Goal: Information Seeking & Learning: Check status

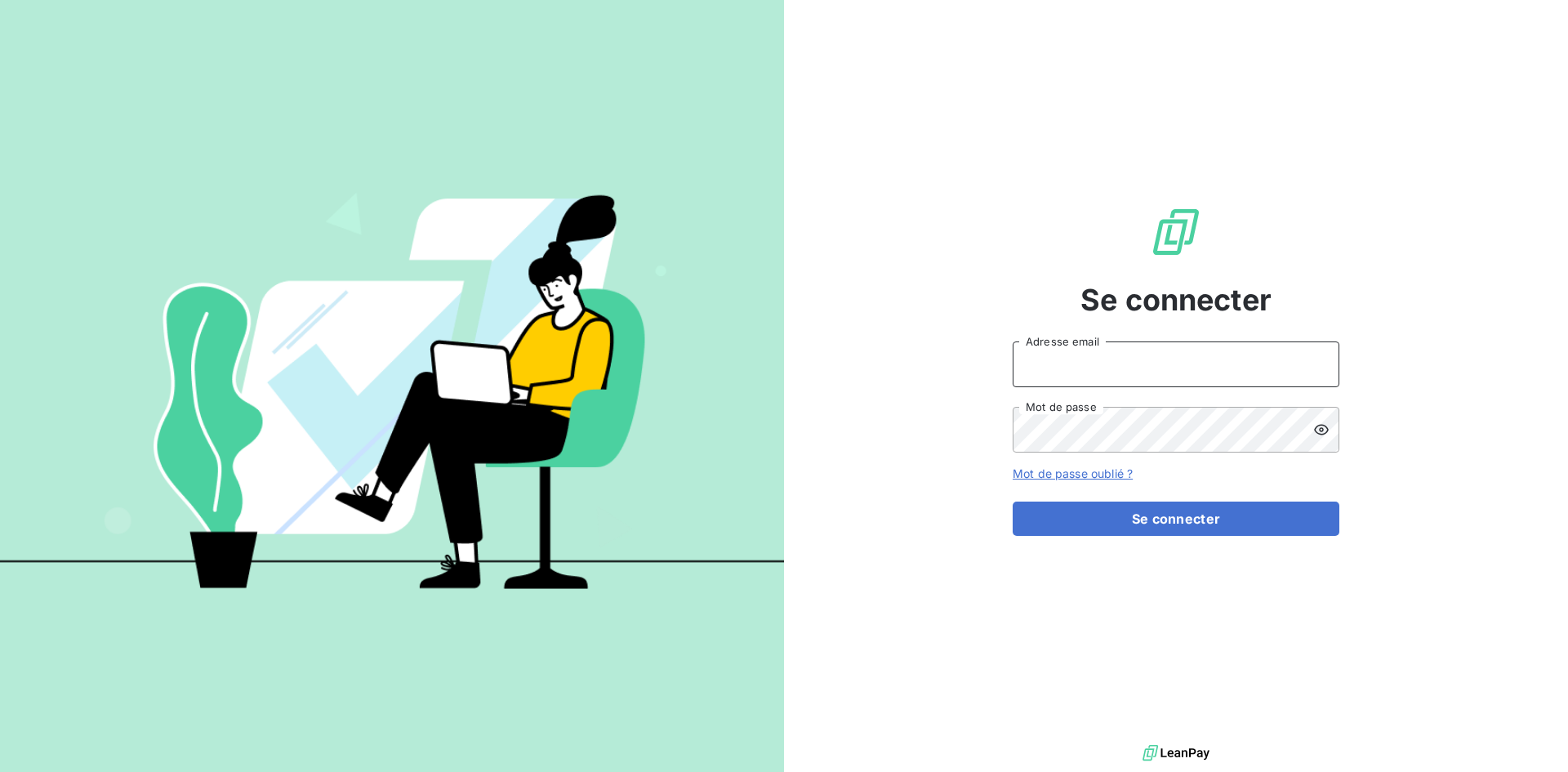
type input "[EMAIL_ADDRESS][DOMAIN_NAME]"
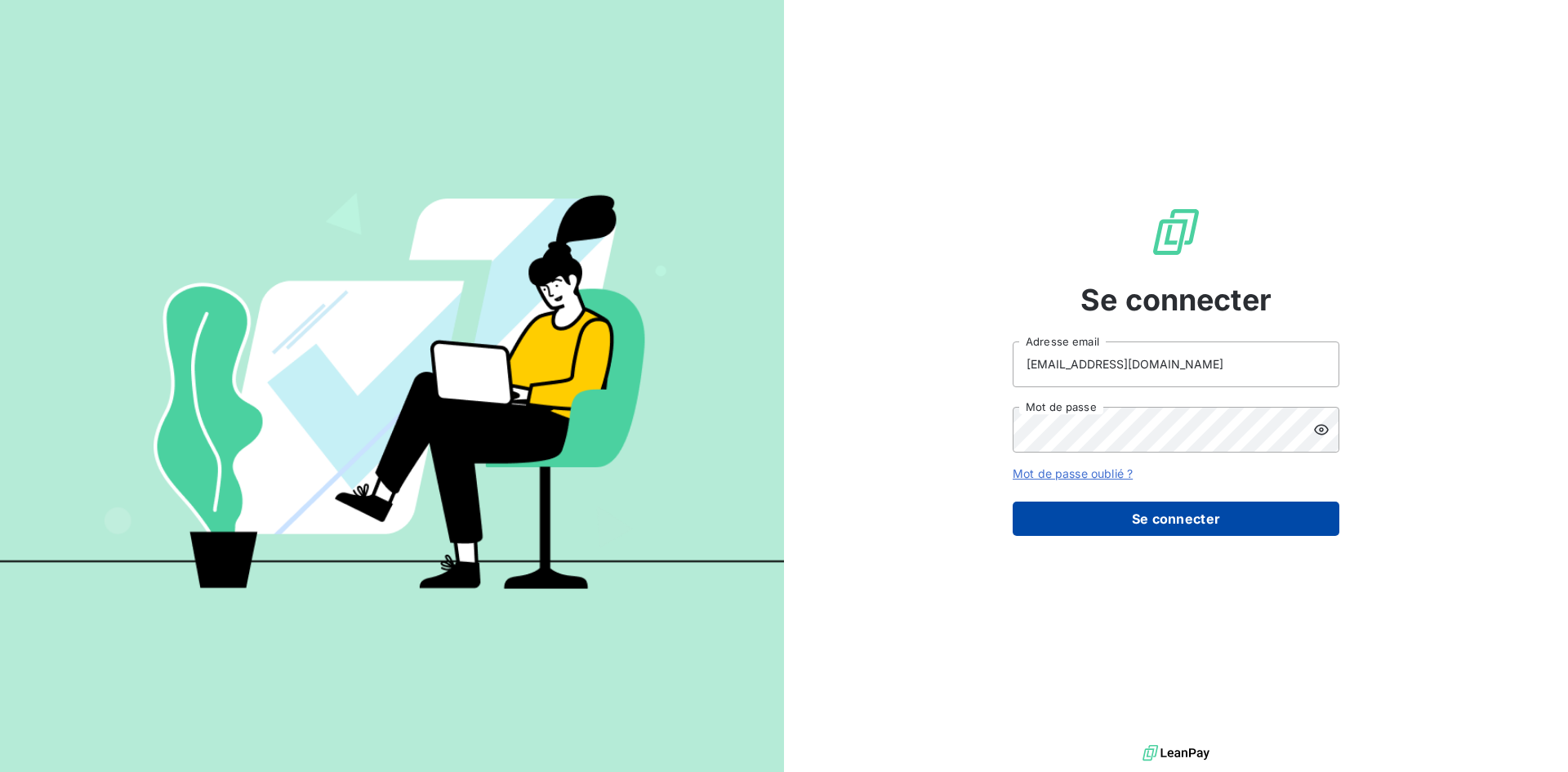
click at [1181, 508] on button "Se connecter" at bounding box center [1176, 518] width 327 height 35
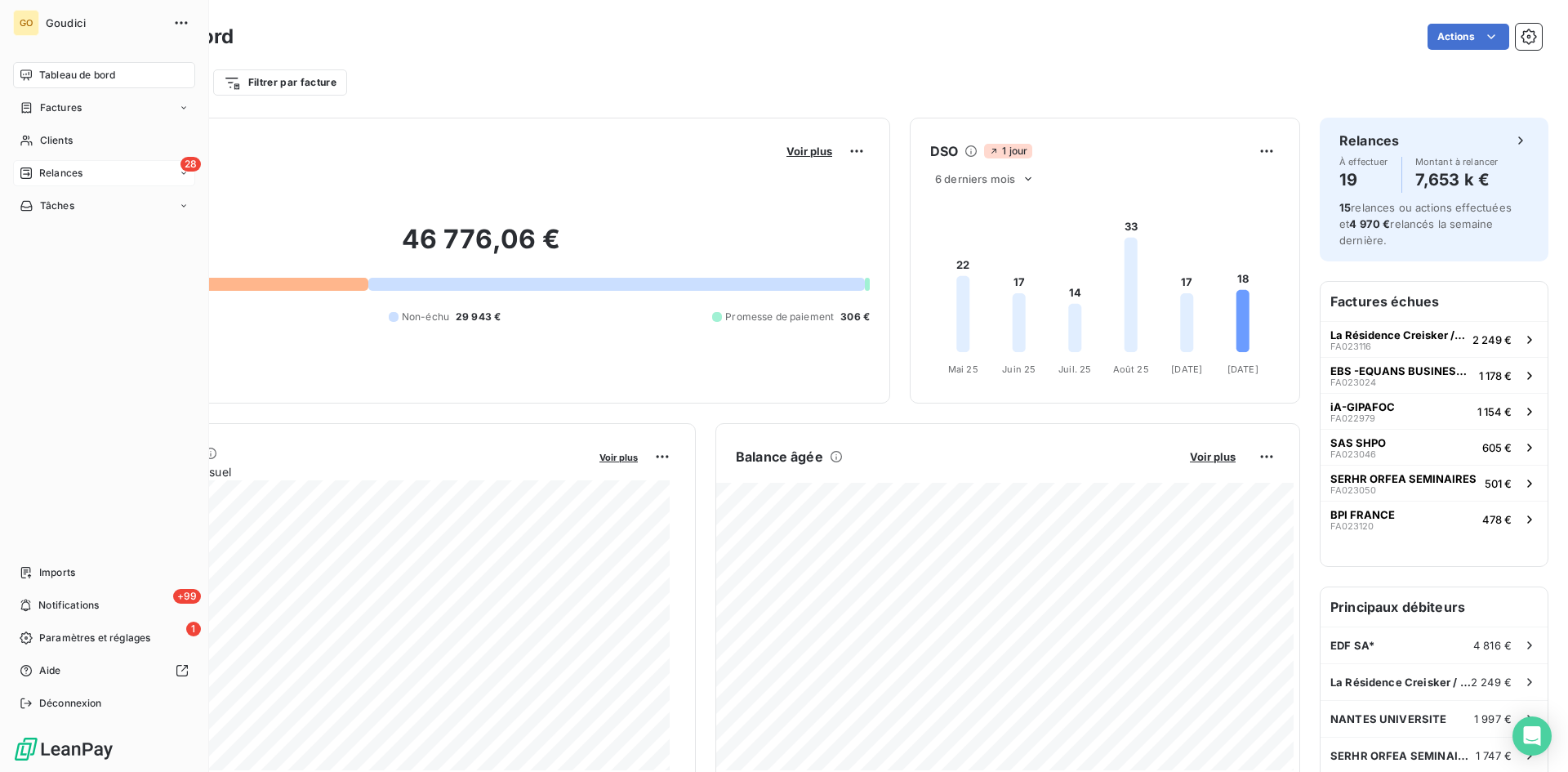
click at [61, 169] on span "Relances" at bounding box center [61, 174] width 43 height 15
click at [53, 213] on div "À effectuer" at bounding box center [114, 206] width 162 height 26
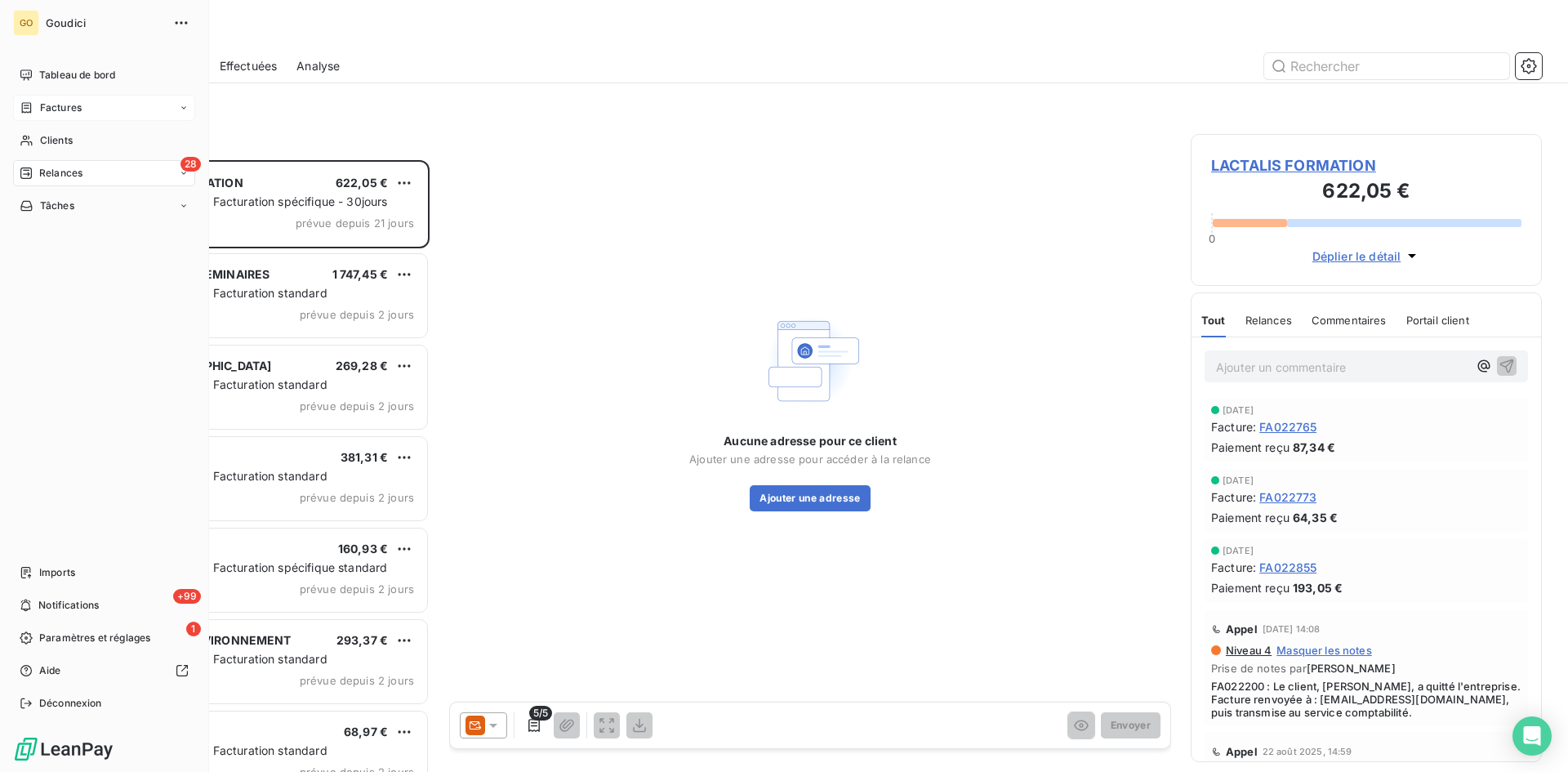
click at [40, 103] on span "Factures" at bounding box center [61, 108] width 41 height 15
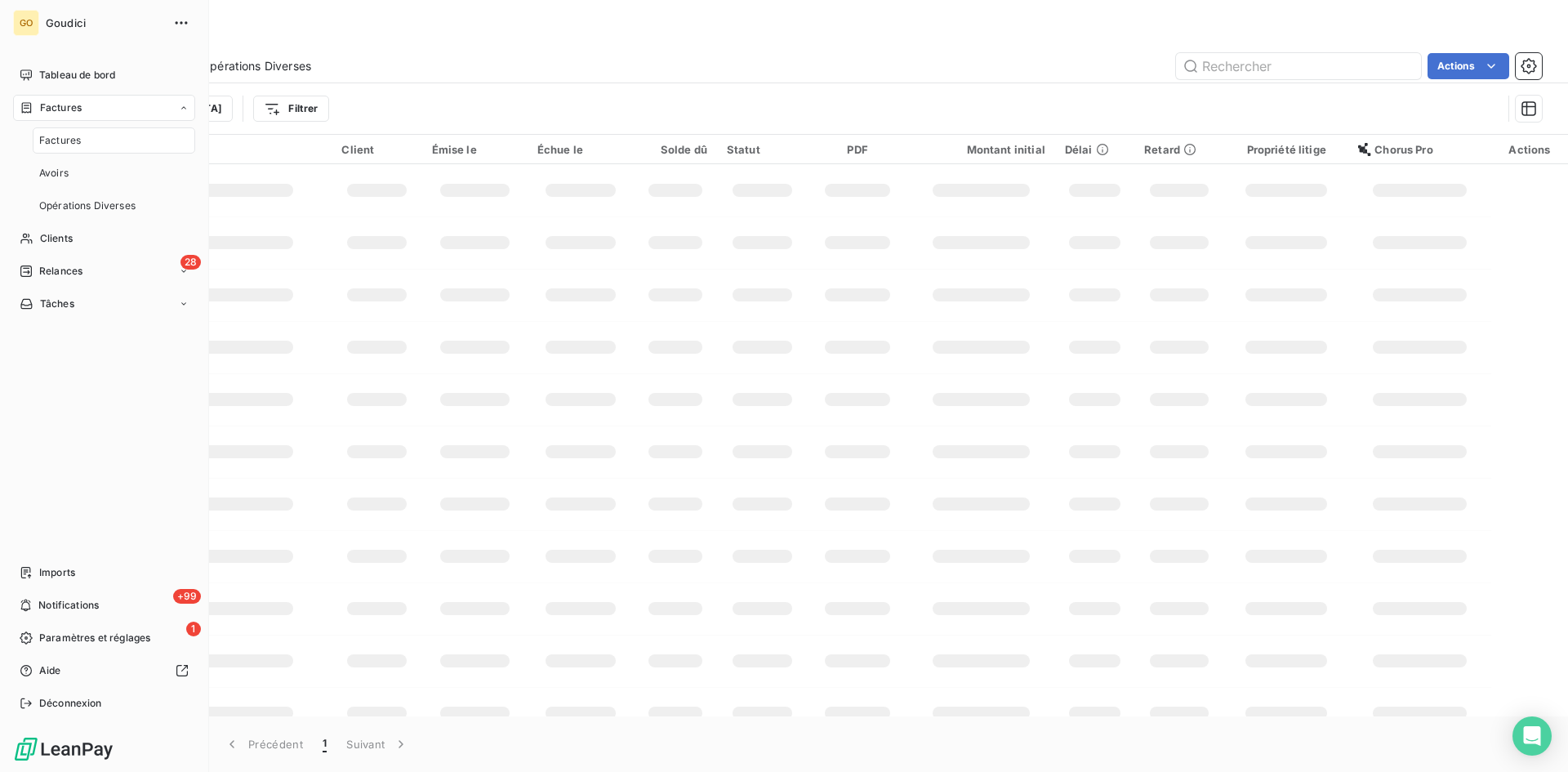
click at [64, 139] on span "Factures" at bounding box center [60, 141] width 41 height 15
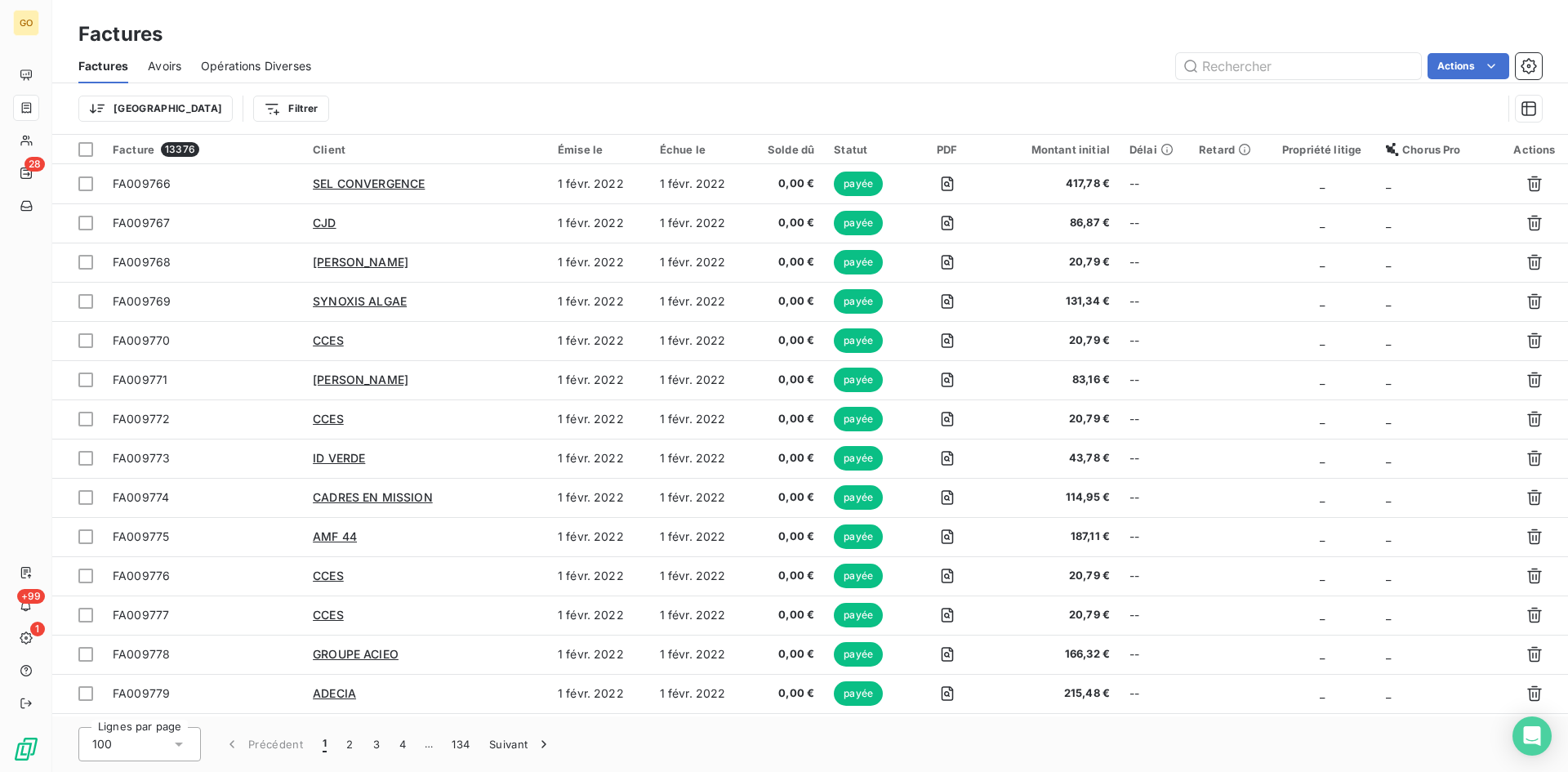
click at [197, 122] on div "Trier Filtrer" at bounding box center [790, 108] width 1423 height 31
click at [205, 114] on html "GO 28 +99 1 Factures Factures Avoirs Opérations Diverses Actions Trier Filtrer …" at bounding box center [784, 386] width 1568 height 772
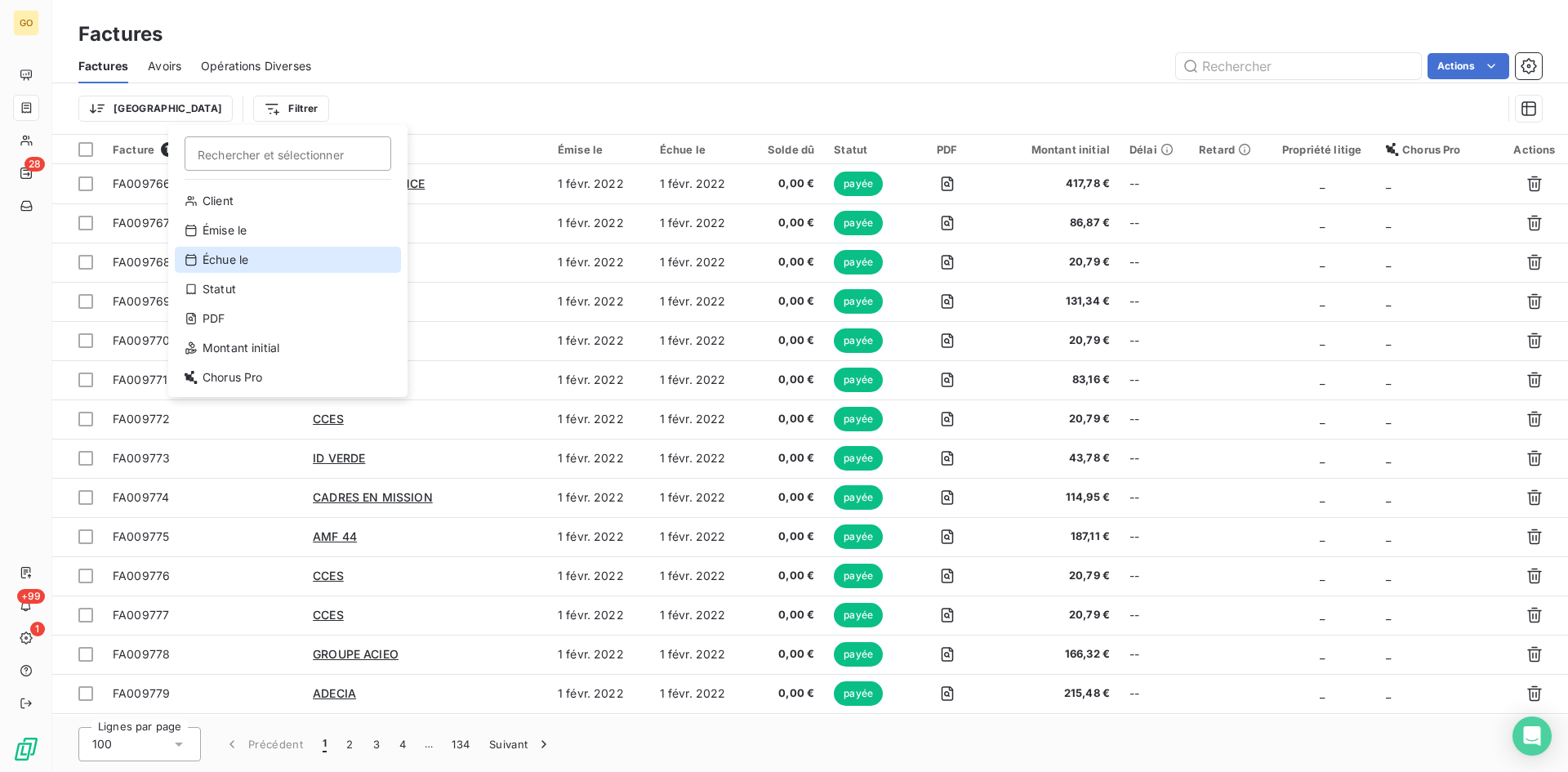
click at [267, 254] on div "Échue le" at bounding box center [287, 260] width 226 height 26
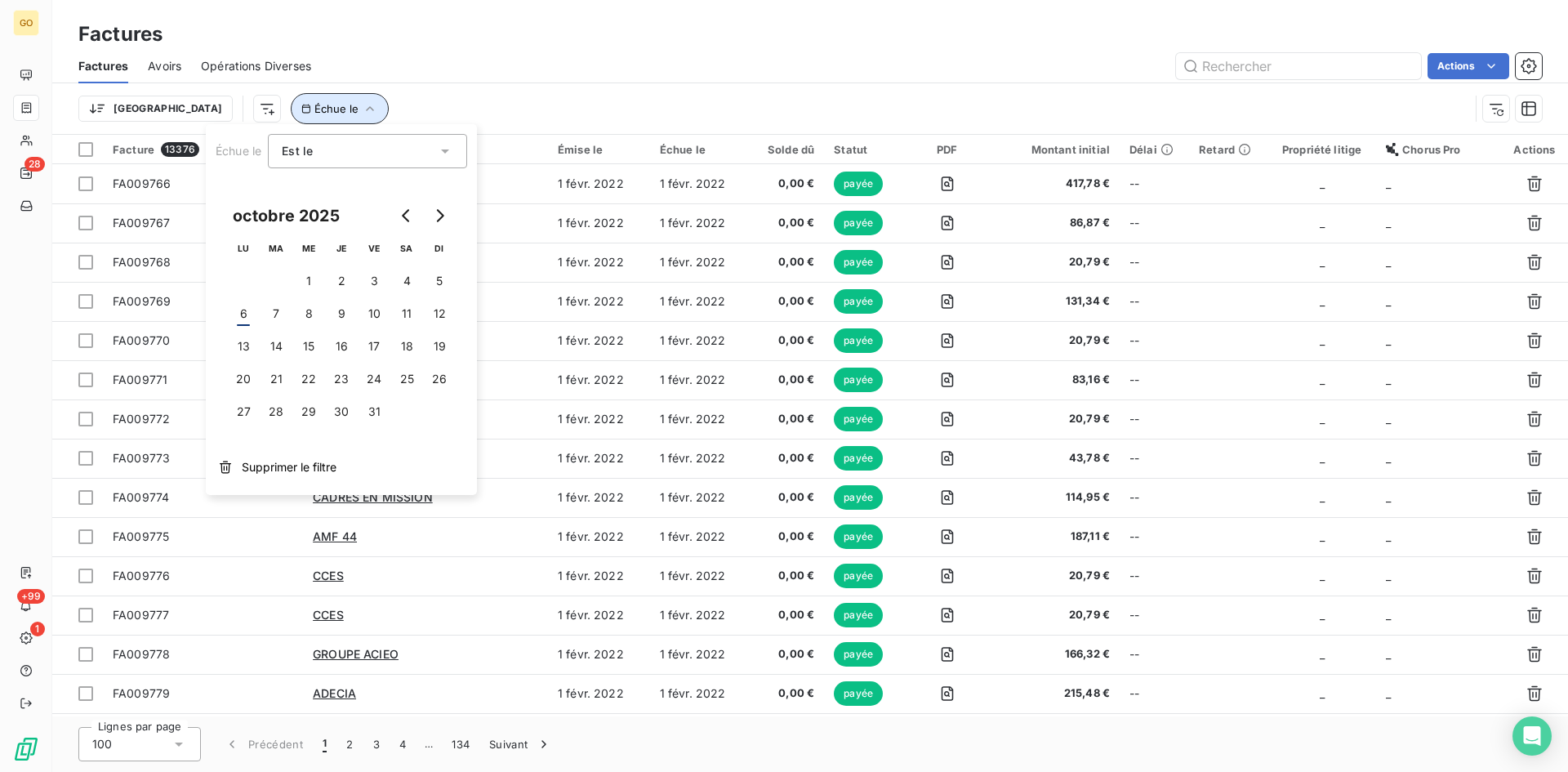
click at [361, 100] on icon "button" at bounding box center [369, 108] width 16 height 16
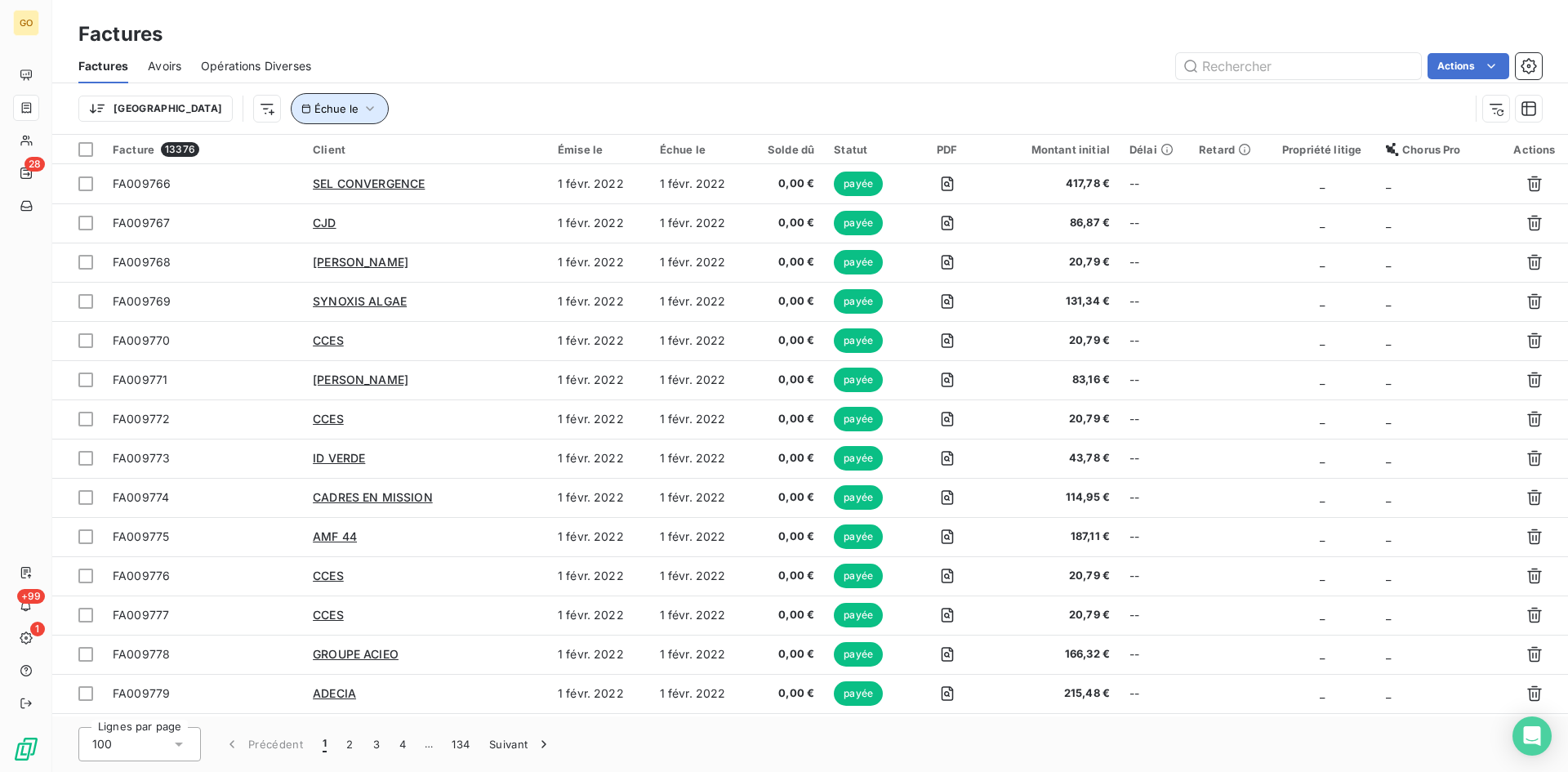
click at [361, 103] on icon "button" at bounding box center [369, 108] width 16 height 16
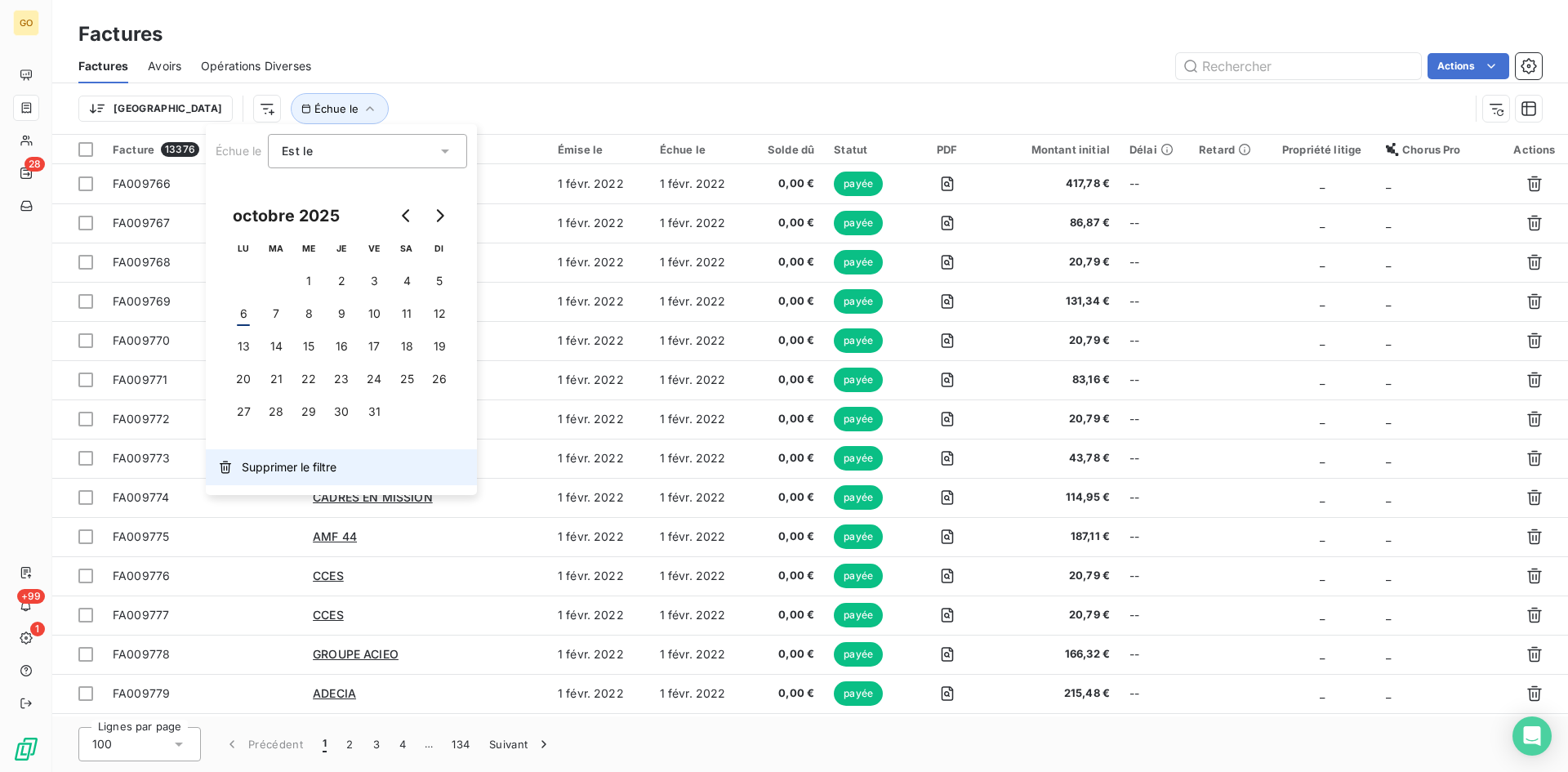
click at [301, 469] on span "Supprimer le filtre" at bounding box center [288, 467] width 95 height 16
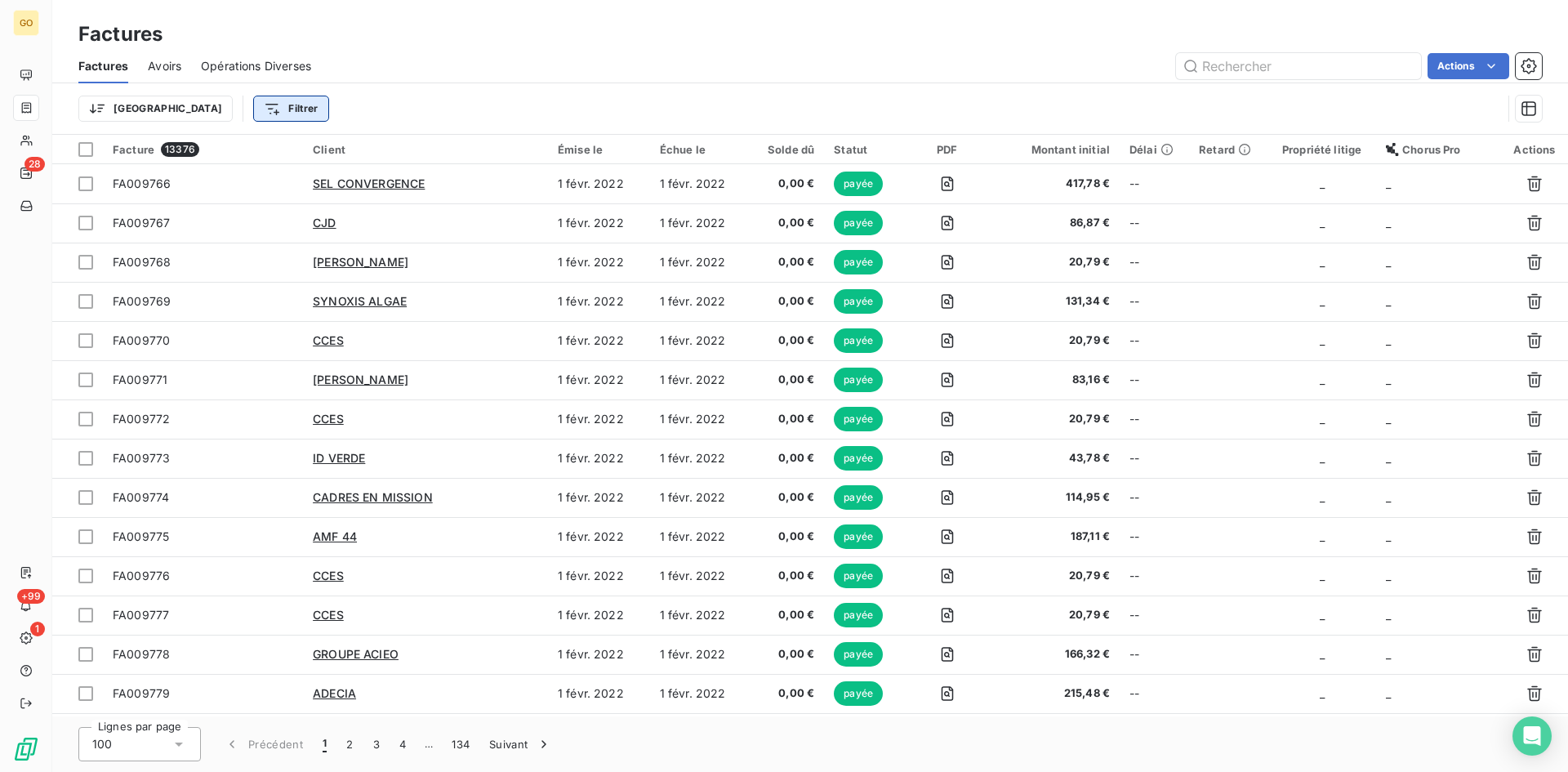
click at [216, 110] on html "GO 28 +99 1 Factures Factures Avoirs Opérations Diverses Actions Trier Filtrer …" at bounding box center [784, 386] width 1568 height 772
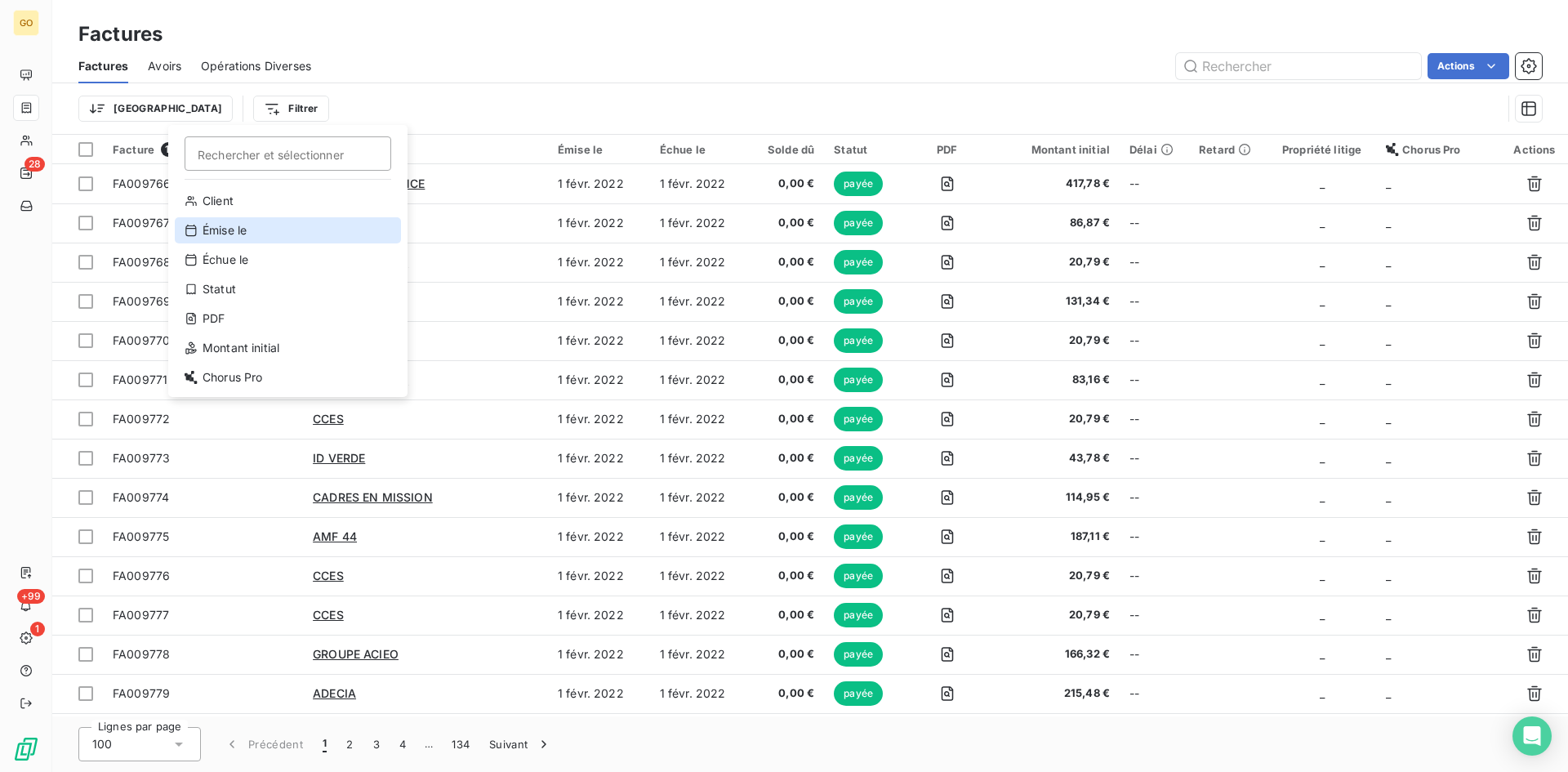
click at [283, 235] on div "Émise le" at bounding box center [287, 230] width 226 height 26
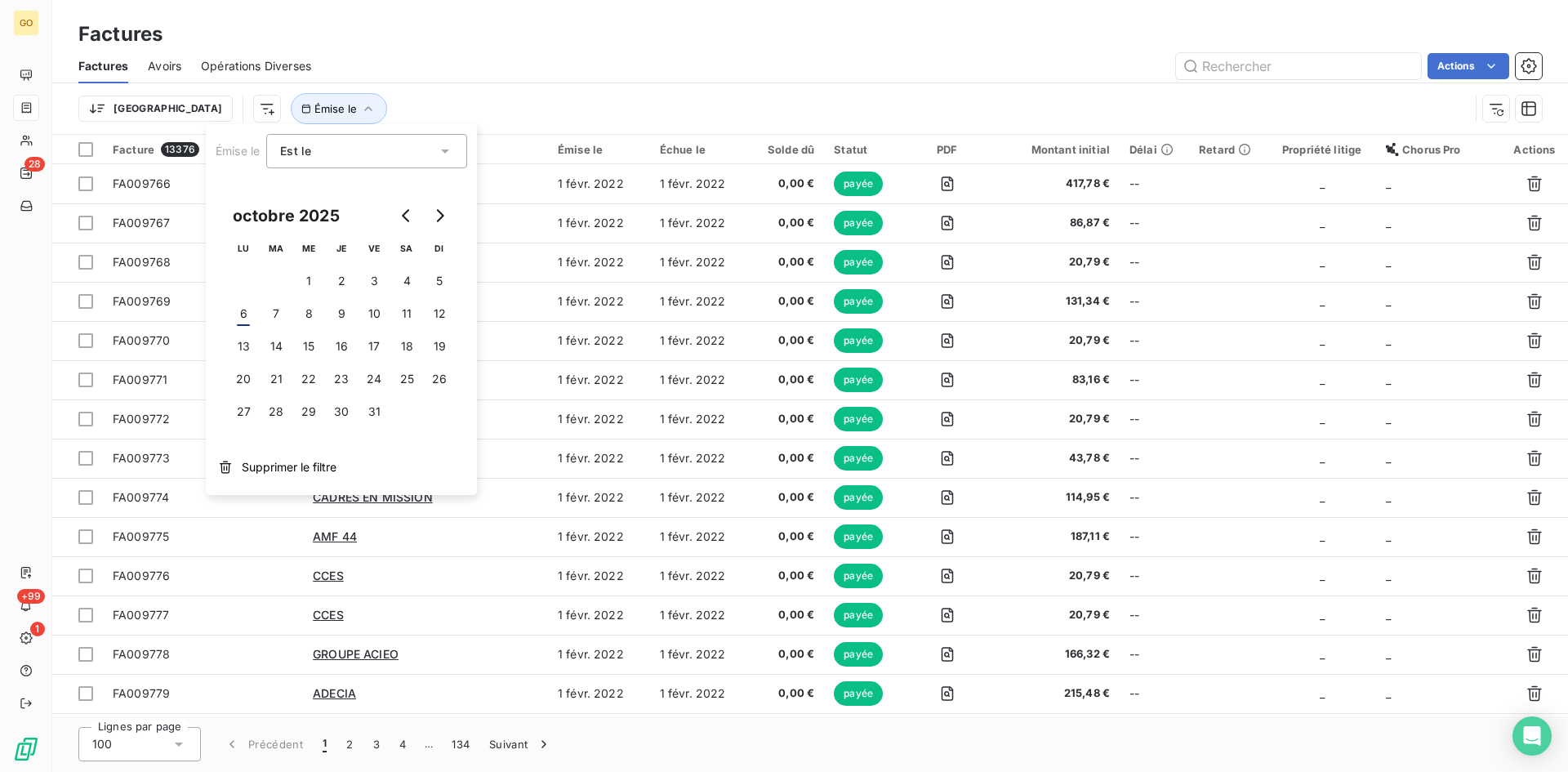
click at [363, 159] on div "Est le" at bounding box center [358, 151] width 157 height 23
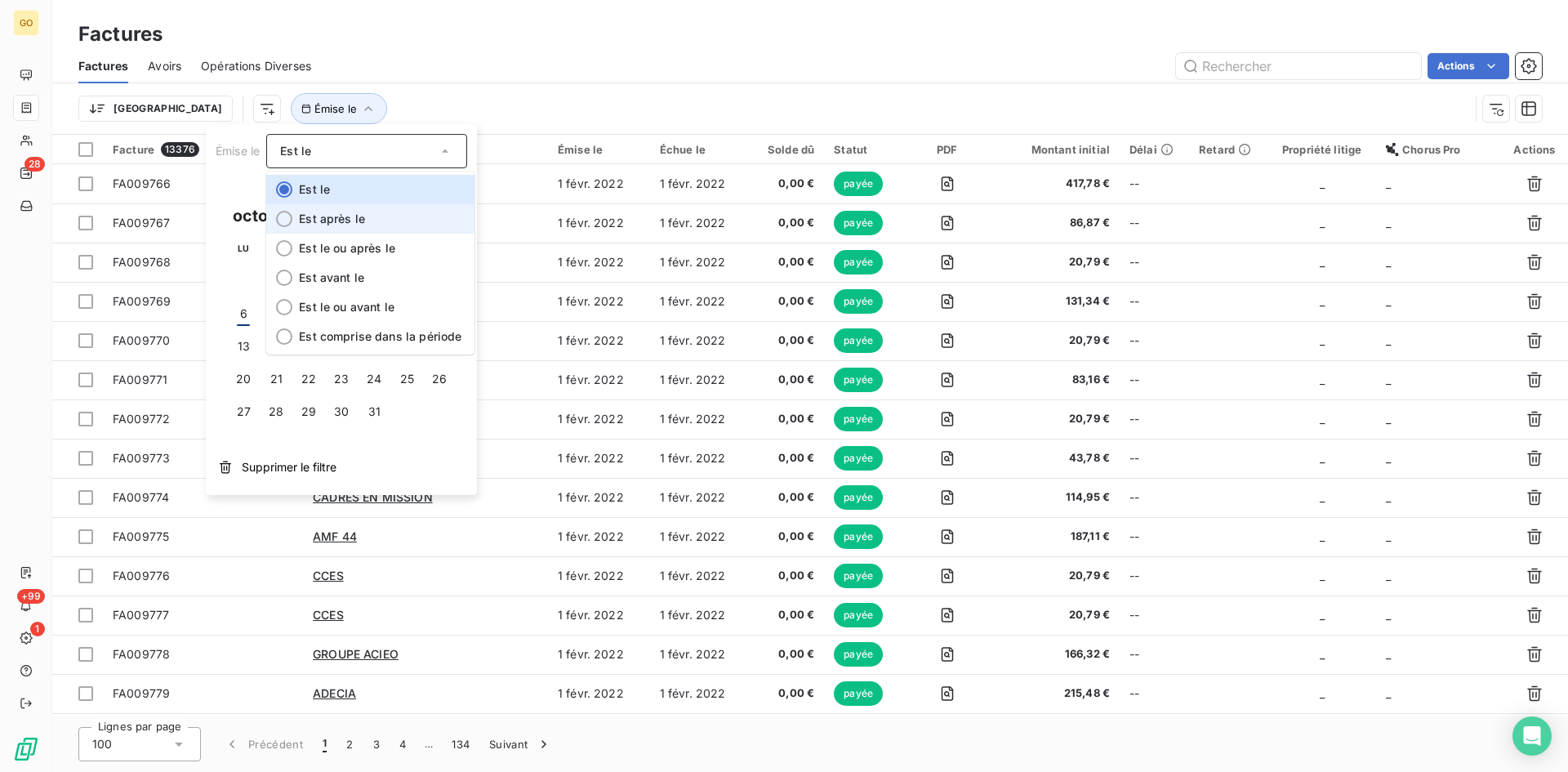
click at [356, 221] on span "Est après le" at bounding box center [331, 218] width 66 height 14
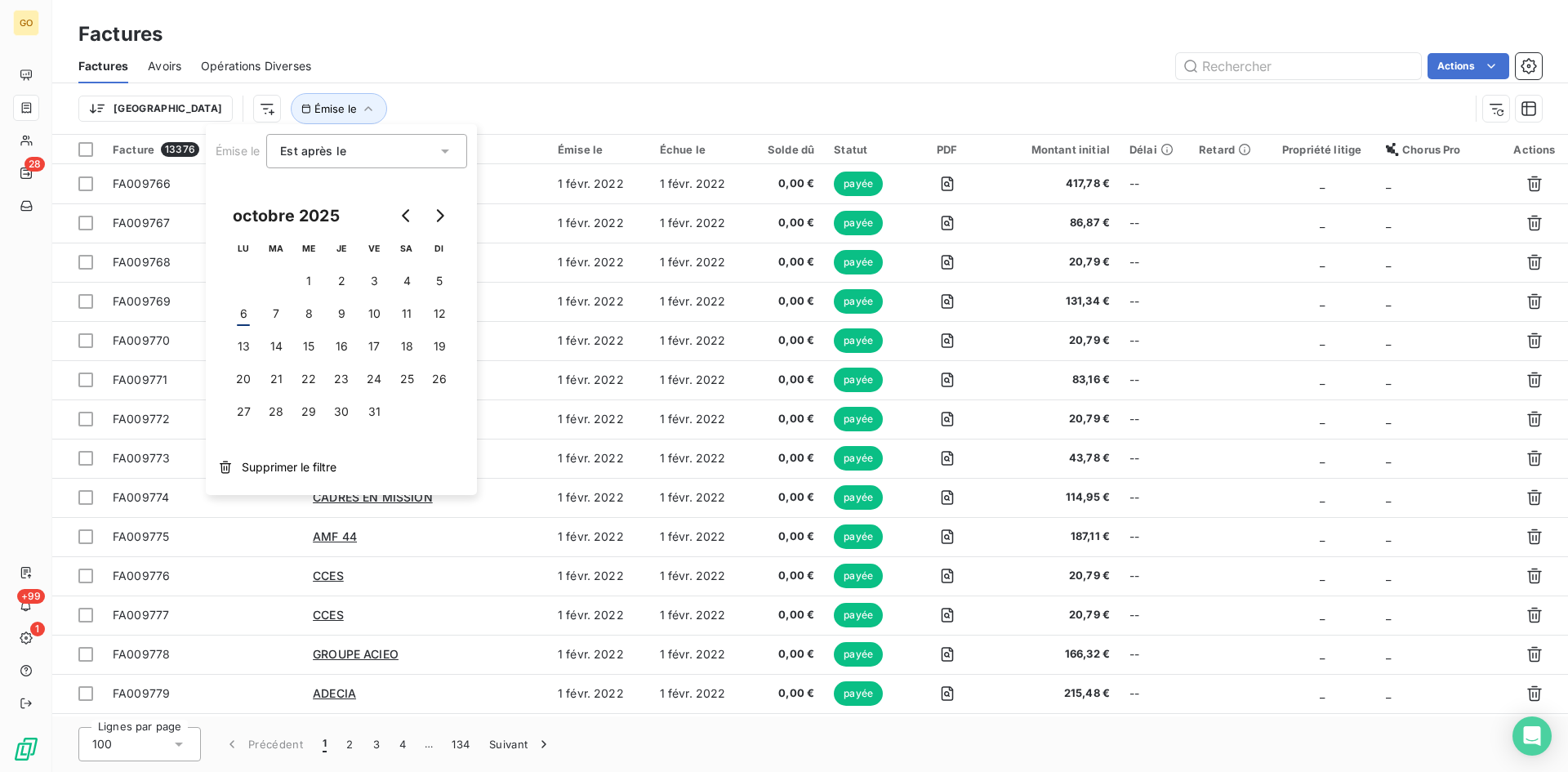
click at [191, 102] on html "GO 28 +99 1 Factures Factures Avoirs Opérations Diverses Actions Trier Émise le…" at bounding box center [784, 386] width 1568 height 772
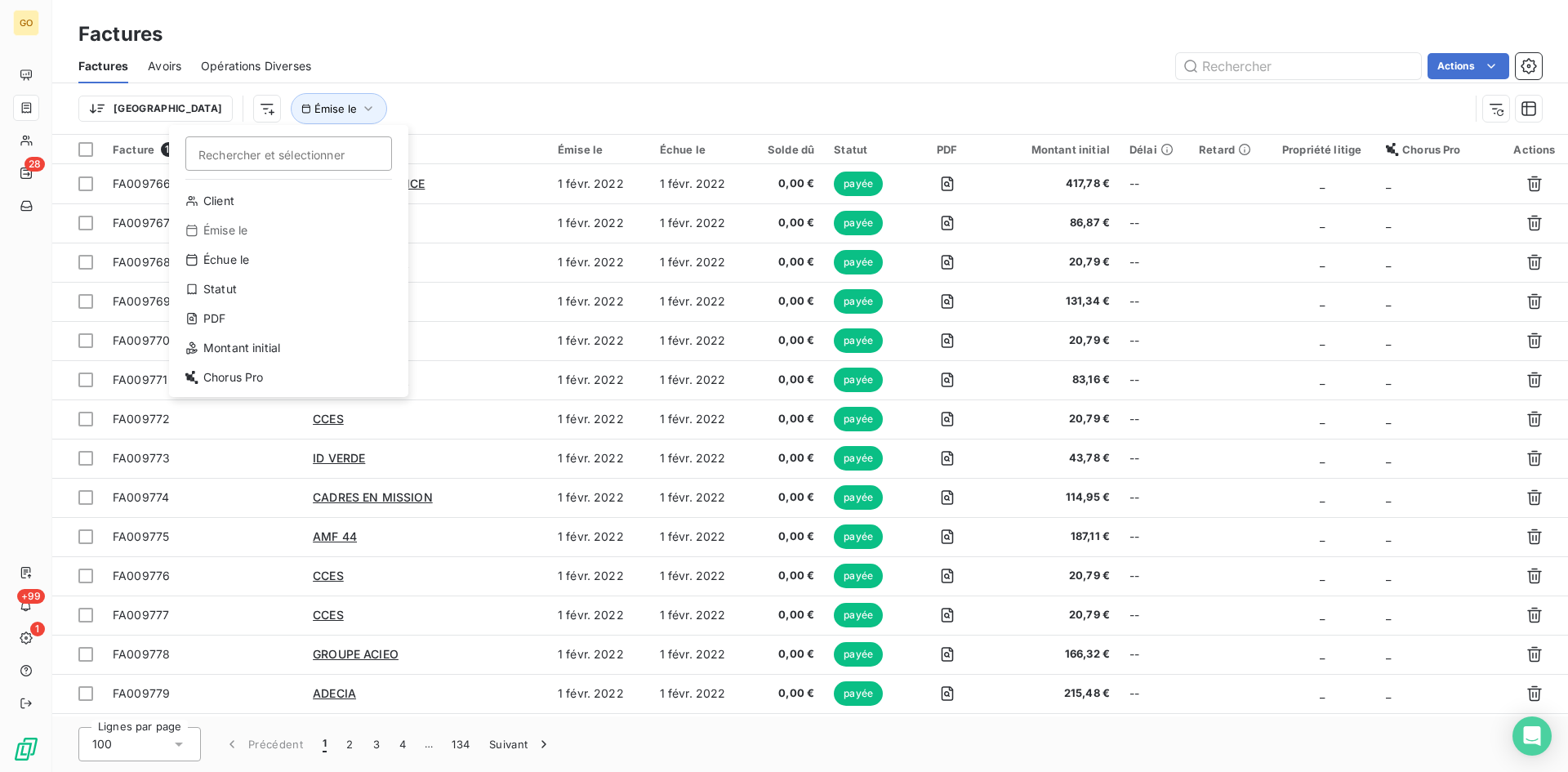
click at [287, 112] on html "GO 28 +99 1 Factures Factures Avoirs Opérations Diverses Actions Trier Recherch…" at bounding box center [784, 386] width 1568 height 772
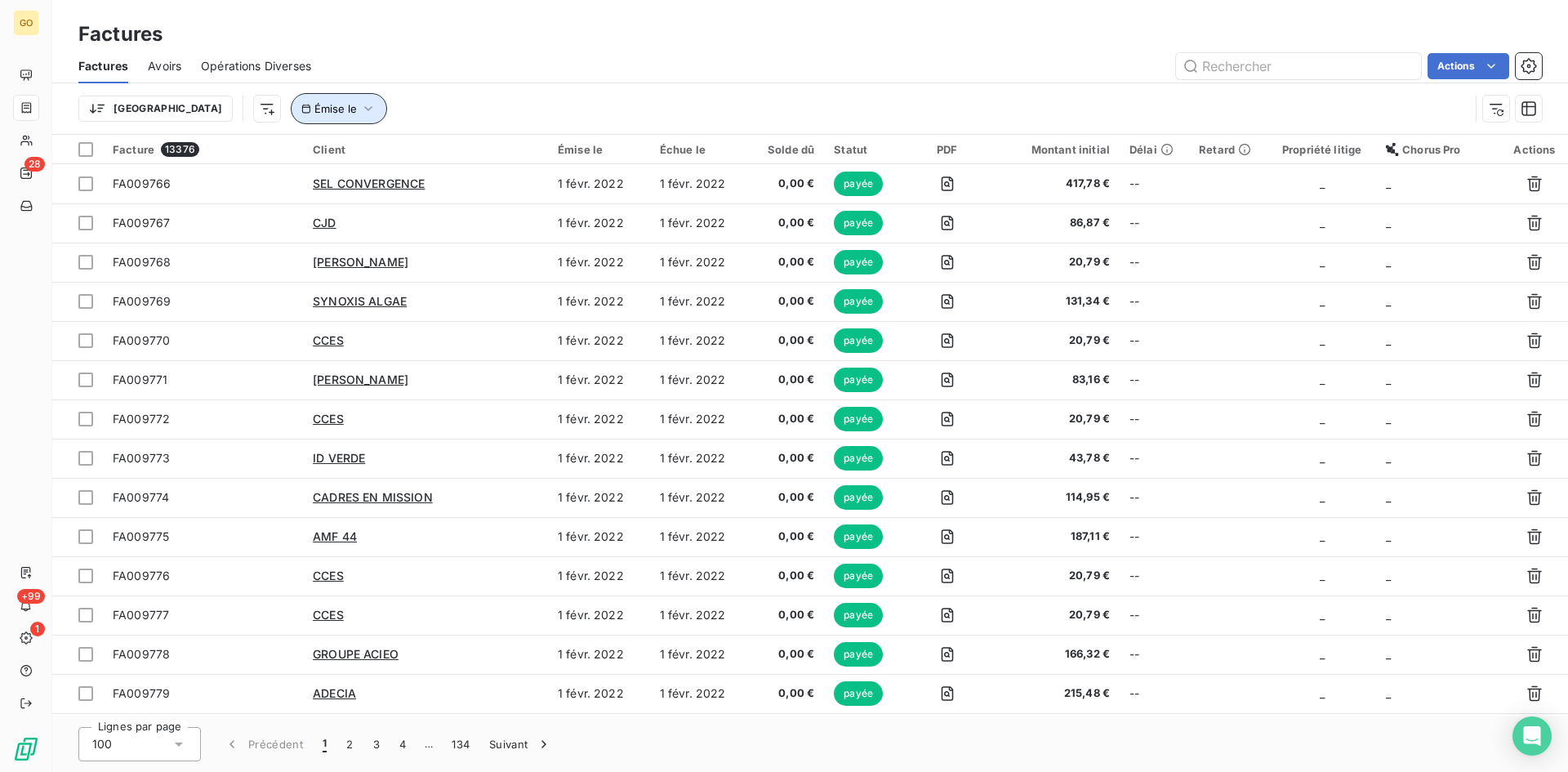
click at [361, 112] on icon "button" at bounding box center [368, 108] width 16 height 16
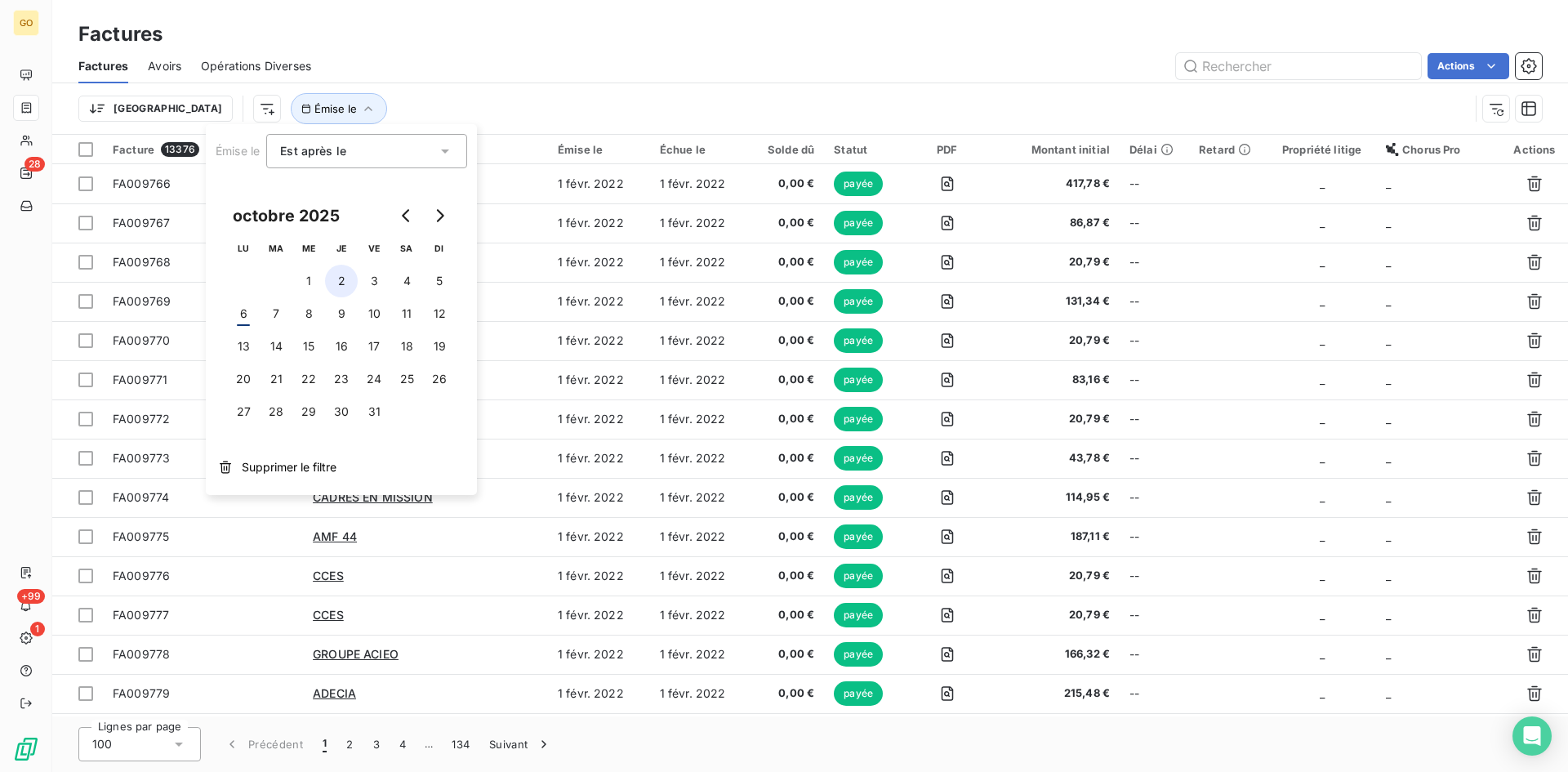
click at [350, 279] on button "2" at bounding box center [341, 281] width 33 height 33
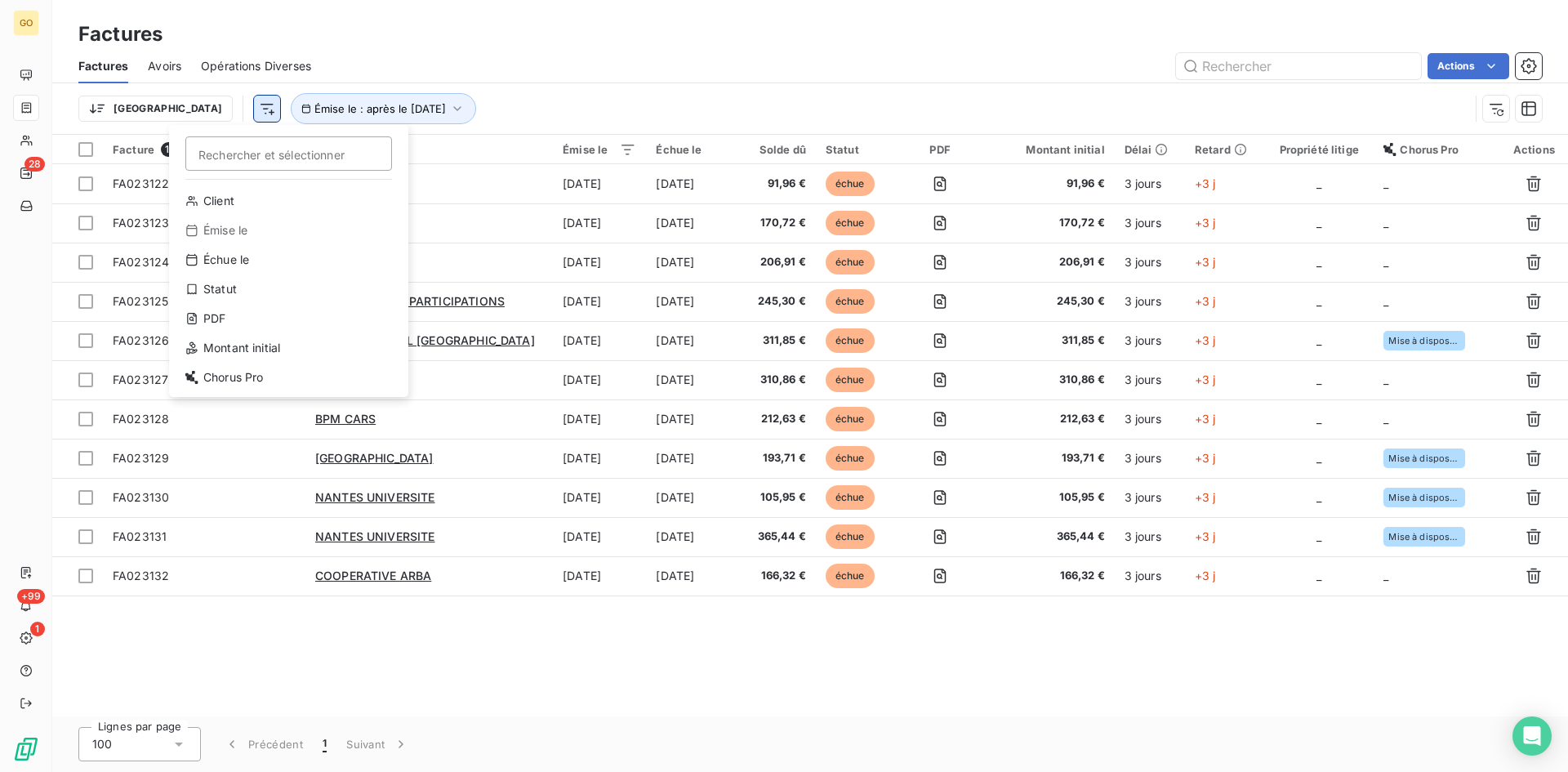
click at [189, 110] on html "GO 28 +99 1 Factures Factures Avoirs Opérations Diverses Actions Trier Recherch…" at bounding box center [784, 386] width 1568 height 772
click at [241, 286] on div "Statut" at bounding box center [288, 289] width 226 height 26
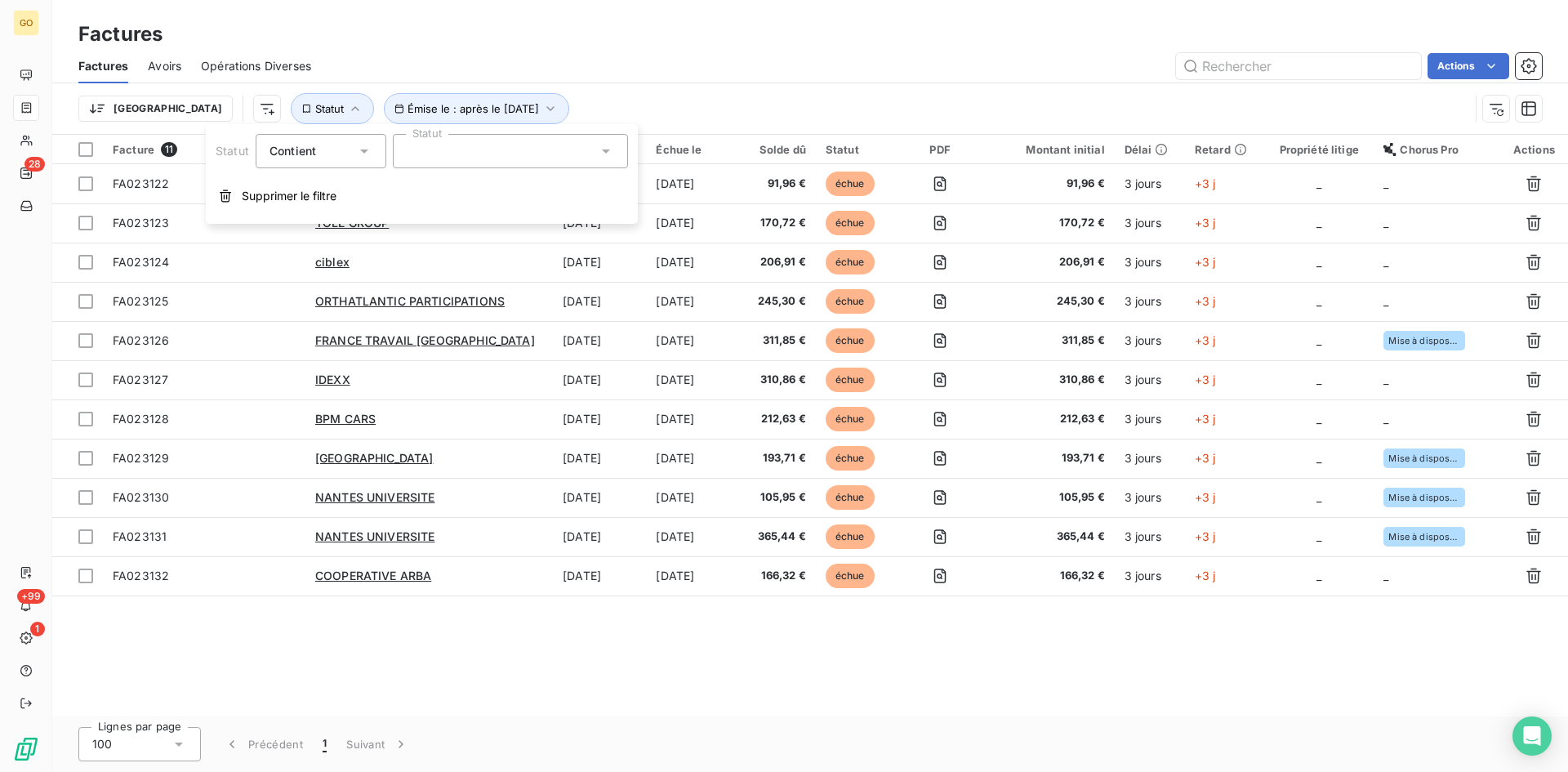
click at [611, 148] on icon at bounding box center [606, 150] width 16 height 16
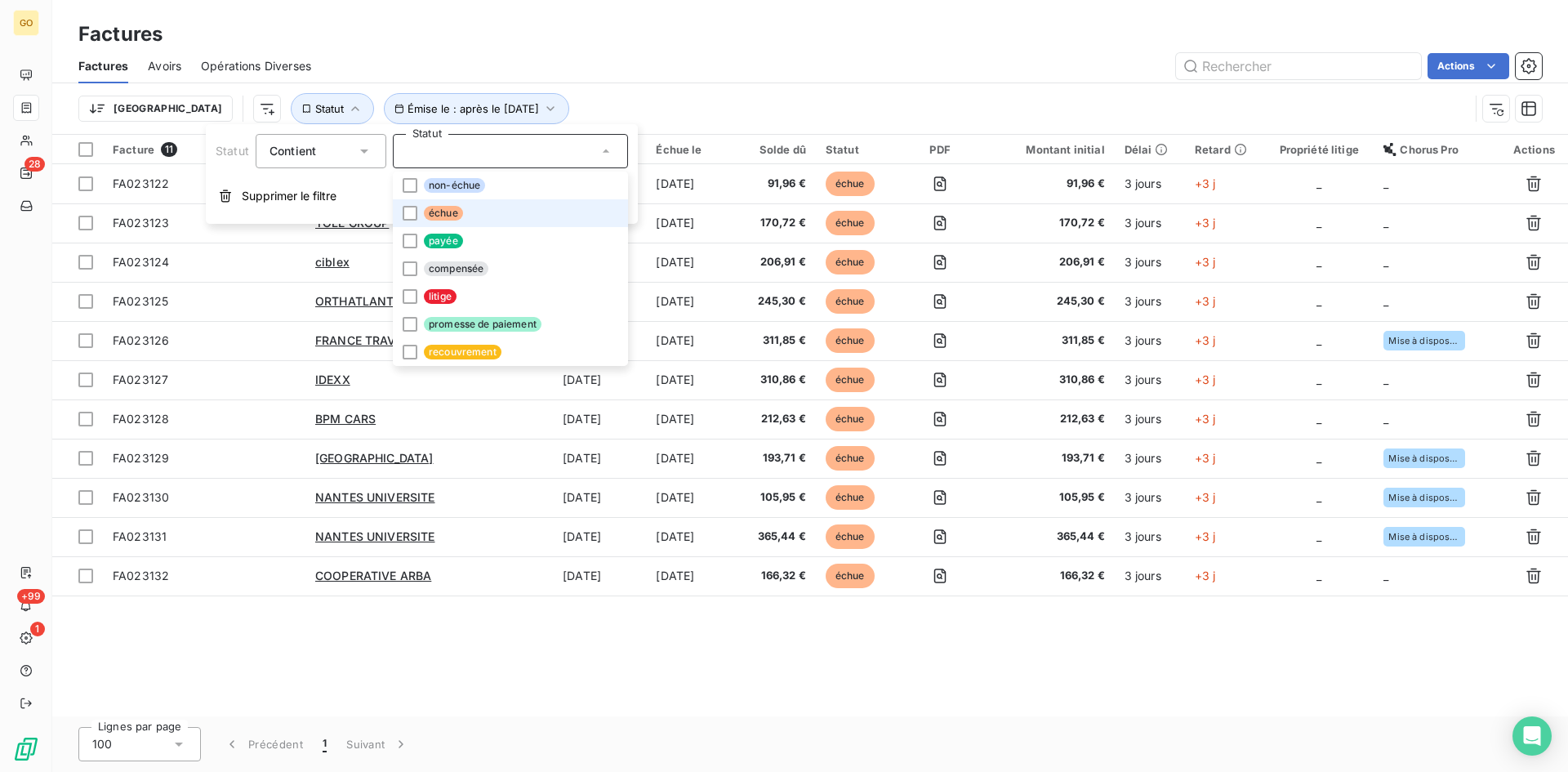
click at [447, 213] on span "échue" at bounding box center [443, 213] width 39 height 15
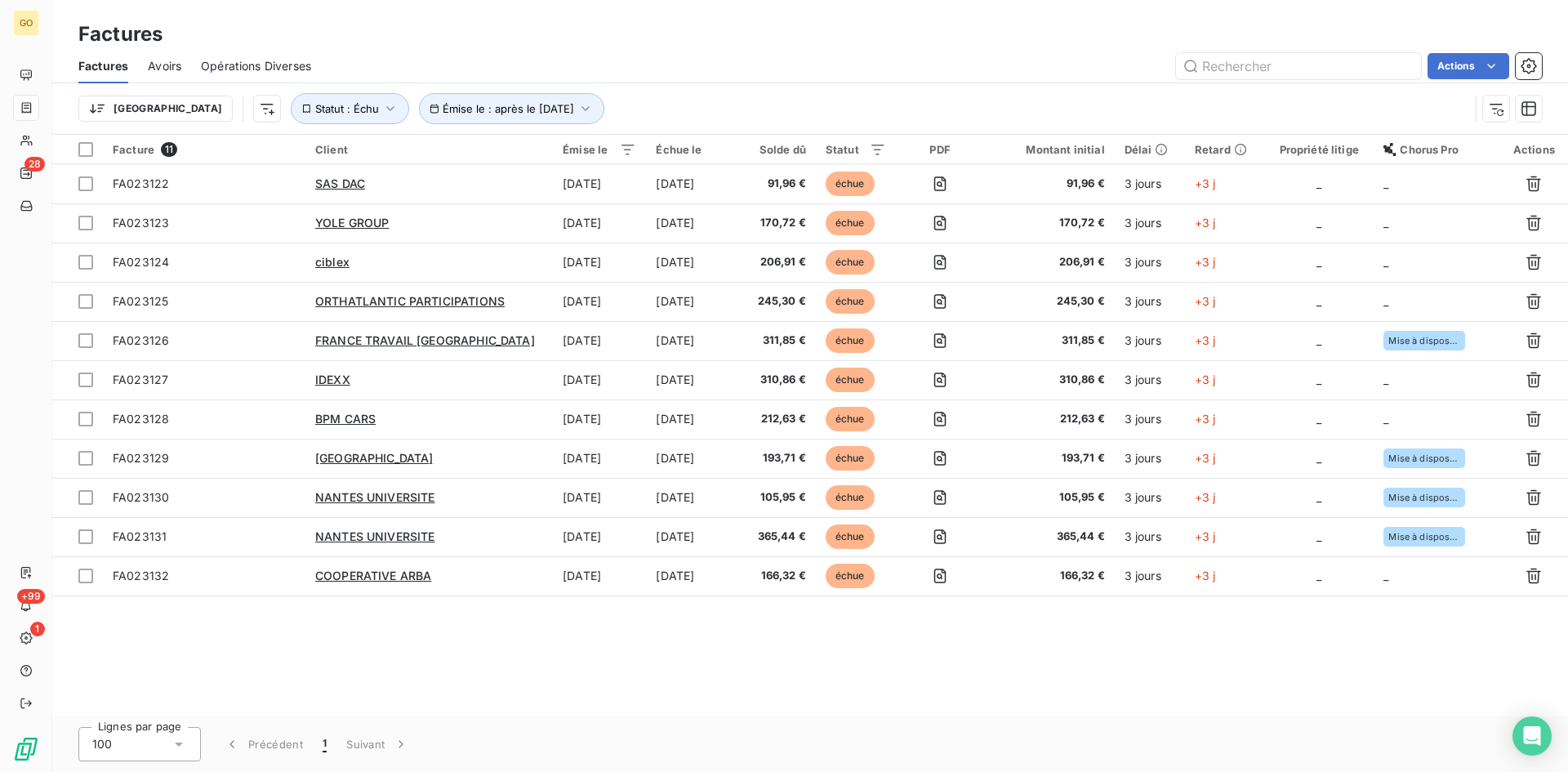
click at [841, 71] on div "Actions" at bounding box center [936, 67] width 1211 height 26
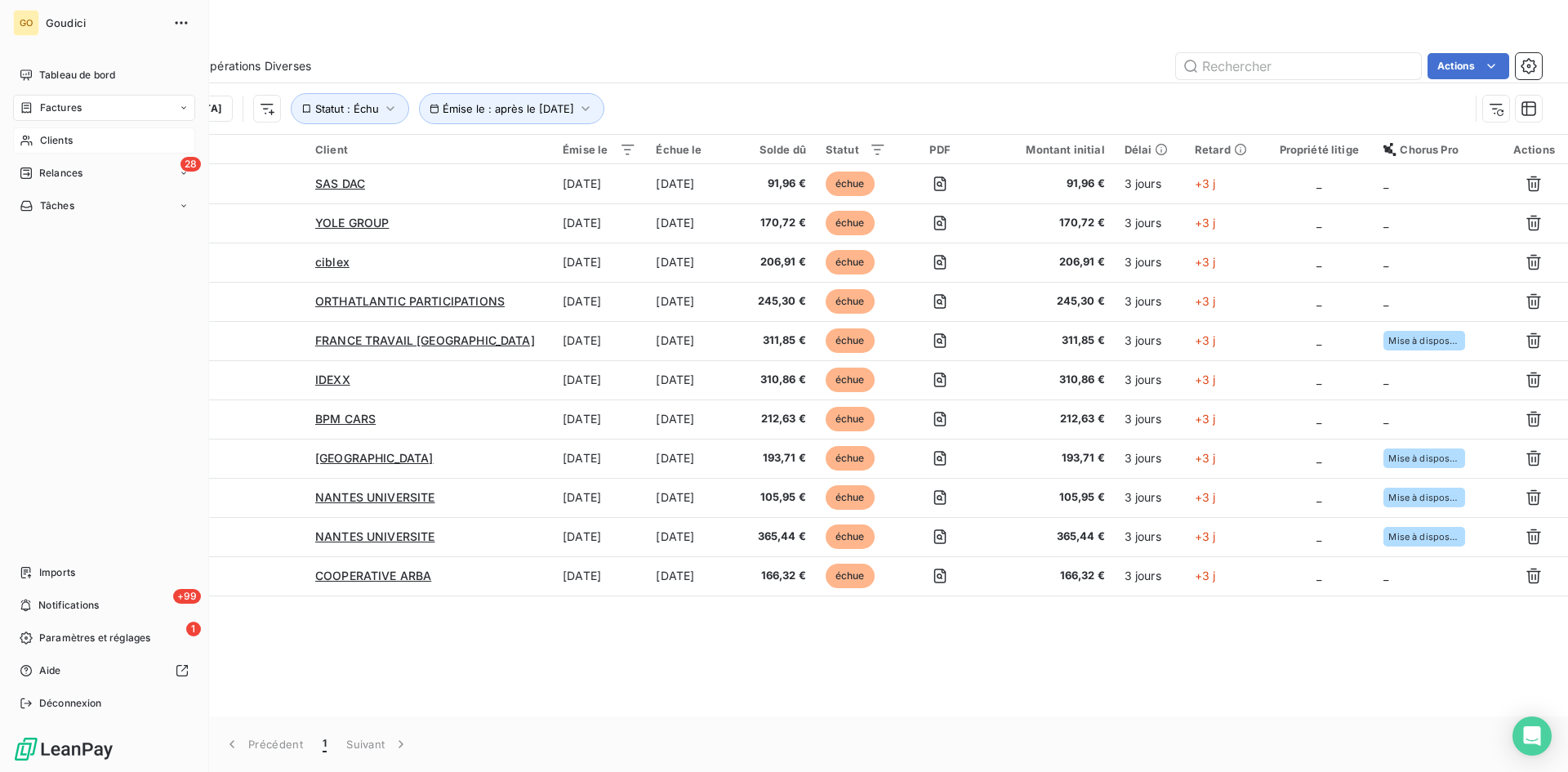
click at [66, 141] on span "Clients" at bounding box center [56, 141] width 33 height 15
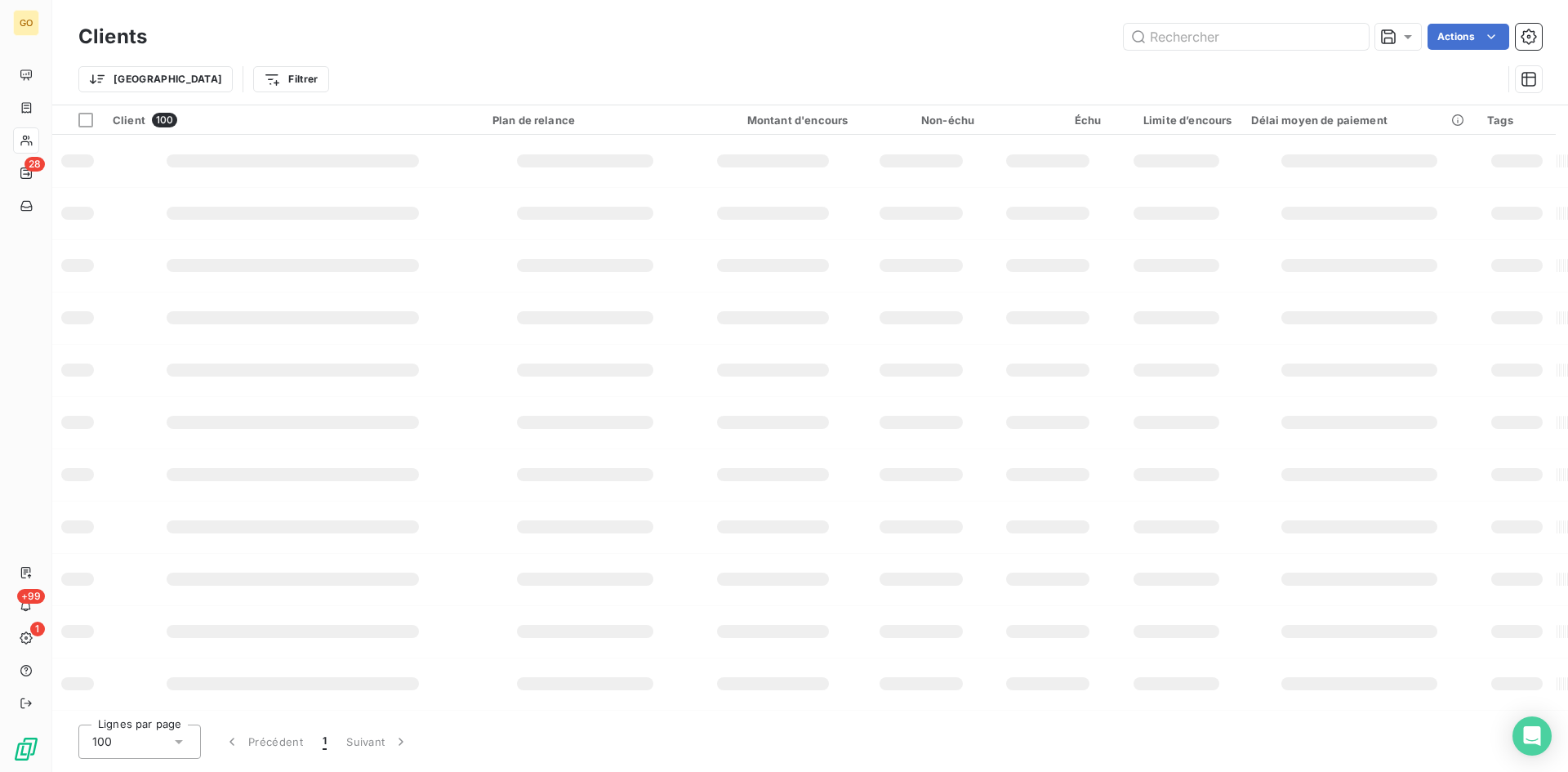
click at [1320, 65] on div "Trier Filtrer" at bounding box center [790, 79] width 1423 height 31
click at [1307, 47] on div "Clients Actions" at bounding box center [809, 37] width 1464 height 35
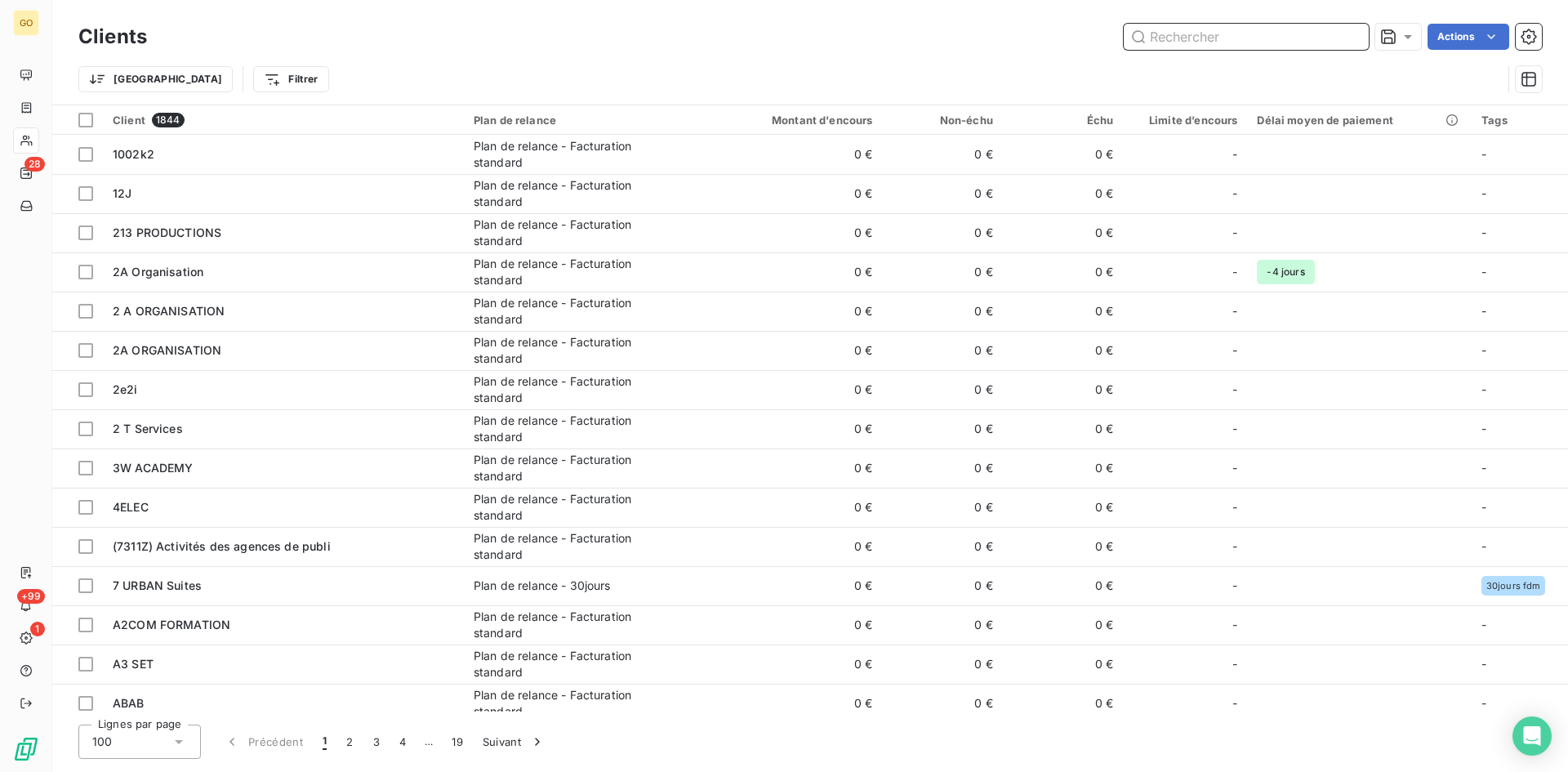
click at [1307, 28] on input "text" at bounding box center [1246, 37] width 245 height 26
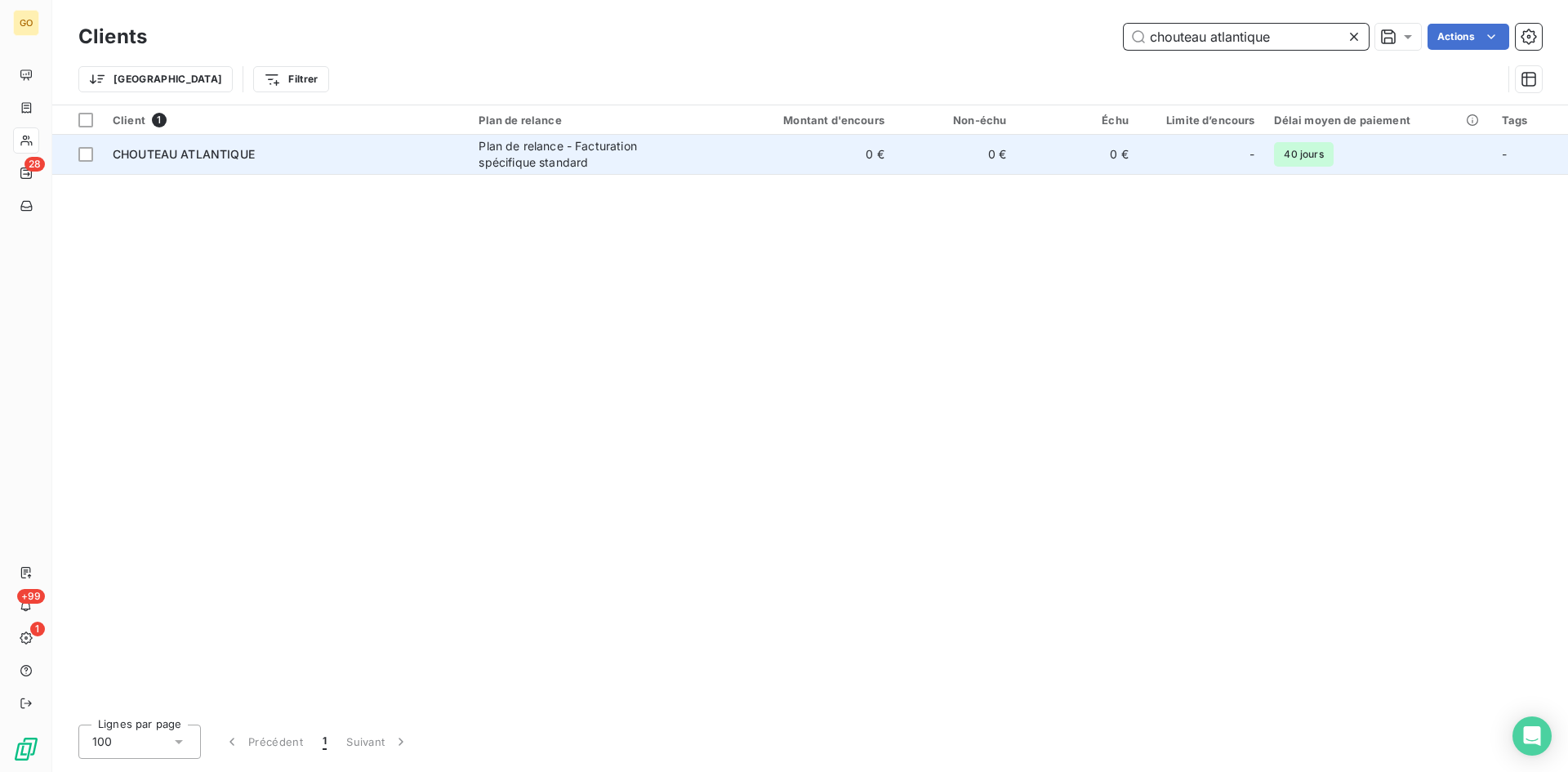
type input "chouteau atlantique"
click at [569, 159] on div "Plan de relance - Facturation spécifique standard" at bounding box center [580, 154] width 204 height 33
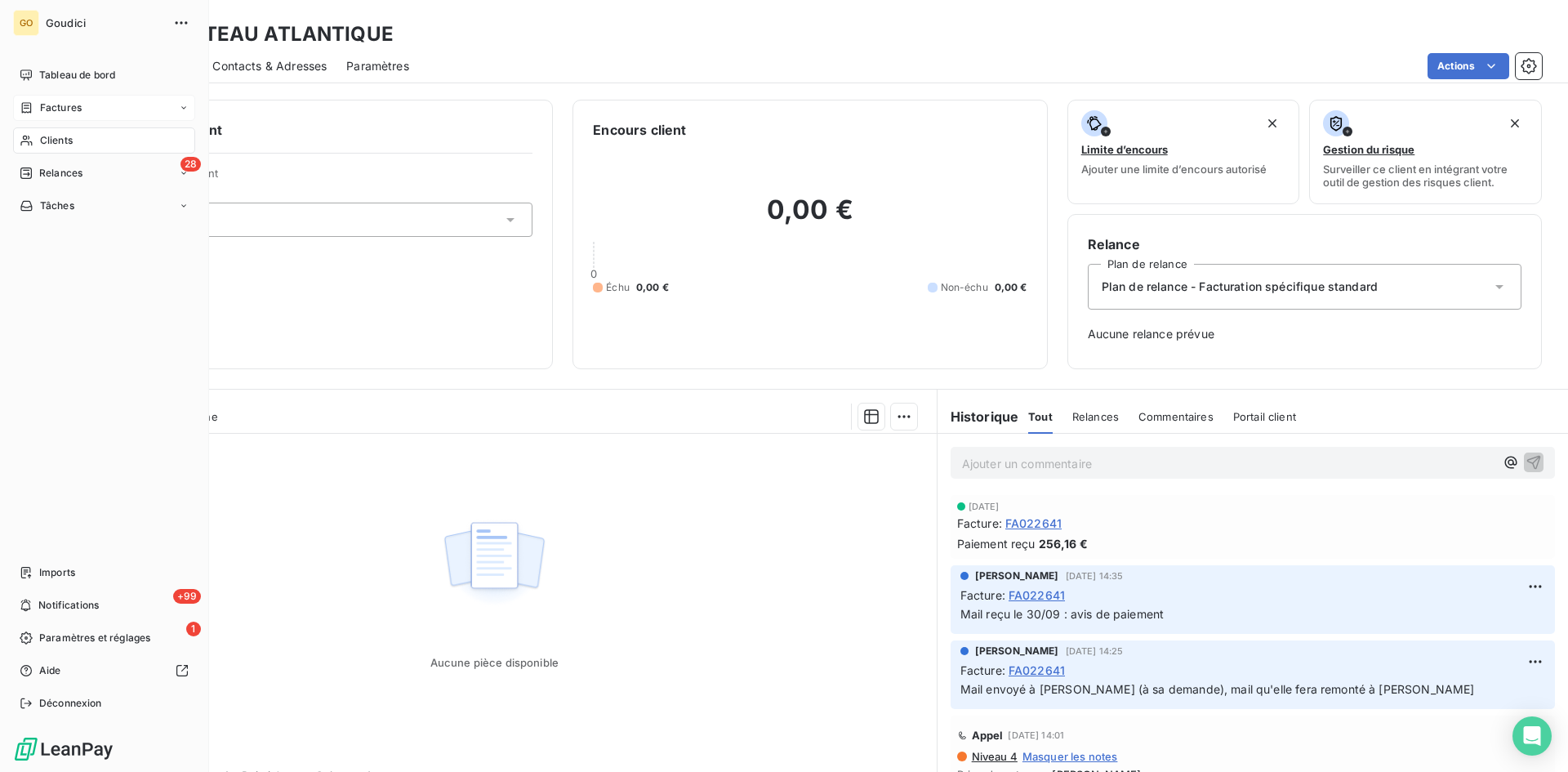
click at [68, 103] on span "Factures" at bounding box center [61, 108] width 41 height 15
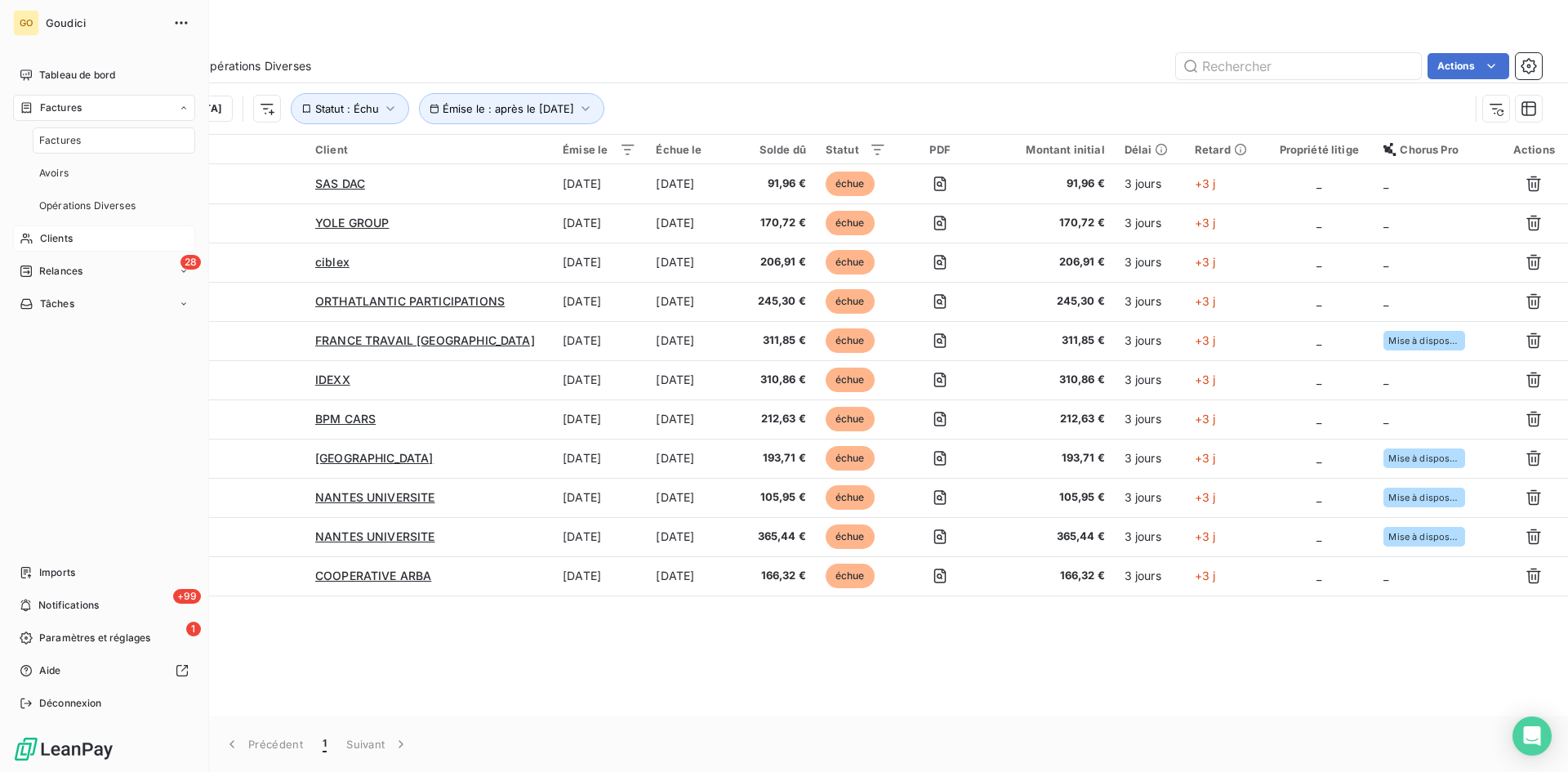
click at [65, 133] on span "Factures" at bounding box center [60, 141] width 41 height 15
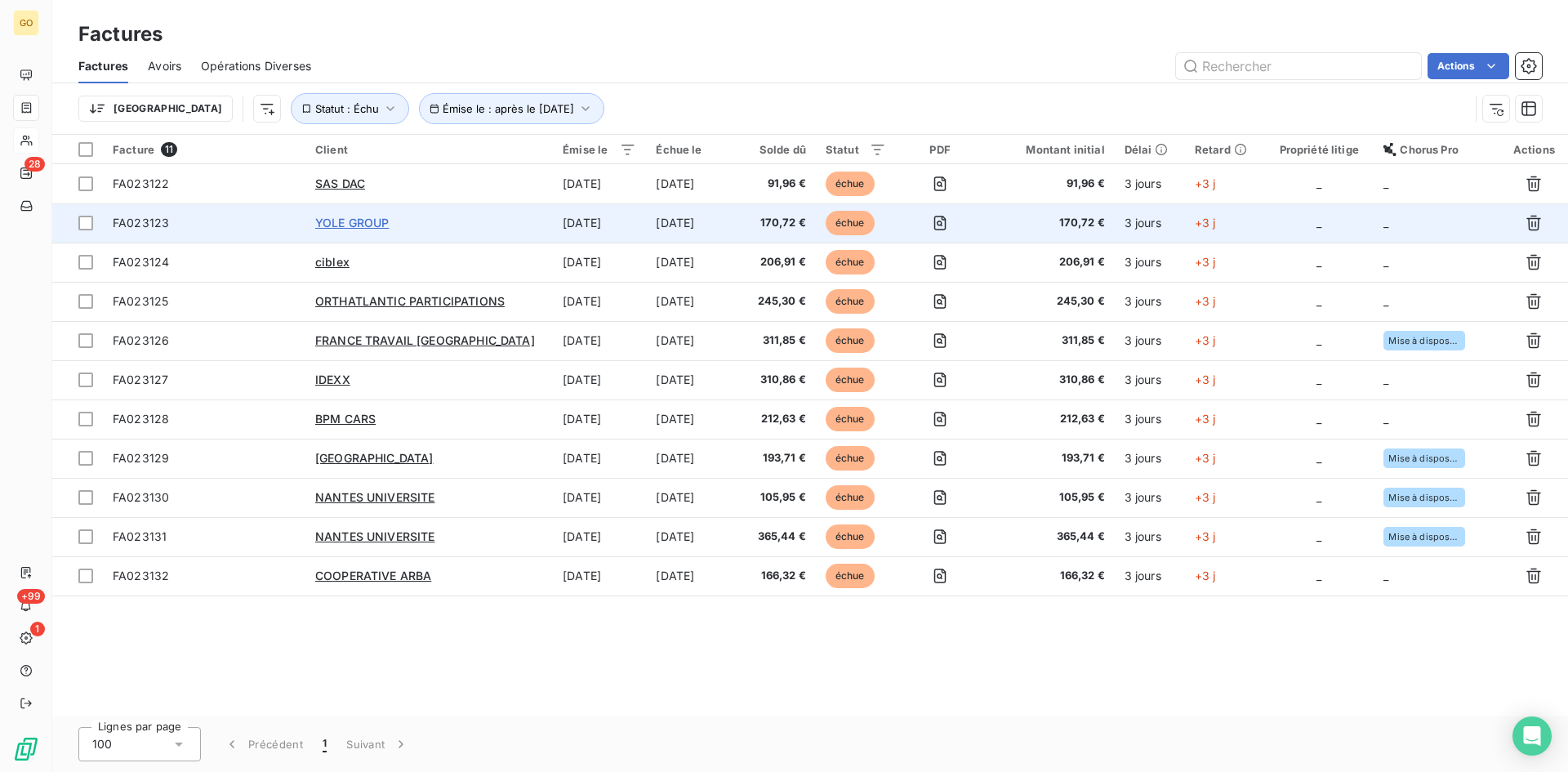
click at [335, 220] on span "YOLE GROUP" at bounding box center [352, 223] width 74 height 14
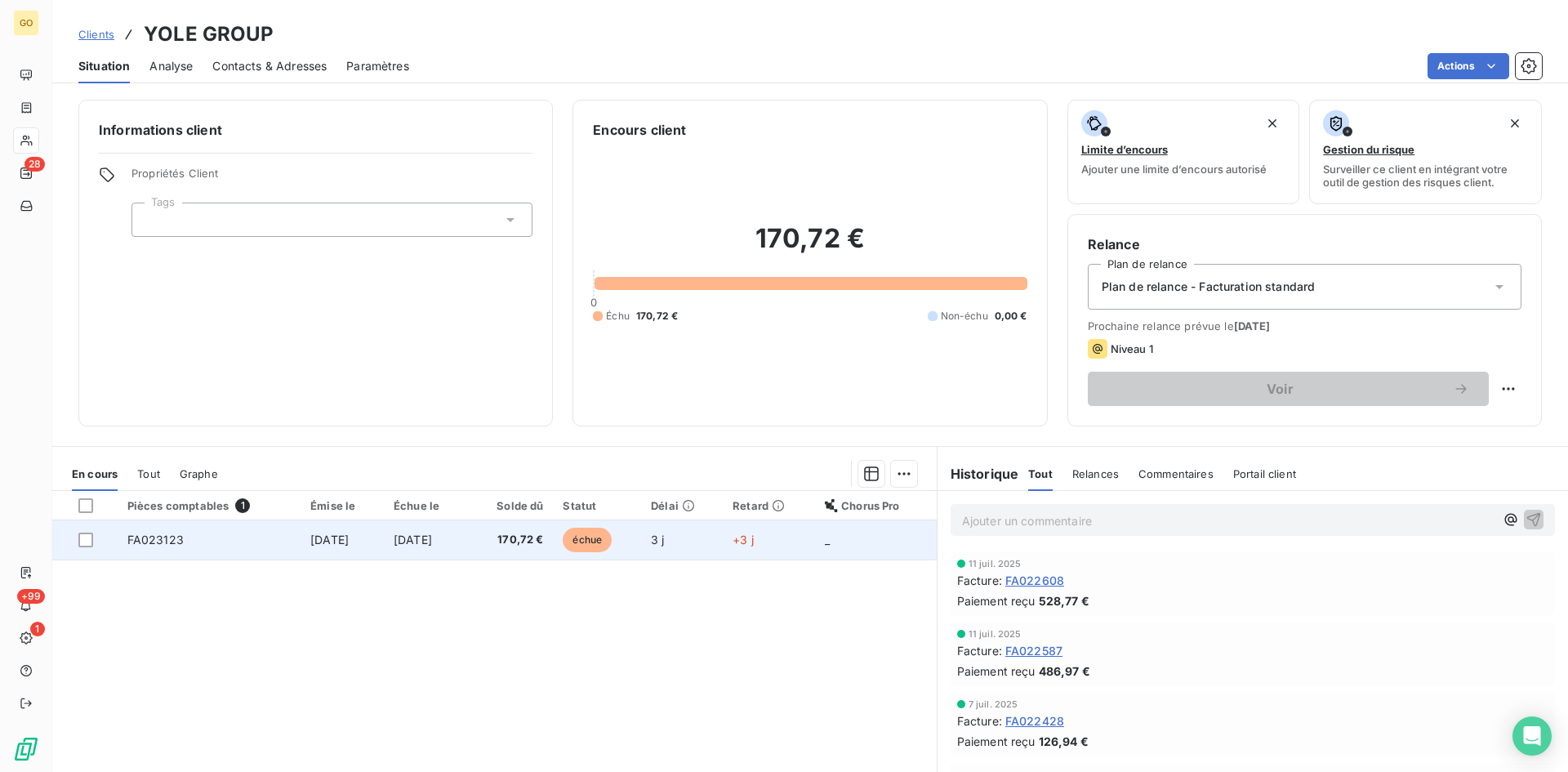
click at [327, 537] on span "3 oct. 2025" at bounding box center [330, 539] width 38 height 14
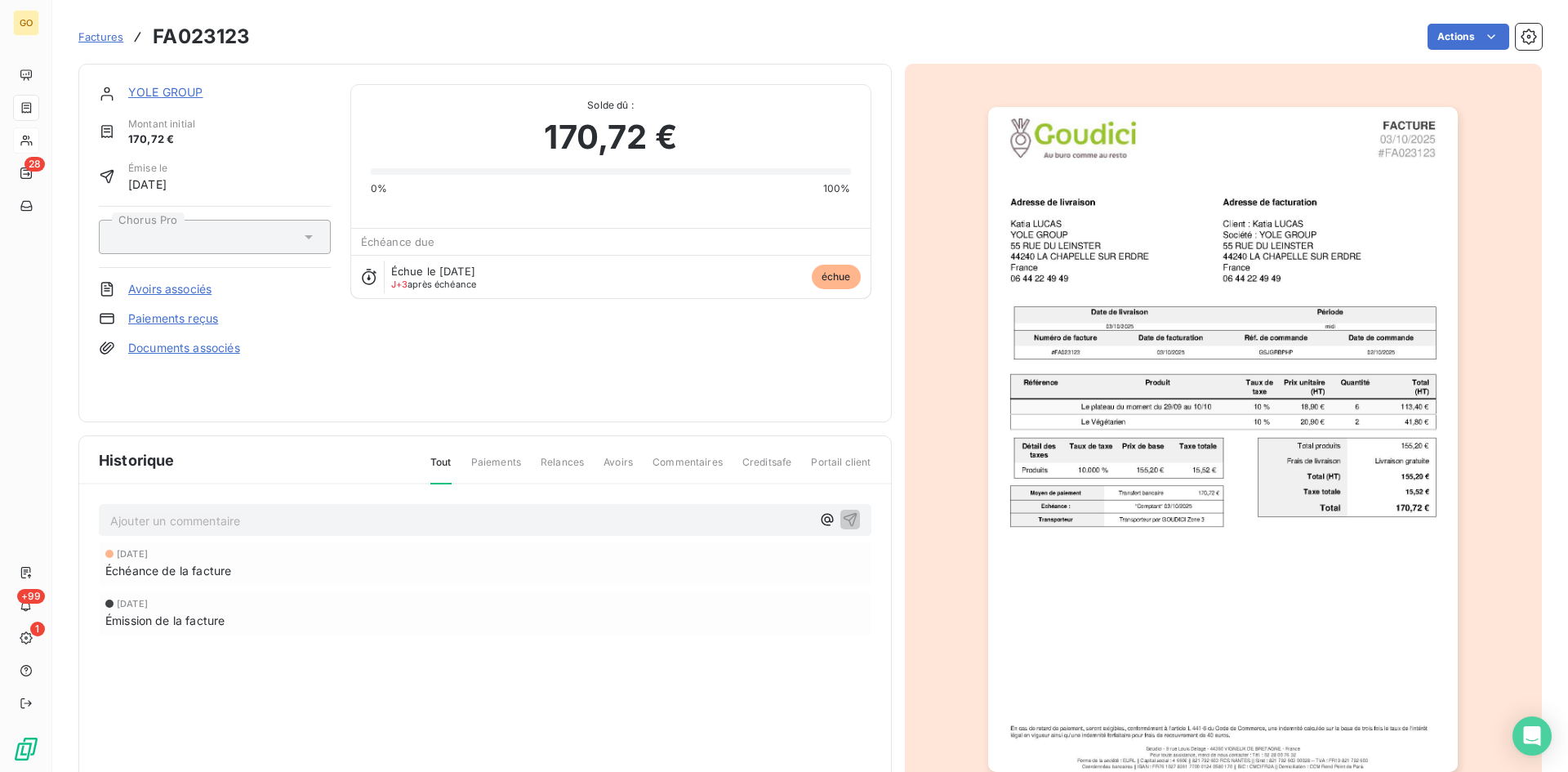
click at [161, 93] on link "YOLE GROUP" at bounding box center [166, 91] width 75 height 14
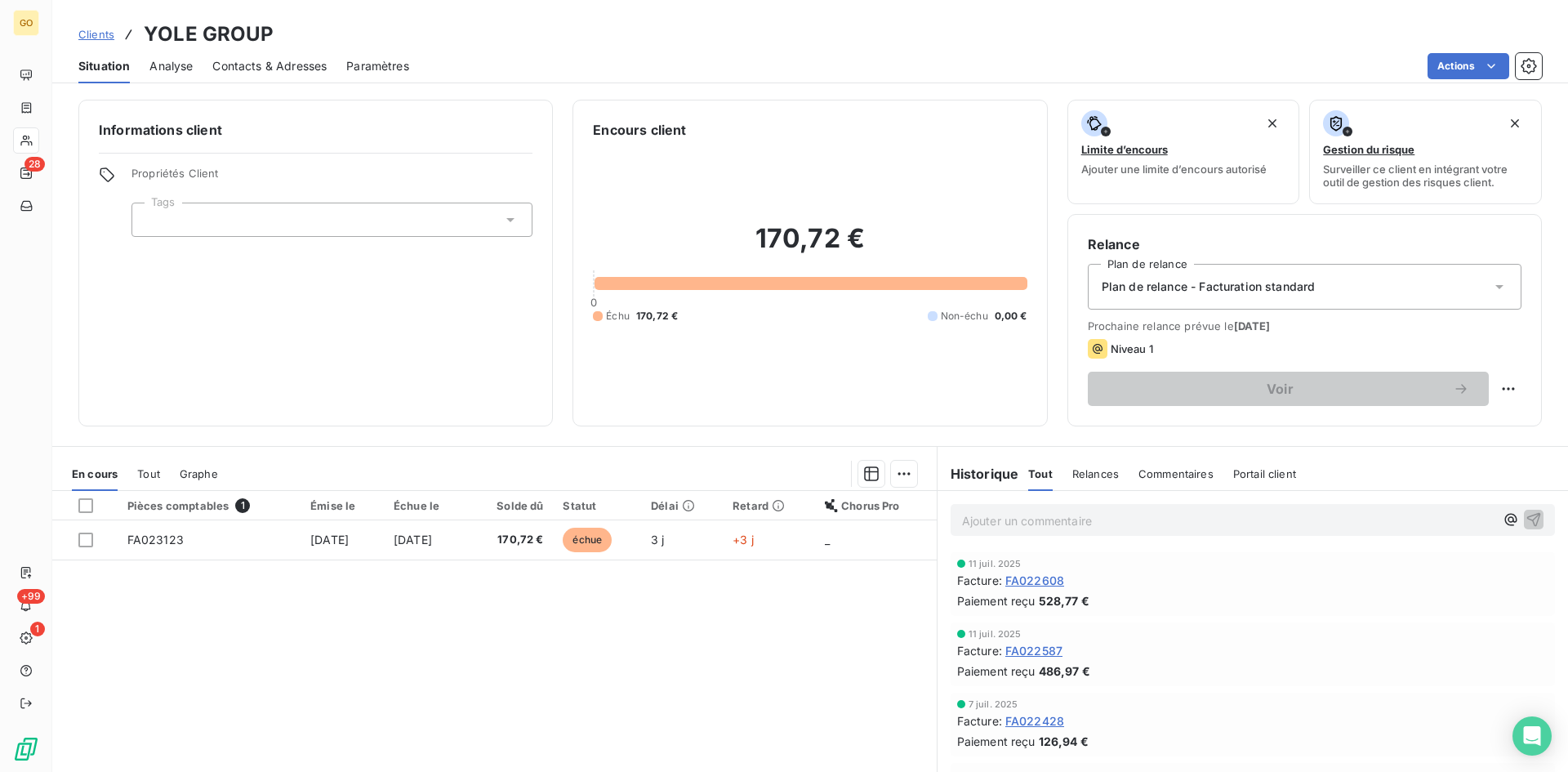
click at [502, 223] on icon at bounding box center [510, 219] width 16 height 16
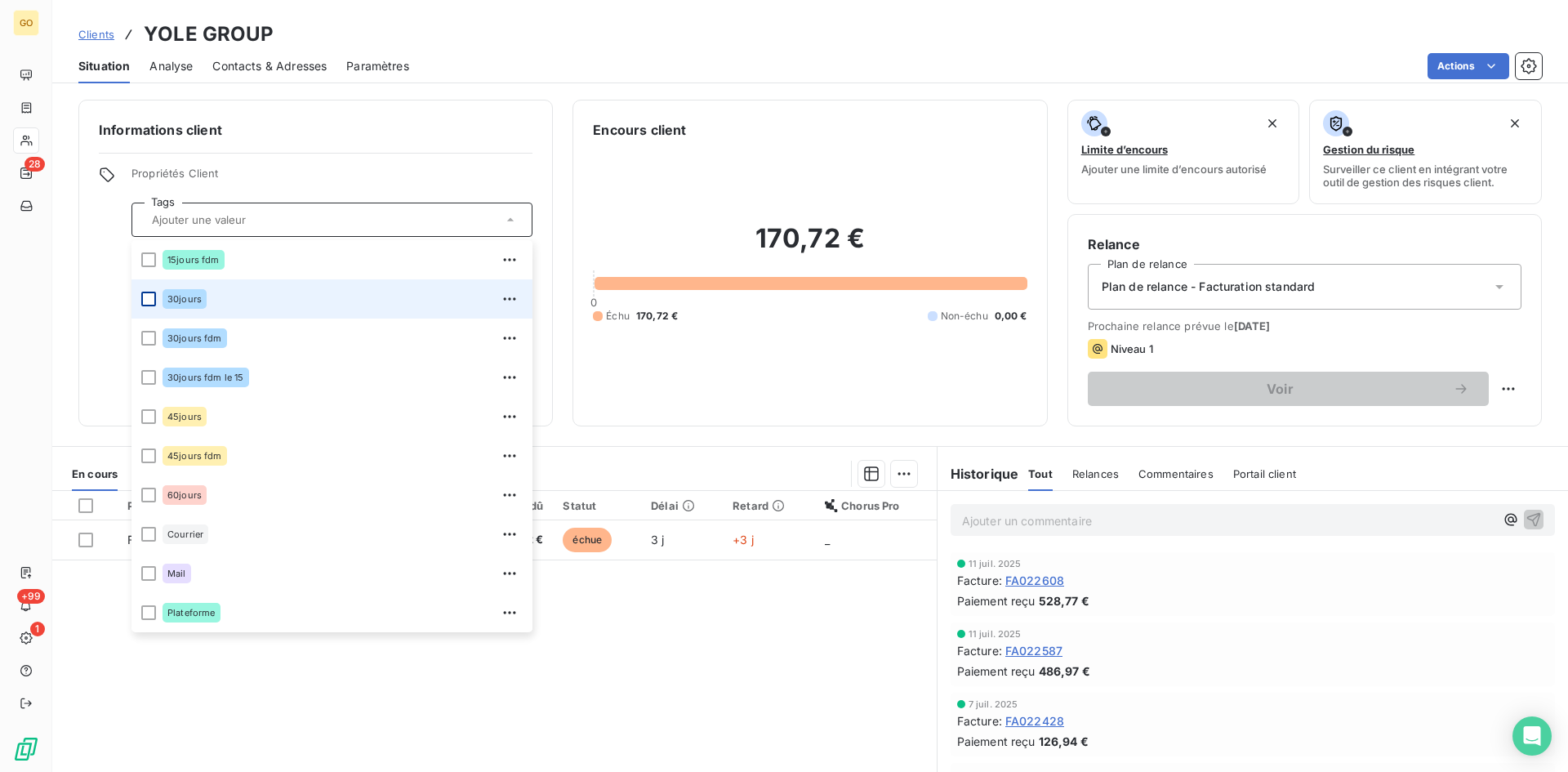
click at [150, 299] on div at bounding box center [148, 300] width 15 height 15
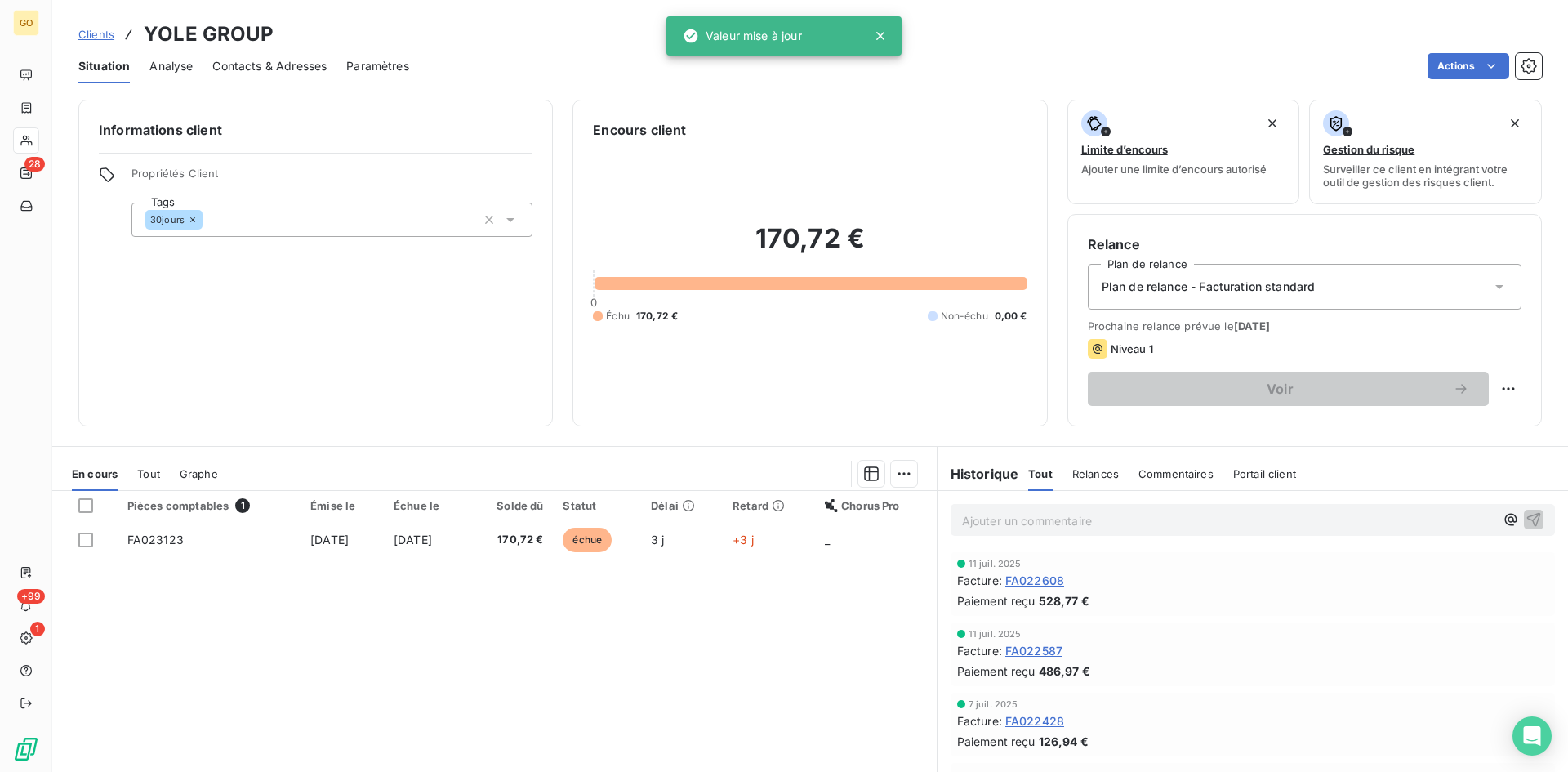
click at [370, 154] on div "Informations client Propriétés Client Tags 30jours" at bounding box center [315, 263] width 474 height 327
click at [1502, 291] on div "Plan de relance - Facturation standard" at bounding box center [1305, 286] width 434 height 46
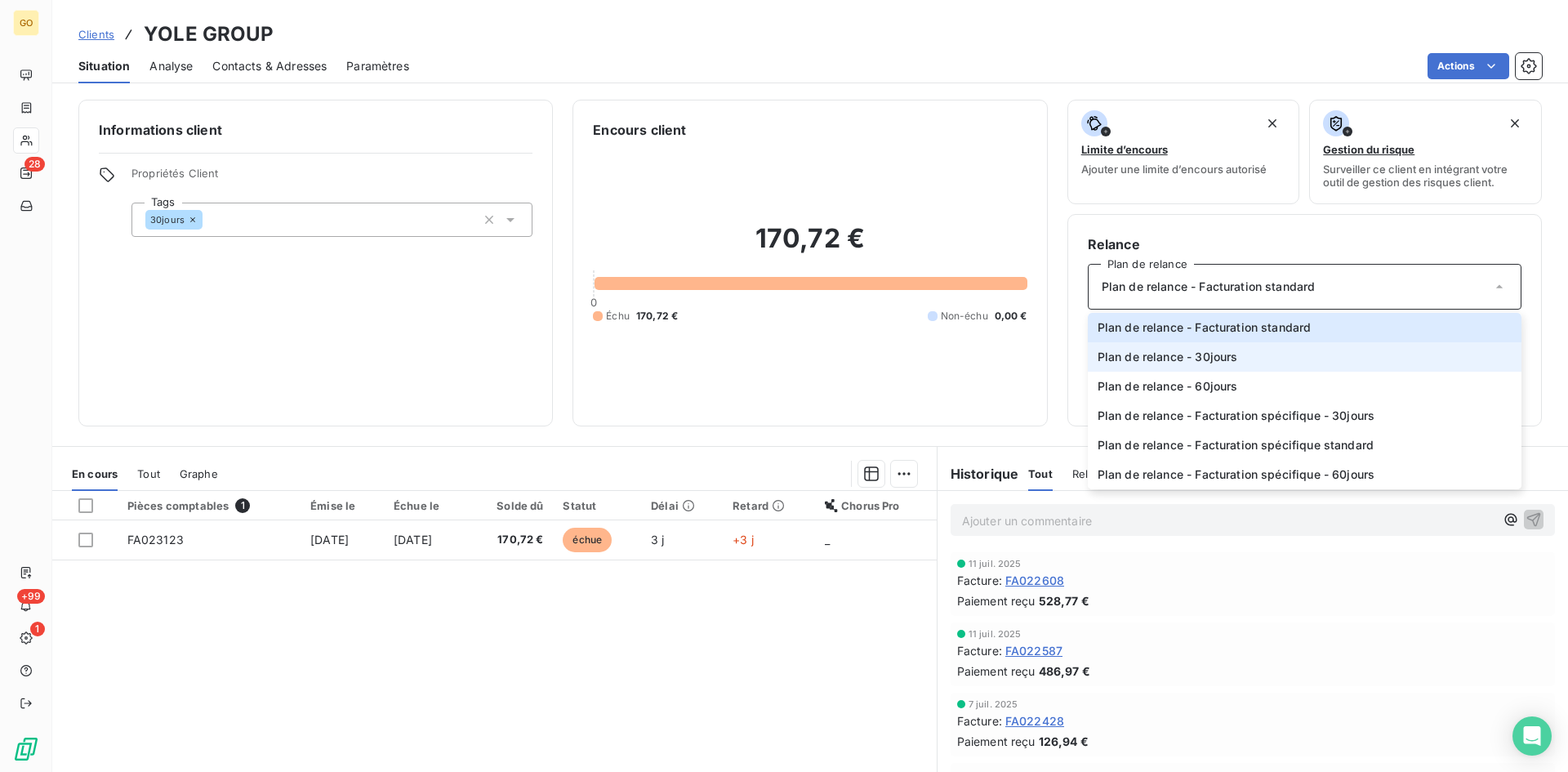
click at [1149, 355] on span "Plan de relance - 30jours" at bounding box center [1168, 356] width 141 height 16
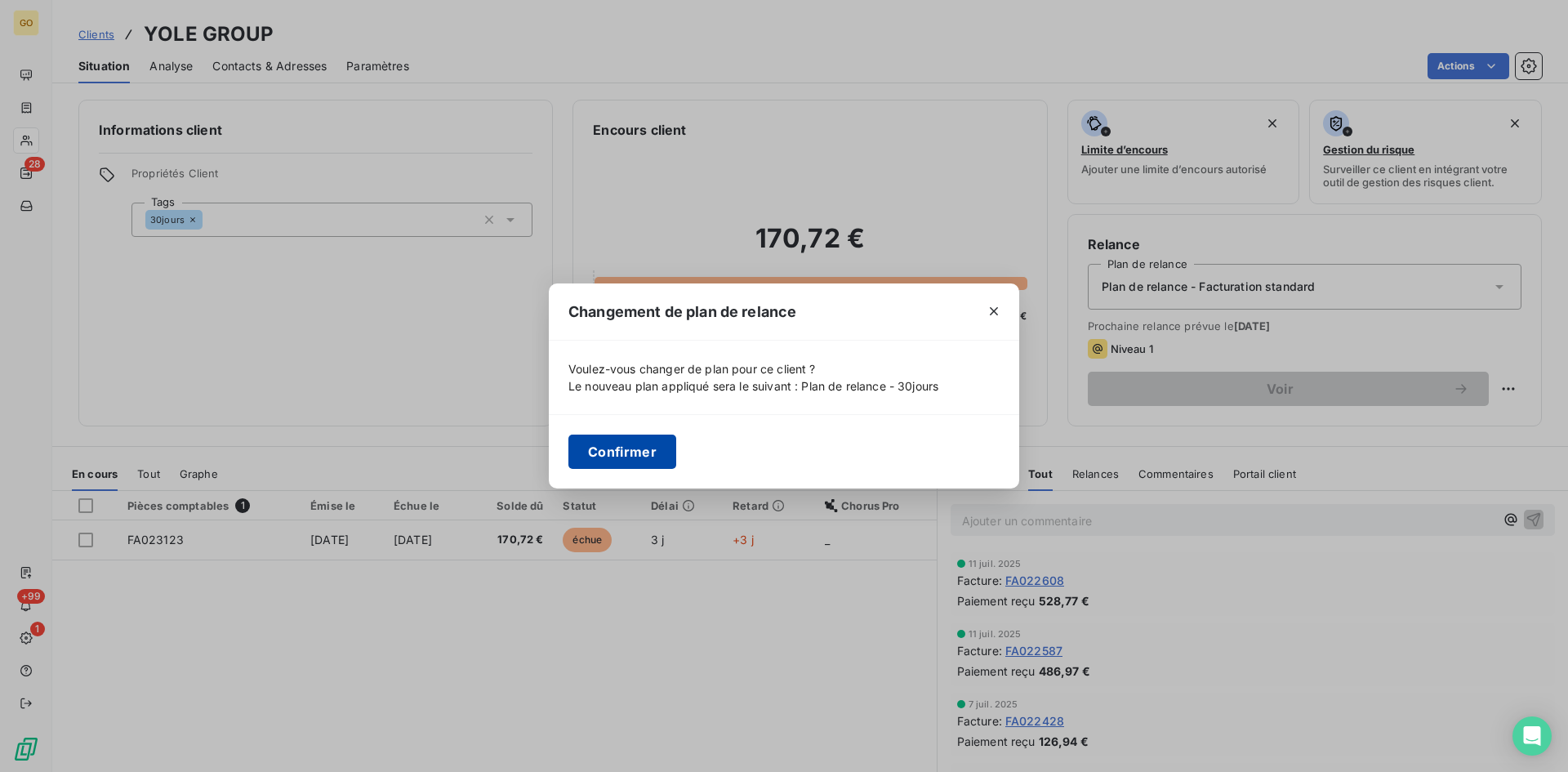
click at [607, 461] on button "Confirmer" at bounding box center [622, 452] width 108 height 35
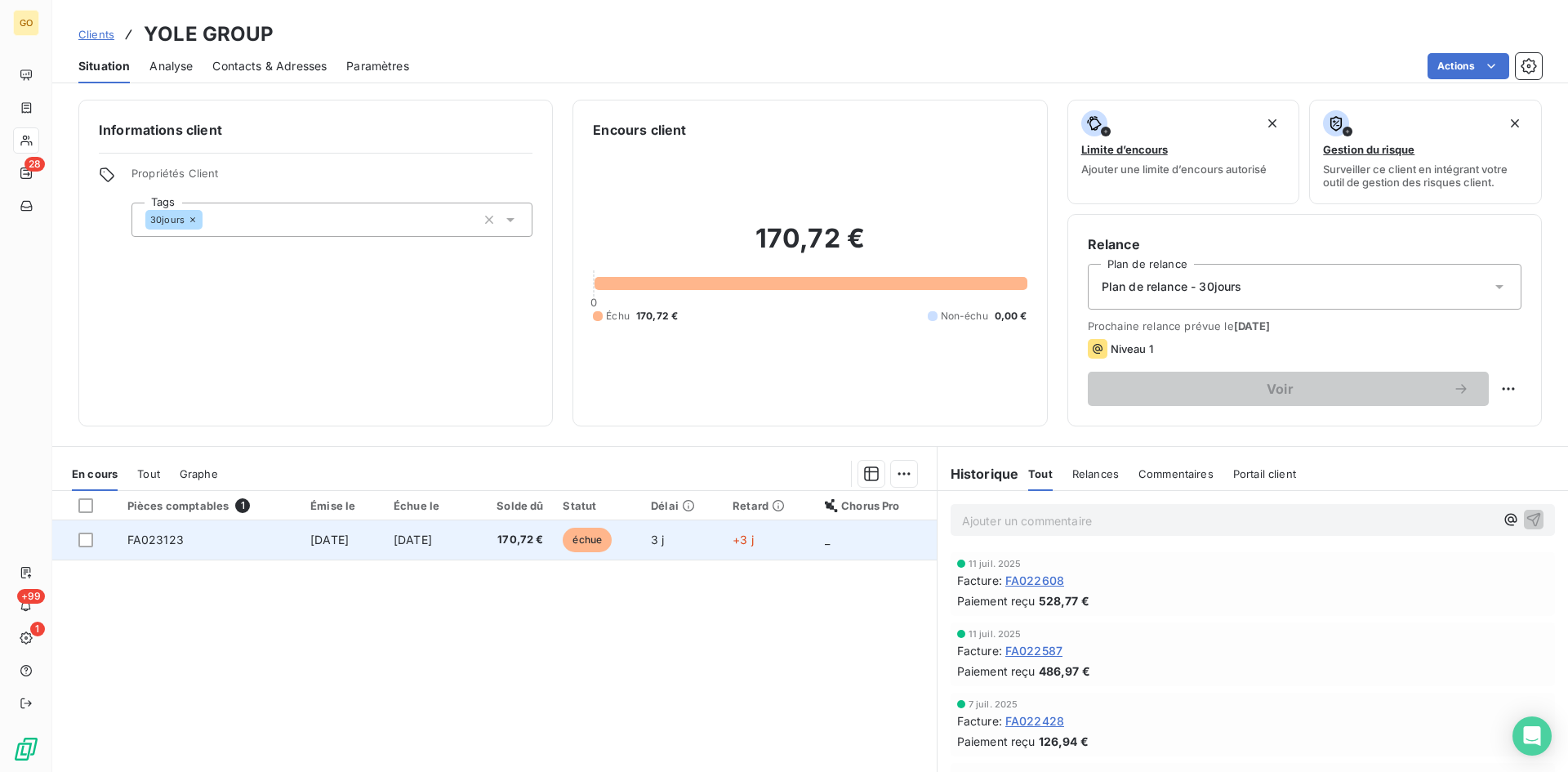
click at [311, 534] on span "3 oct. 2025" at bounding box center [330, 539] width 38 height 14
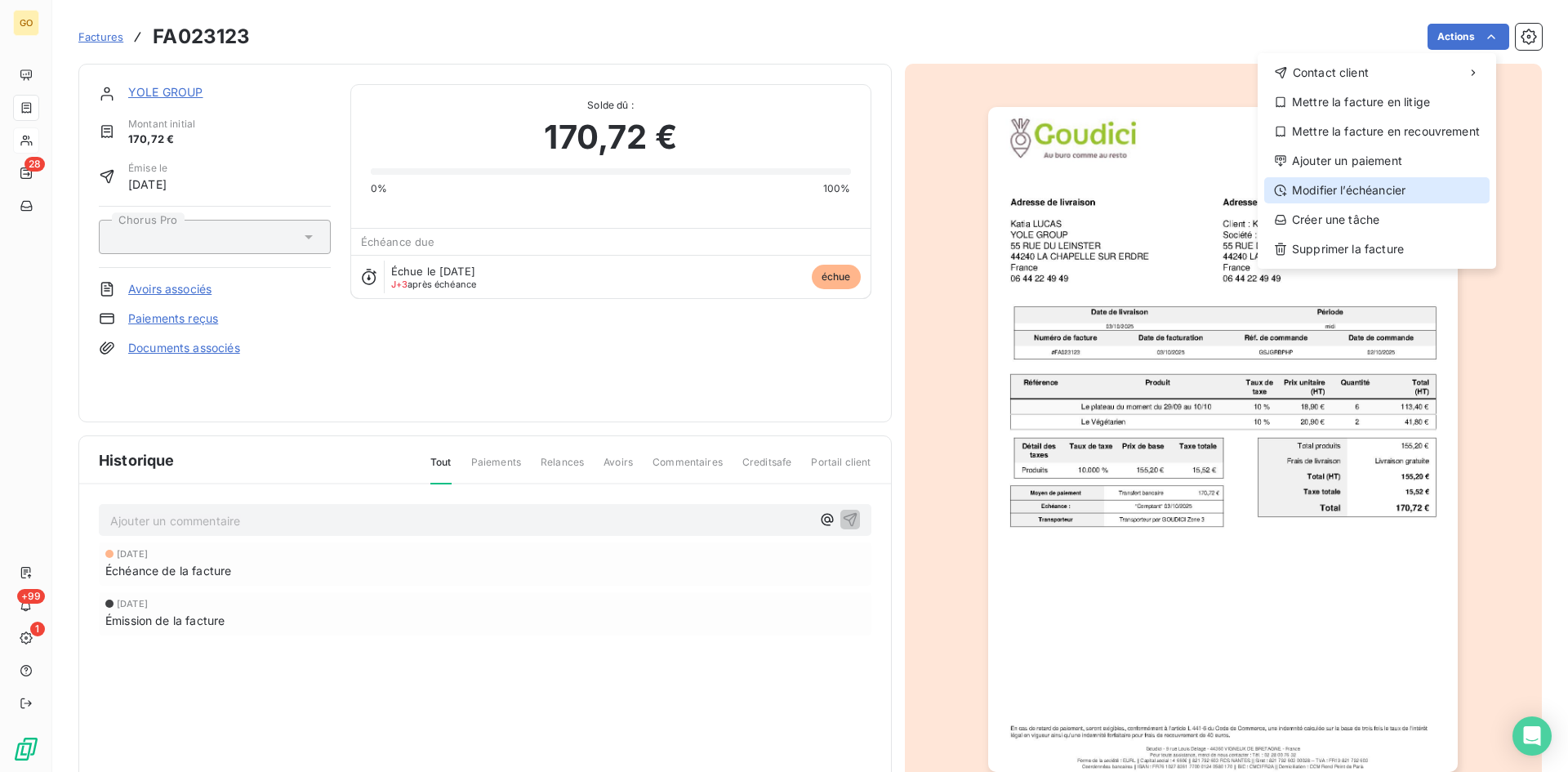
click at [1332, 192] on div "Modifier l’échéancier" at bounding box center [1376, 191] width 225 height 26
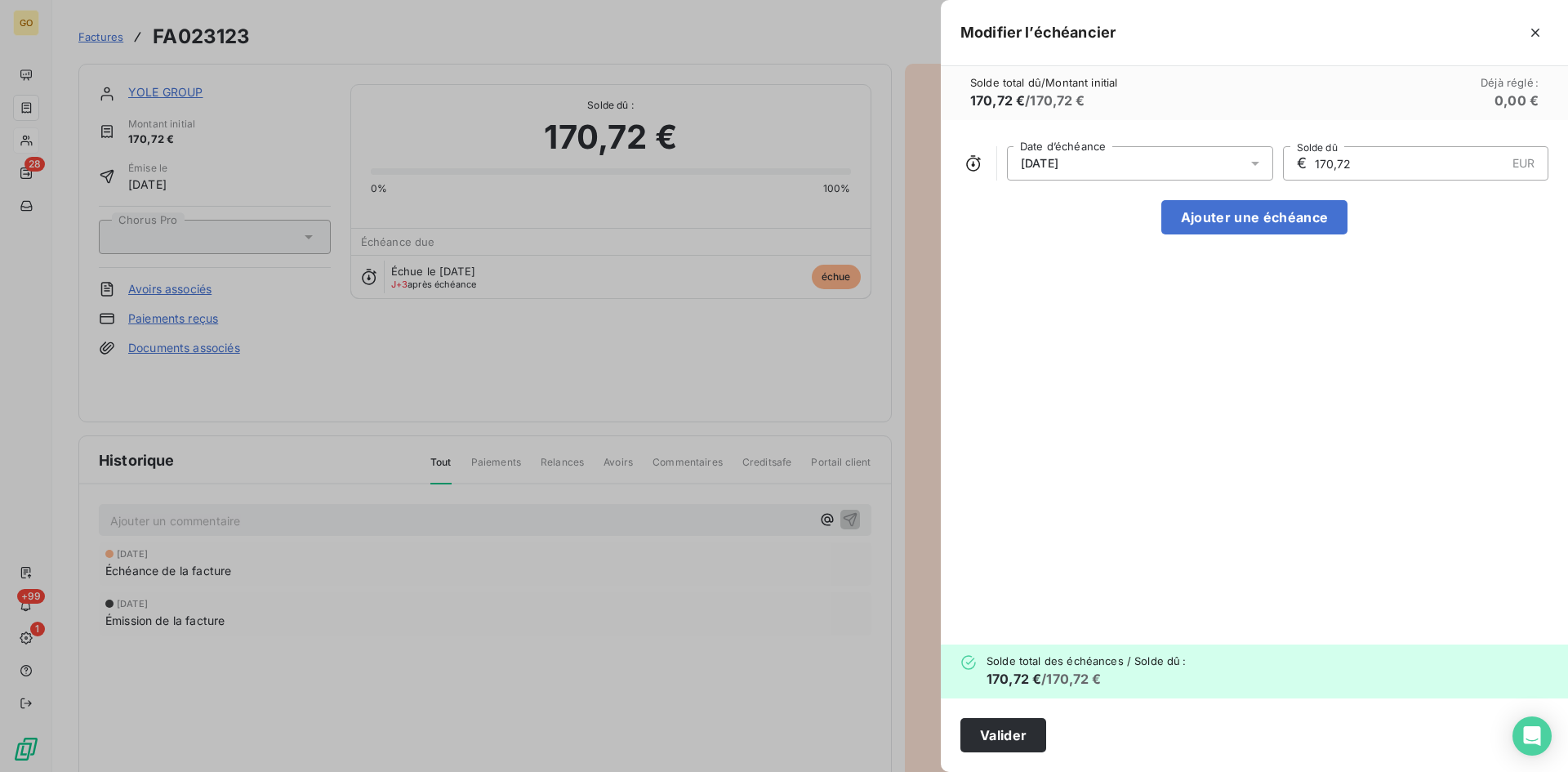
click at [1261, 166] on icon at bounding box center [1254, 162] width 16 height 16
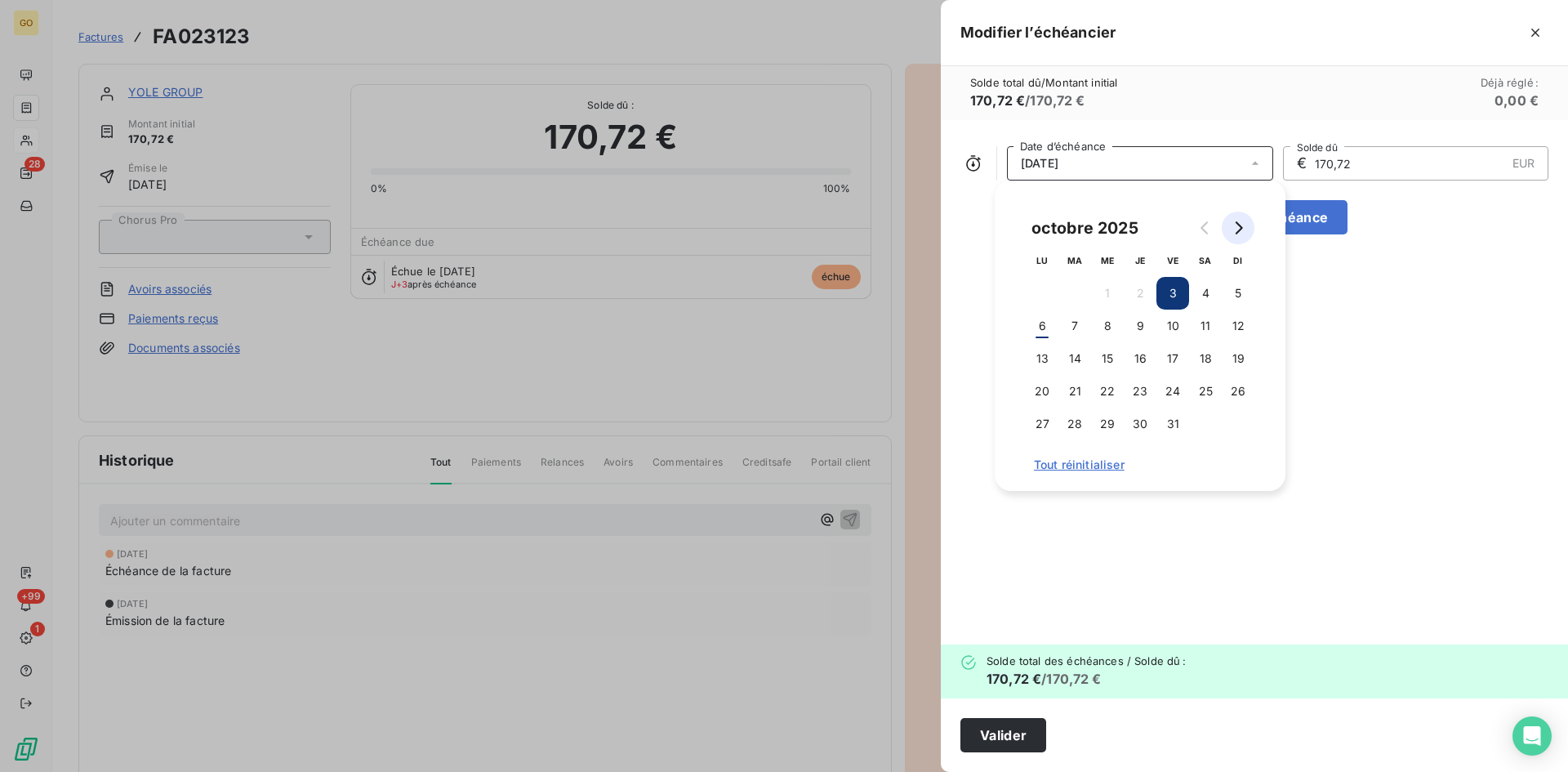
click at [1250, 229] on button "Go to next month" at bounding box center [1237, 227] width 33 height 33
click at [1040, 329] on button "3" at bounding box center [1041, 326] width 33 height 33
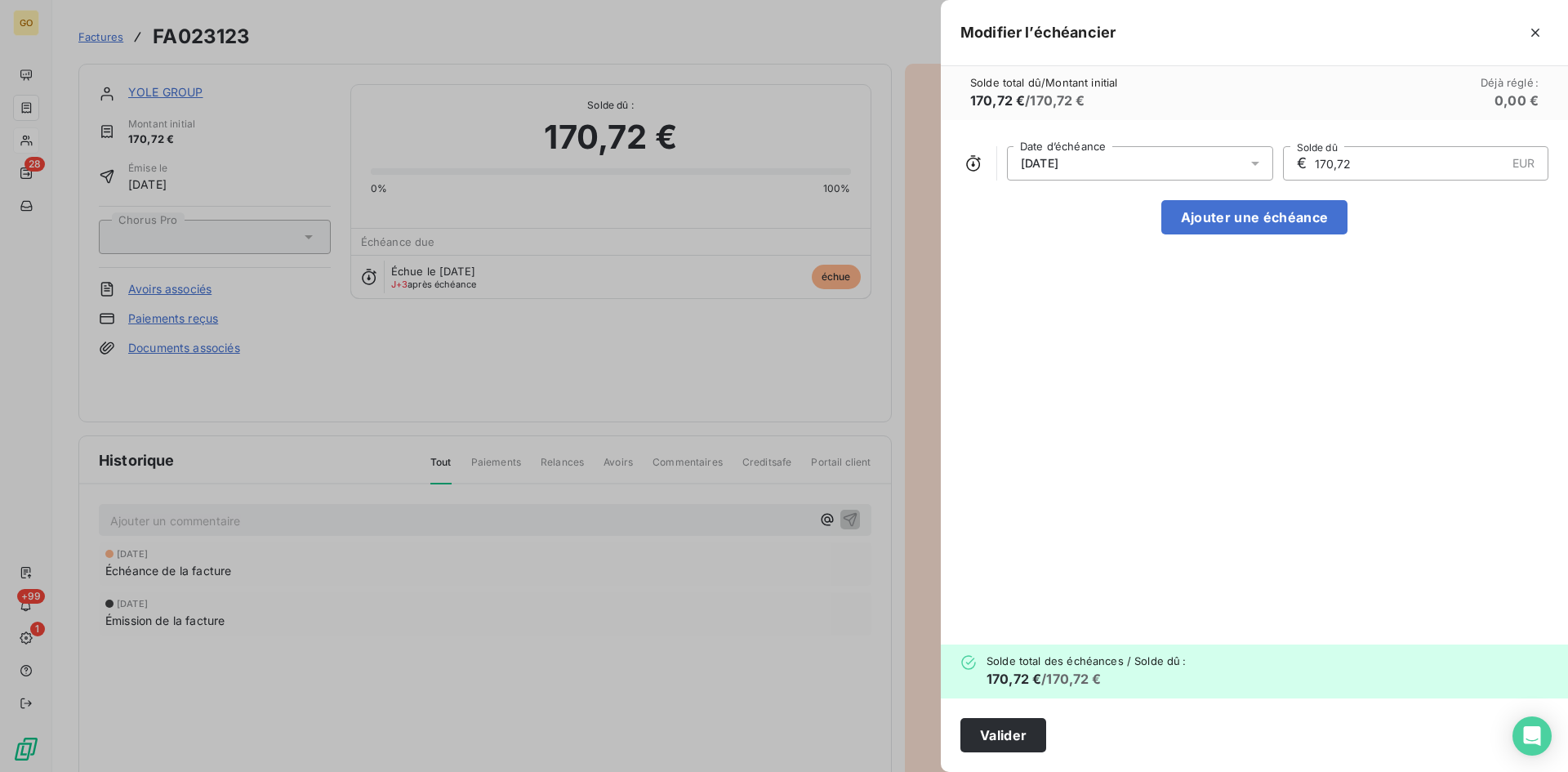
click at [1360, 355] on div "03/11/2025 Date d’échéance € 170,72 EUR Solde dû Ajouter une échéance" at bounding box center [1254, 382] width 627 height 524
click at [1022, 742] on button "Valider" at bounding box center [1003, 735] width 85 height 35
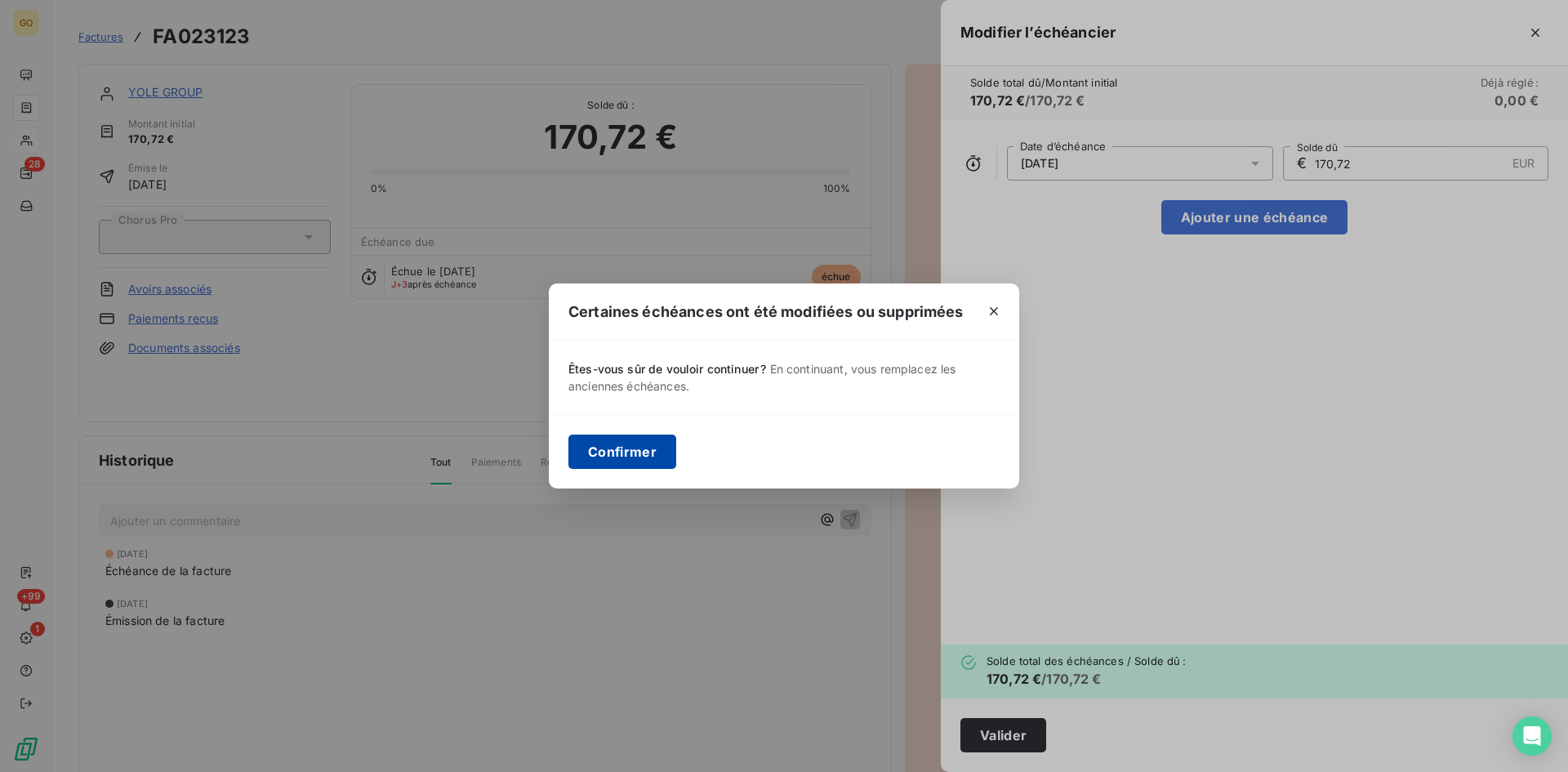
click at [633, 446] on button "Confirmer" at bounding box center [622, 452] width 108 height 35
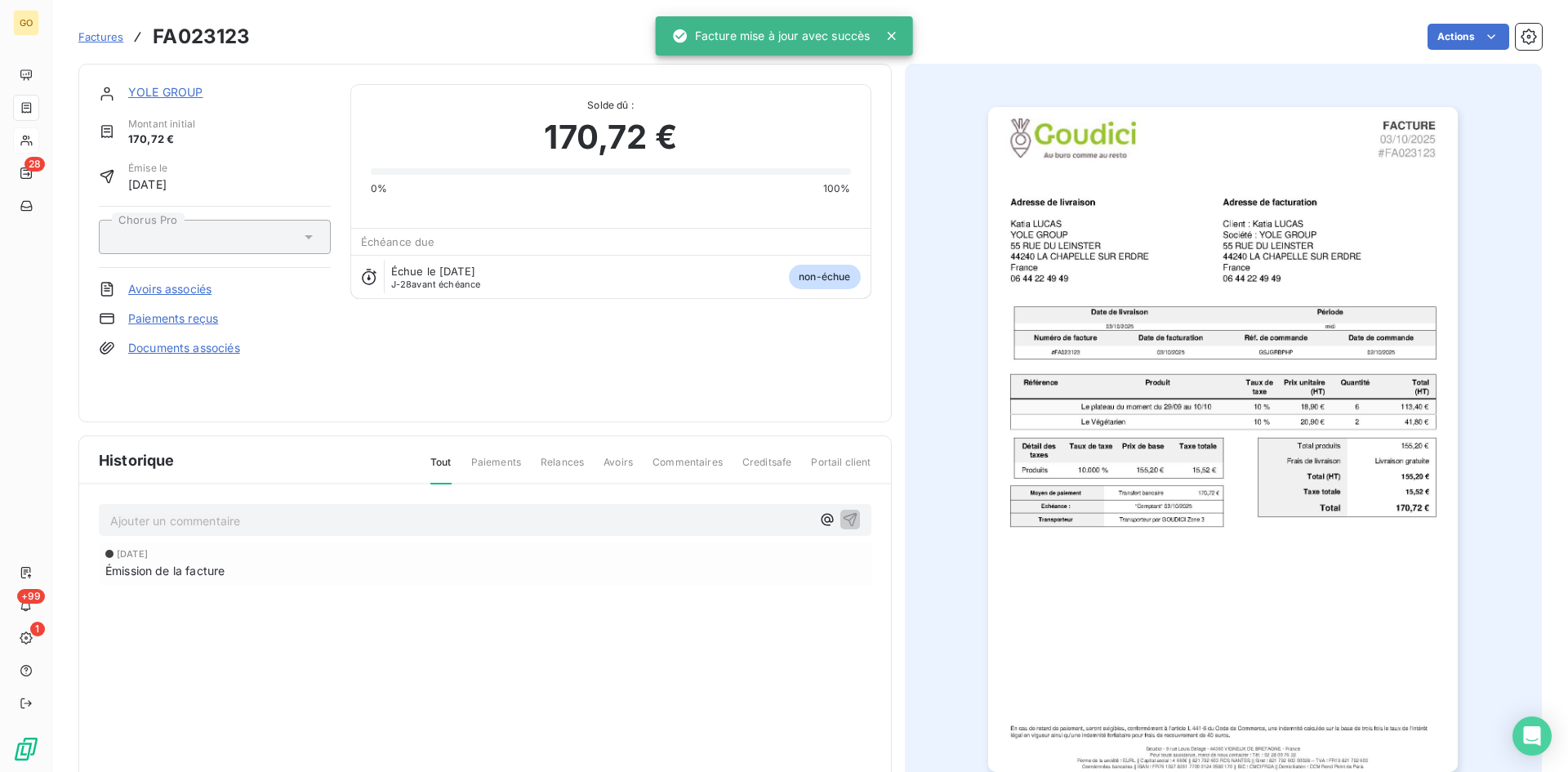
click at [94, 40] on span "Factures" at bounding box center [100, 37] width 45 height 13
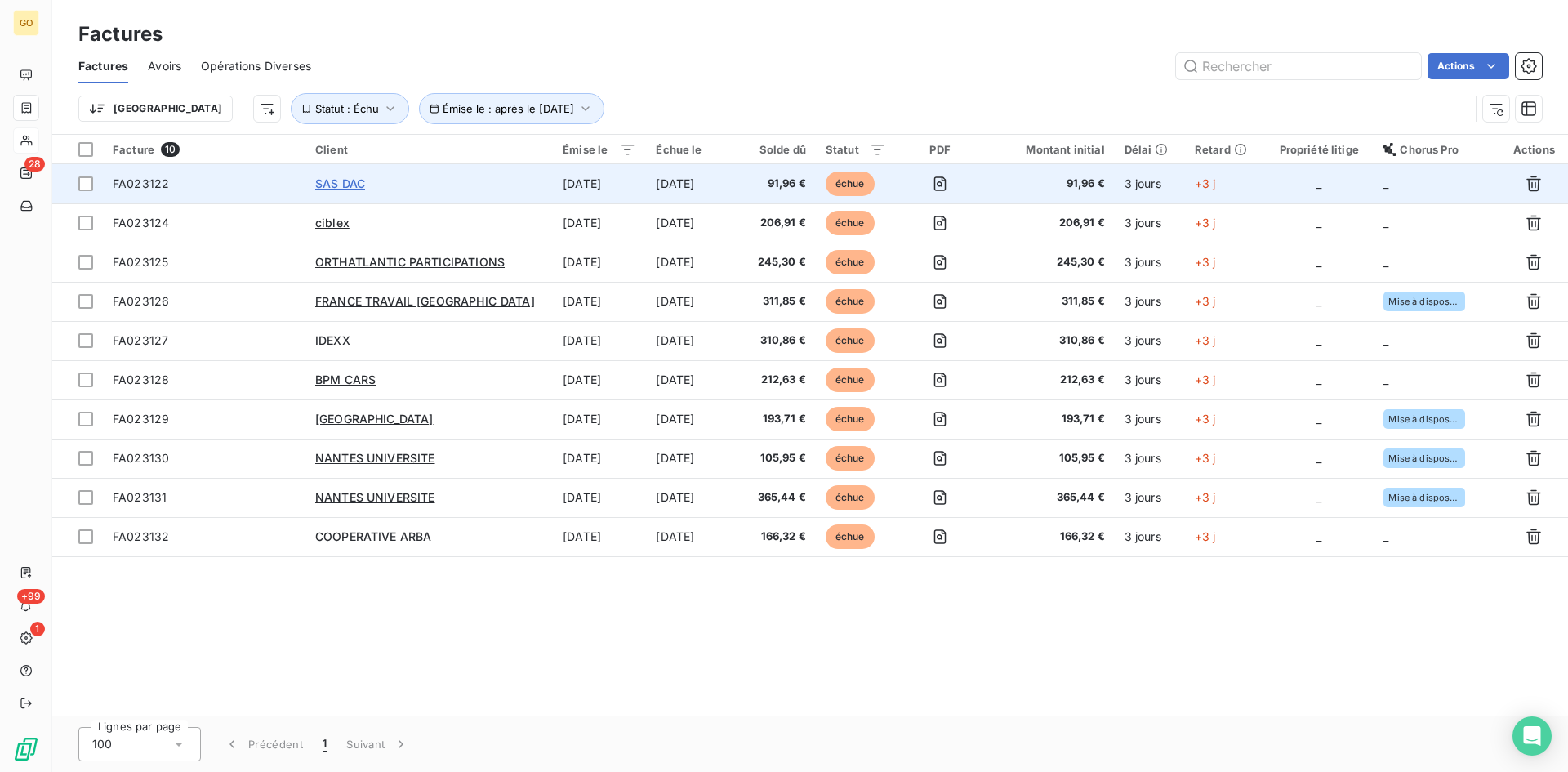
click at [330, 178] on span "SAS DAC" at bounding box center [340, 183] width 50 height 14
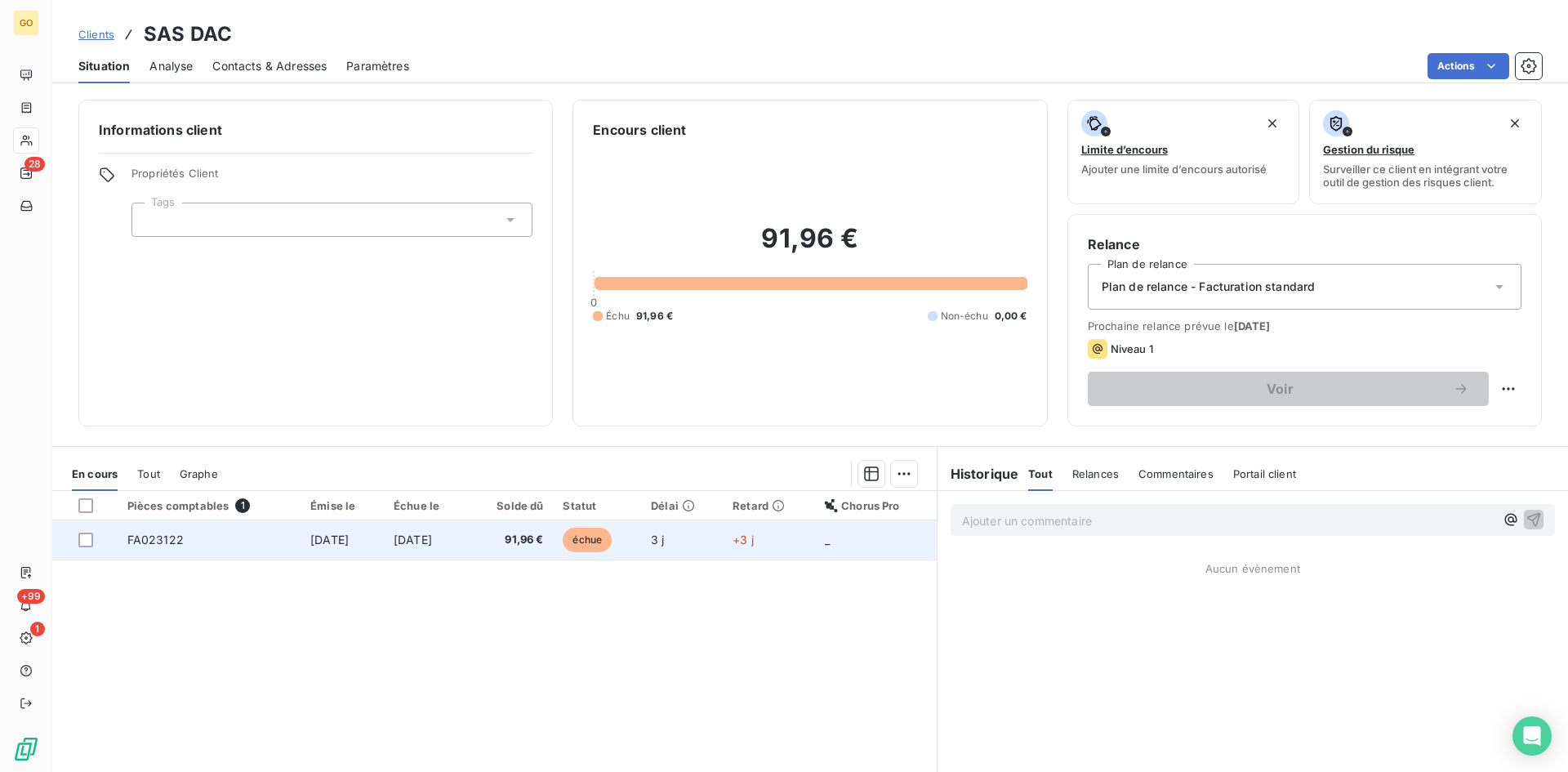
click at [322, 546] on span "3 oct. 2025" at bounding box center [330, 539] width 38 height 14
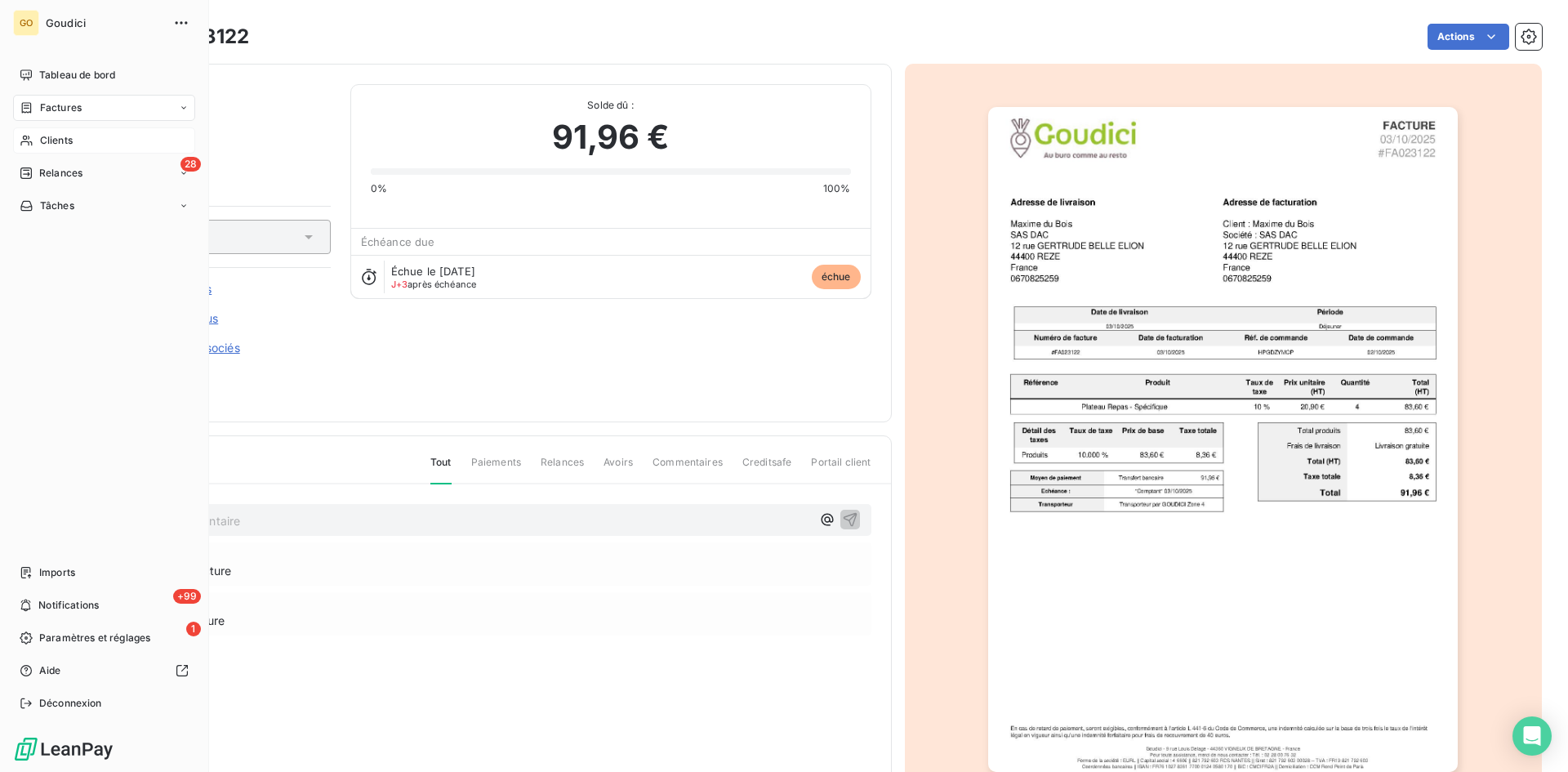
click at [61, 110] on span "Factures" at bounding box center [61, 108] width 41 height 15
click at [52, 134] on span "Factures" at bounding box center [60, 141] width 41 height 15
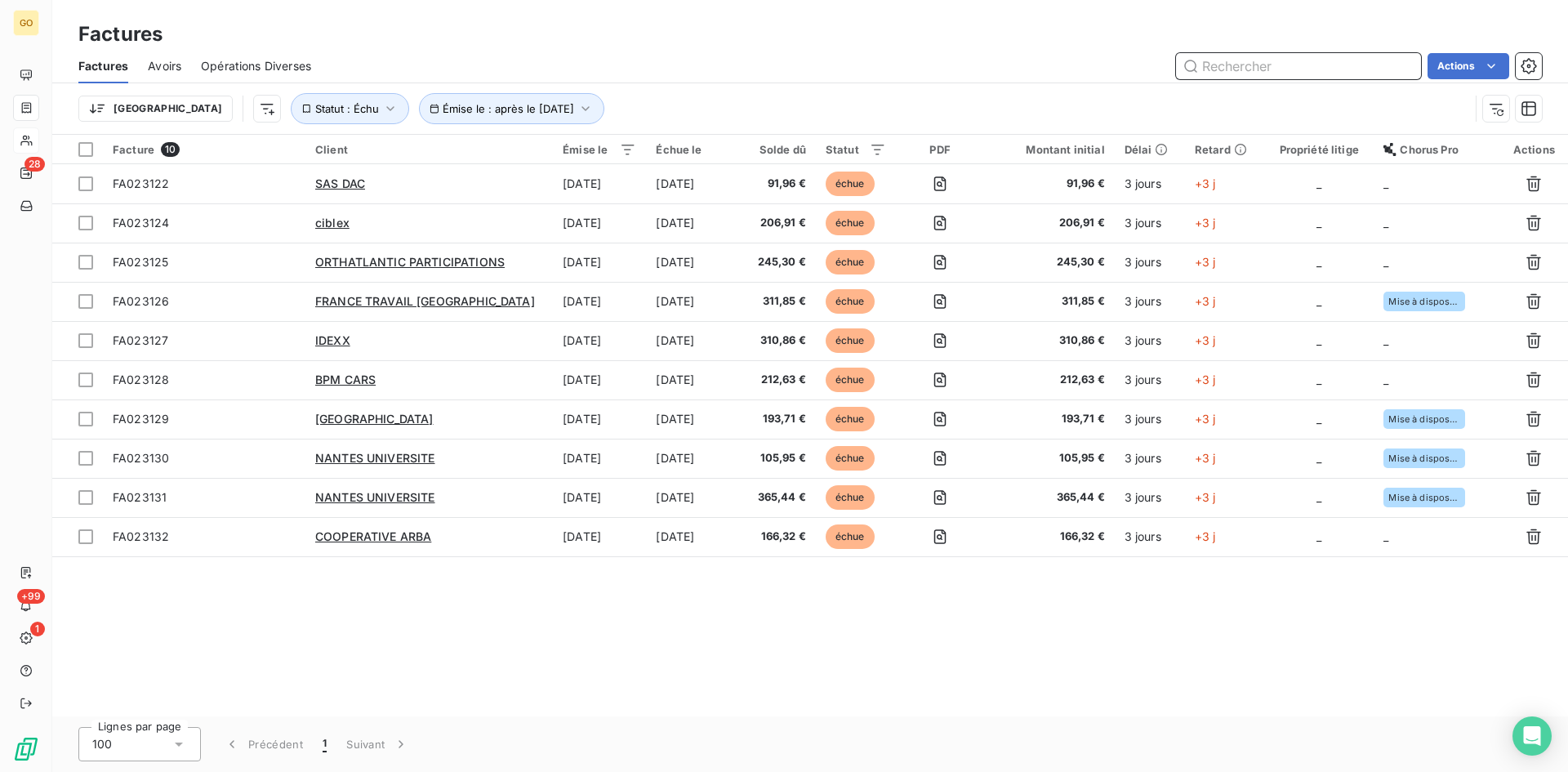
click at [1295, 71] on input "text" at bounding box center [1298, 67] width 245 height 26
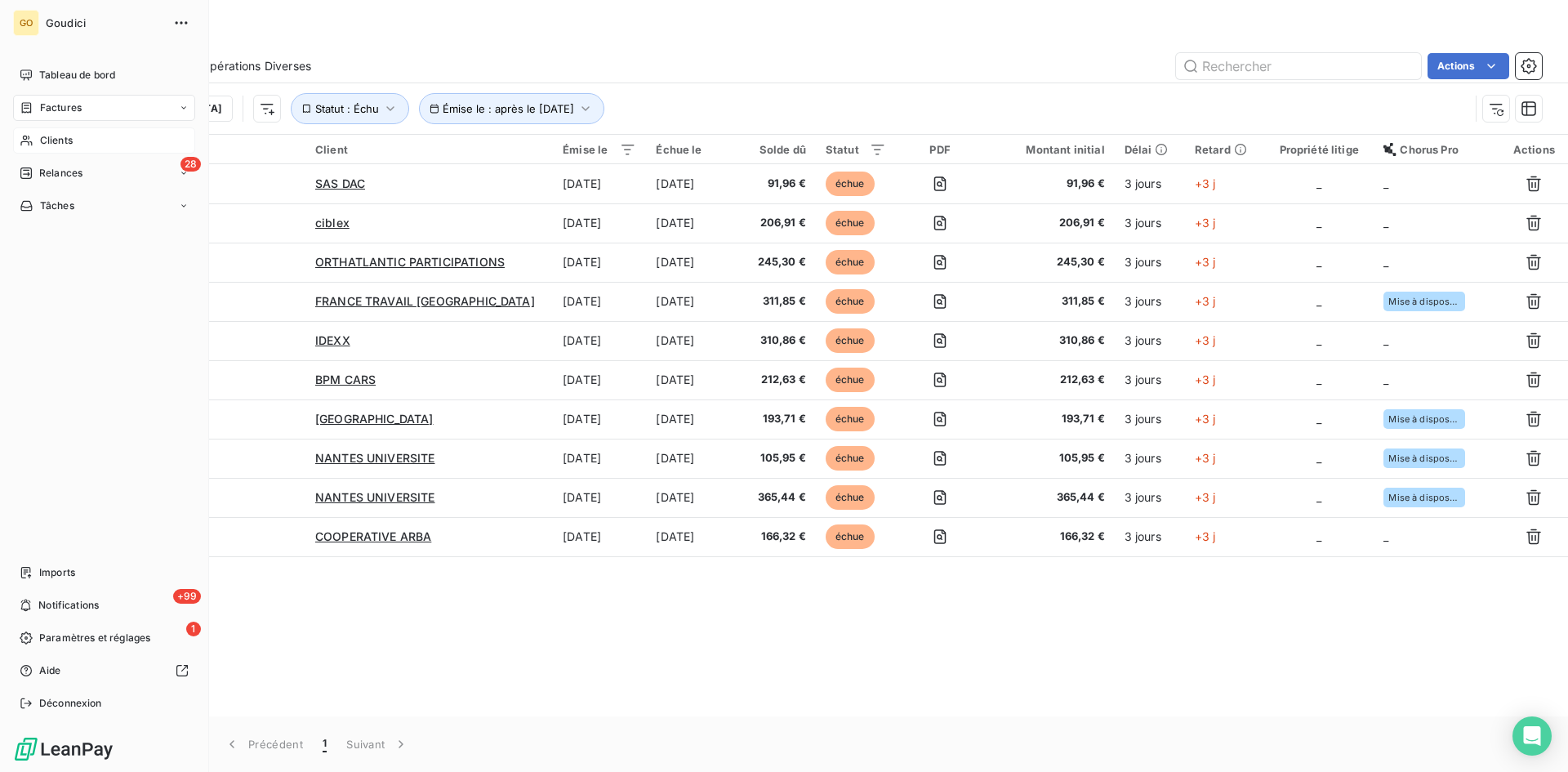
click at [45, 132] on div "Clients" at bounding box center [104, 141] width 182 height 26
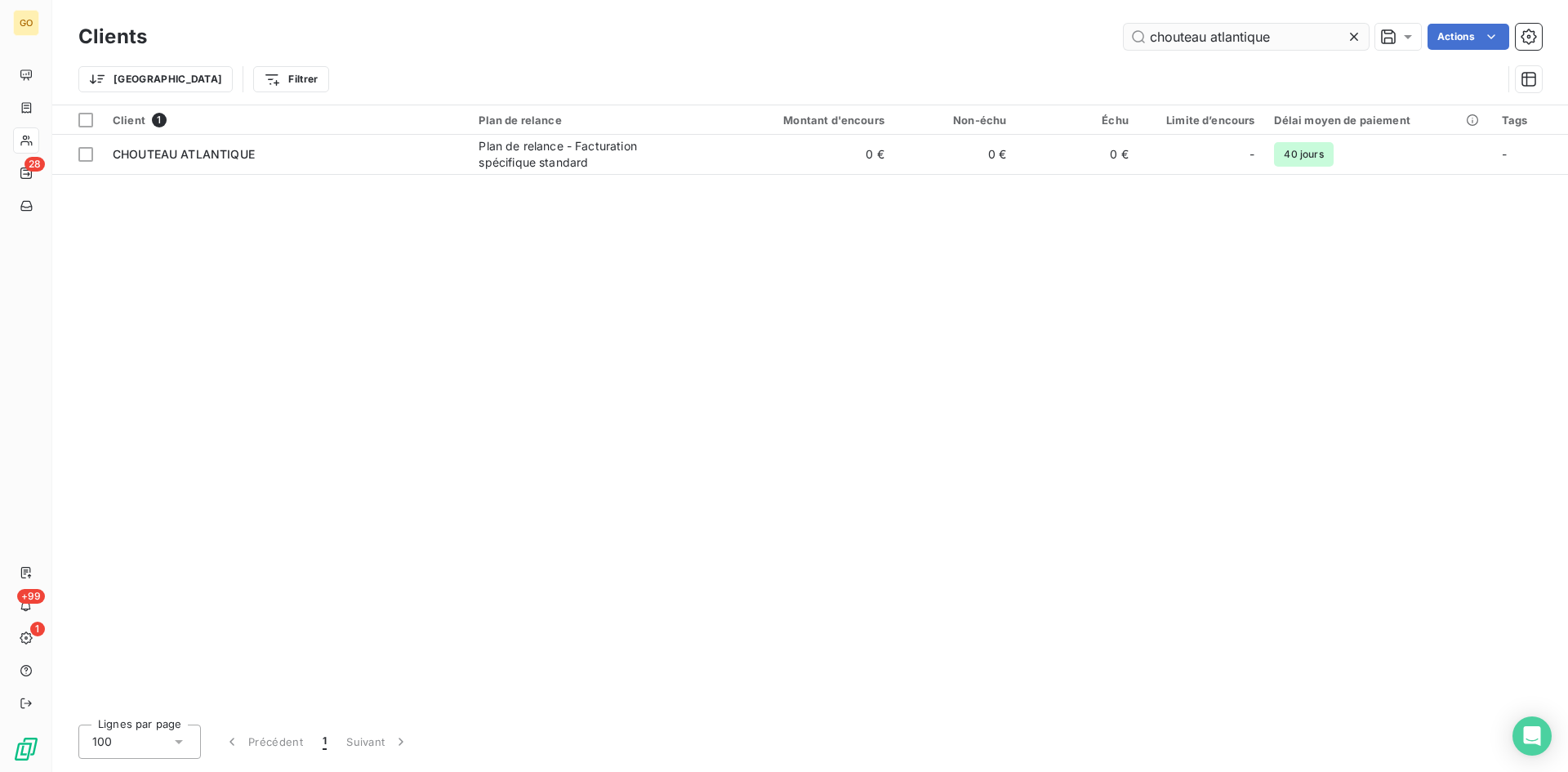
drag, startPoint x: 1354, startPoint y: 39, endPoint x: 1345, endPoint y: 40, distance: 9.1
click at [1353, 39] on icon at bounding box center [1353, 36] width 16 height 16
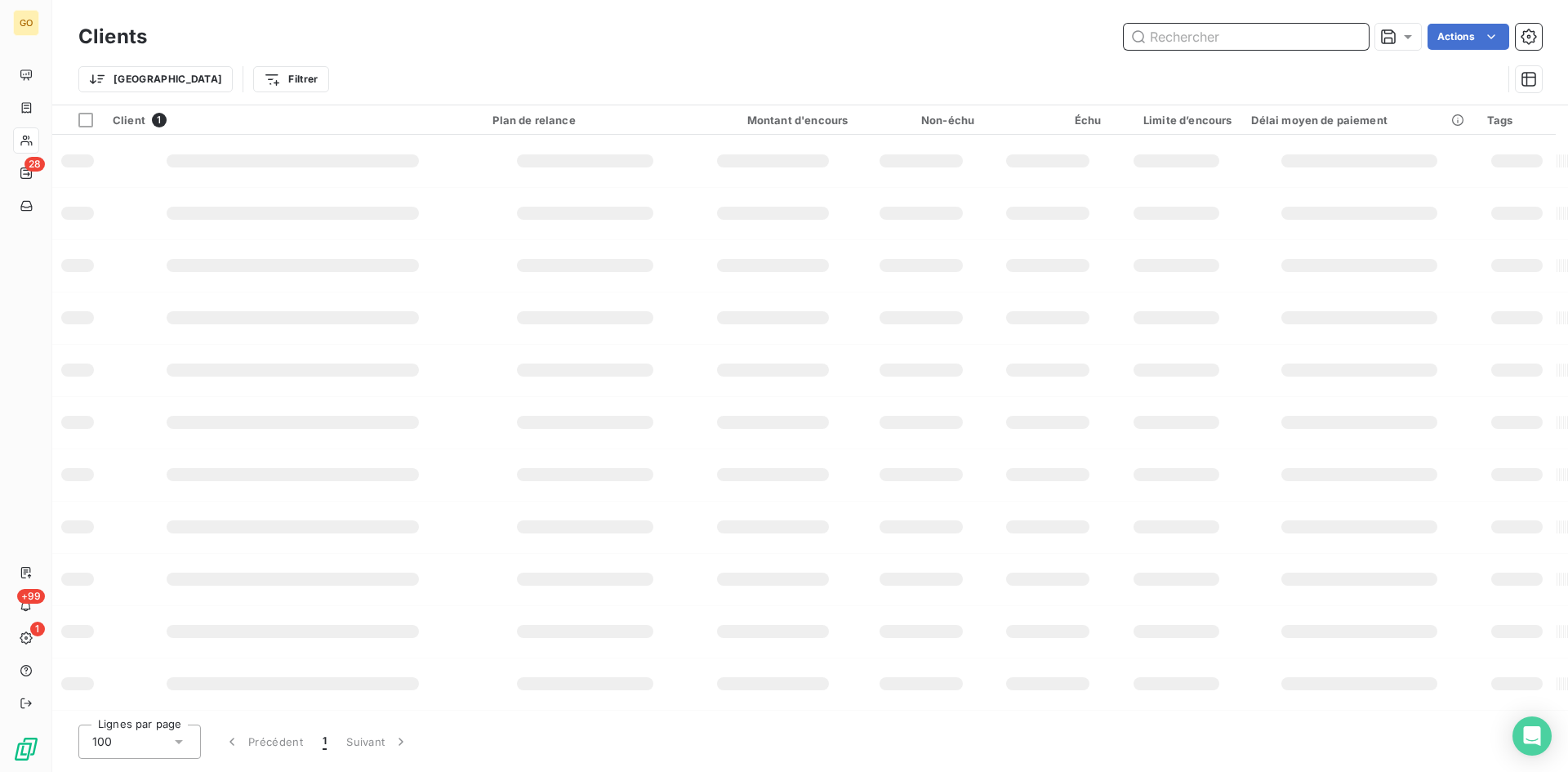
click at [1232, 38] on input "text" at bounding box center [1246, 37] width 245 height 26
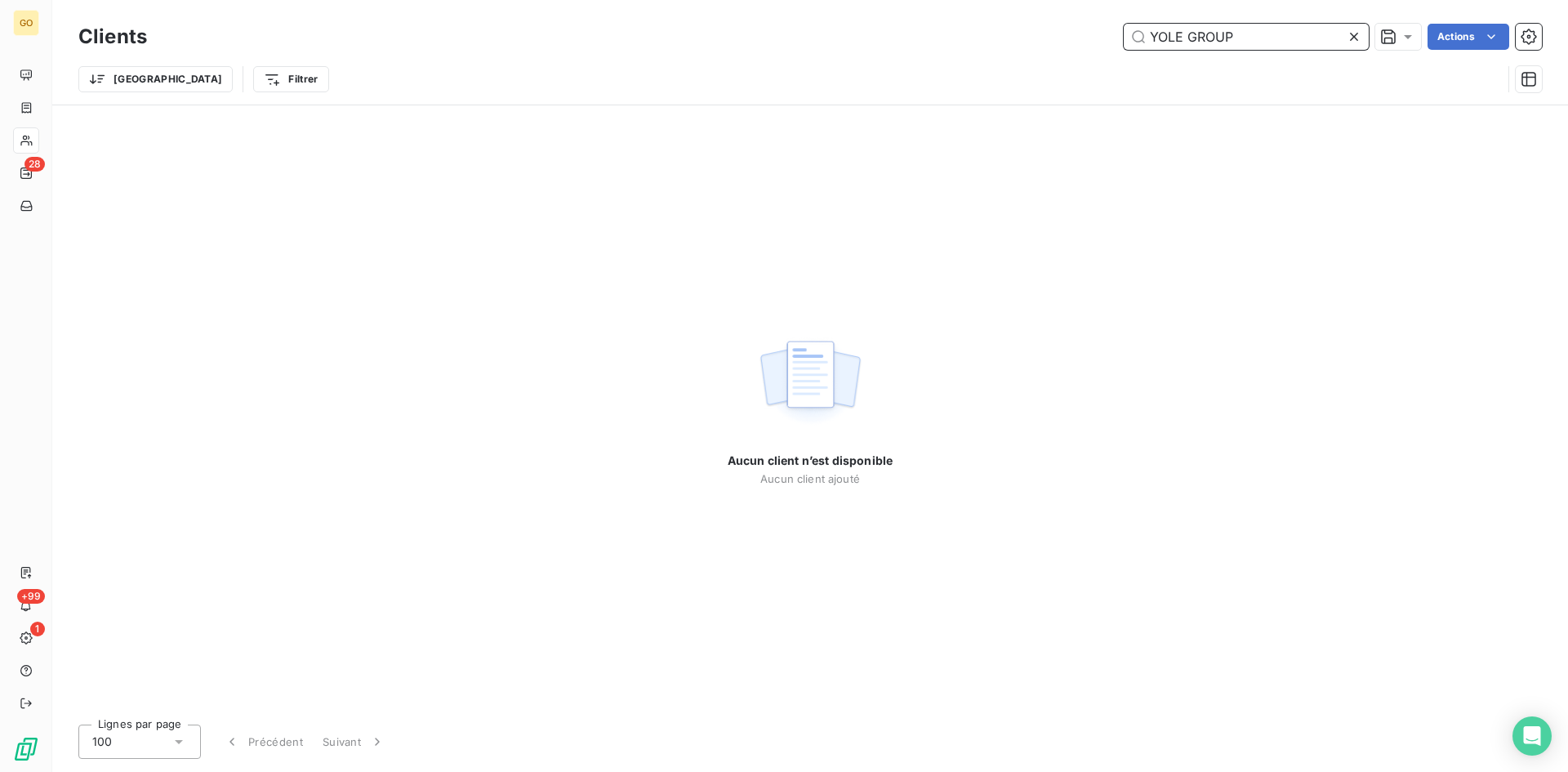
type input "YOLE GROUP"
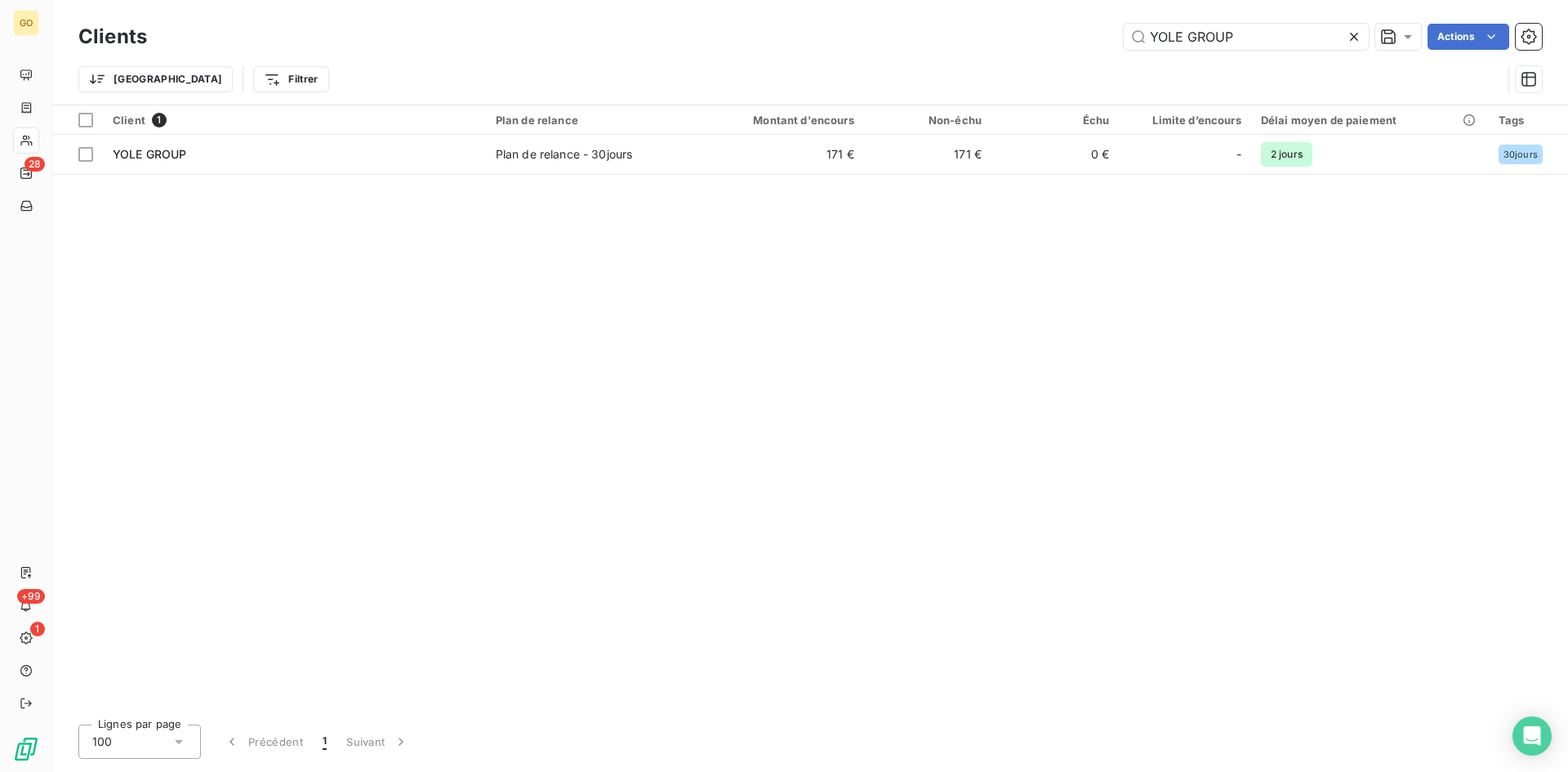
click at [1358, 36] on icon at bounding box center [1353, 36] width 16 height 16
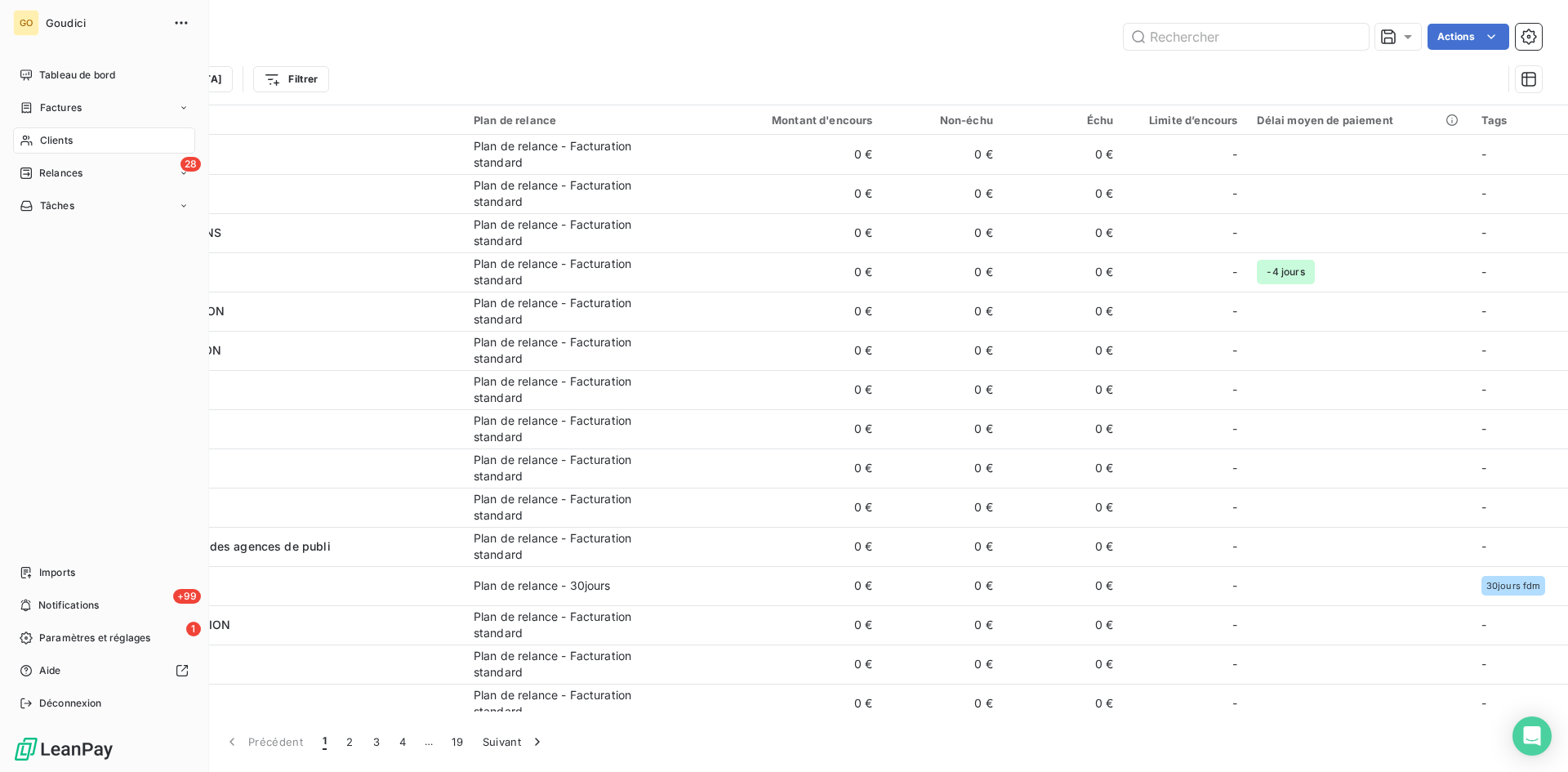
click at [65, 140] on span "Clients" at bounding box center [56, 141] width 33 height 15
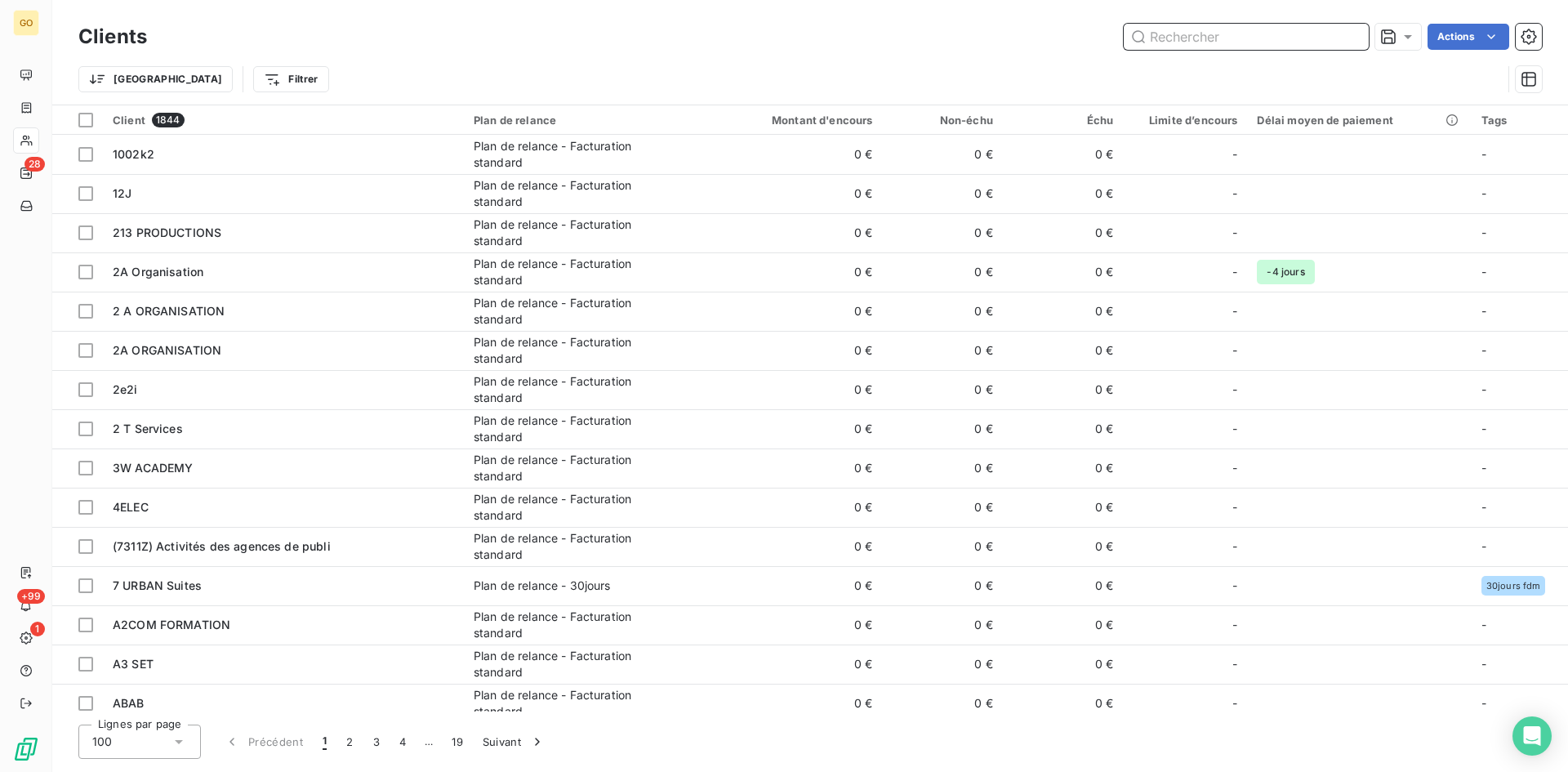
click at [1272, 29] on input "text" at bounding box center [1246, 37] width 245 height 26
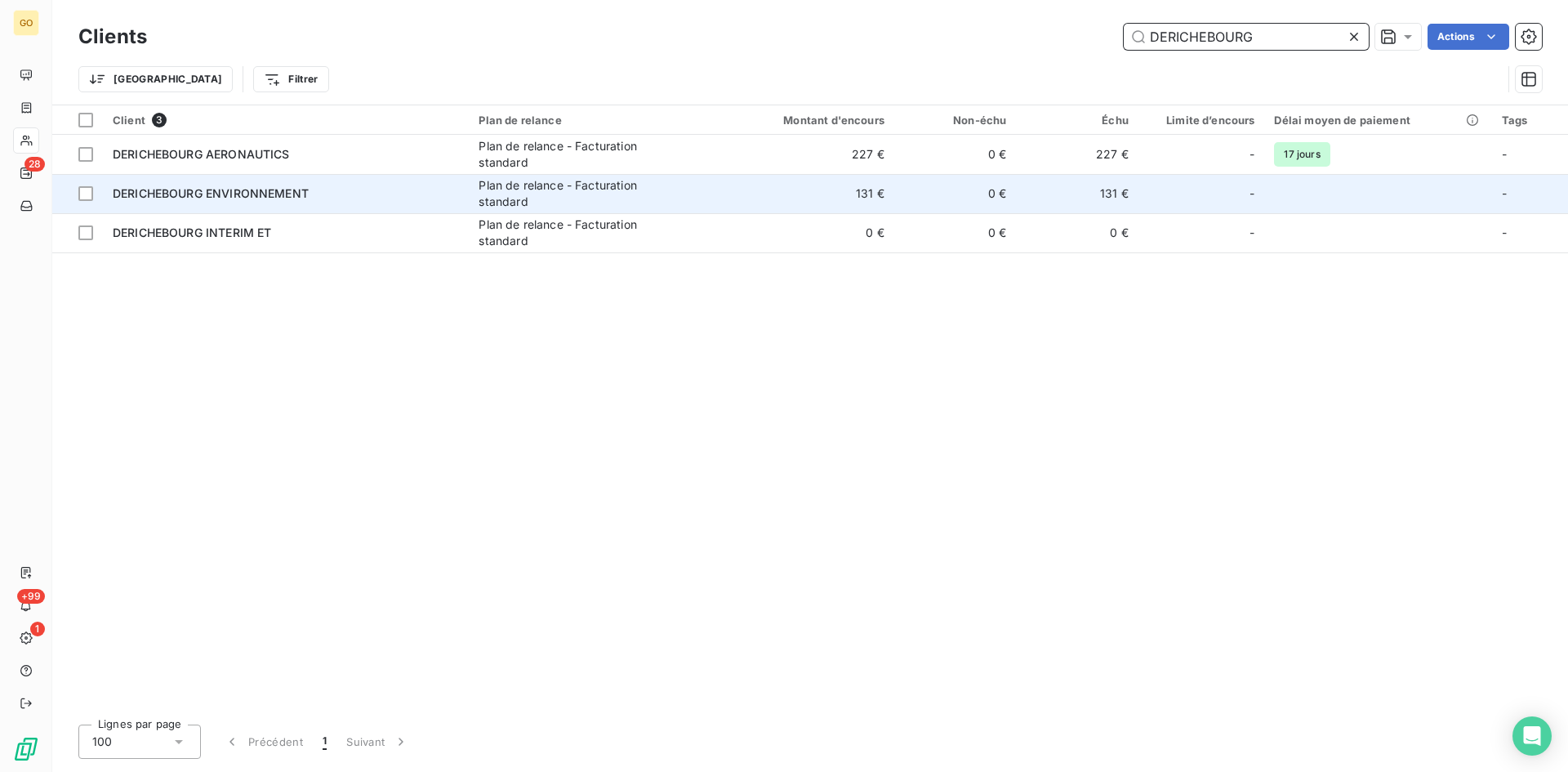
type input "DERICHEBOURG"
click at [197, 189] on span "DERICHEBOURG ENVIRONNEMENT" at bounding box center [210, 193] width 196 height 14
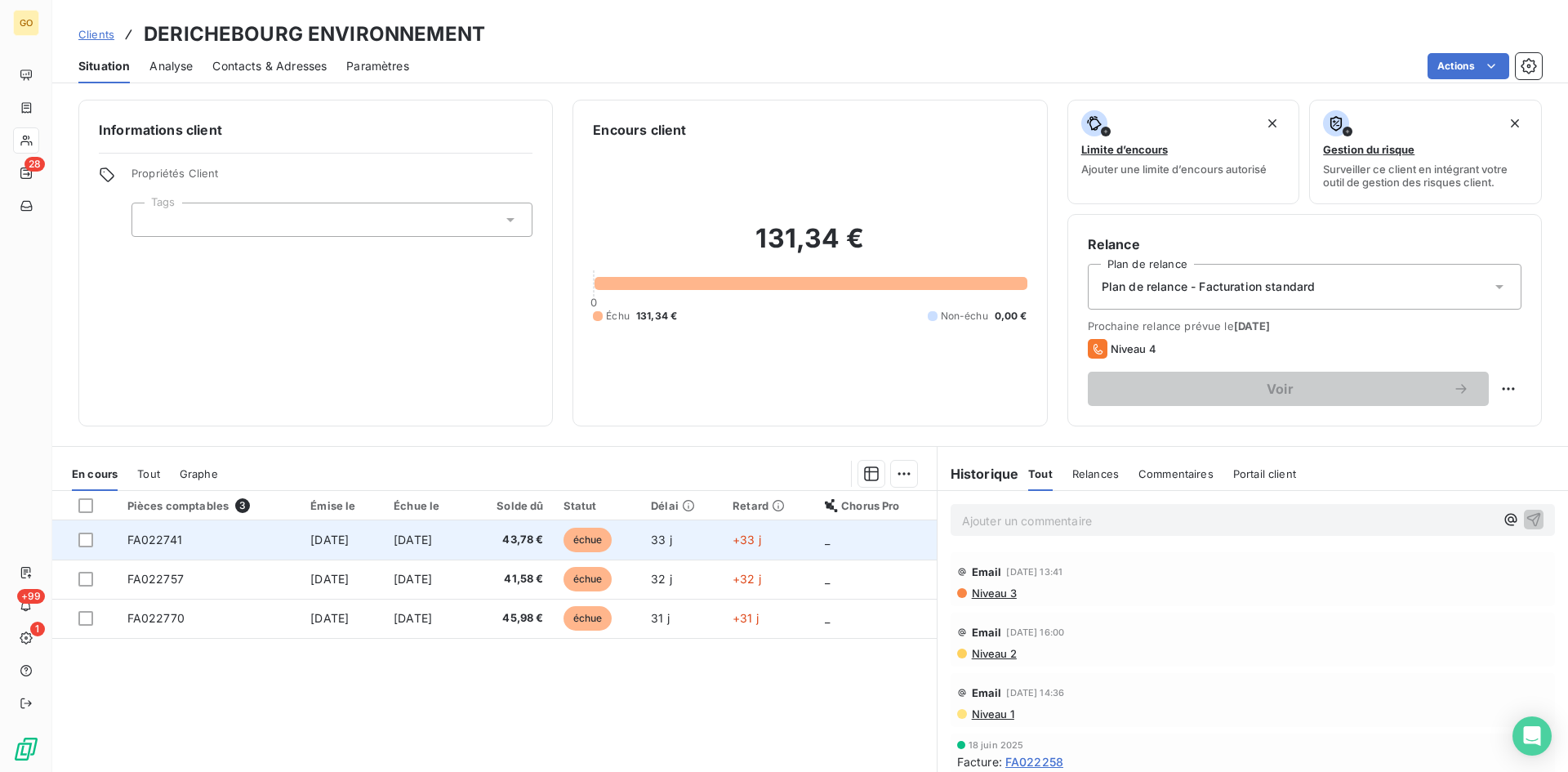
click at [311, 542] on span "3 sept. 2025" at bounding box center [330, 539] width 38 height 14
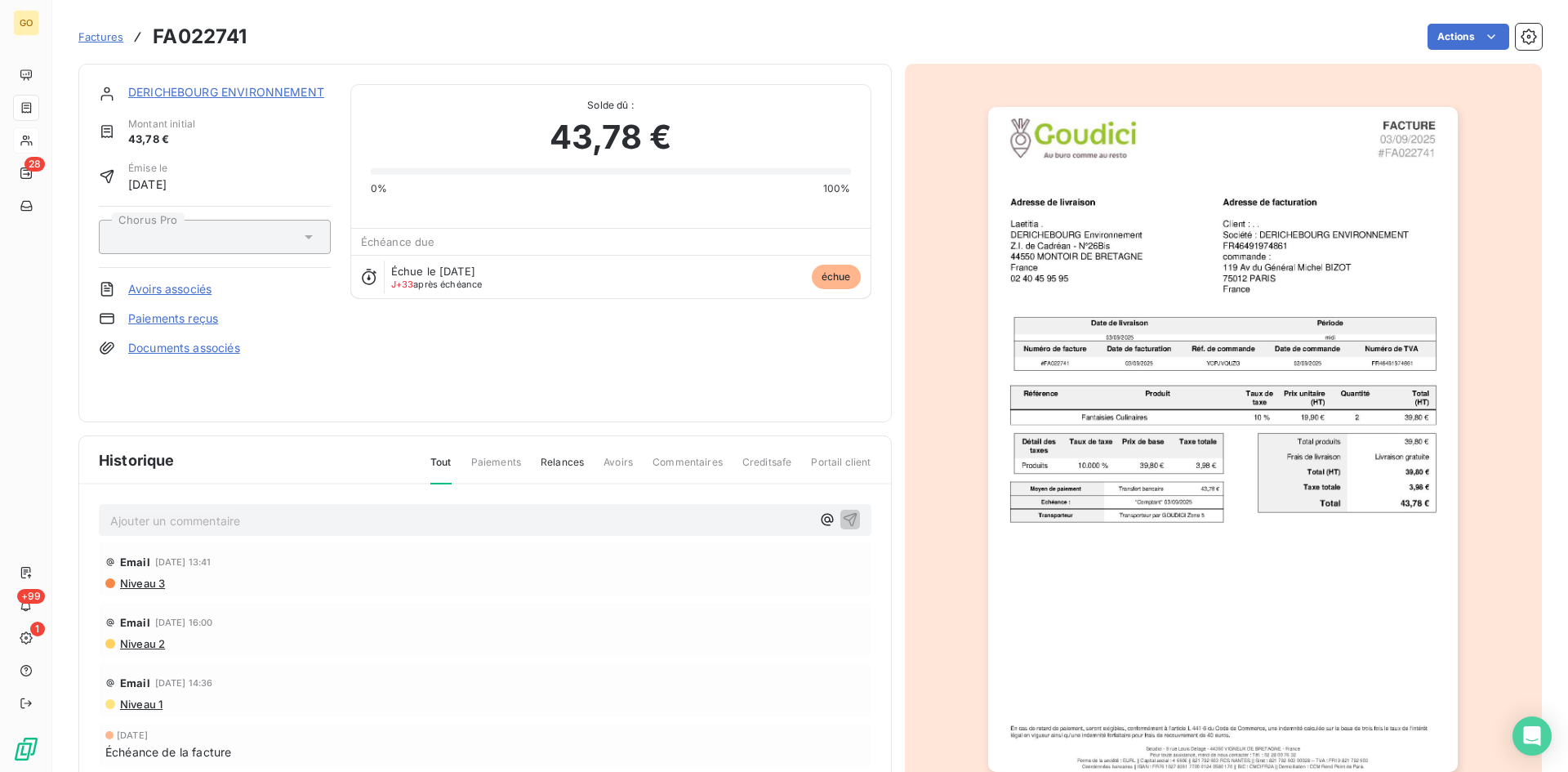
click at [196, 488] on div "Ajouter un commentaire ﻿ Email 29 sept. 2025, 13:41 Niveau 3 Email 19 sept. 202…" at bounding box center [484, 673] width 812 height 378
click at [197, 511] on p "Ajouter un commentaire ﻿" at bounding box center [460, 521] width 700 height 21
click at [235, 526] on p "Ajouter un commentaire ﻿" at bounding box center [460, 521] width 700 height 21
click at [192, 512] on span "Reçu le 02/10 / Avis de virement" at bounding box center [198, 518] width 177 height 14
click at [302, 517] on p "Reçu le 02/10 : Avis de virement" at bounding box center [460, 520] width 700 height 19
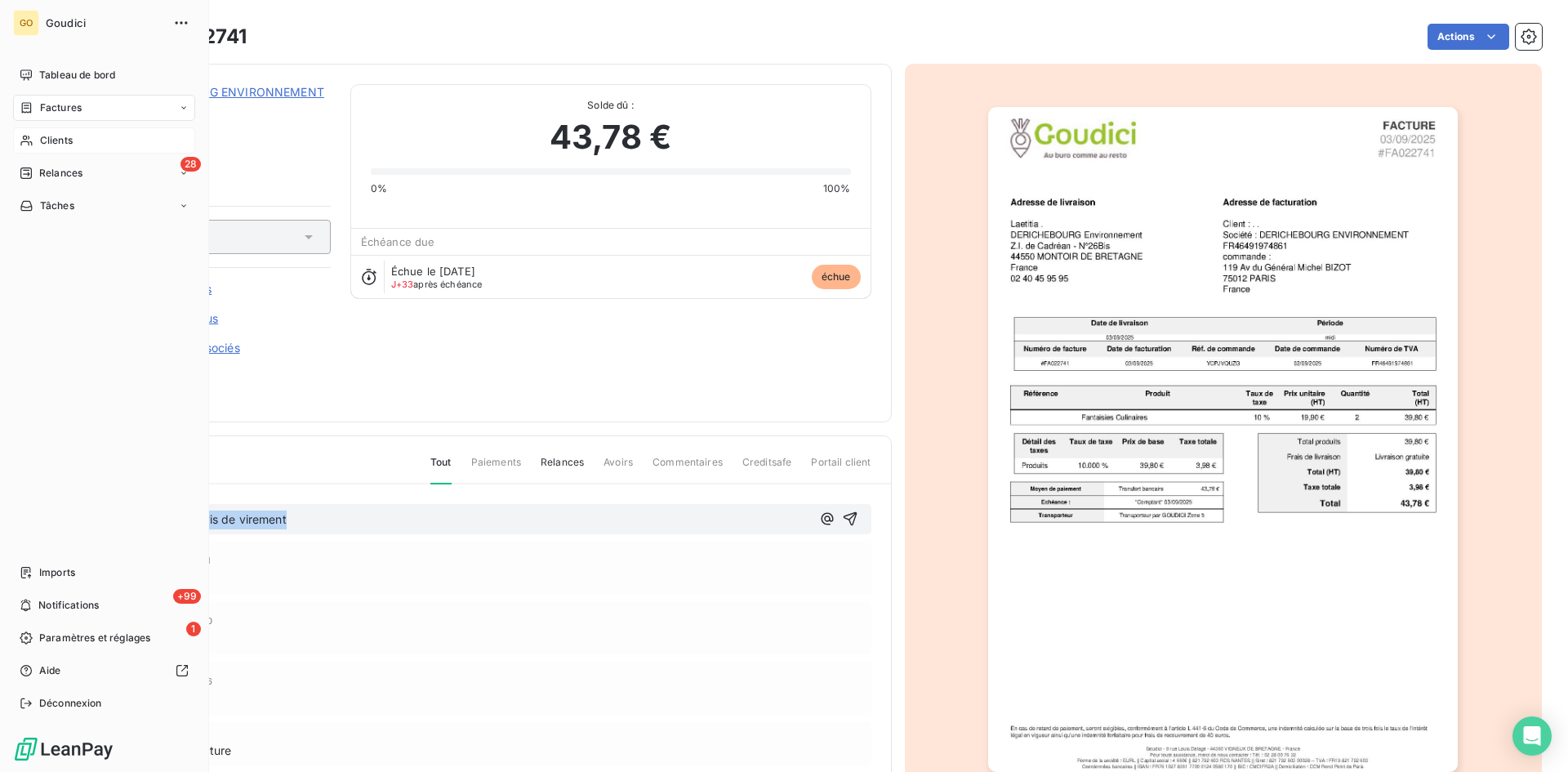
drag, startPoint x: 304, startPoint y: 517, endPoint x: 3, endPoint y: 511, distance: 301.1
click at [3, 511] on div "GO Goudici Tableau de bord Factures Clients 28 Relances Tâches Imports +99 Noti…" at bounding box center [784, 386] width 1568 height 772
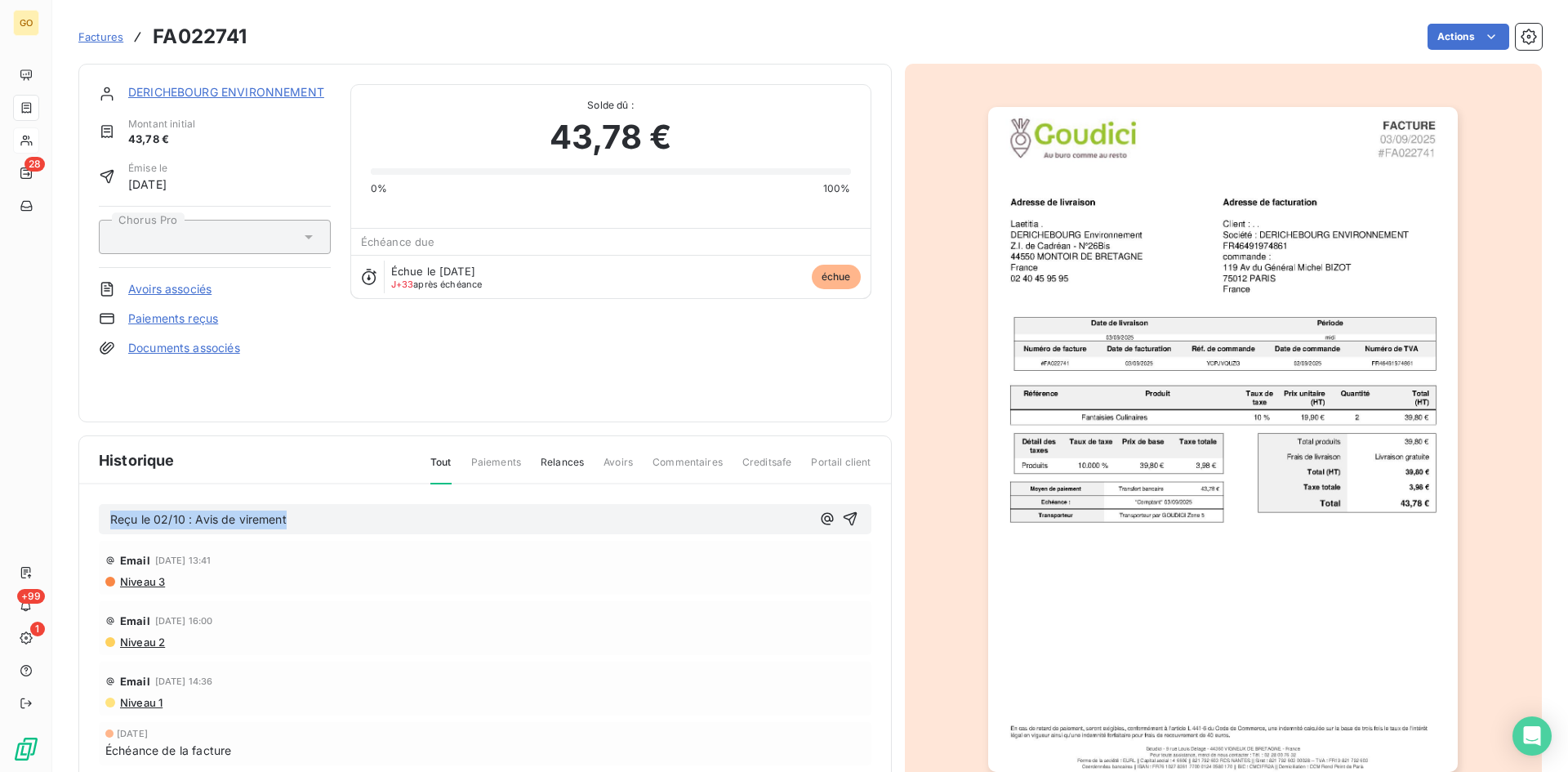
copy span "Reçu le 02/10 : Avis de virement"
click at [748, 498] on div "Reçu le 02/10 : Avis de virement Email 29 sept. 2025, 13:41 Niveau 3 Email 19 s…" at bounding box center [484, 673] width 812 height 378
click at [842, 516] on icon "button" at bounding box center [850, 518] width 16 height 16
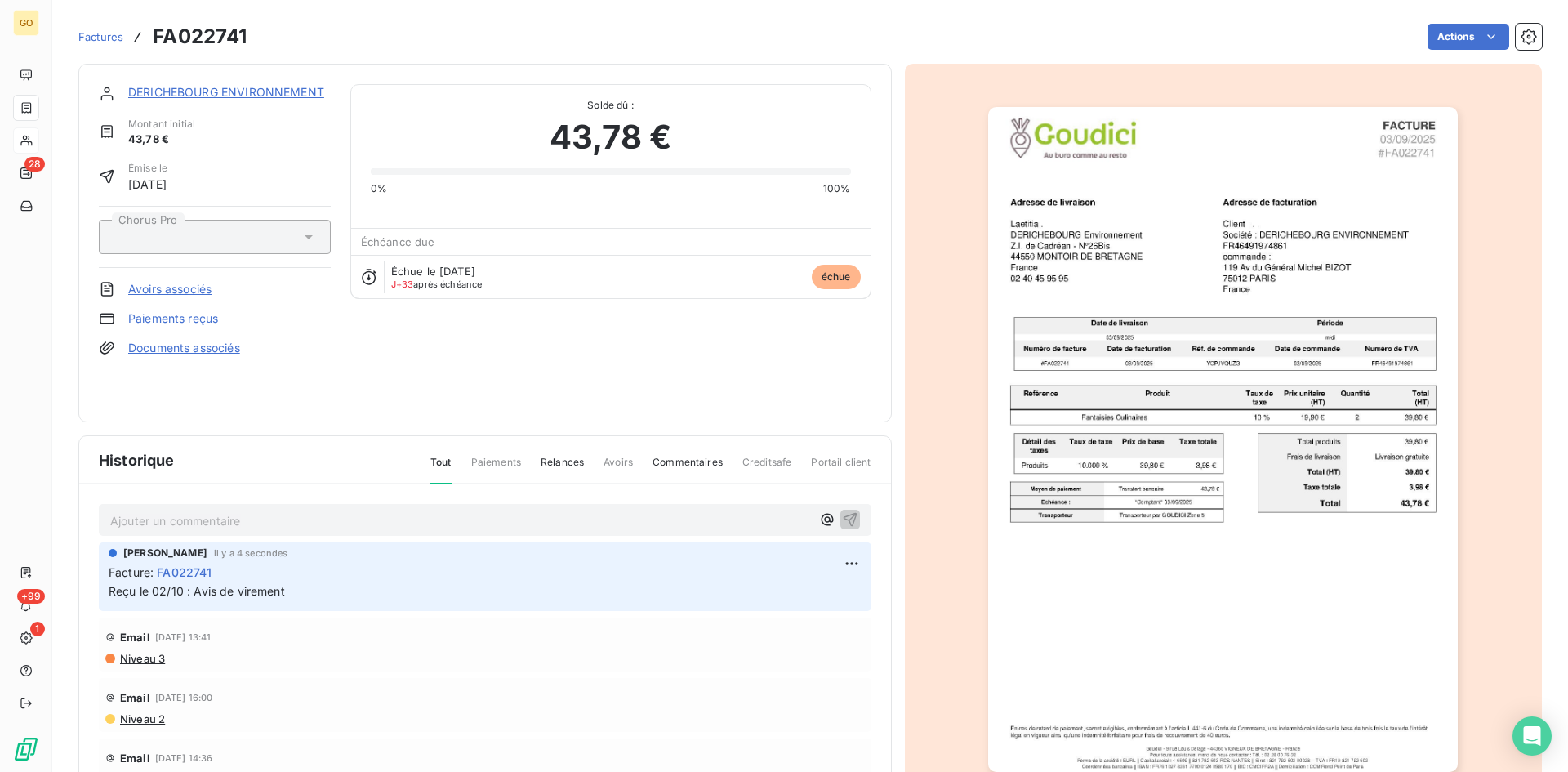
click at [185, 89] on link "DERICHEBOURG ENVIRONNEMENT" at bounding box center [226, 91] width 196 height 14
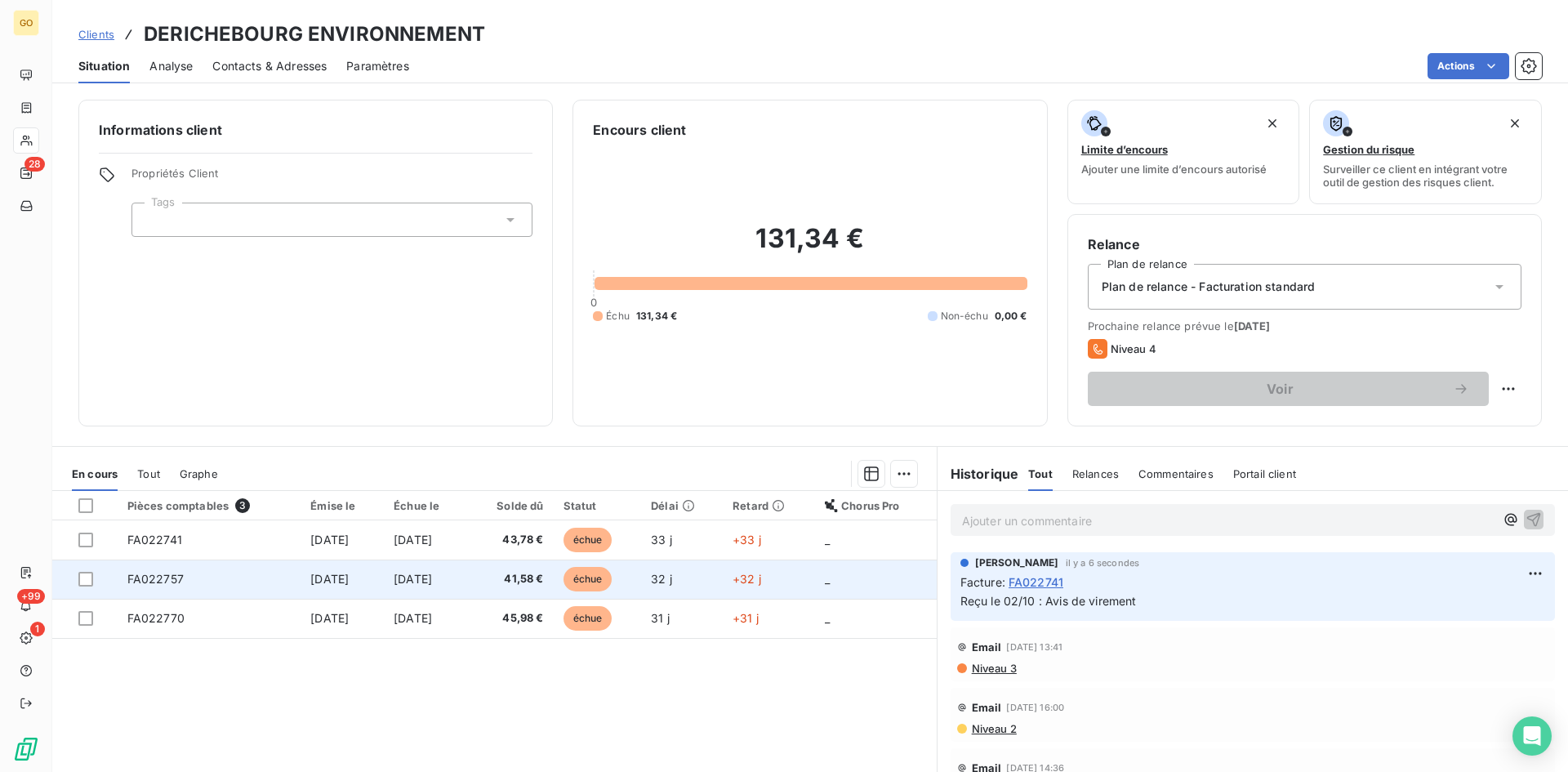
click at [151, 580] on span "FA022757" at bounding box center [156, 579] width 56 height 14
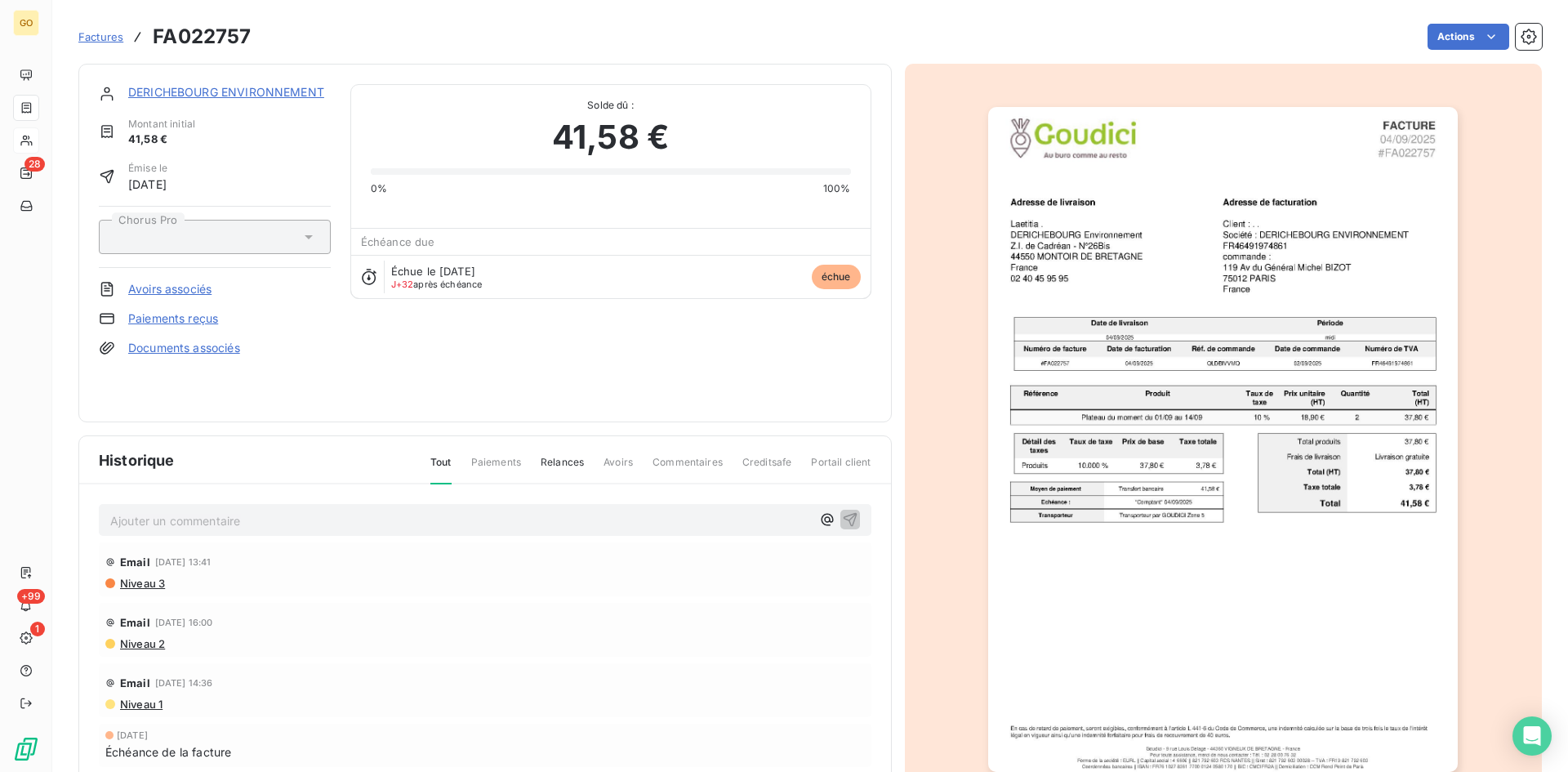
click at [377, 510] on div "Ajouter un commentaire ﻿" at bounding box center [460, 519] width 700 height 22
click at [360, 515] on p "Ajouter un commentaire ﻿" at bounding box center [460, 521] width 700 height 21
click at [842, 520] on icon "button" at bounding box center [850, 518] width 16 height 16
click at [281, 94] on link "DERICHEBOURG ENVIRONNEMENT" at bounding box center [226, 91] width 196 height 14
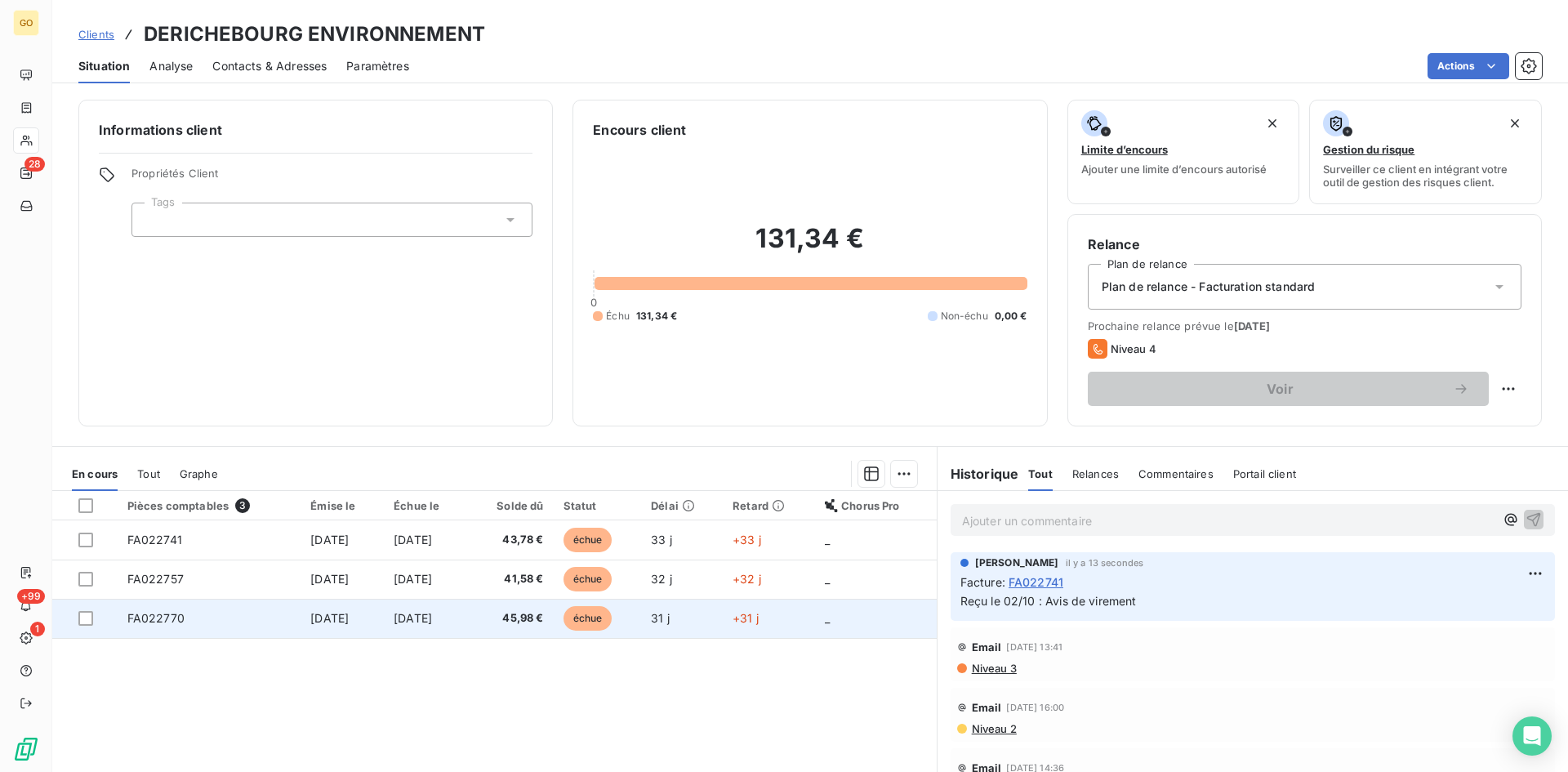
click at [348, 613] on span "5 sept. 2025" at bounding box center [330, 618] width 38 height 14
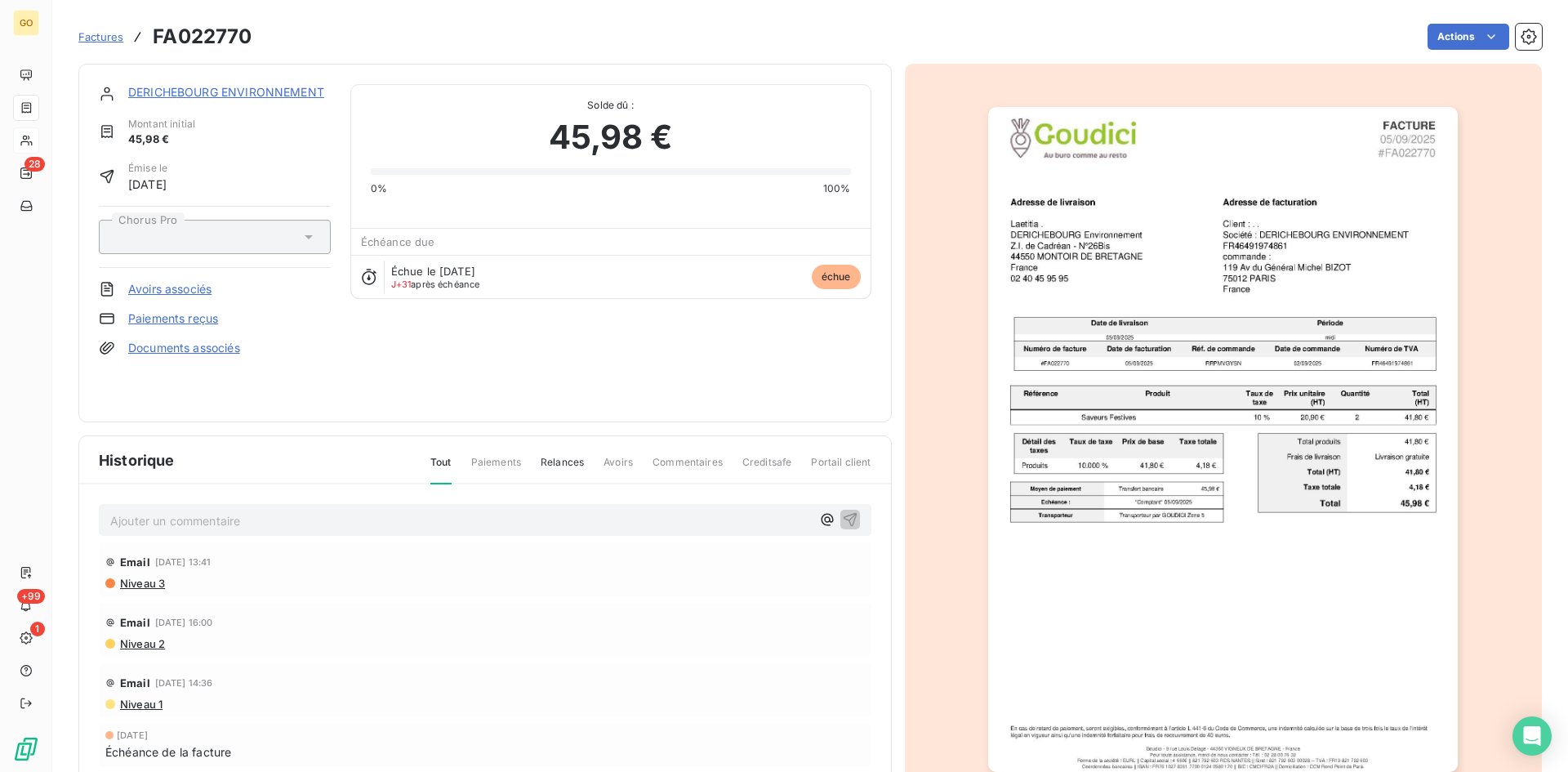
click at [302, 510] on div "Ajouter un commentaire ﻿" at bounding box center [460, 519] width 700 height 22
click at [300, 518] on p "Ajouter un commentaire ﻿" at bounding box center [460, 521] width 700 height 21
click at [637, 693] on div "Email 9 sept. 2025, 14:36" at bounding box center [484, 681] width 760 height 26
click at [842, 515] on icon "button" at bounding box center [850, 518] width 16 height 16
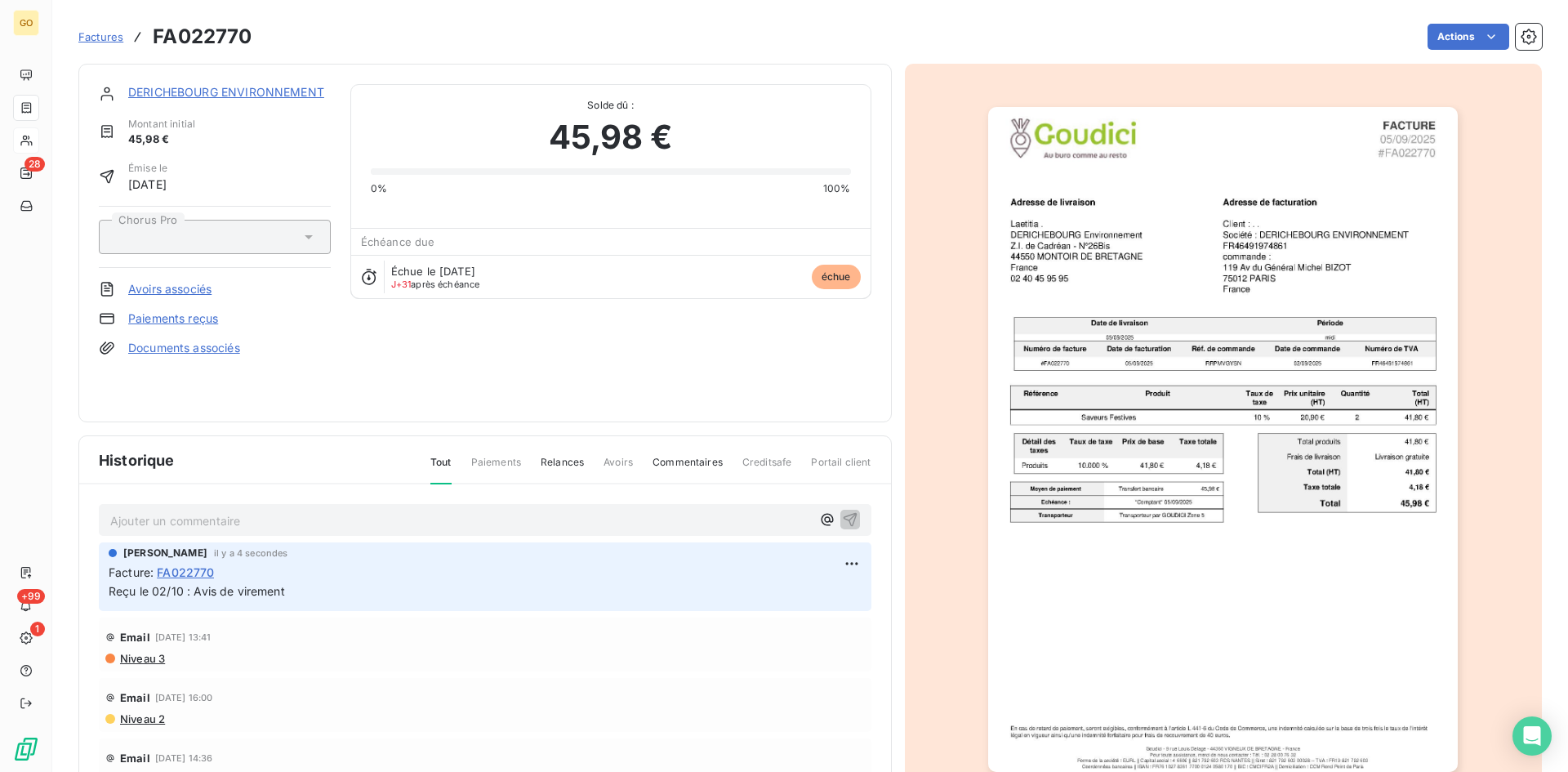
click at [379, 1] on div "Factures FA022770 Actions" at bounding box center [809, 26] width 1464 height 54
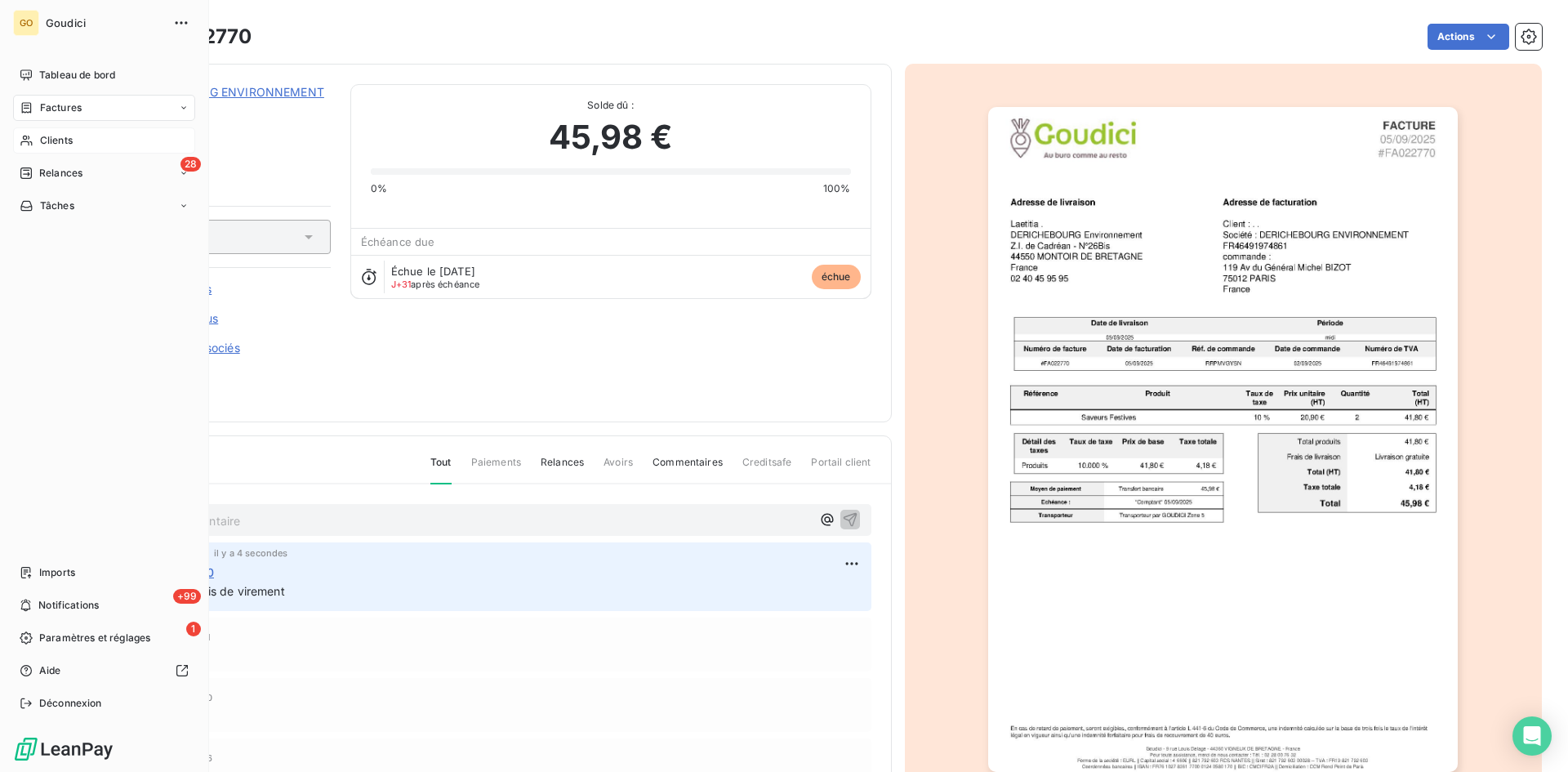
click at [58, 110] on span "Factures" at bounding box center [61, 108] width 41 height 15
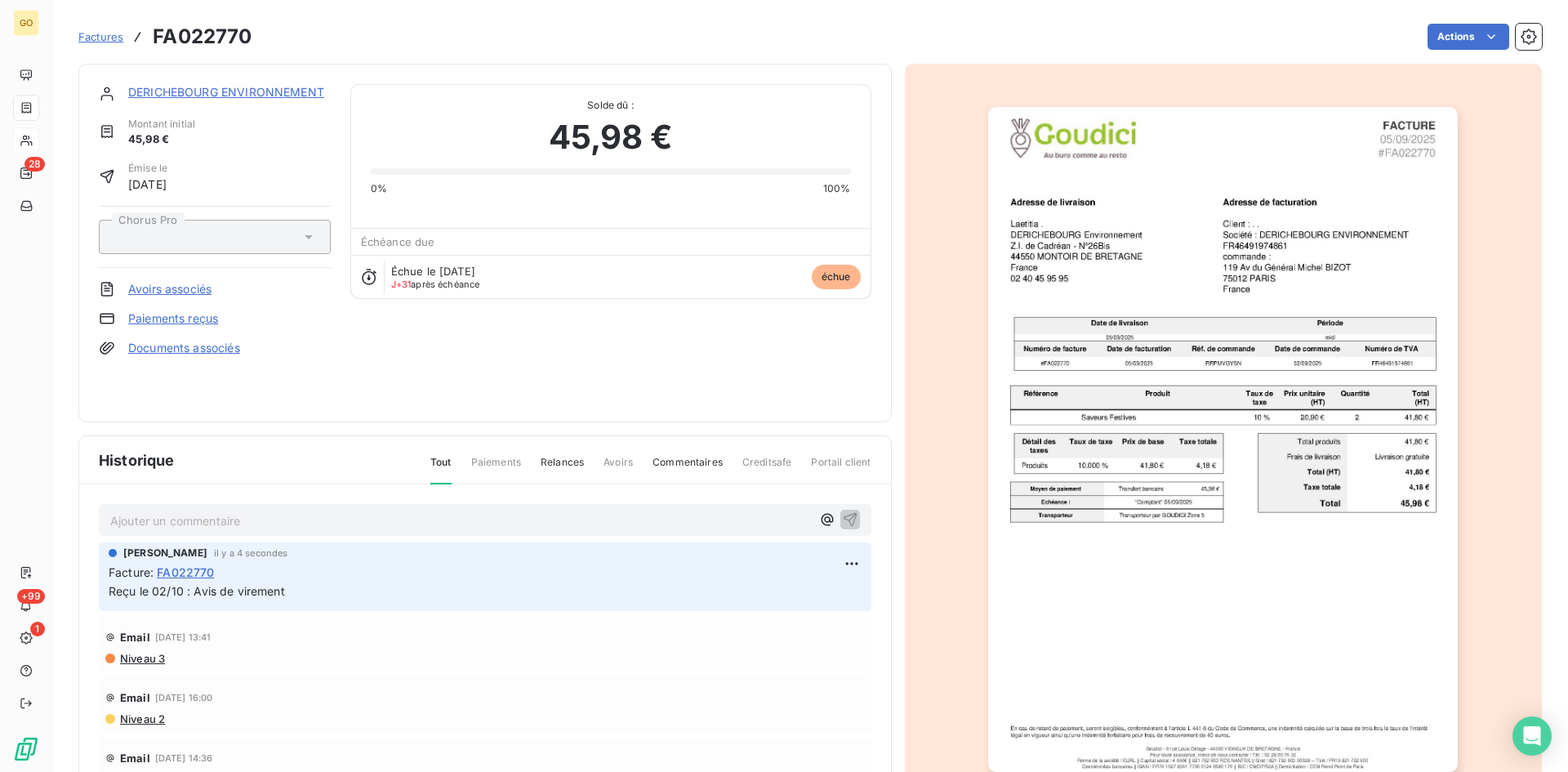
click at [91, 37] on span "Factures" at bounding box center [100, 37] width 45 height 13
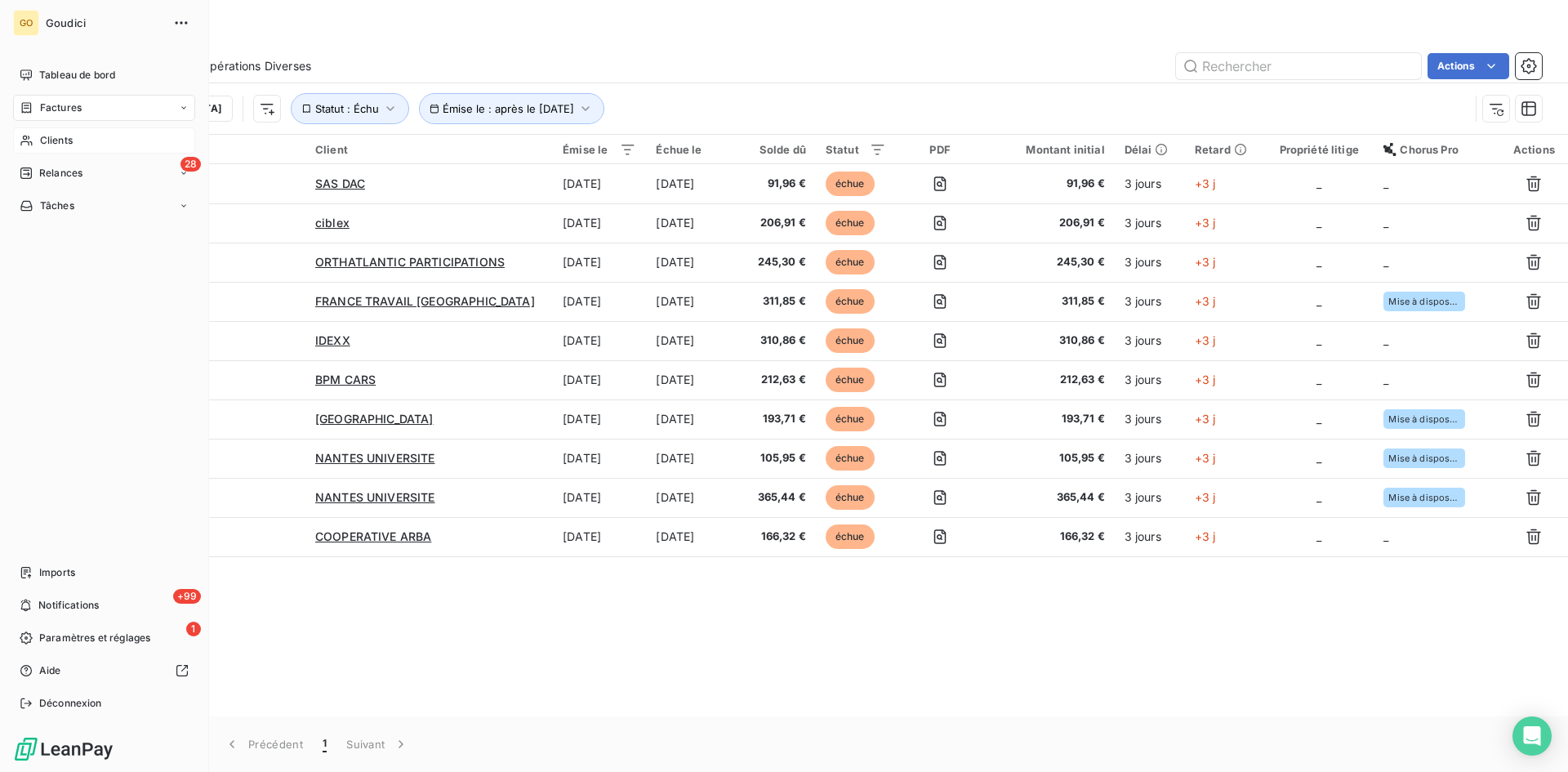
click at [40, 139] on span "Clients" at bounding box center [56, 141] width 33 height 15
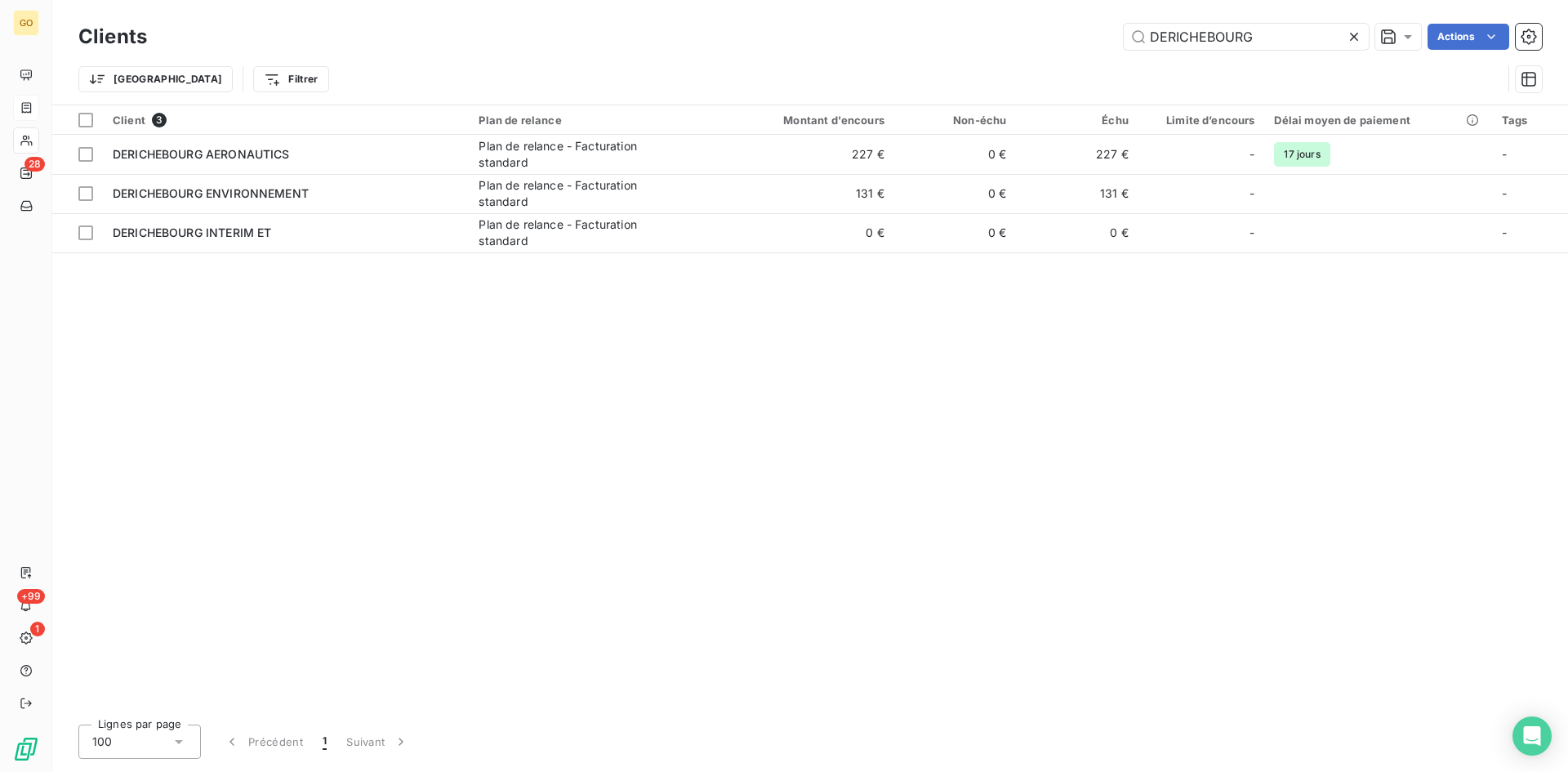
click at [1355, 35] on icon at bounding box center [1354, 37] width 8 height 8
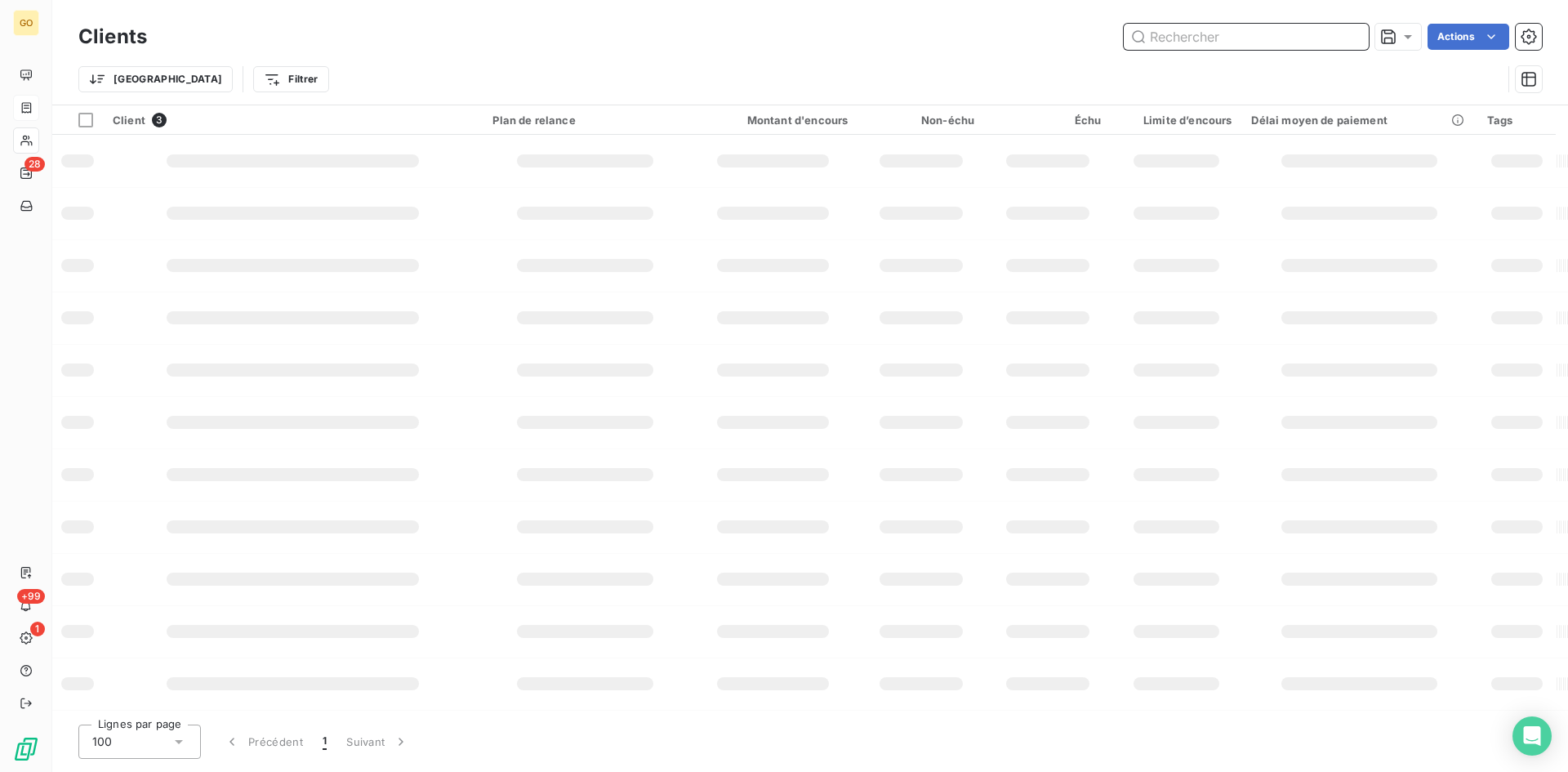
click at [1254, 35] on input "text" at bounding box center [1246, 37] width 245 height 26
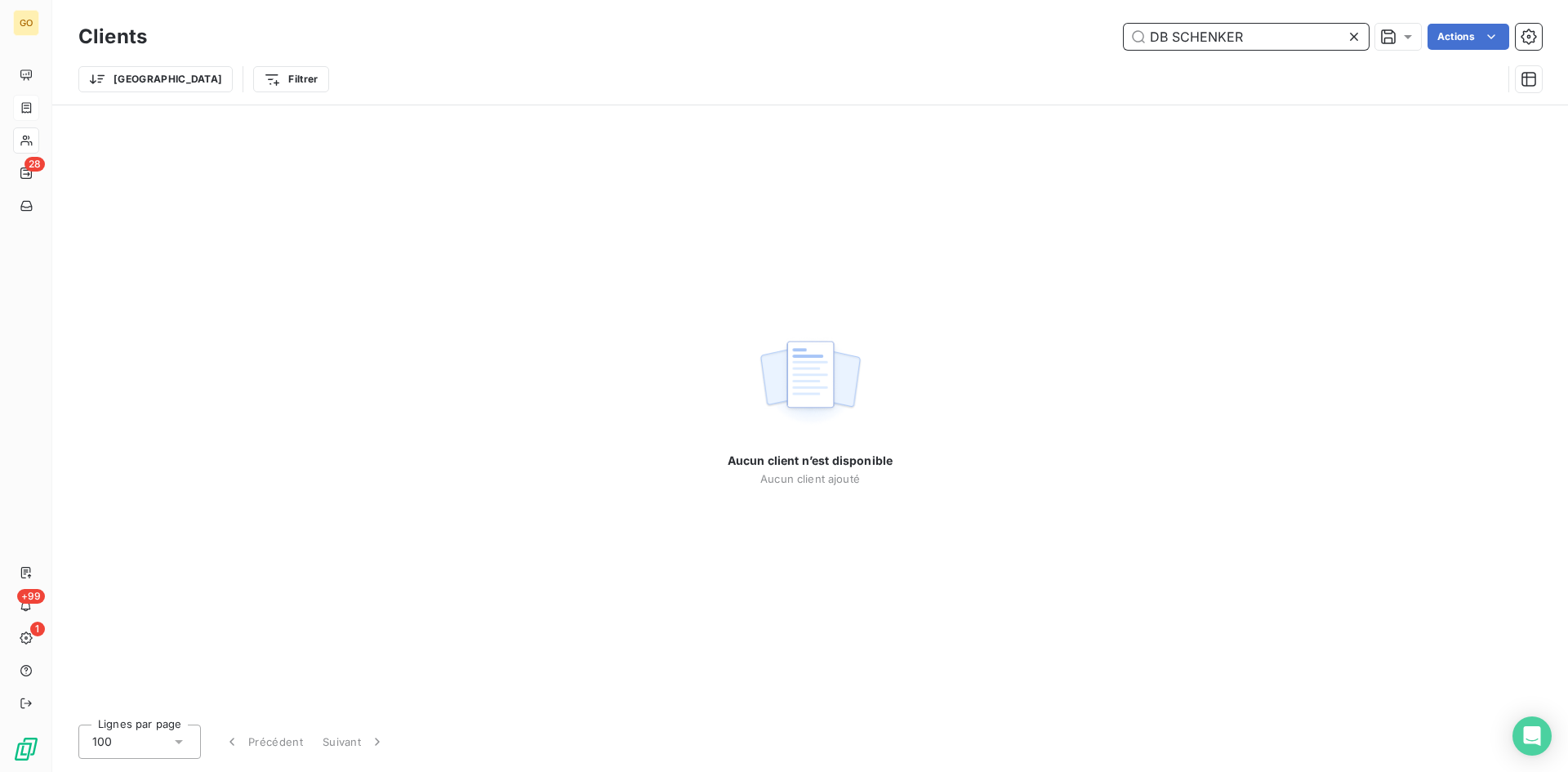
type input "DB SCHENKER"
click at [1351, 40] on icon at bounding box center [1353, 36] width 16 height 16
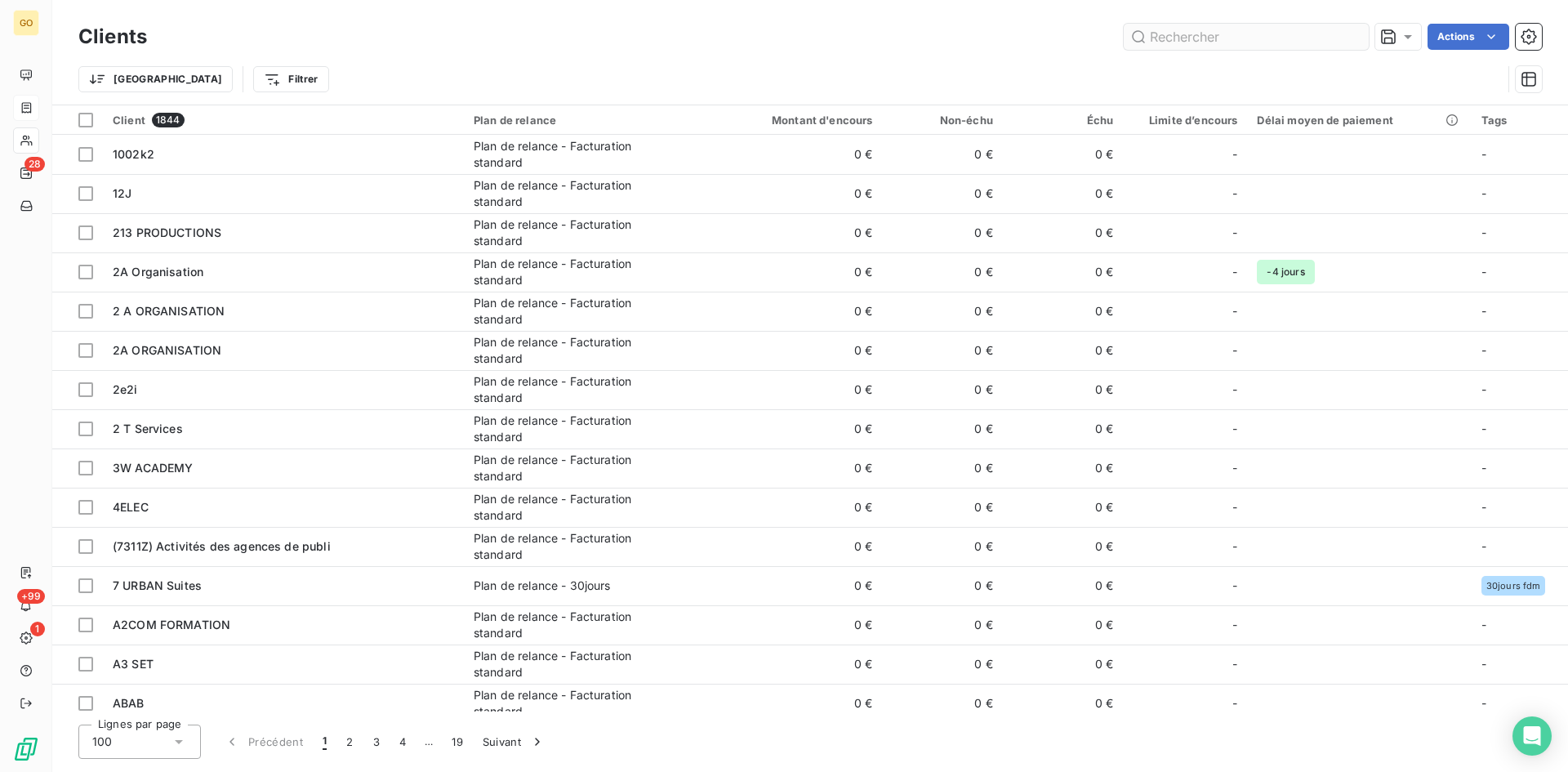
drag, startPoint x: 1164, startPoint y: 16, endPoint x: 1157, endPoint y: 30, distance: 15.7
click at [1165, 17] on div "Clients Actions Trier Filtrer" at bounding box center [810, 52] width 1515 height 104
click at [1157, 32] on input "text" at bounding box center [1246, 37] width 245 height 26
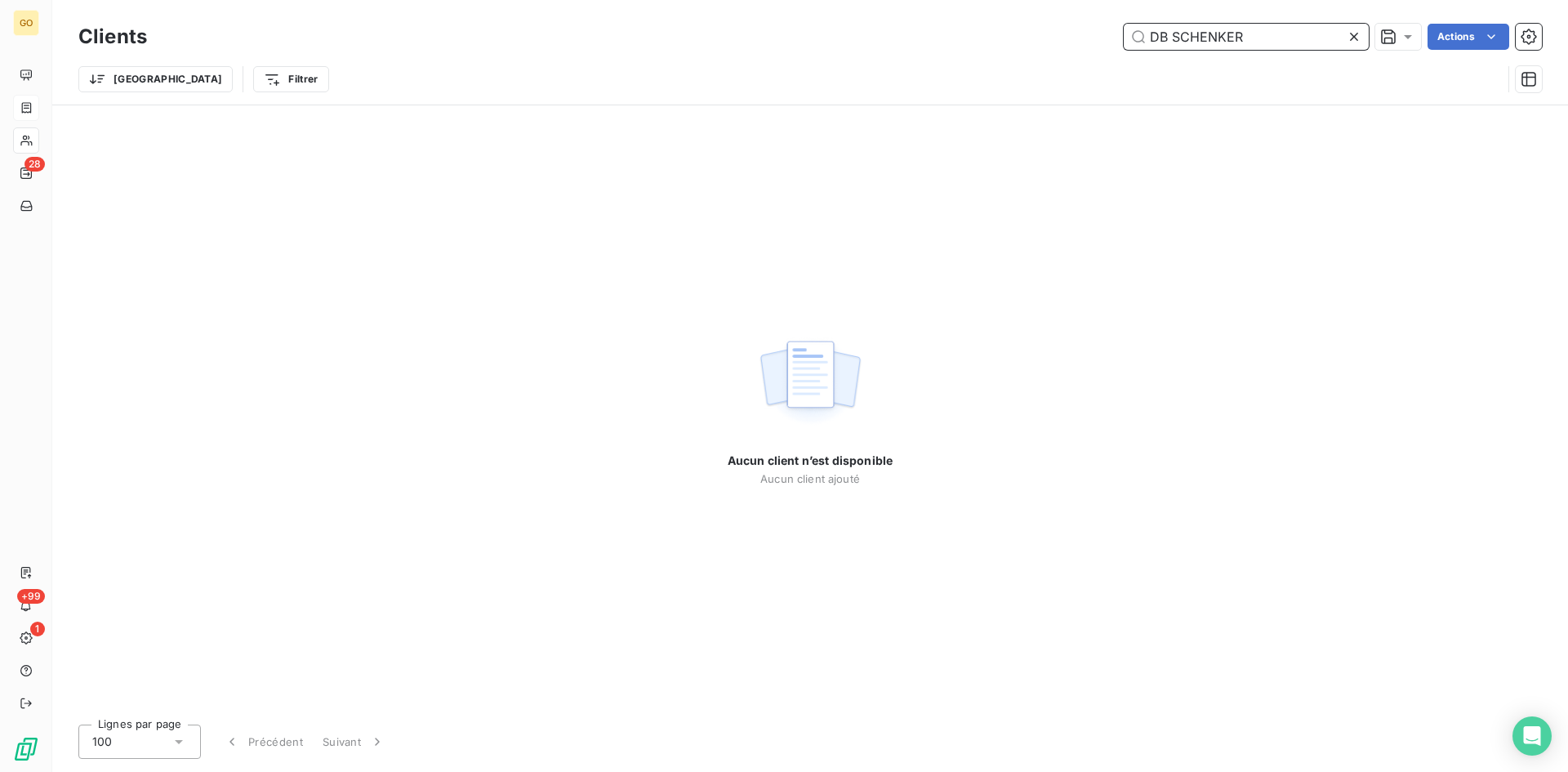
type input "DB SCHENKER"
click at [1357, 30] on icon at bounding box center [1353, 36] width 16 height 16
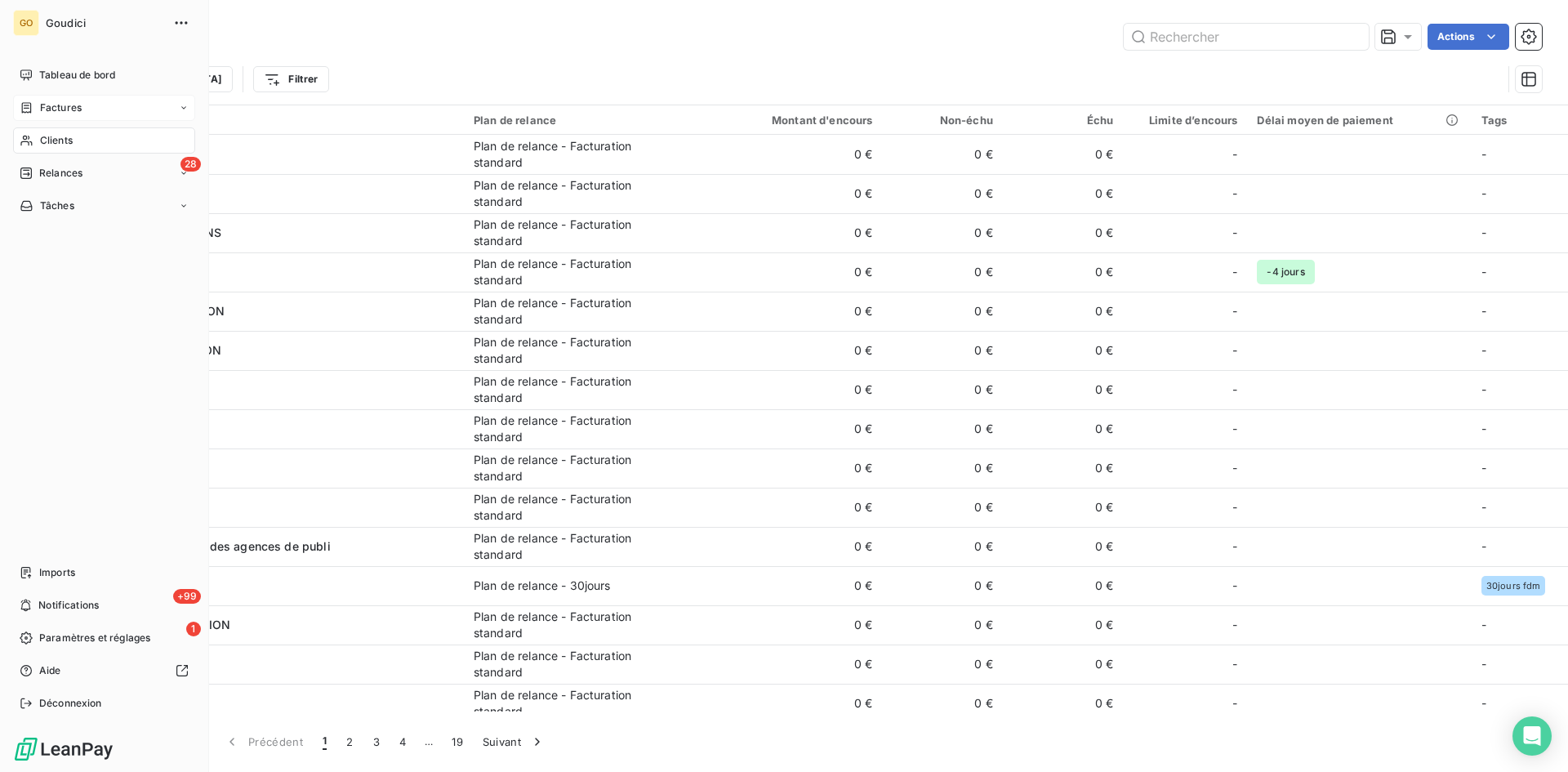
click at [58, 103] on span "Factures" at bounding box center [61, 108] width 41 height 15
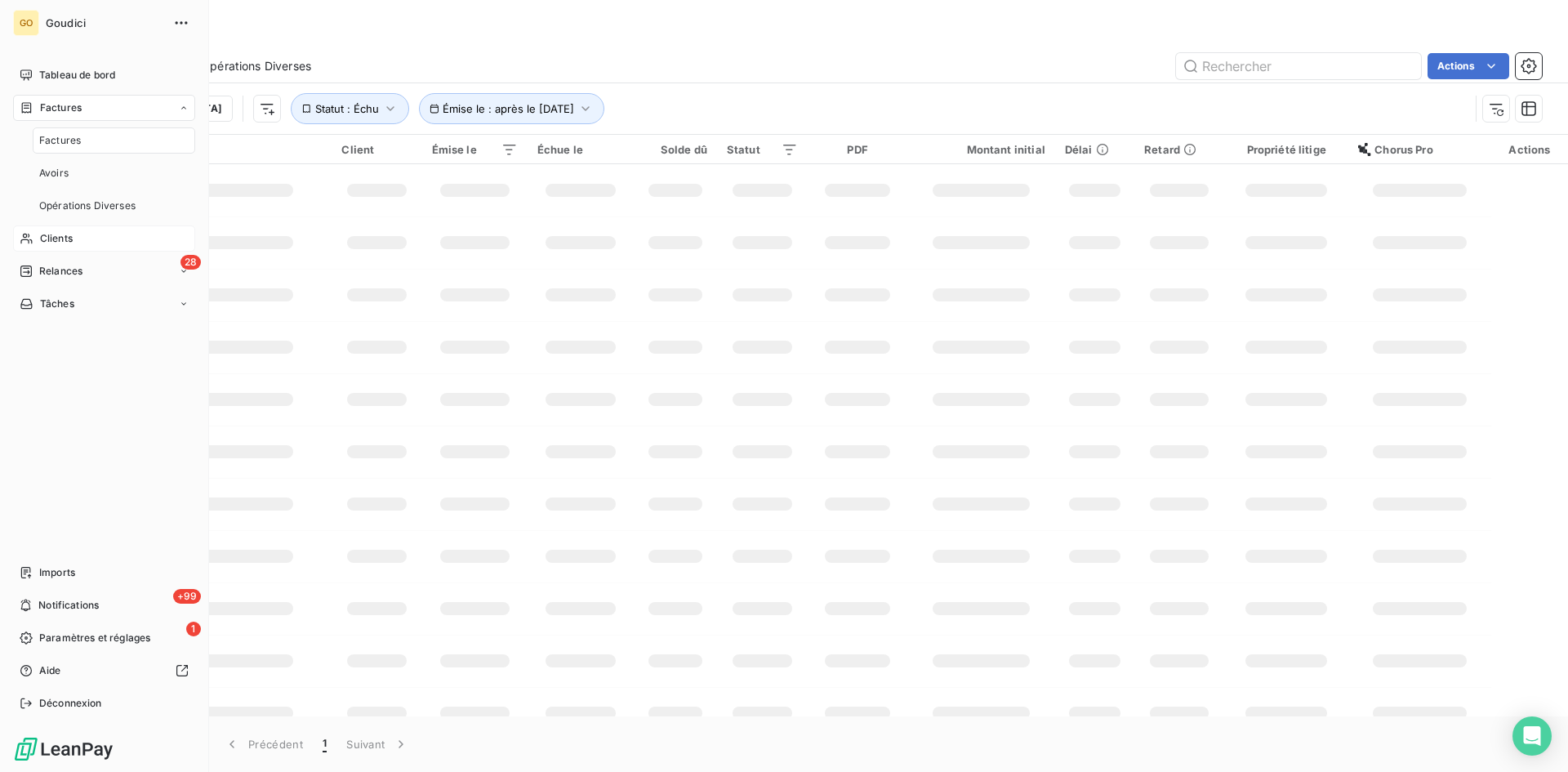
click at [60, 135] on span "Factures" at bounding box center [60, 141] width 41 height 15
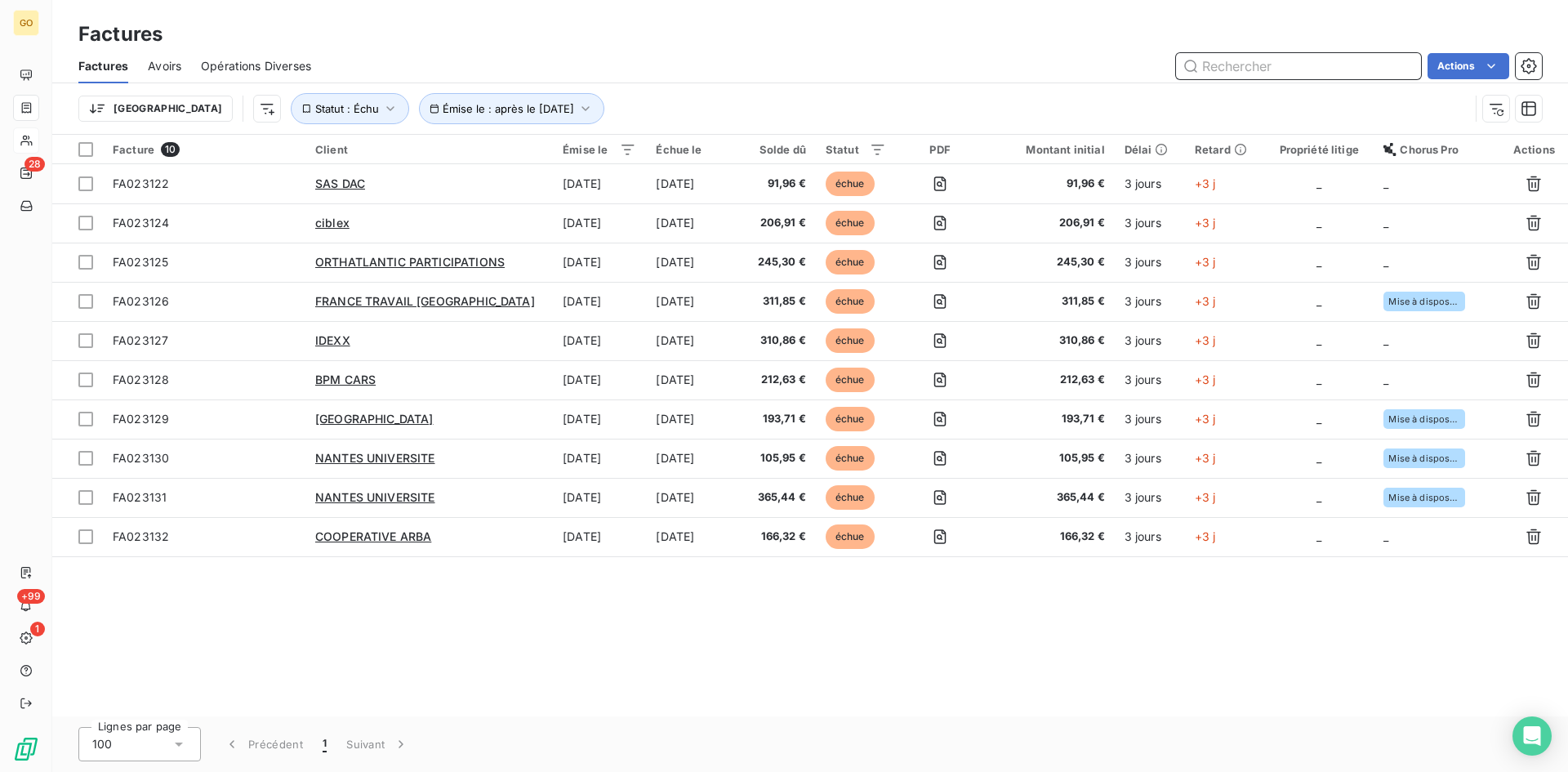
click at [1290, 55] on input "text" at bounding box center [1298, 67] width 245 height 26
paste input "0_2_2_9_0_5_____"
type input "0_2_2_9_0_5_____"
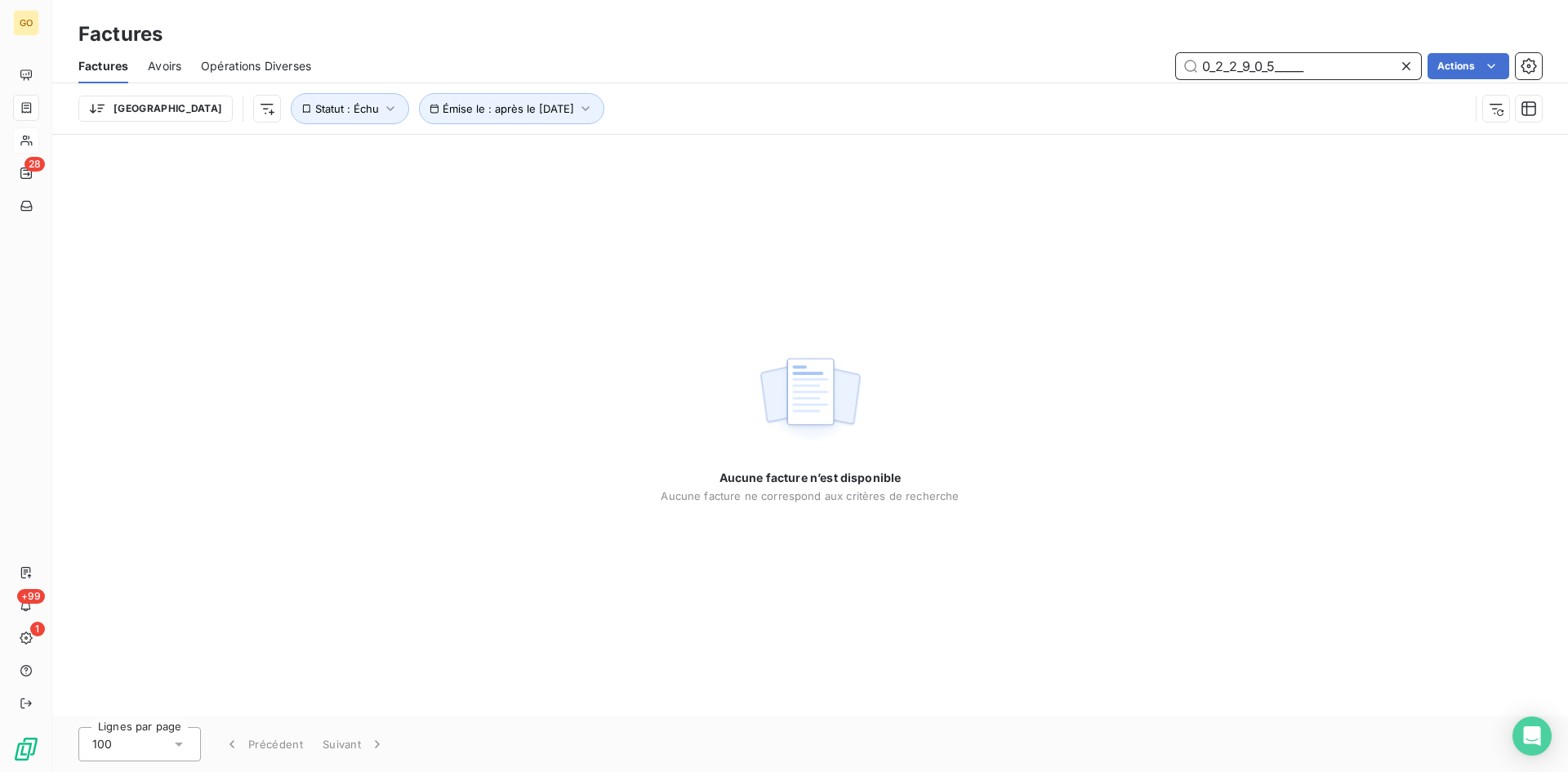
drag, startPoint x: 1337, startPoint y: 66, endPoint x: 850, endPoint y: 2, distance: 491.2
click at [850, 2] on div "Factures Factures Avoirs Opérations Diverses 0_2_2_9_0_5_____ Actions Trier Émi…" at bounding box center [810, 68] width 1515 height 135
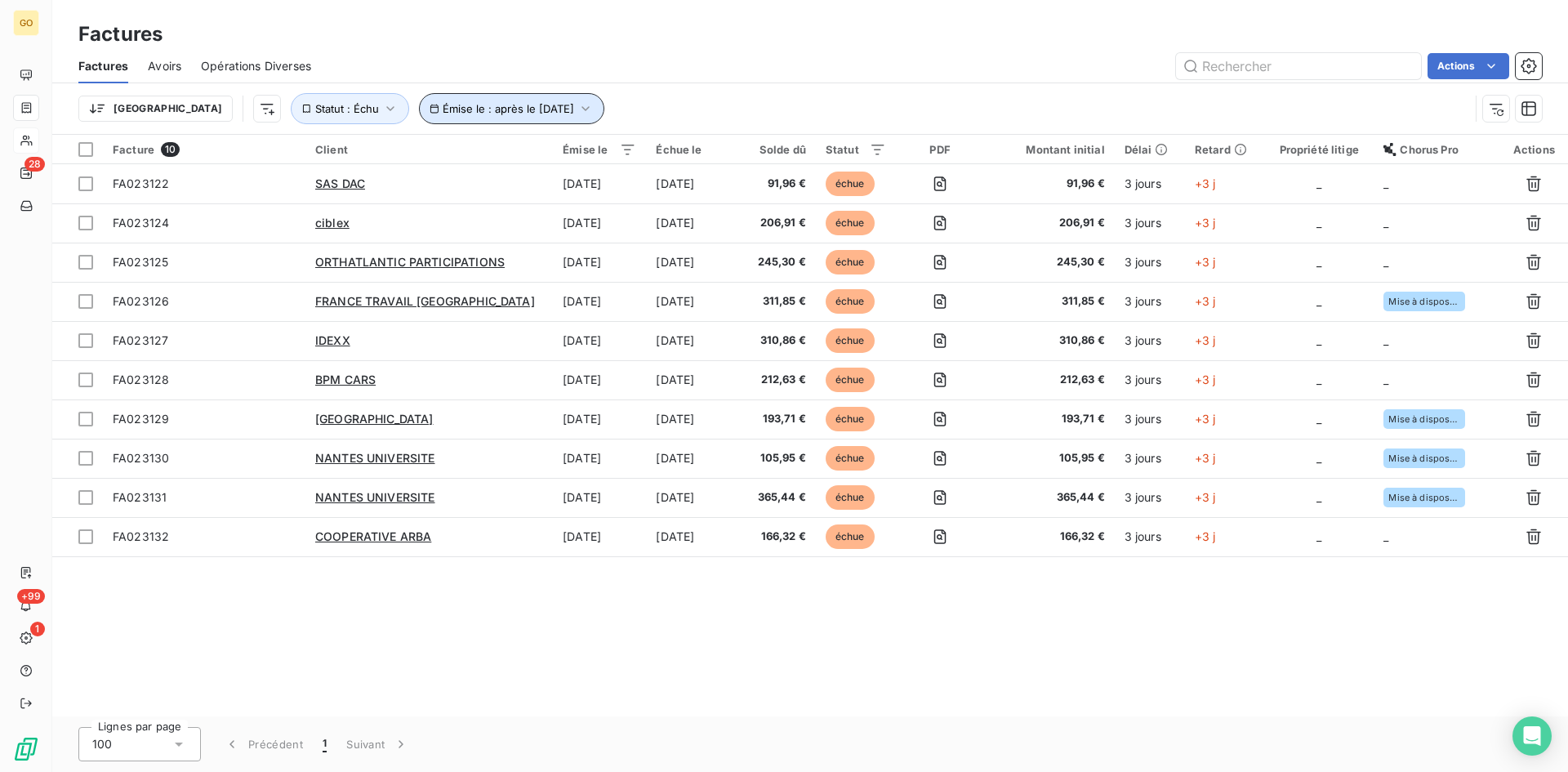
click at [517, 116] on button "Émise le : après le 2 oct. 2025" at bounding box center [511, 108] width 185 height 31
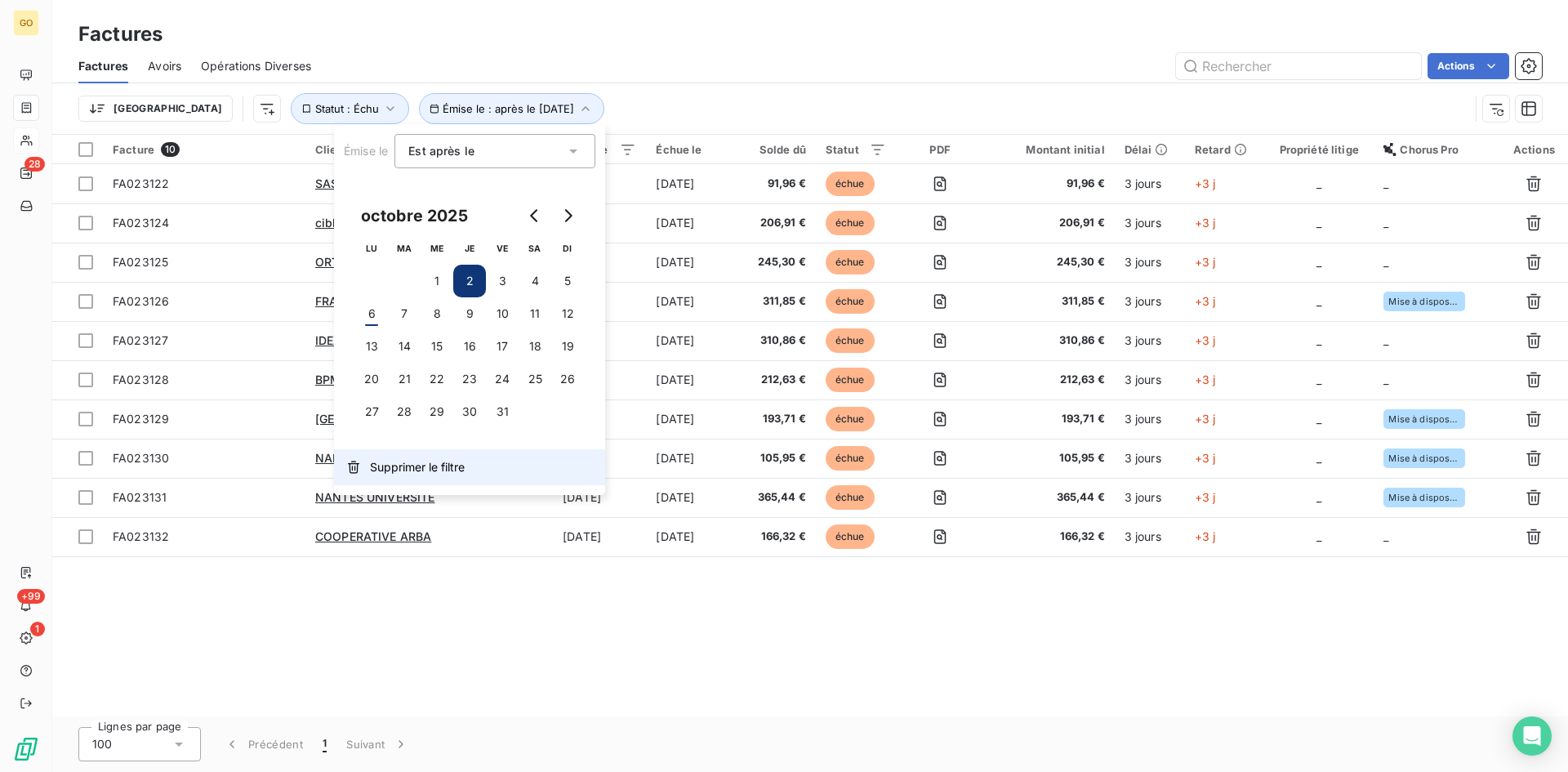
click at [373, 472] on span "Supprimer le filtre" at bounding box center [417, 467] width 95 height 16
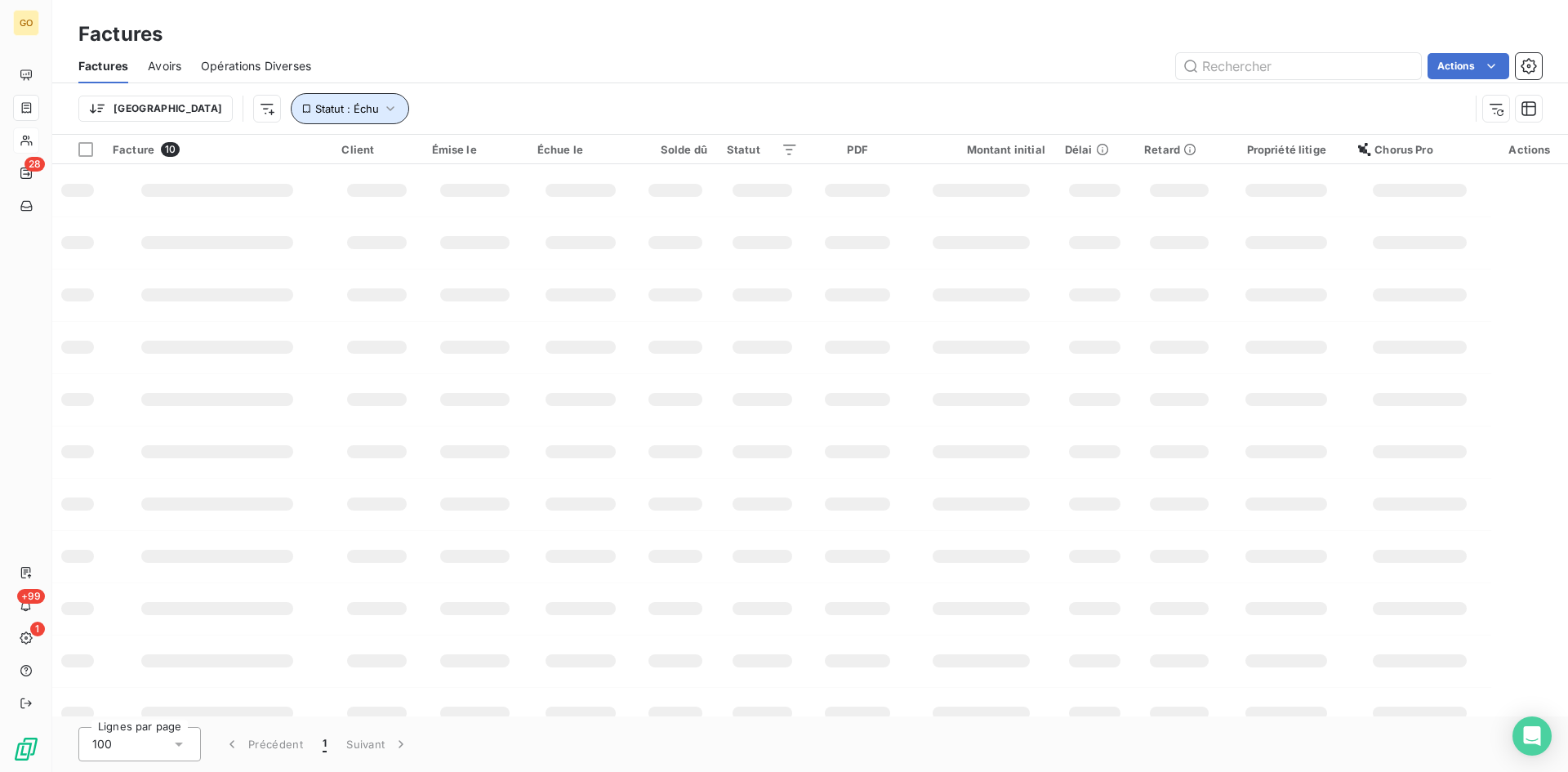
click at [291, 119] on button "Statut : Échu" at bounding box center [350, 108] width 118 height 31
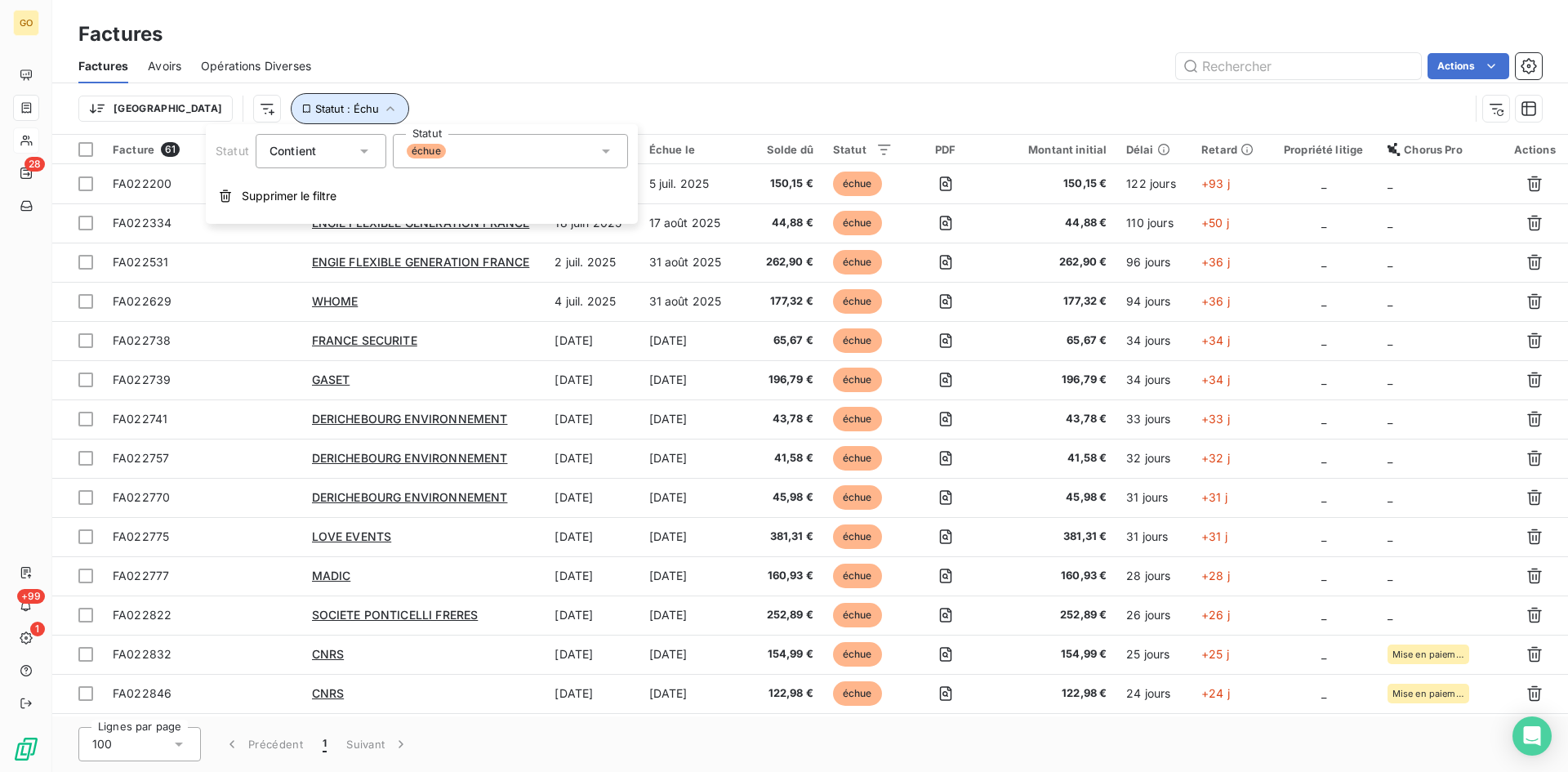
click at [317, 105] on button "Statut : Échu" at bounding box center [350, 108] width 118 height 31
click at [386, 108] on icon "button" at bounding box center [390, 108] width 8 height 5
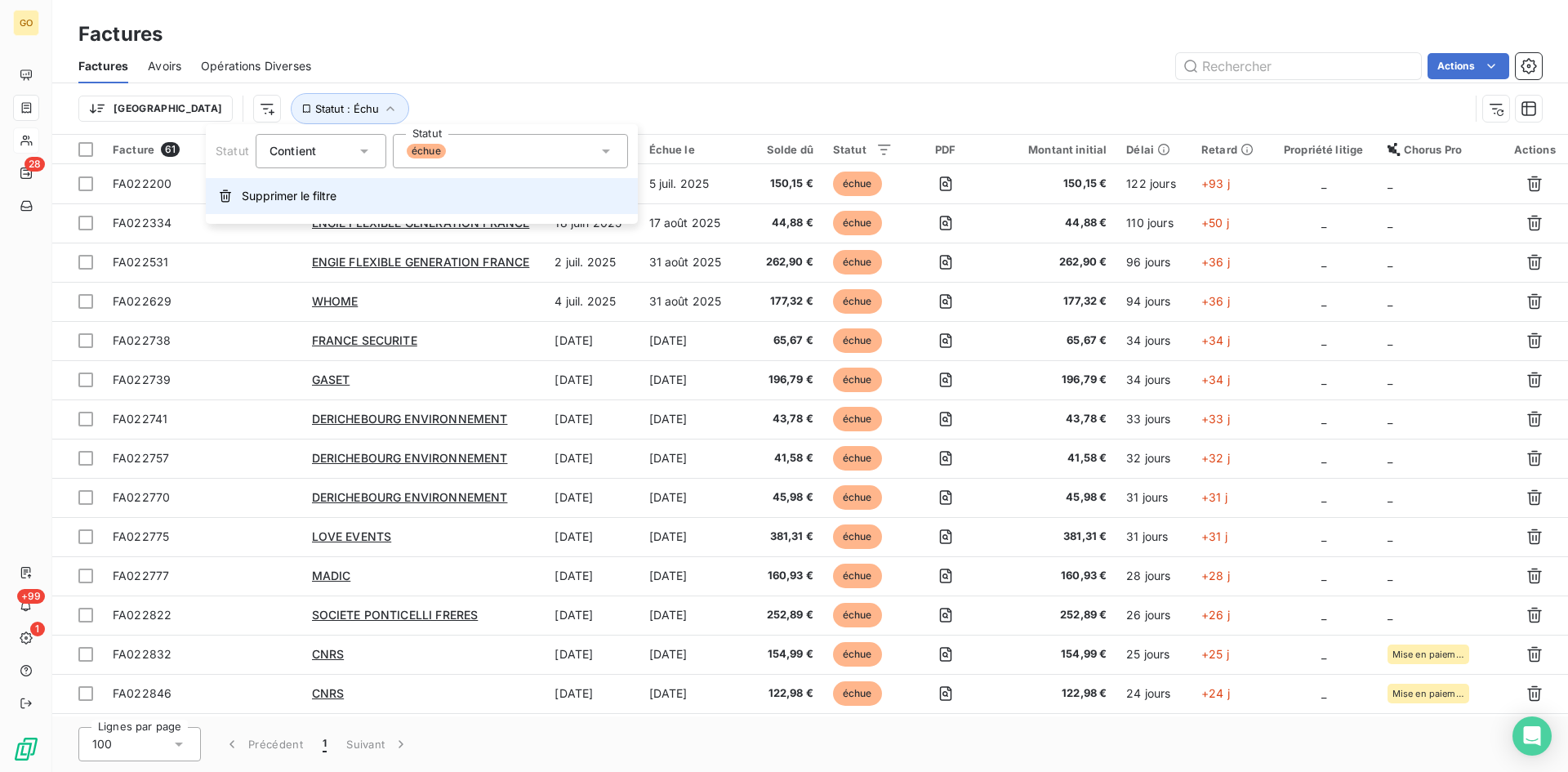
click at [291, 199] on span "Supprimer le filtre" at bounding box center [288, 195] width 95 height 16
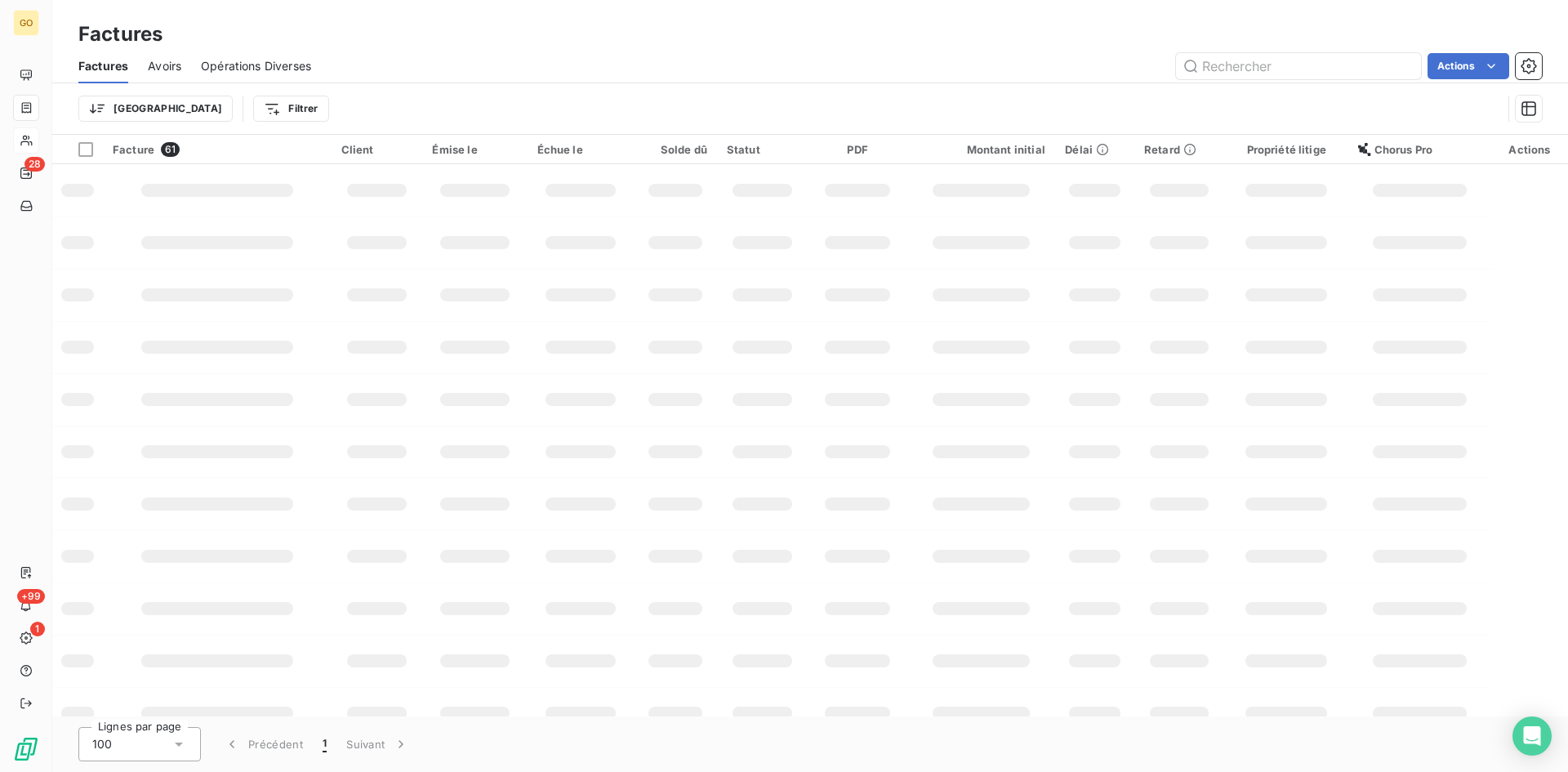
click at [710, 100] on div "Trier Filtrer" at bounding box center [790, 108] width 1423 height 31
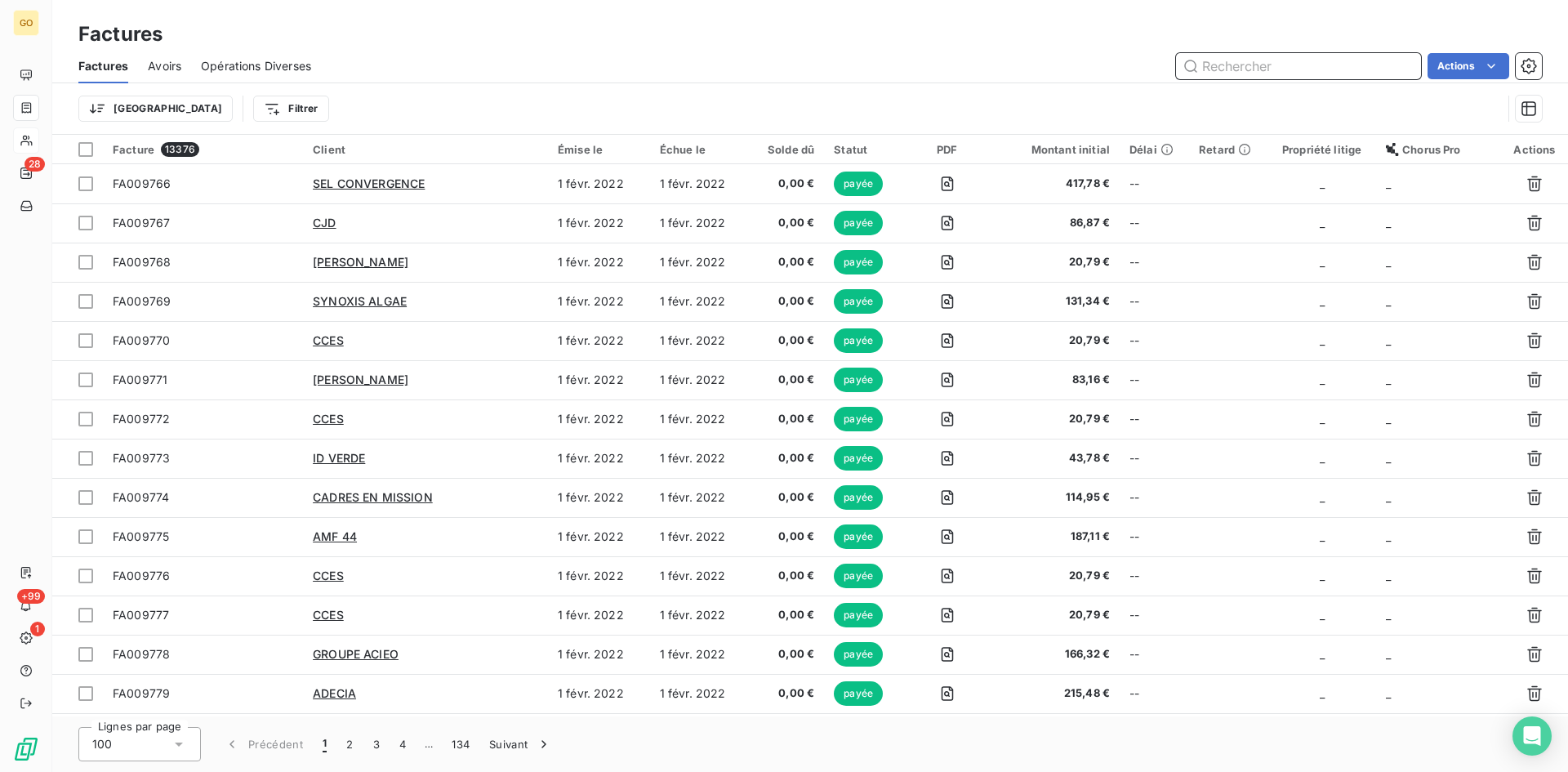
click at [1212, 66] on input "text" at bounding box center [1298, 67] width 245 height 26
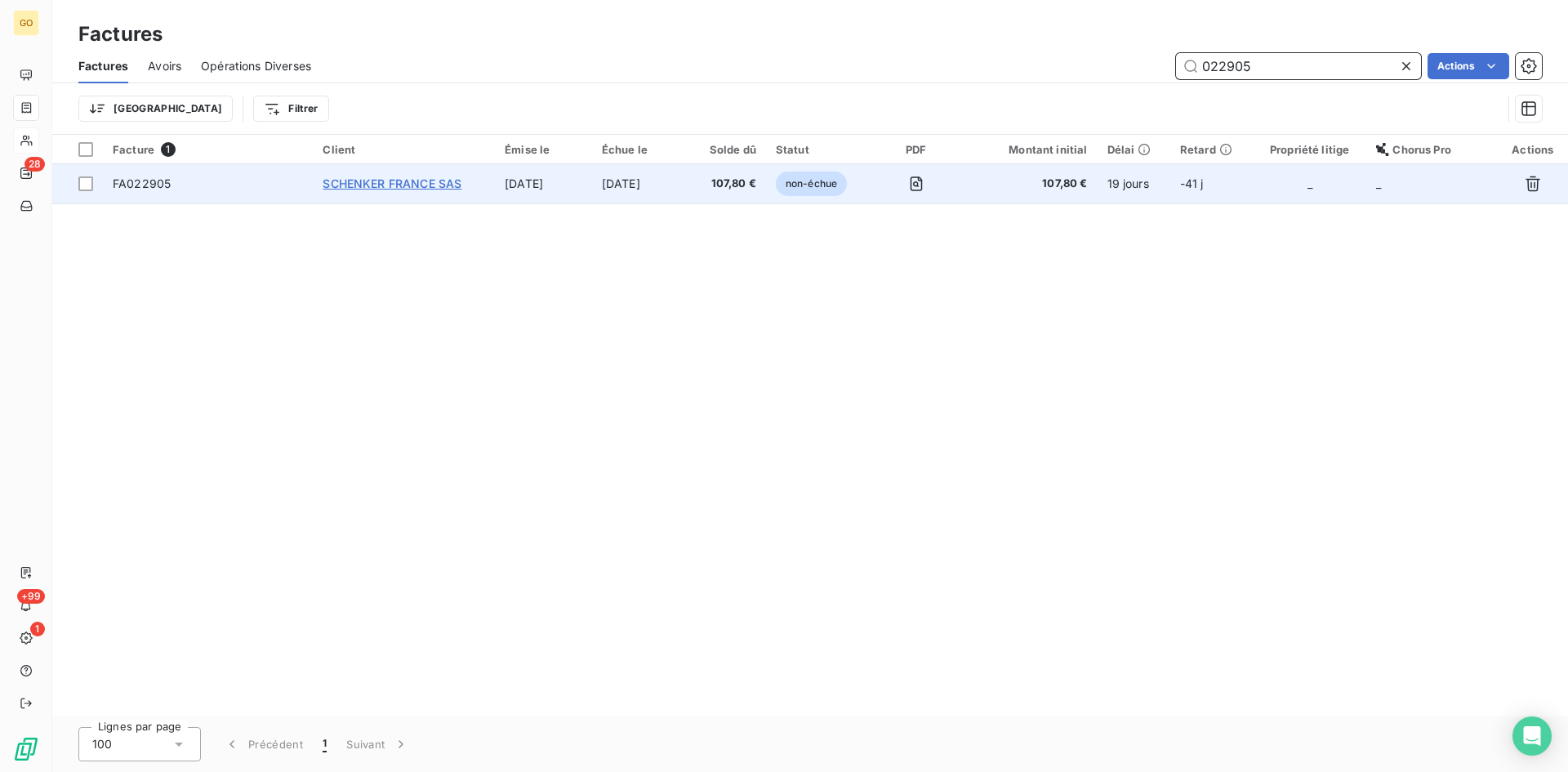
type input "022905"
click at [334, 178] on span "SCHENKER FRANCE SAS" at bounding box center [392, 183] width 139 height 14
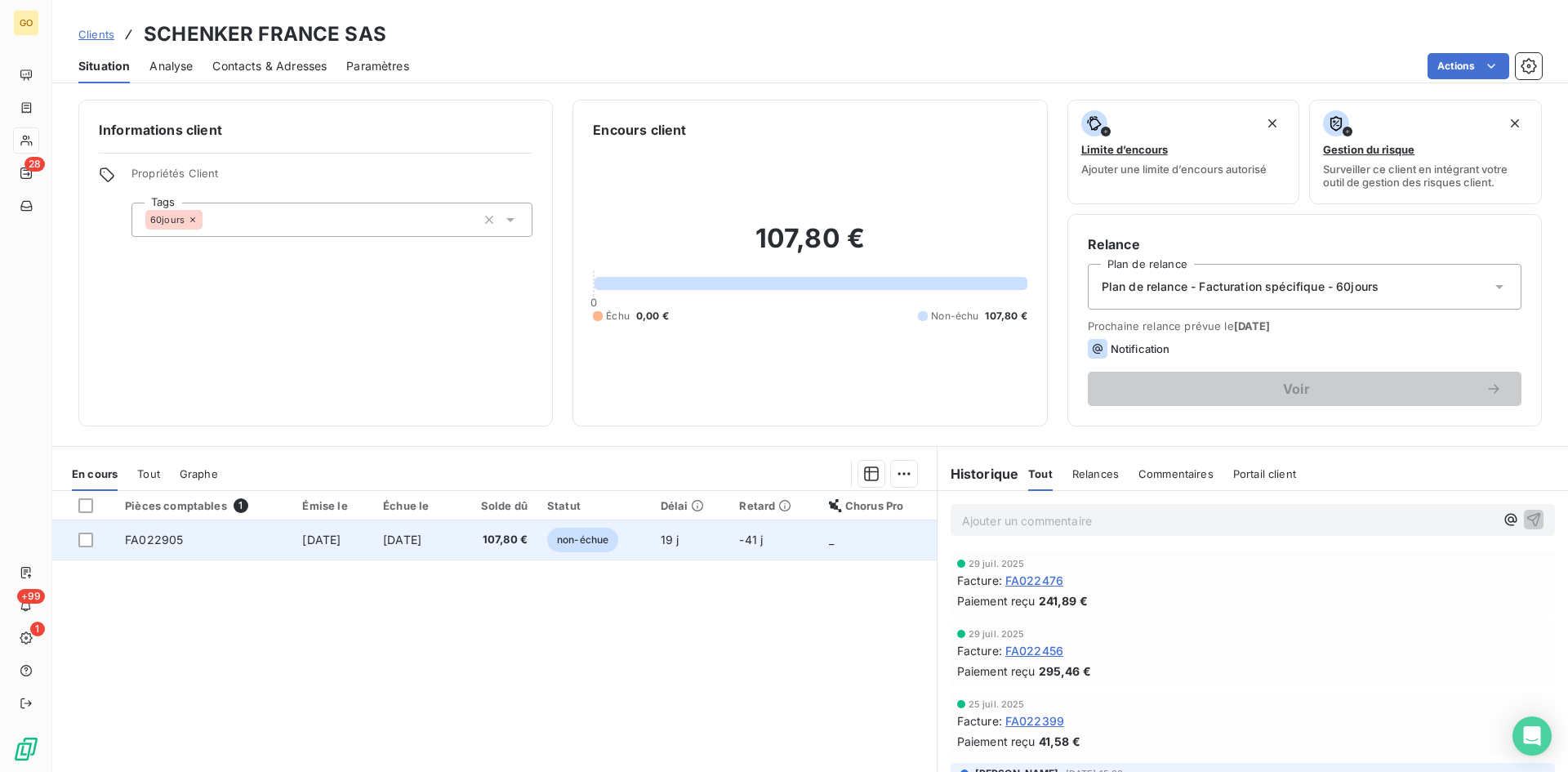
click at [300, 530] on td "17 sept. 2025" at bounding box center [332, 540] width 81 height 39
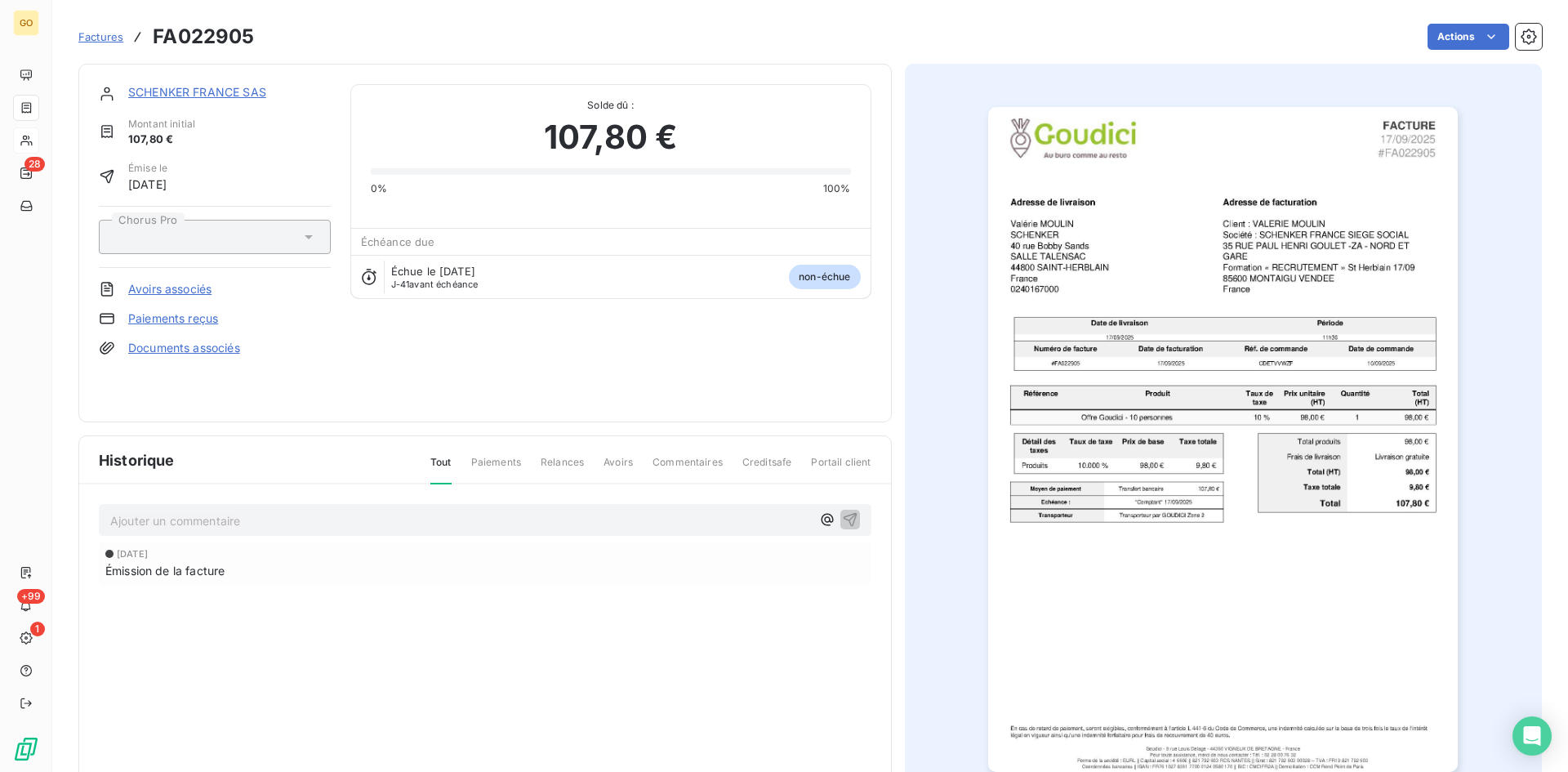
click at [642, 520] on p "Ajouter un commentaire ﻿" at bounding box center [460, 521] width 700 height 21
click at [302, 531] on div "Reçu le 03/10 : Avis de virement" at bounding box center [484, 519] width 773 height 30
click at [336, 523] on p "Reçu le 03/10 : Avis de virement" at bounding box center [460, 520] width 700 height 19
click at [844, 517] on icon "button" at bounding box center [850, 518] width 16 height 16
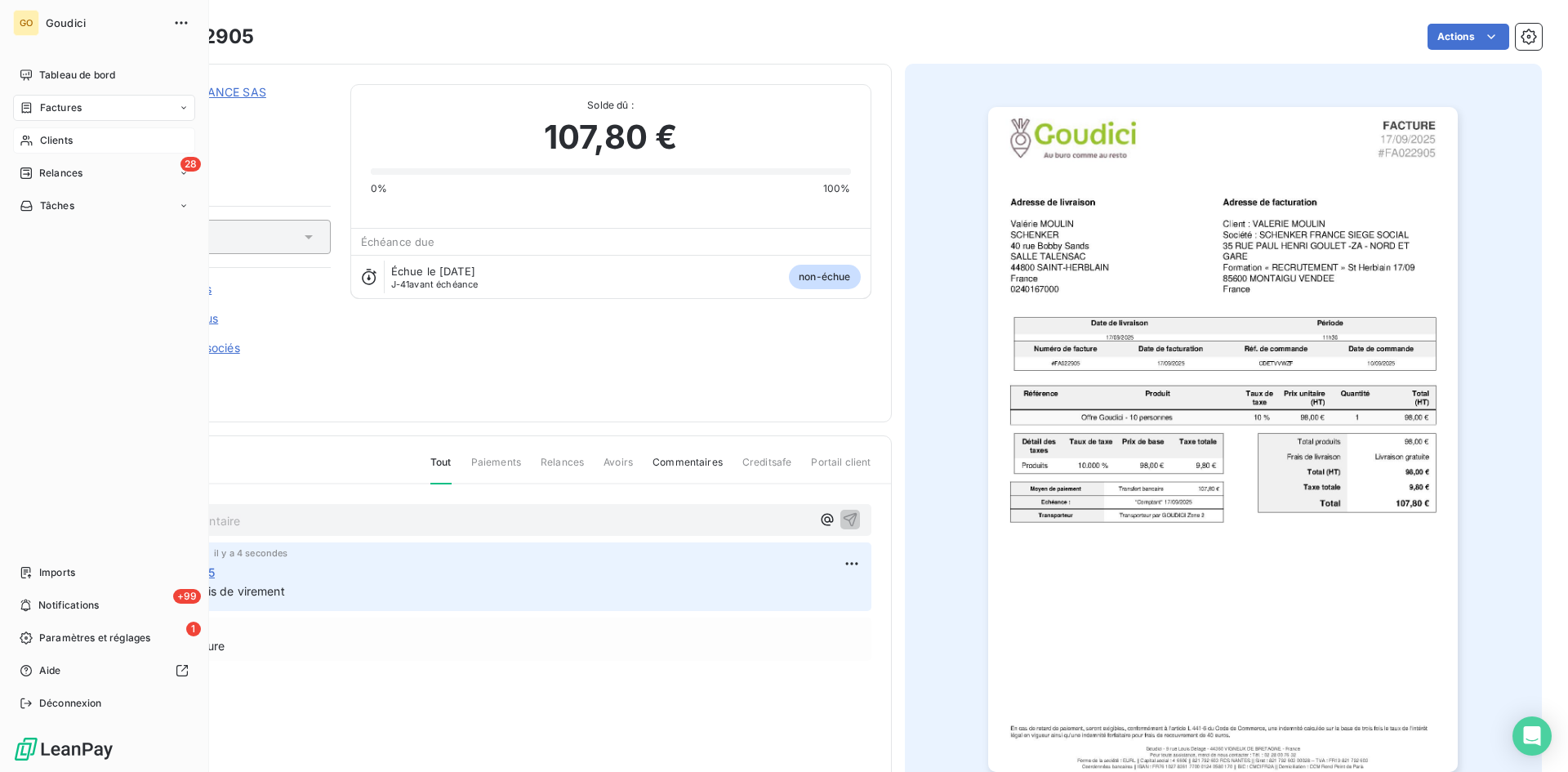
click at [59, 110] on span "Factures" at bounding box center [61, 108] width 41 height 15
click at [64, 109] on span "Factures" at bounding box center [61, 108] width 41 height 15
click at [59, 141] on span "Factures" at bounding box center [60, 141] width 41 height 15
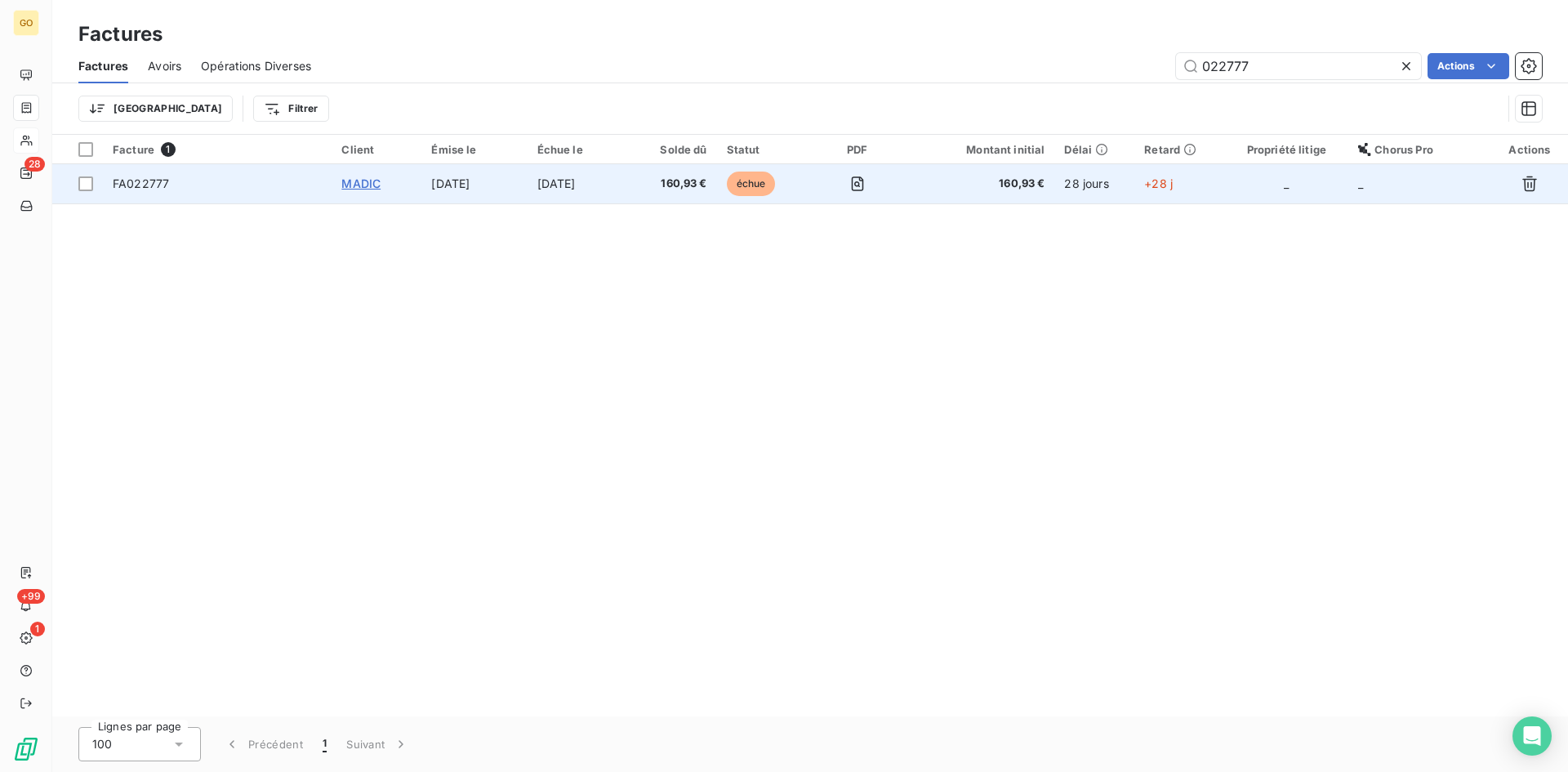
type input "022777"
click at [363, 178] on span "MADIC" at bounding box center [361, 183] width 39 height 14
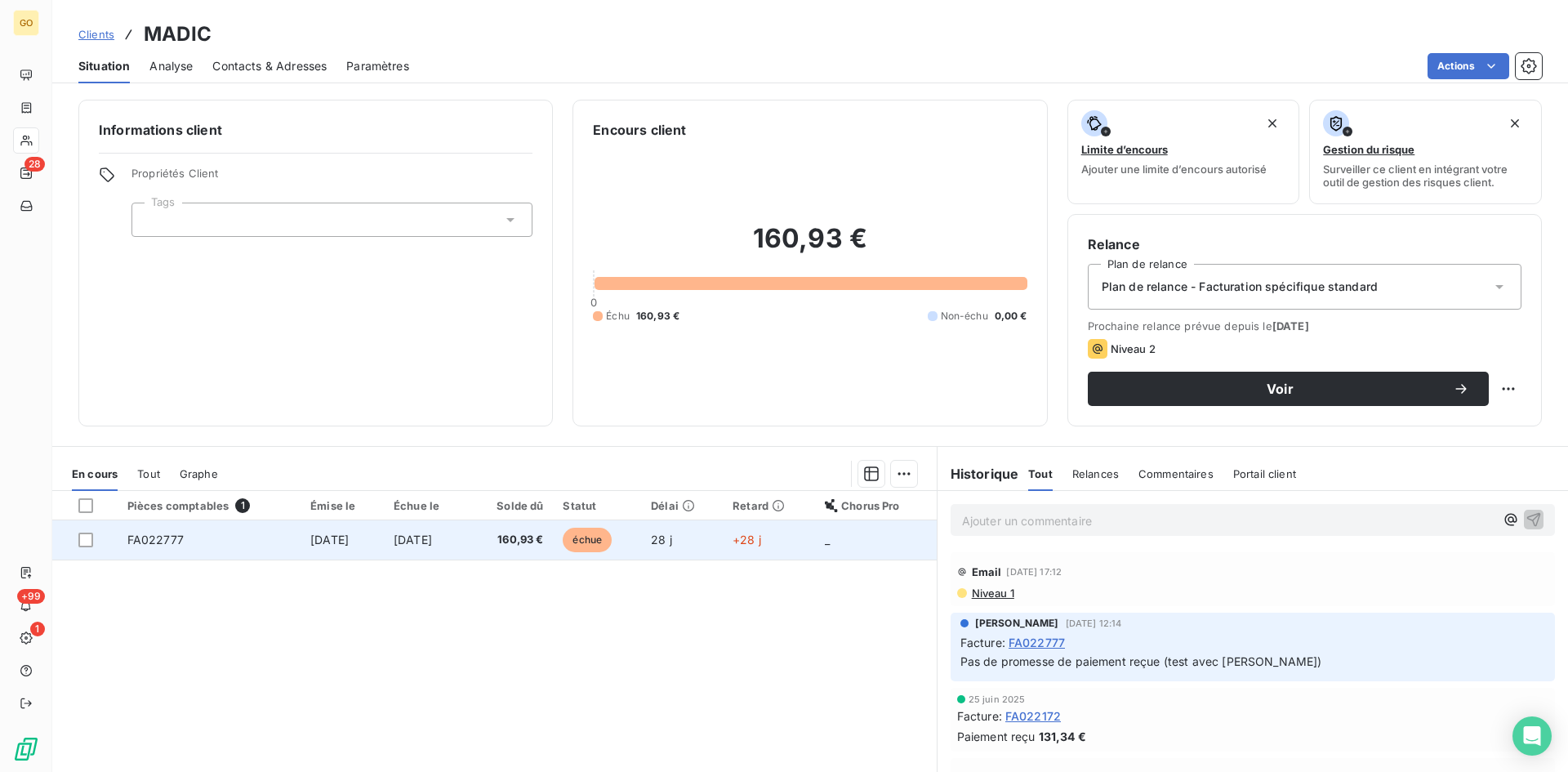
click at [311, 543] on span "8 sept. 2025" at bounding box center [330, 539] width 38 height 14
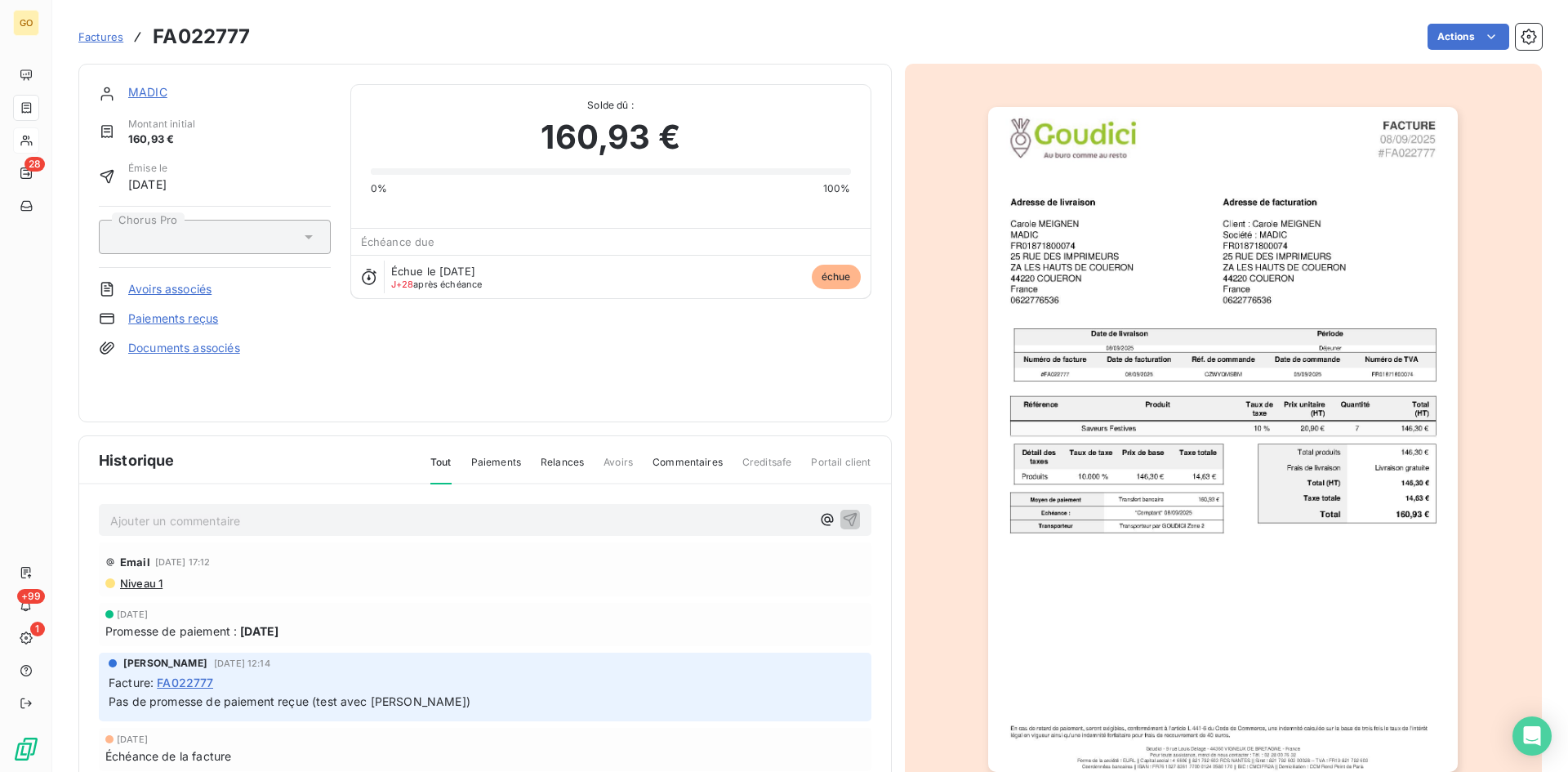
click at [290, 512] on p "Ajouter un commentaire ﻿" at bounding box center [460, 521] width 700 height 21
click at [451, 510] on div "Ajouter un commentaire ﻿" at bounding box center [460, 519] width 700 height 22
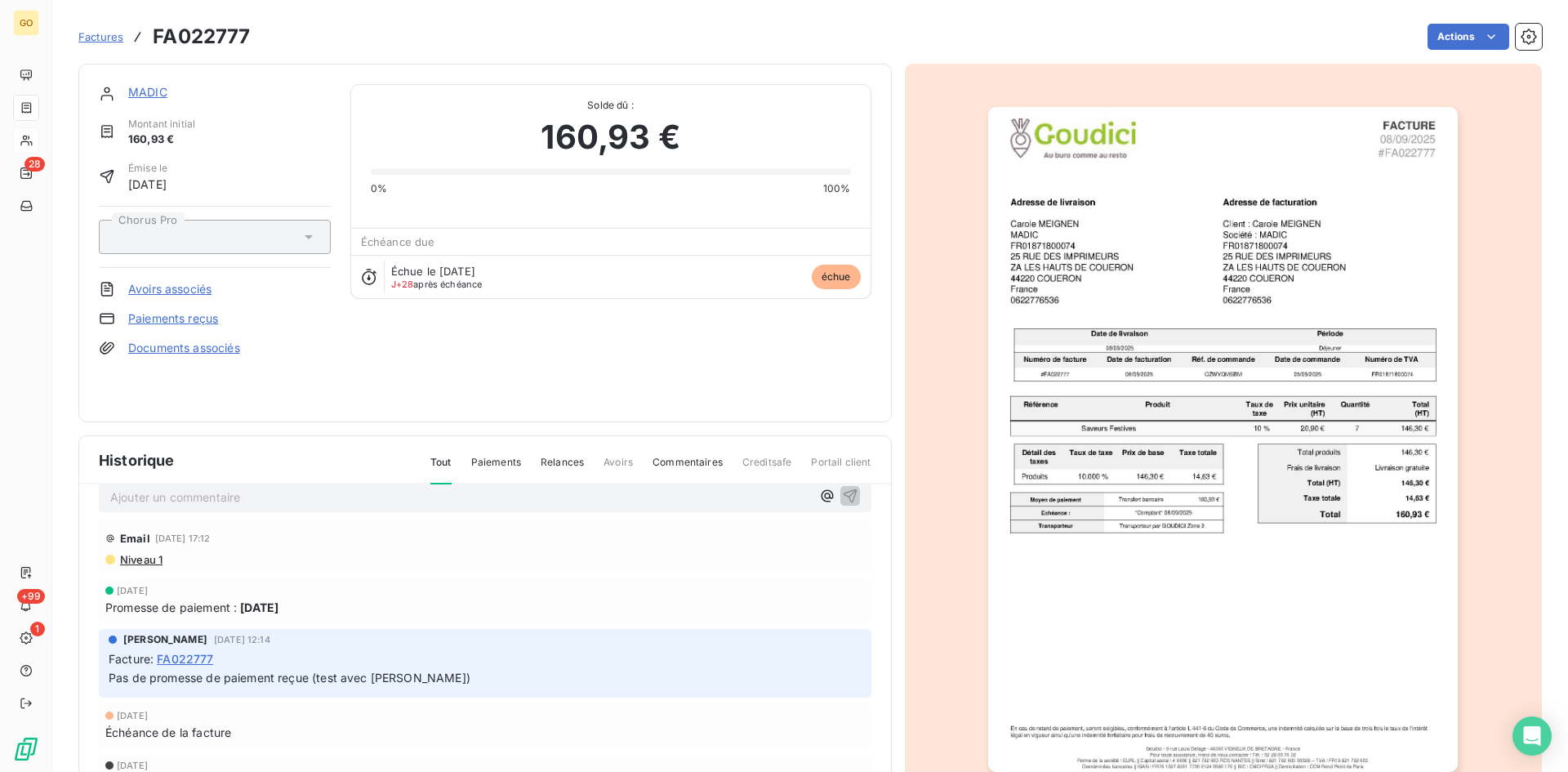
click at [405, 522] on div "Email 24 sept. 2025, 17:12 Niveau 1" at bounding box center [484, 545] width 773 height 54
click at [401, 500] on p "Ajouter un commentaire ﻿" at bounding box center [460, 497] width 700 height 21
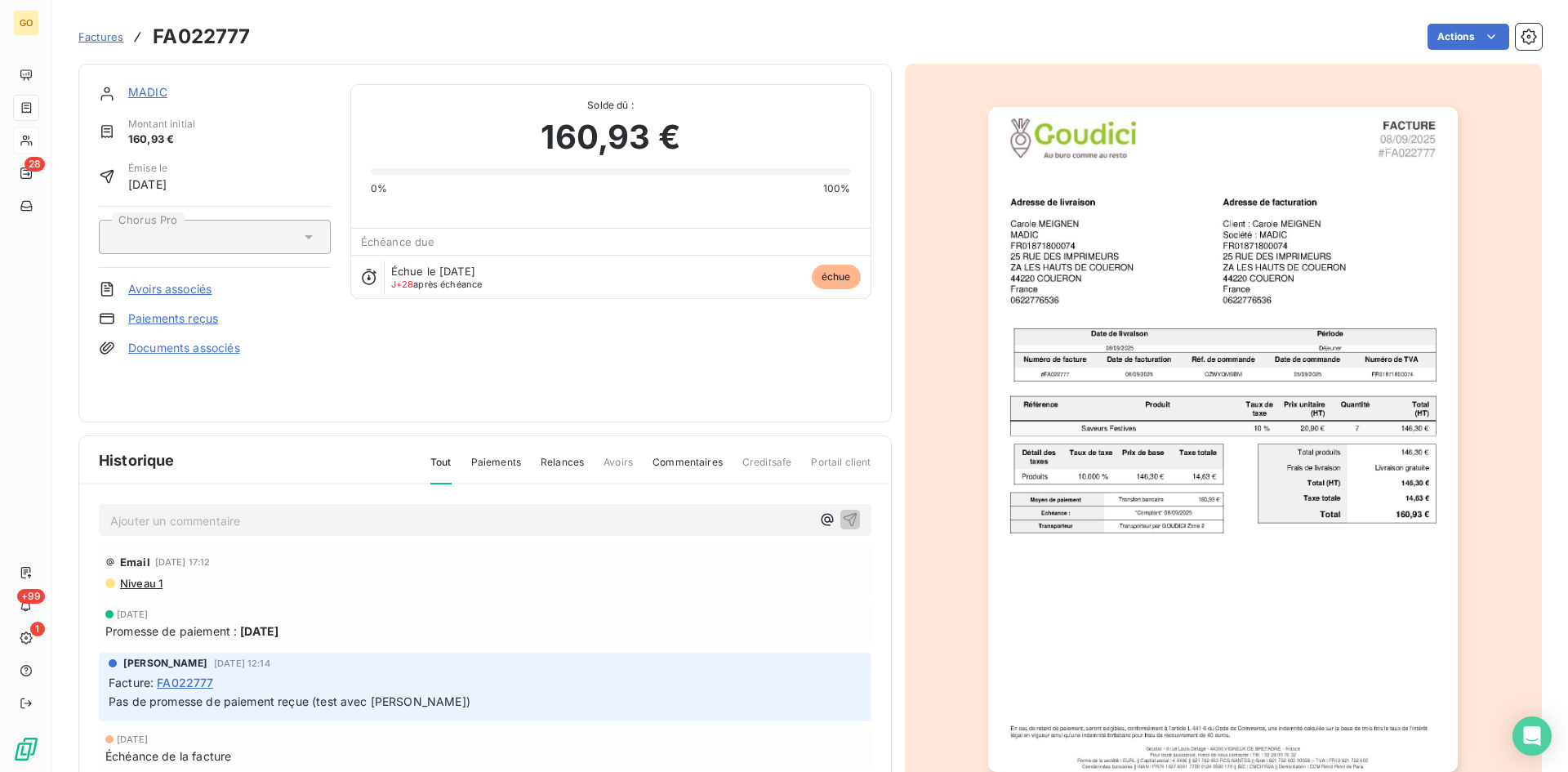
click at [316, 530] on div "Ajouter un commentaire ﻿" at bounding box center [484, 520] width 773 height 32
click at [381, 529] on p "Ajouter un commentaire ﻿" at bounding box center [460, 521] width 700 height 21
click at [401, 515] on p "Mail reçu le 01/10 de MME PAILLAS : "" at bounding box center [460, 520] width 700 height 19
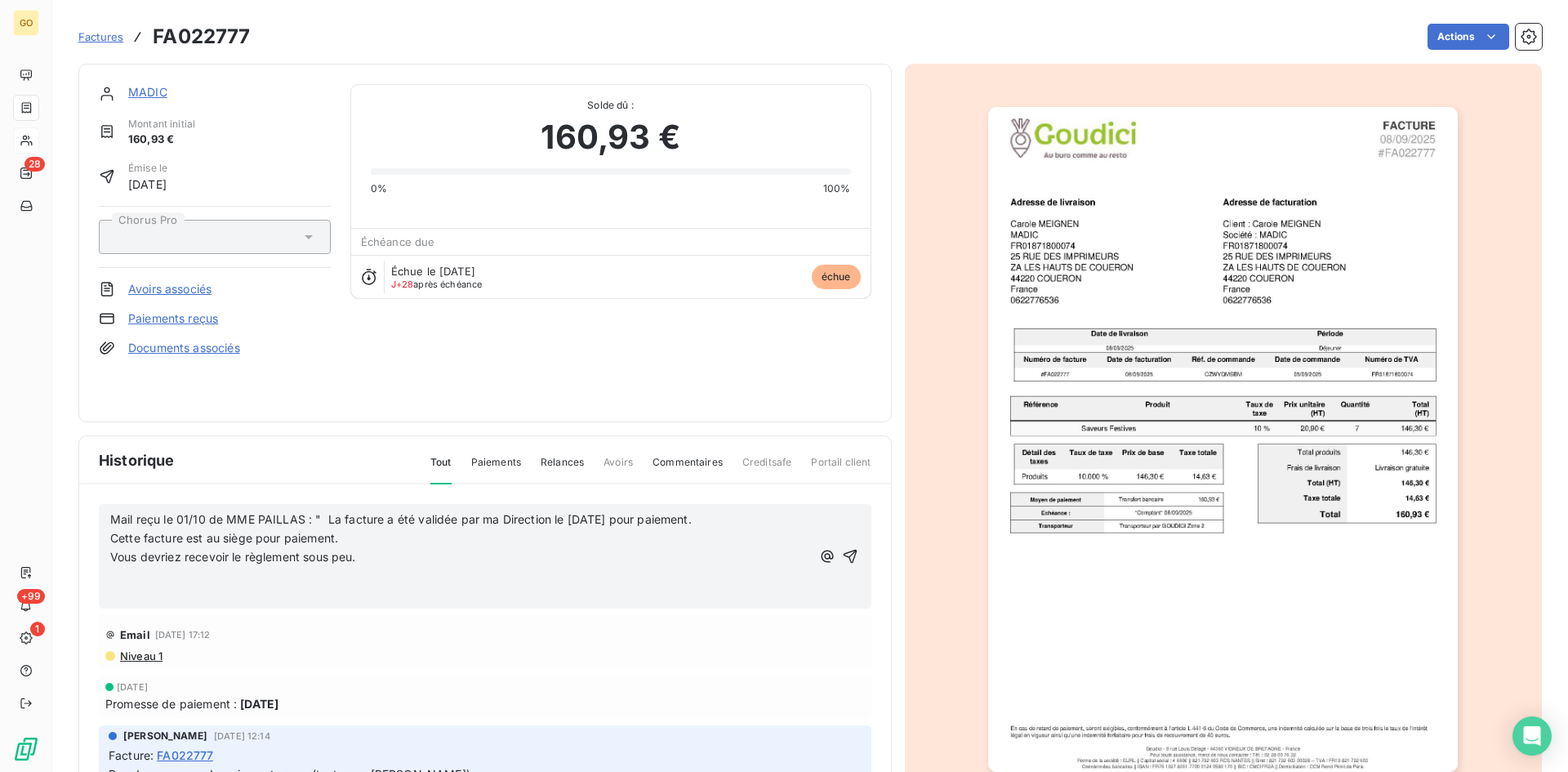
drag, startPoint x: 442, startPoint y: 555, endPoint x: 407, endPoint y: 559, distance: 35.2
click at [438, 555] on p "Vous devriez recevoir le règlement sous peu." at bounding box center [460, 558] width 700 height 19
click at [111, 560] on span "Vous devriez recevoir le règlement sous peu." at bounding box center [233, 556] width 246 height 14
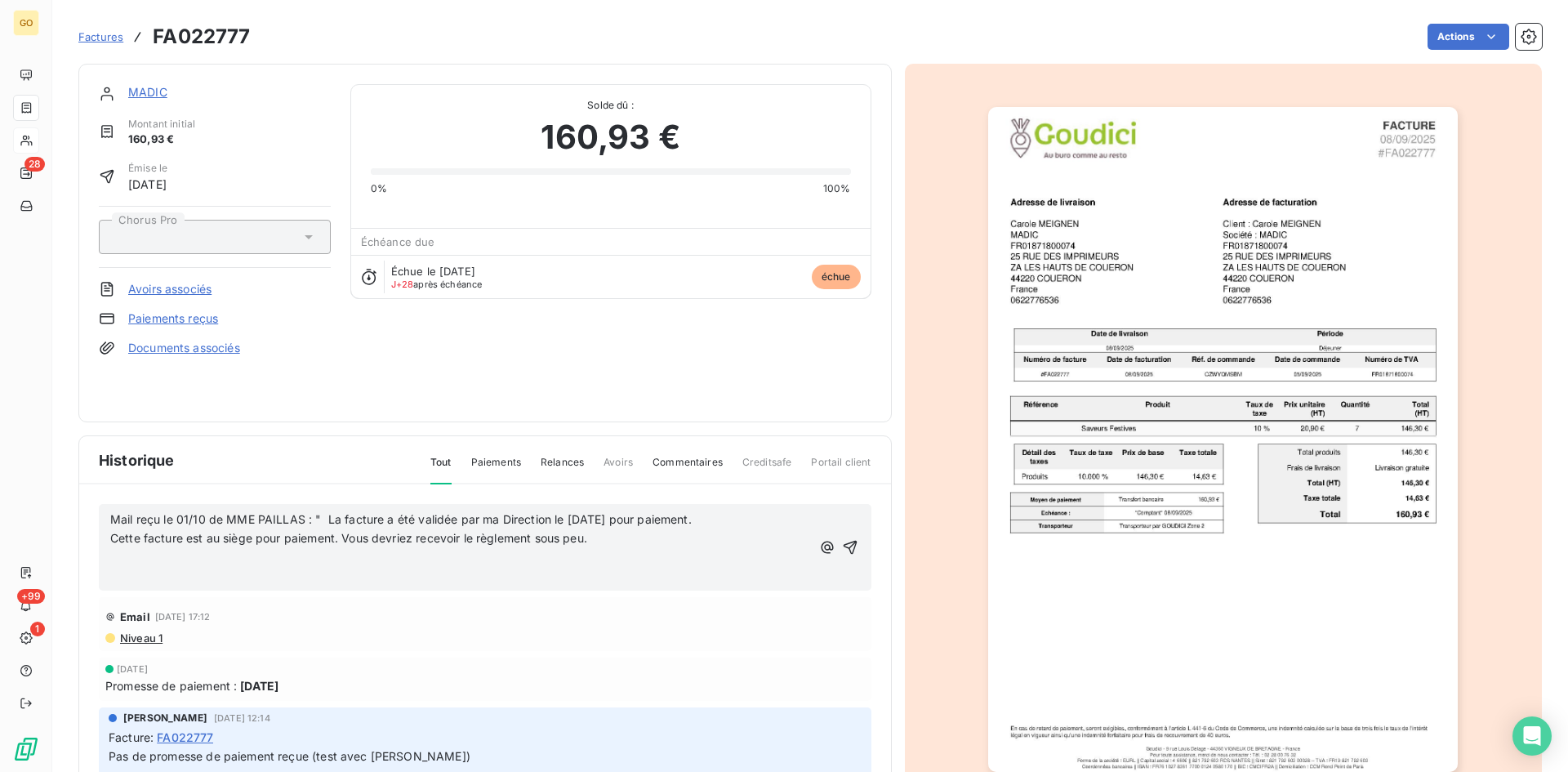
click at [633, 542] on p "Cette facture est au siège pour paiement. Vous devriez recevoir le règlement so…" at bounding box center [460, 539] width 700 height 19
click at [842, 546] on icon "button" at bounding box center [850, 547] width 16 height 16
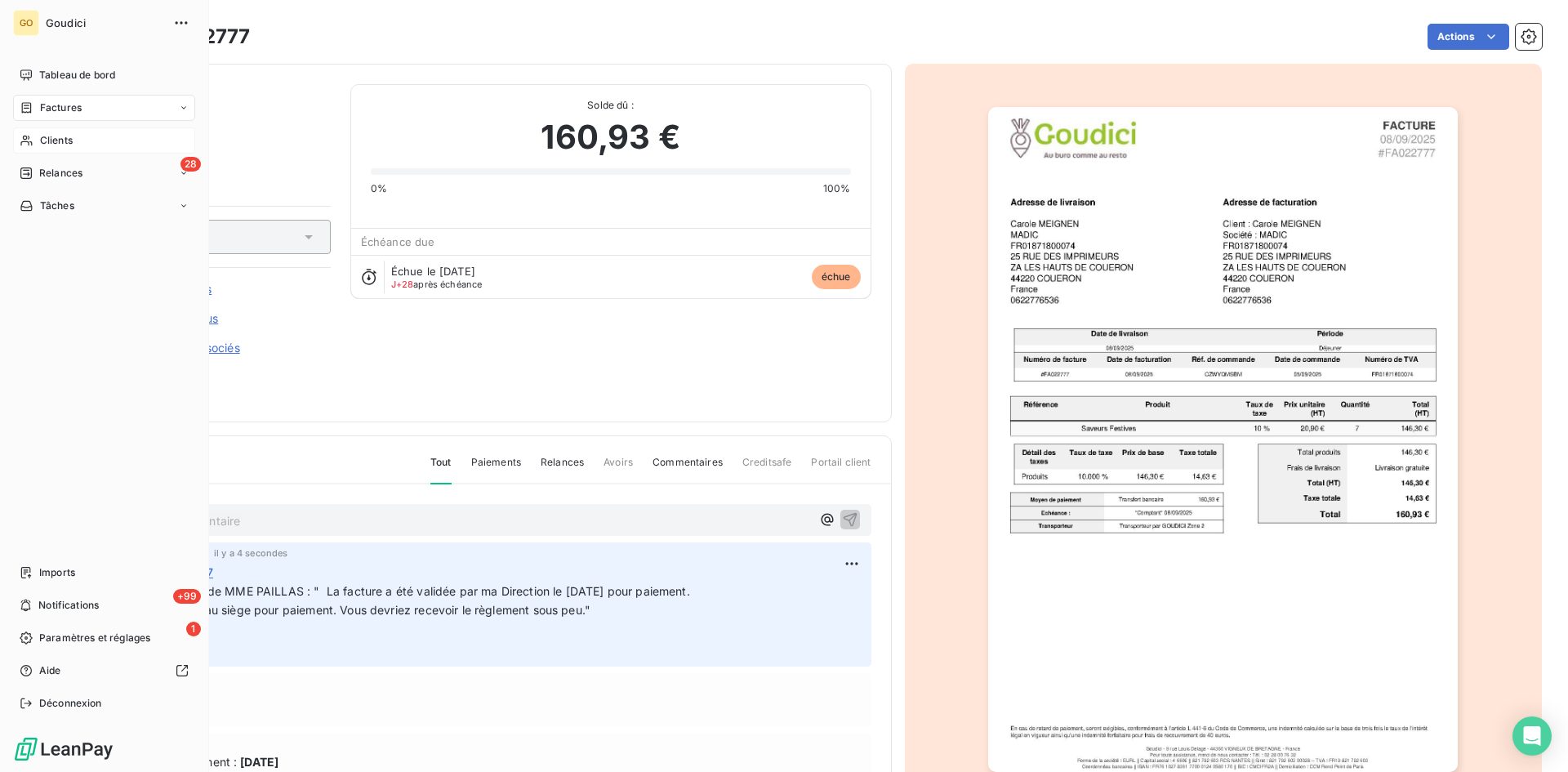
click at [64, 111] on span "Factures" at bounding box center [61, 108] width 41 height 15
click at [65, 138] on span "Factures" at bounding box center [60, 141] width 41 height 15
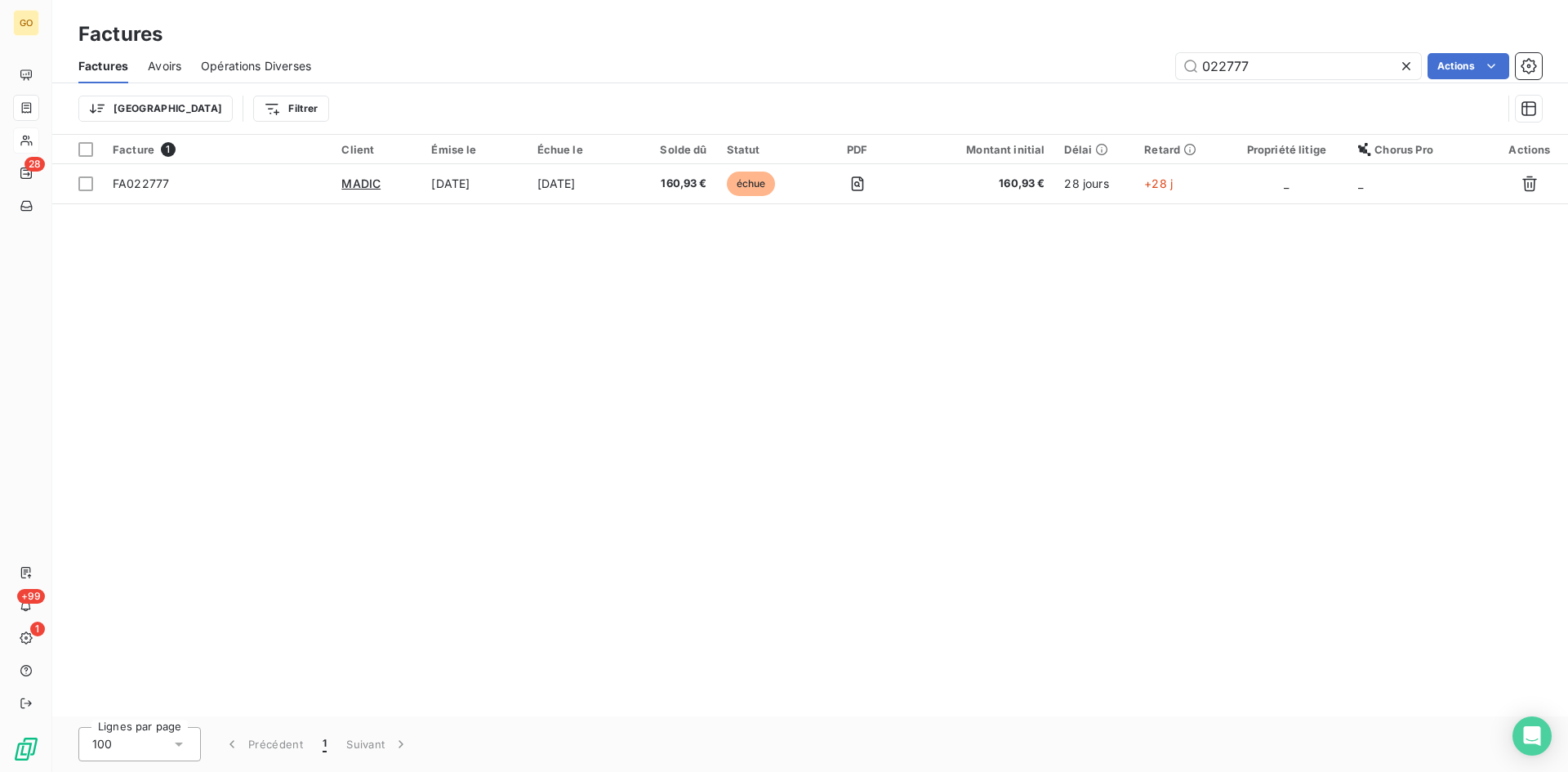
click at [1411, 65] on icon at bounding box center [1406, 66] width 16 height 16
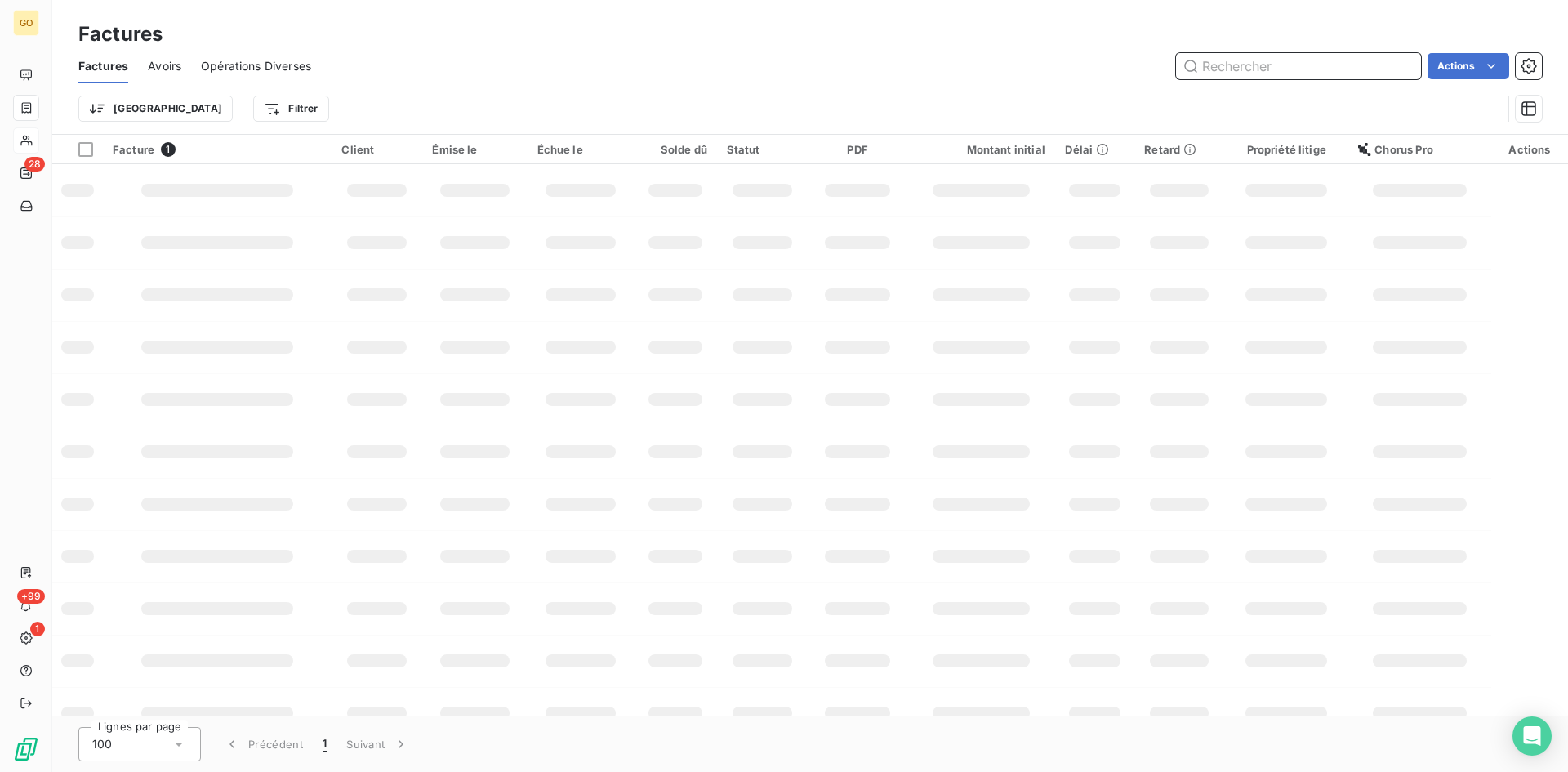
click at [1332, 69] on input "text" at bounding box center [1298, 67] width 245 height 26
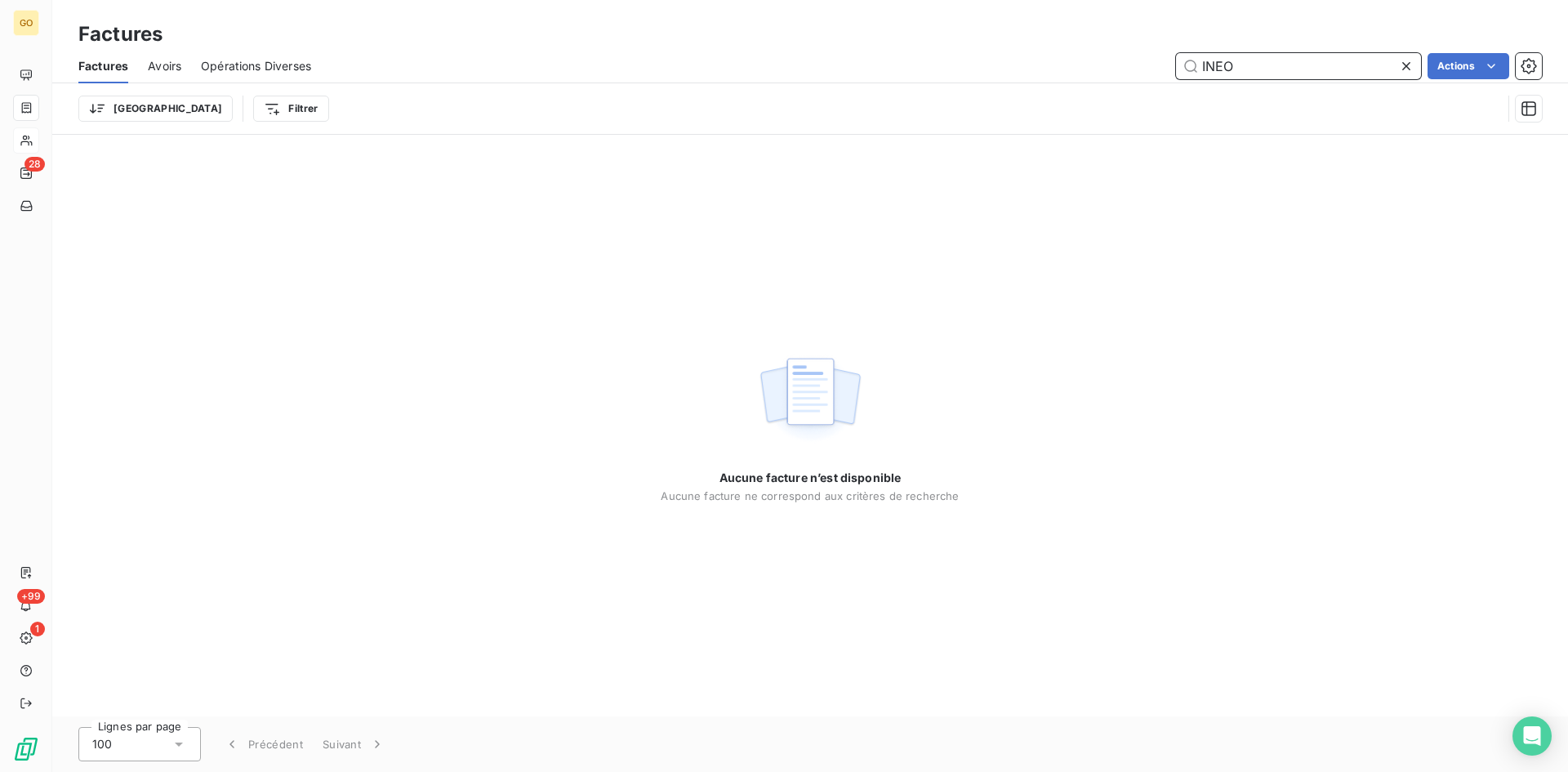
type input "INEO"
click at [1401, 66] on icon at bounding box center [1406, 66] width 16 height 16
click at [1222, 54] on input "text" at bounding box center [1298, 67] width 245 height 26
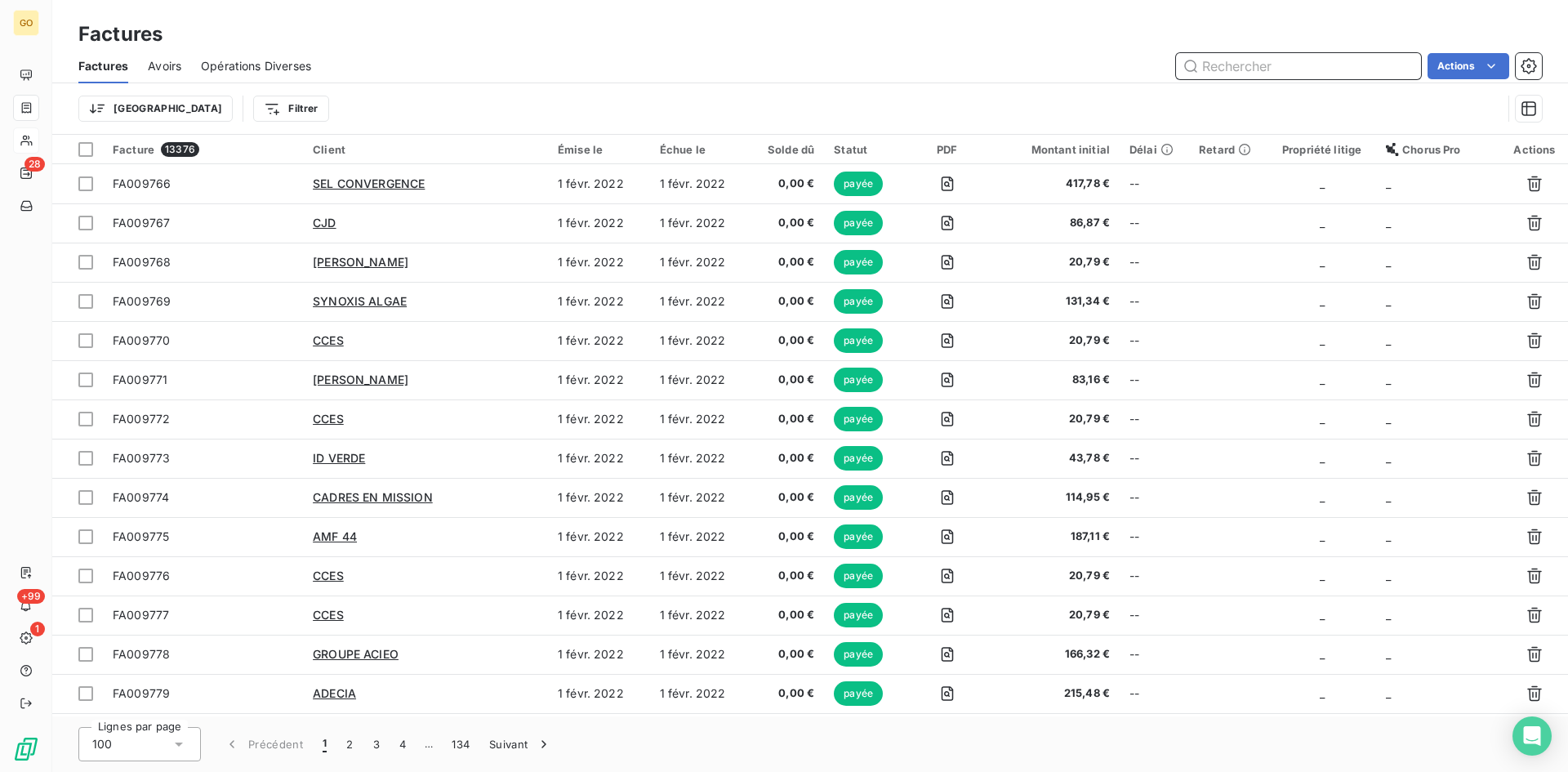
click at [1225, 62] on input "text" at bounding box center [1298, 67] width 245 height 26
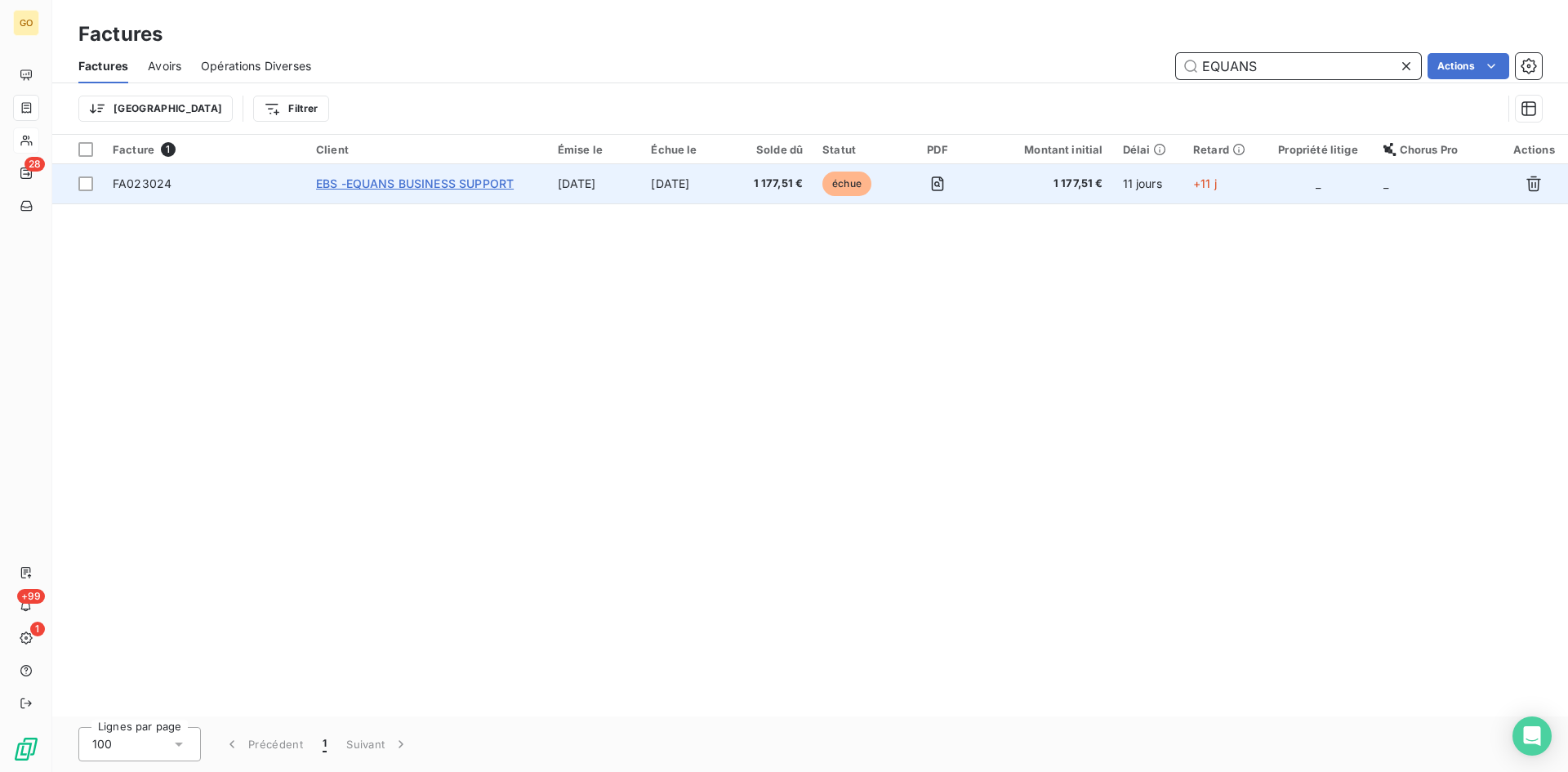
type input "EQUANS"
click at [426, 186] on span "EBS -EQUANS BUSINESS SUPPORT" at bounding box center [415, 183] width 197 height 14
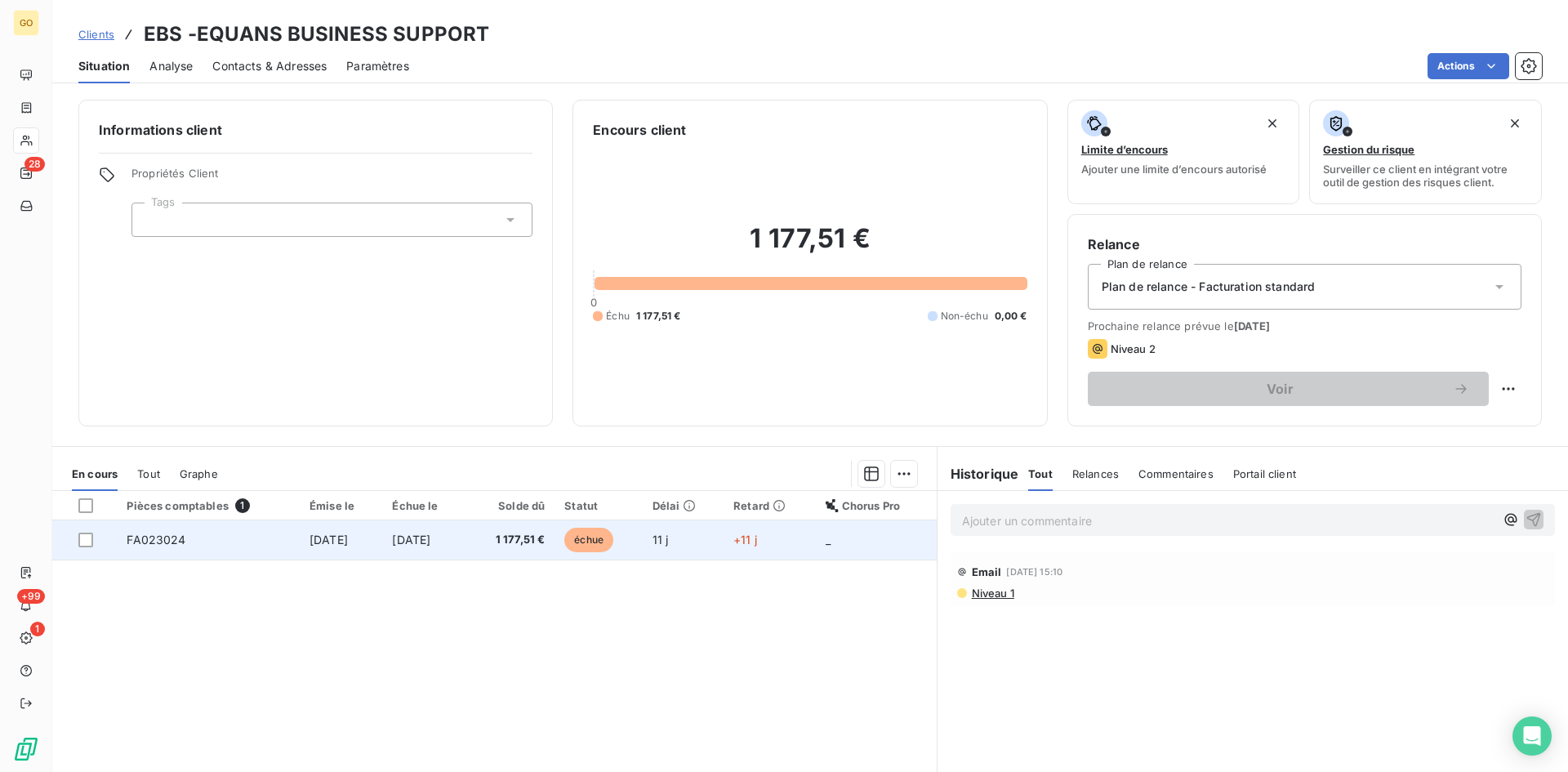
click at [316, 537] on span "25 sept. 2025" at bounding box center [329, 539] width 38 height 14
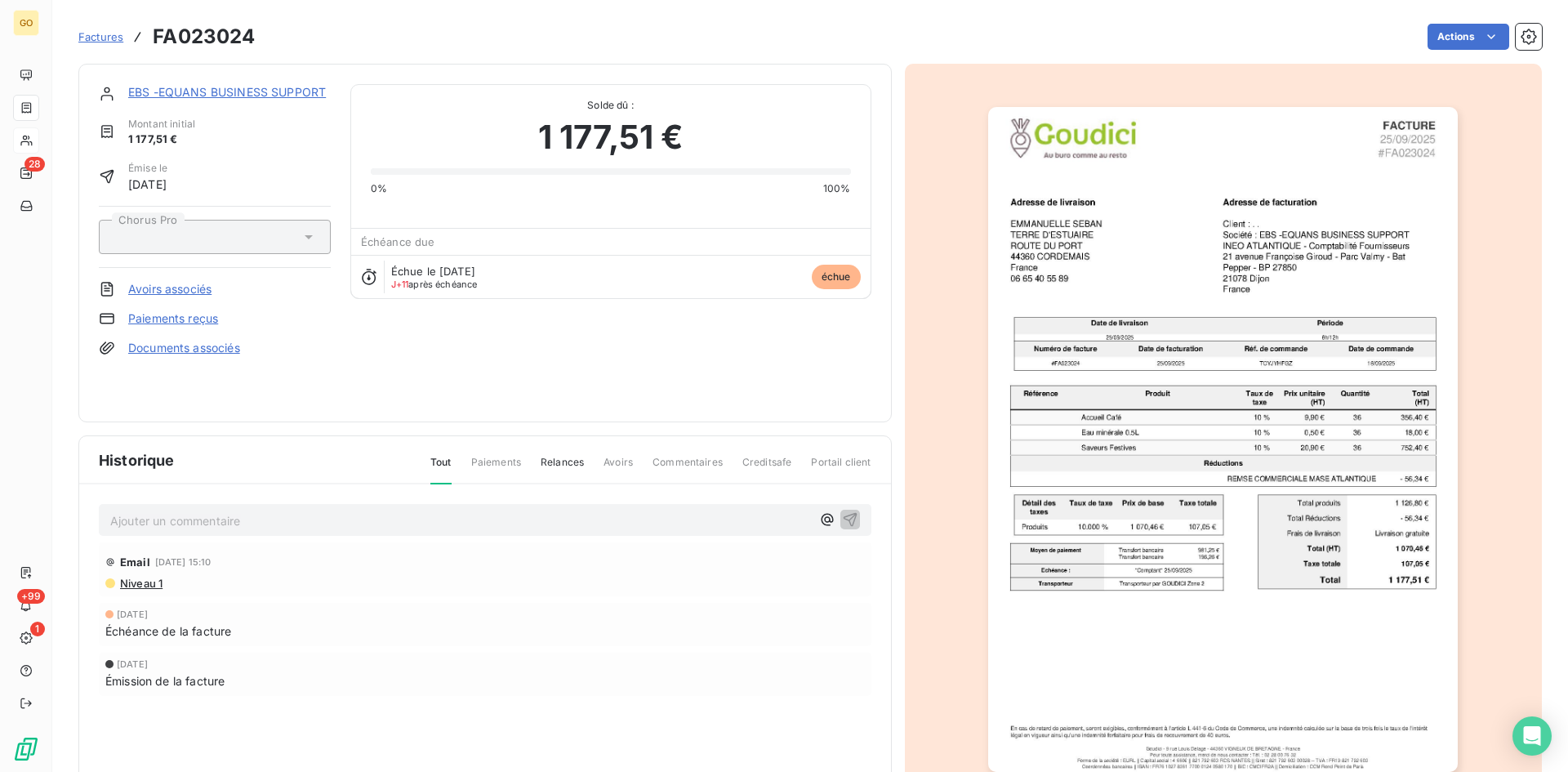
click at [598, 513] on p "Ajouter un commentaire ﻿" at bounding box center [460, 521] width 700 height 21
click at [391, 527] on p "Mail reçu le 01/10 de MME SEBAN :" at bounding box center [460, 520] width 700 height 19
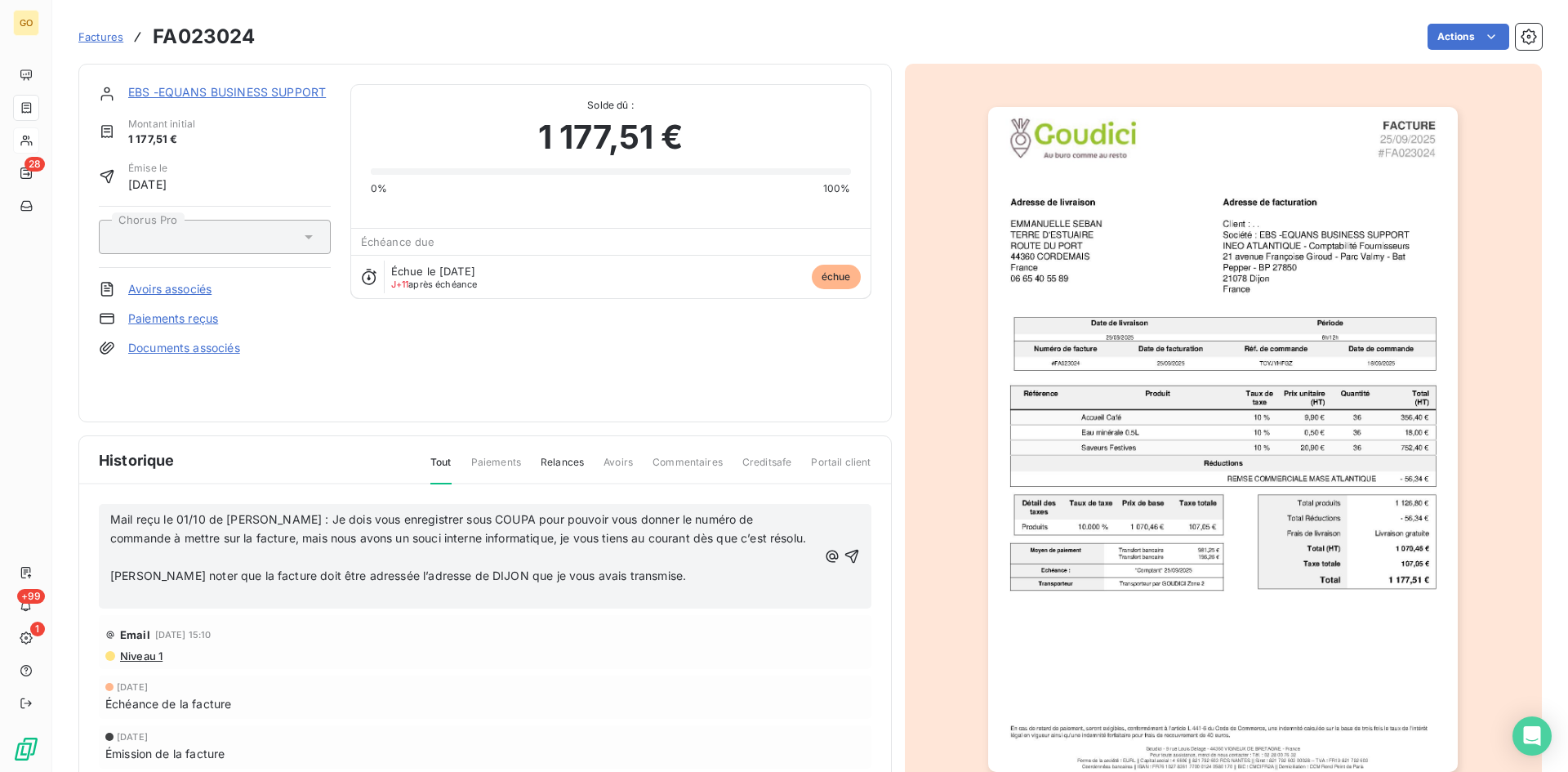
click at [110, 574] on span "Veuillez noter que la facture doit être adressée l’adresse de DIJON que je vous…" at bounding box center [397, 575] width 576 height 14
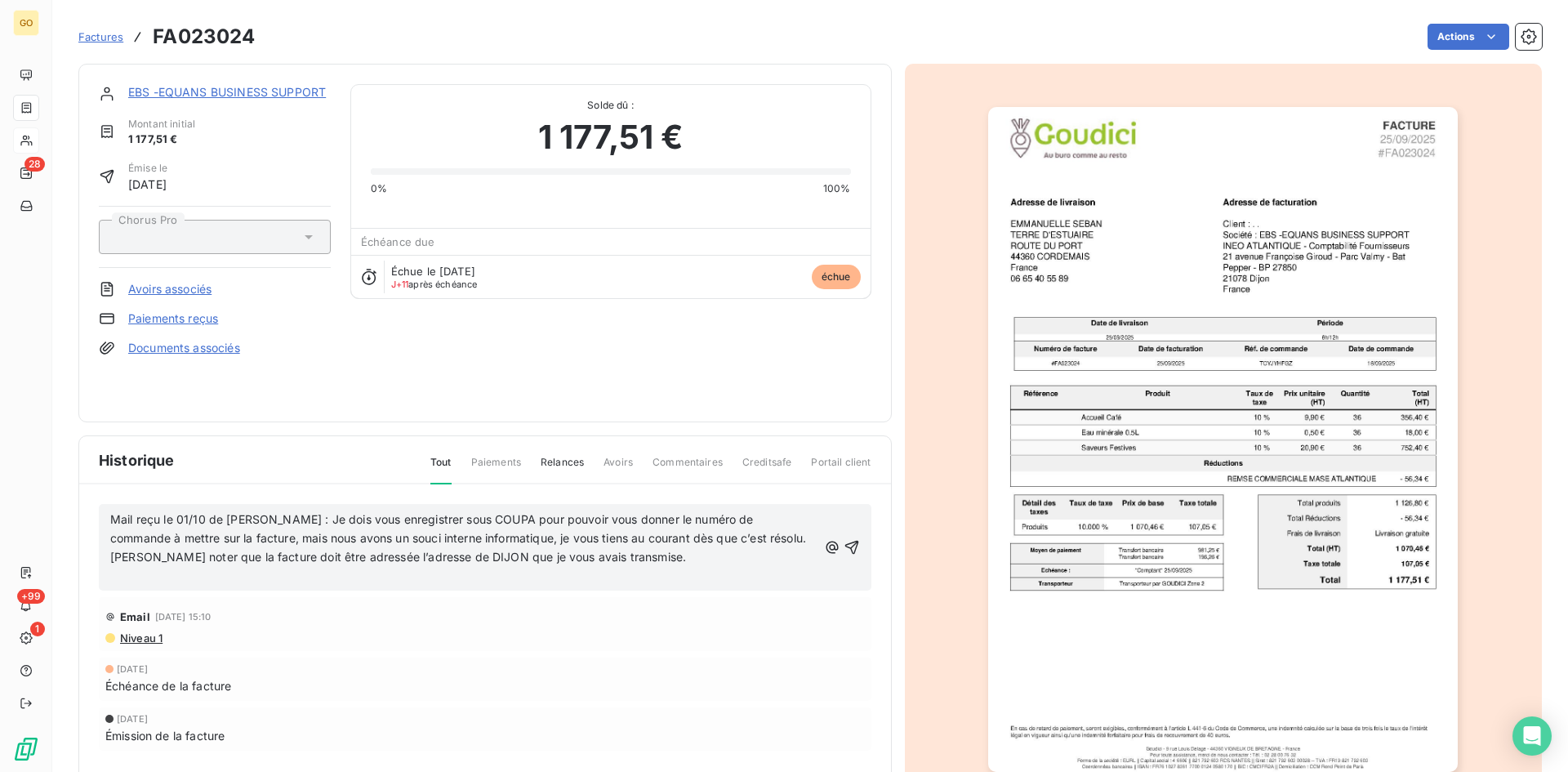
drag, startPoint x: 308, startPoint y: 518, endPoint x: 407, endPoint y: 536, distance: 100.6
click at [310, 519] on span "Mail reçu le 01/10 de MME SEBAN : Je dois vous enregistrer sous COUPA pour pouv…" at bounding box center [457, 528] width 696 height 33
click at [639, 557] on p "Veuillez noter que la facture doit être adressée l’adresse de DIJON que je vous…" at bounding box center [463, 558] width 707 height 19
click at [845, 547] on icon "button" at bounding box center [851, 547] width 14 height 14
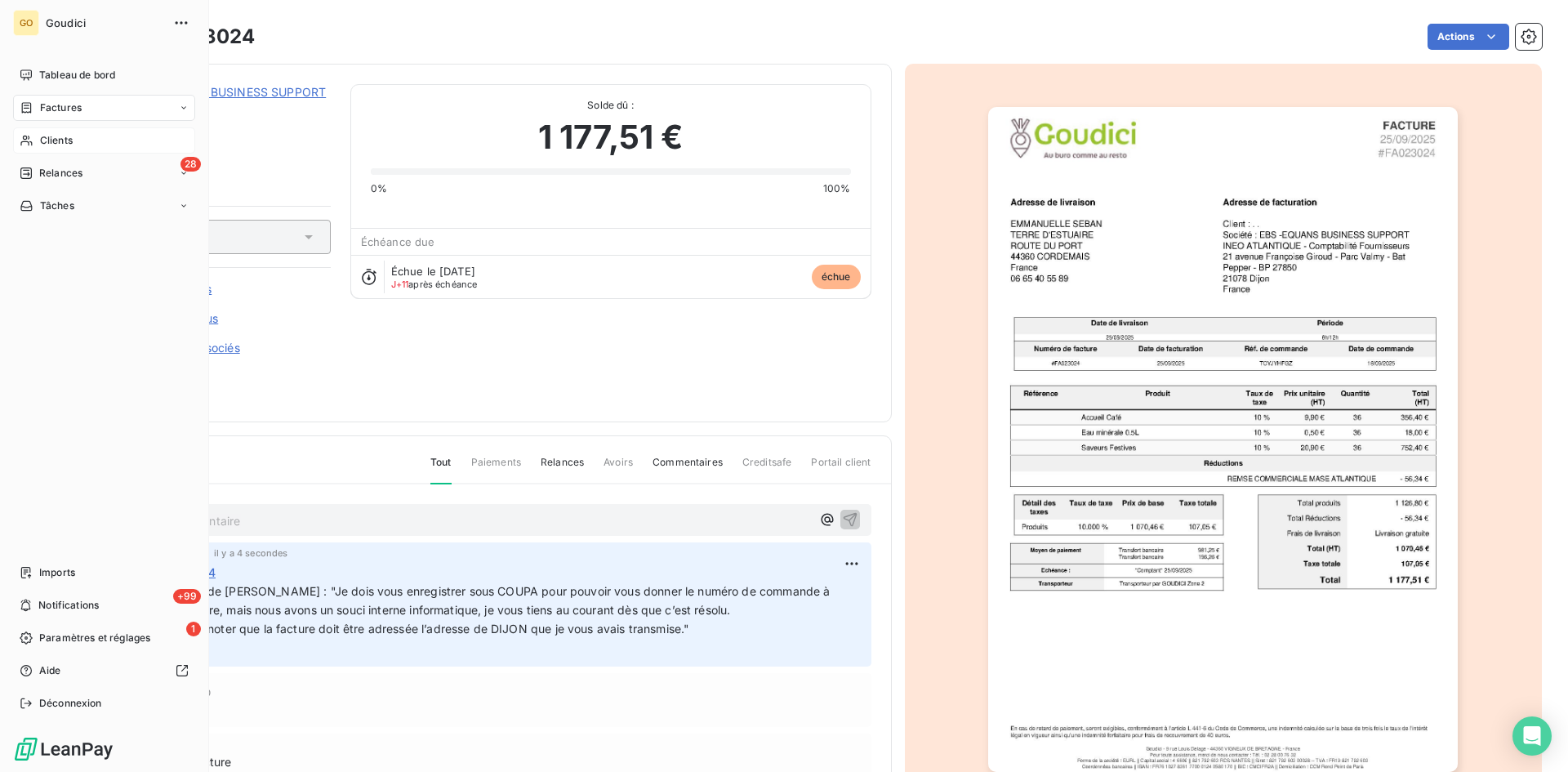
click at [52, 116] on div "Factures" at bounding box center [104, 108] width 182 height 26
click at [41, 147] on span "Factures" at bounding box center [60, 141] width 41 height 15
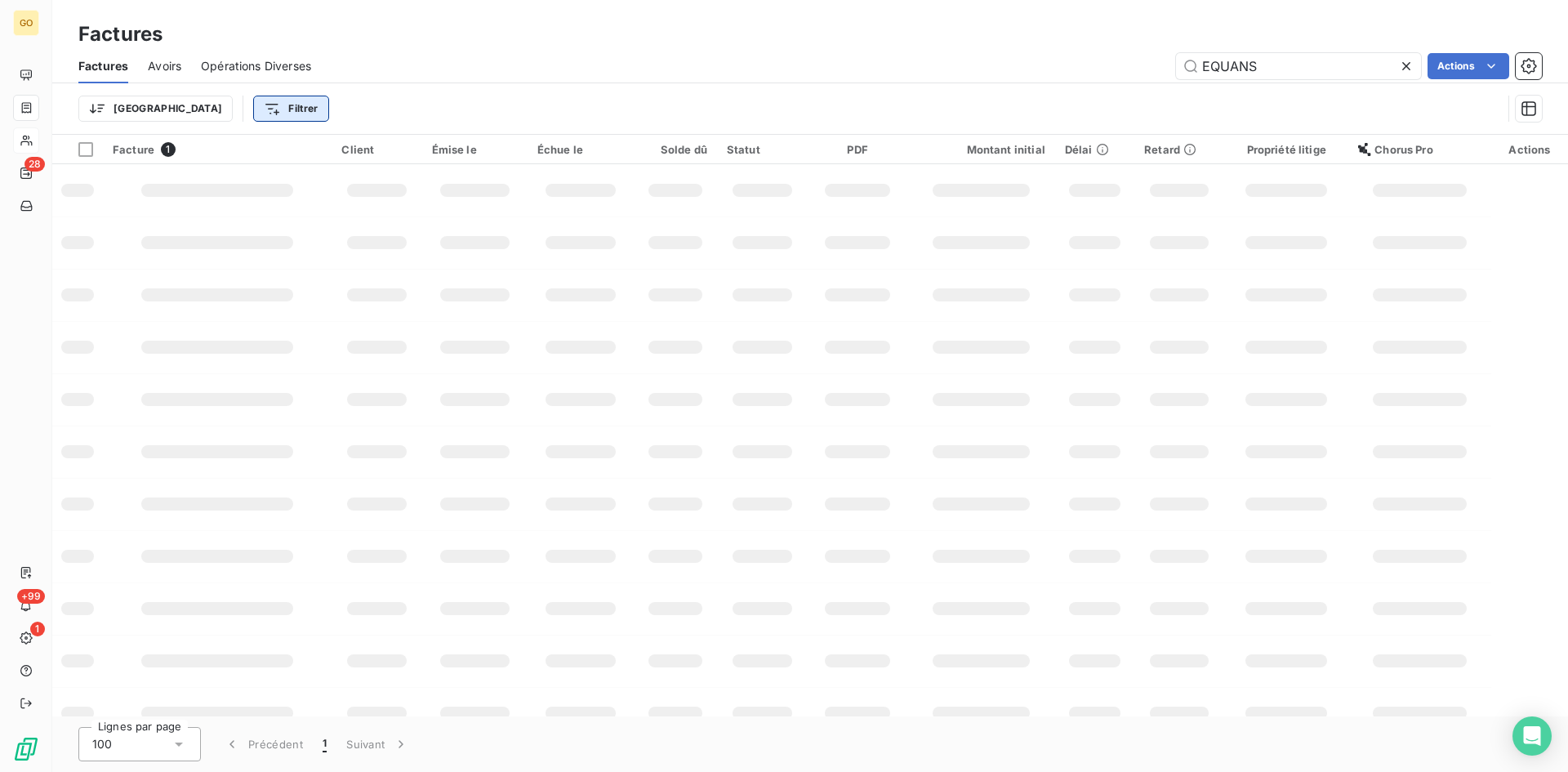
click at [182, 106] on html "GO 28 +99 1 Factures Factures Avoirs Opérations Diverses EQUANS Actions Trier F…" at bounding box center [784, 386] width 1568 height 772
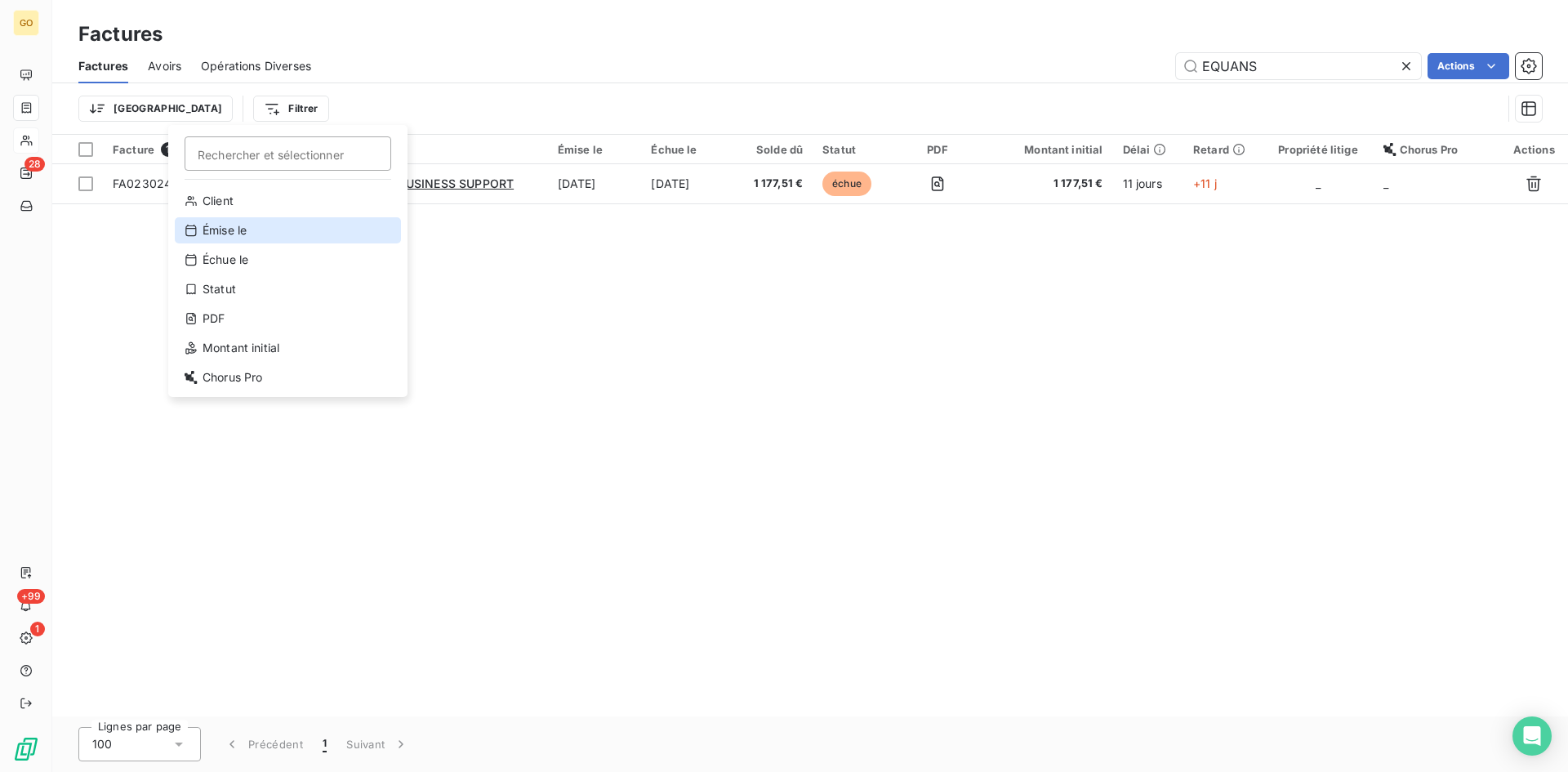
click at [247, 231] on div "Émise le" at bounding box center [287, 230] width 226 height 26
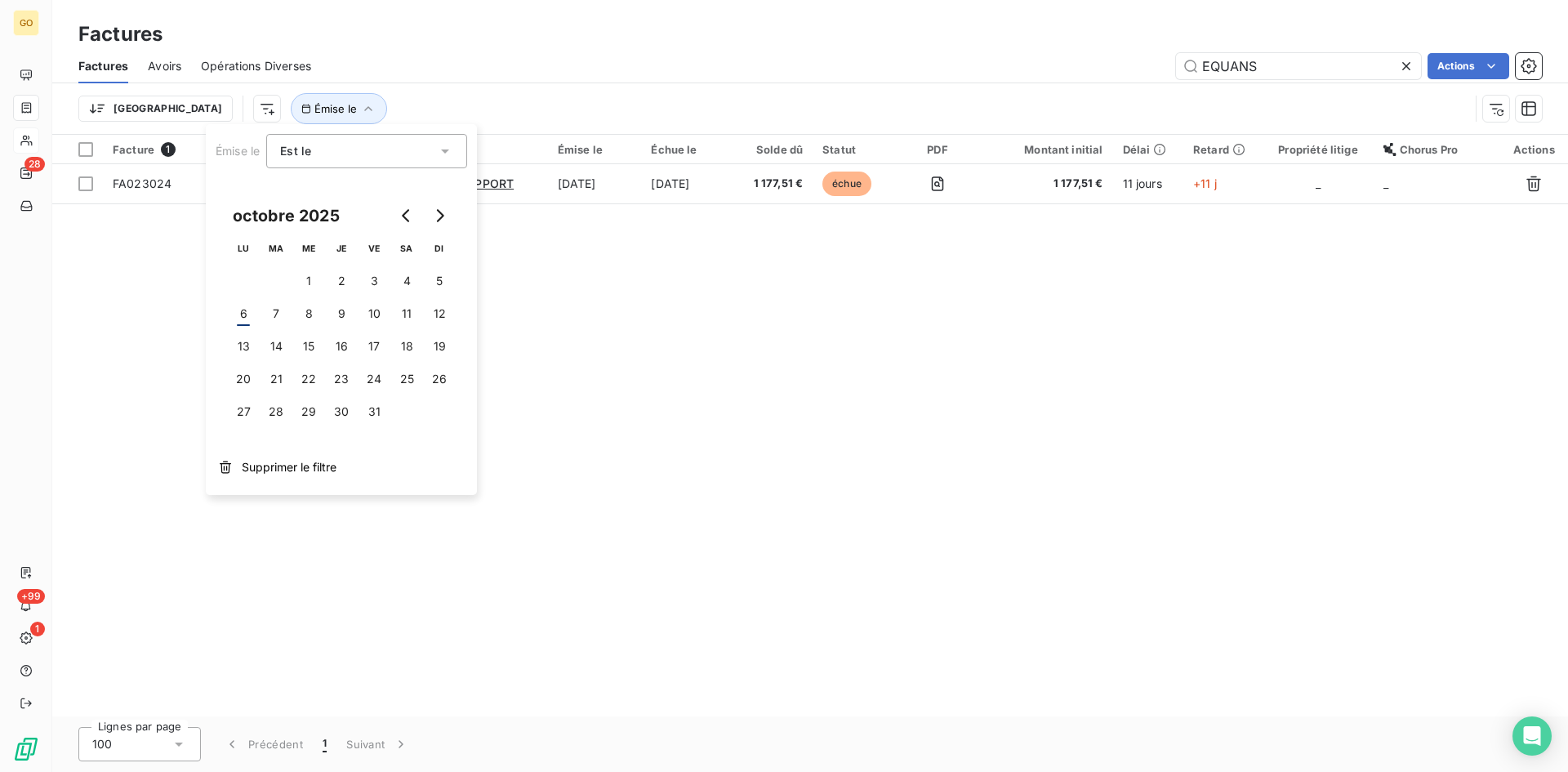
click at [439, 148] on icon at bounding box center [444, 150] width 16 height 16
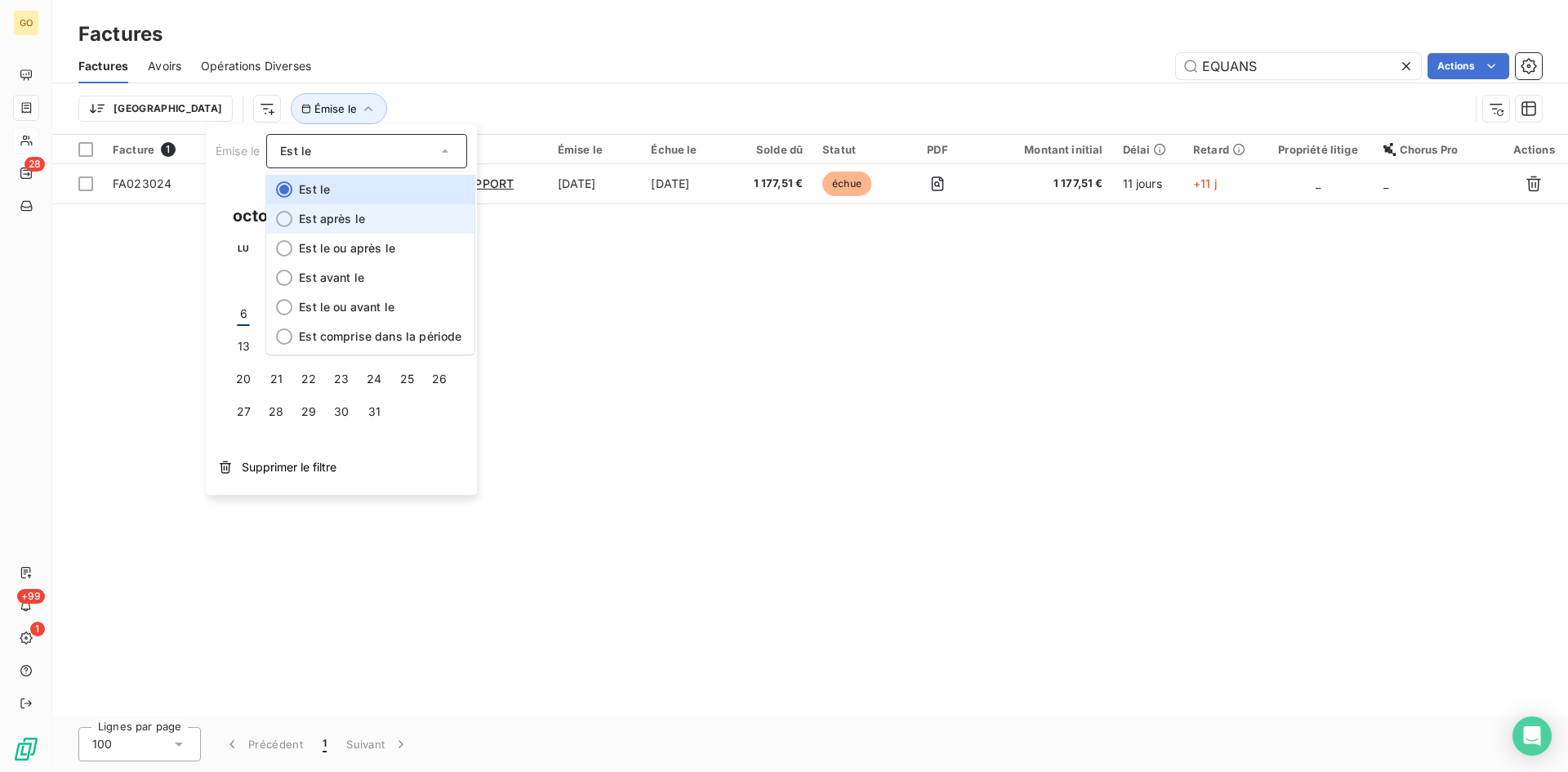
click at [398, 214] on li "Est après le" at bounding box center [371, 218] width 208 height 29
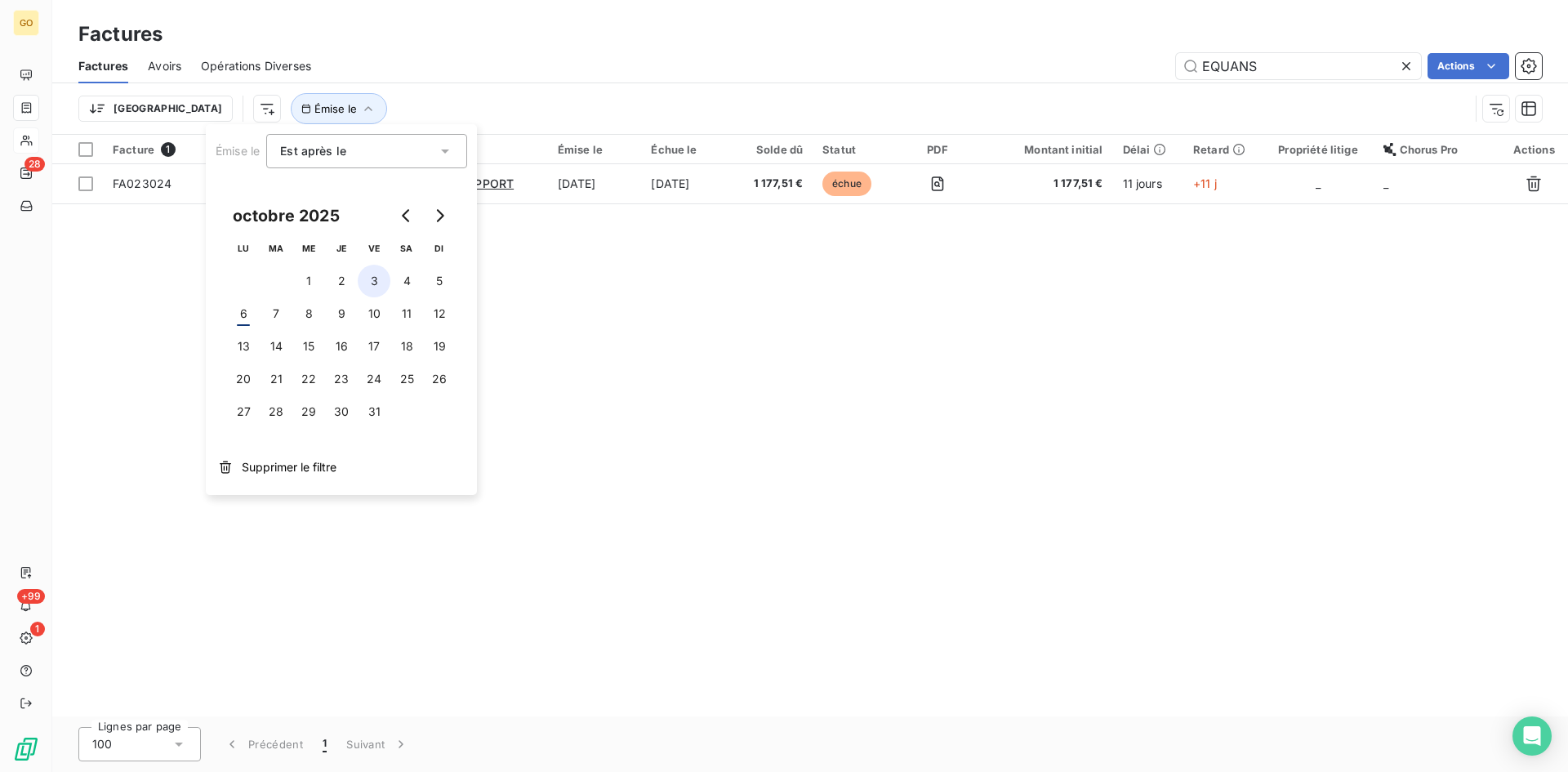
click at [375, 280] on button "3" at bounding box center [374, 281] width 33 height 33
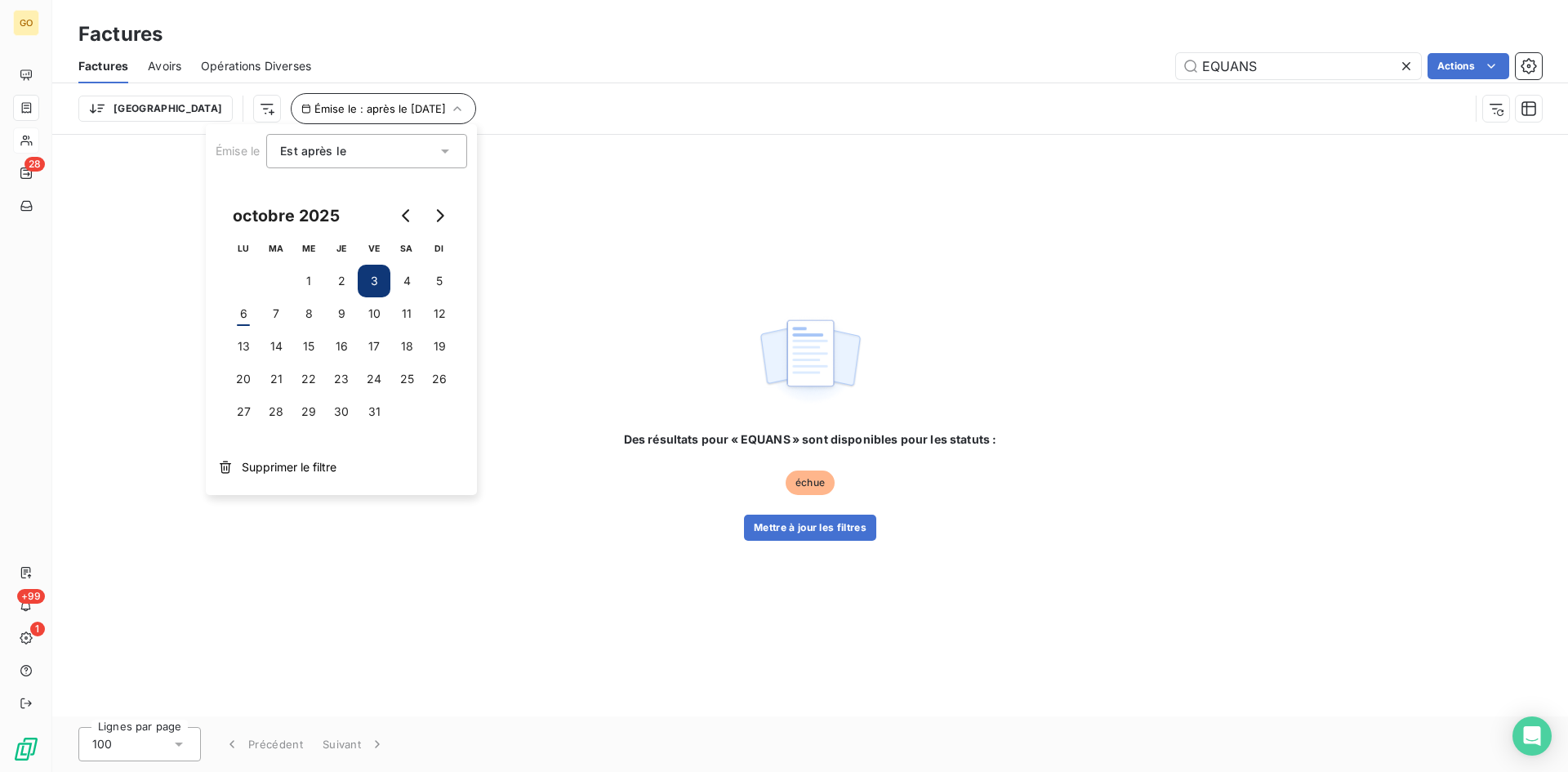
drag, startPoint x: 546, startPoint y: 83, endPoint x: 274, endPoint y: 122, distance: 274.8
click at [536, 83] on div "Factures Avoirs Opérations Diverses EQUANS Actions" at bounding box center [810, 66] width 1515 height 35
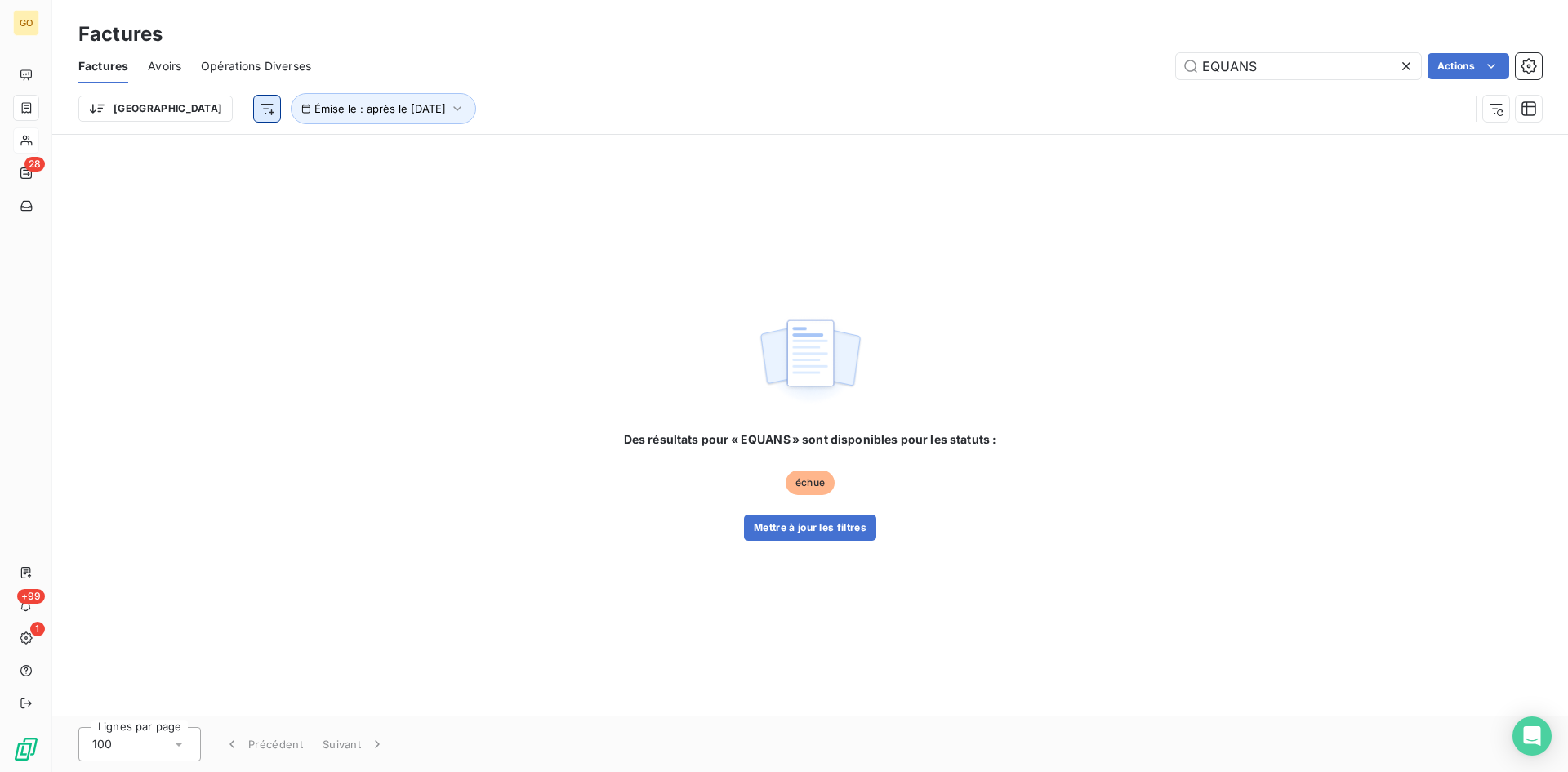
click at [188, 112] on html "GO 28 +99 1 Factures Factures Avoirs Opérations Diverses EQUANS Actions Trier É…" at bounding box center [784, 386] width 1568 height 772
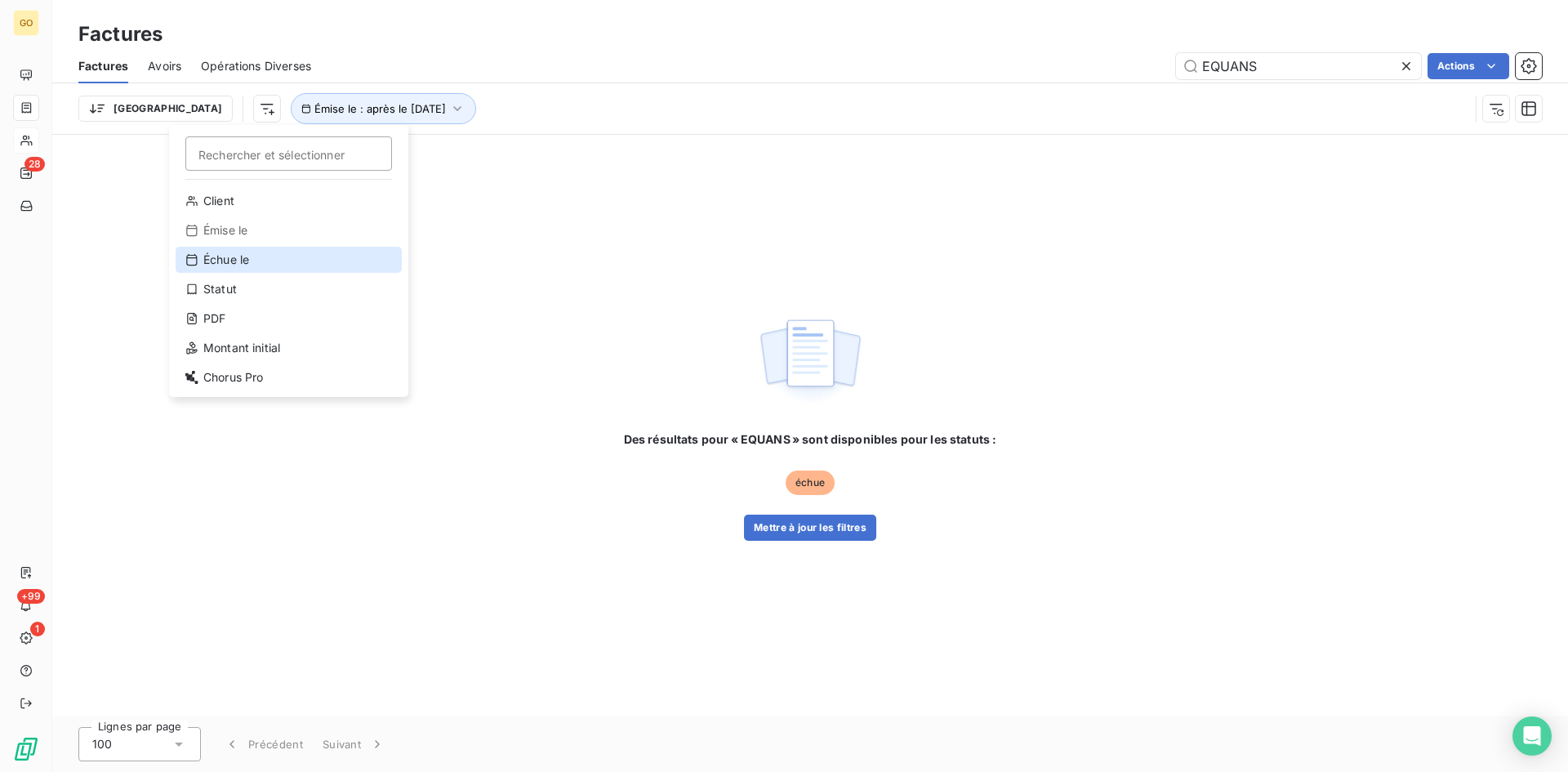
click at [228, 255] on div "Échue le" at bounding box center [288, 260] width 226 height 26
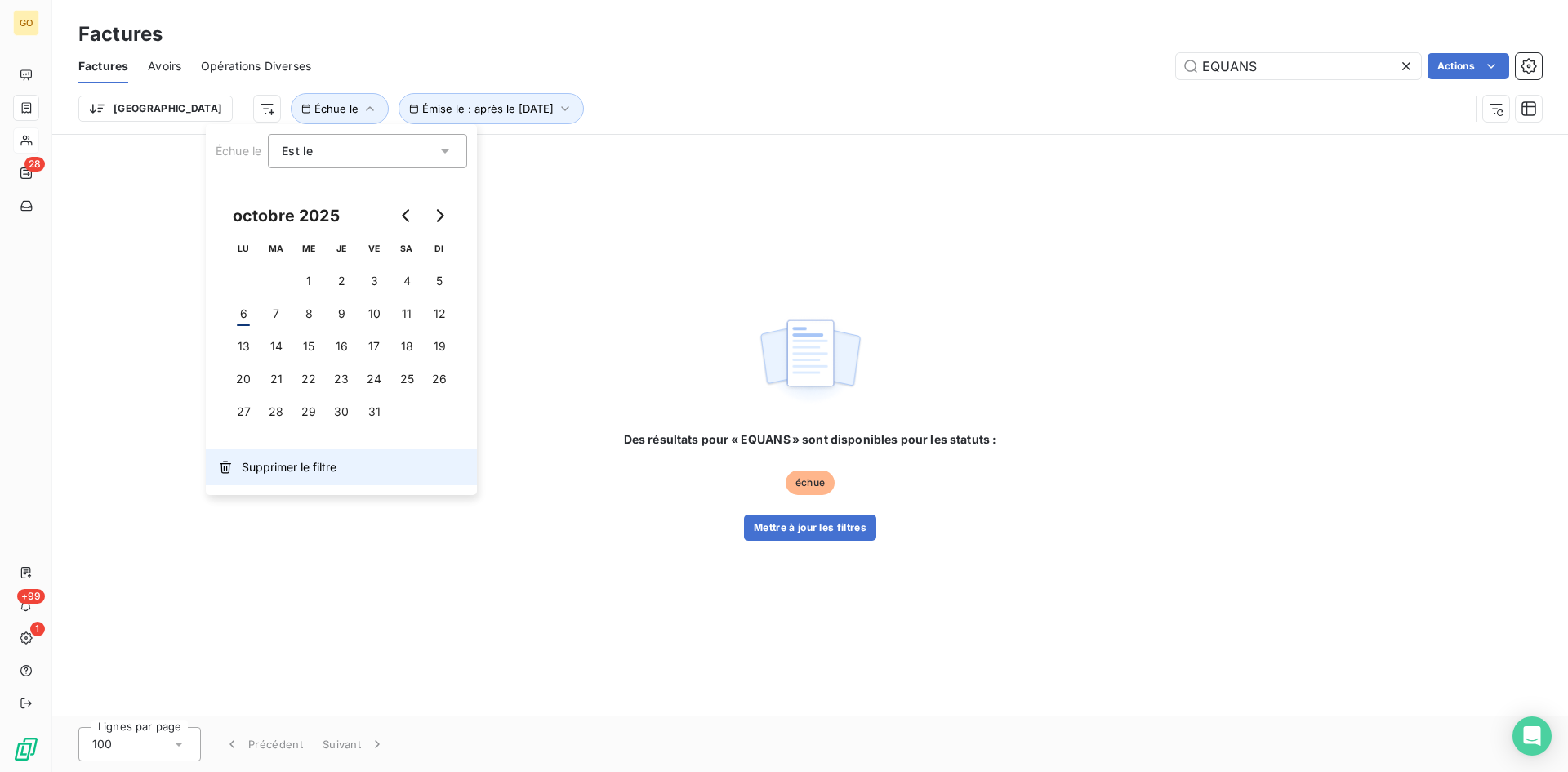
click at [259, 460] on span "Supprimer le filtre" at bounding box center [288, 467] width 95 height 16
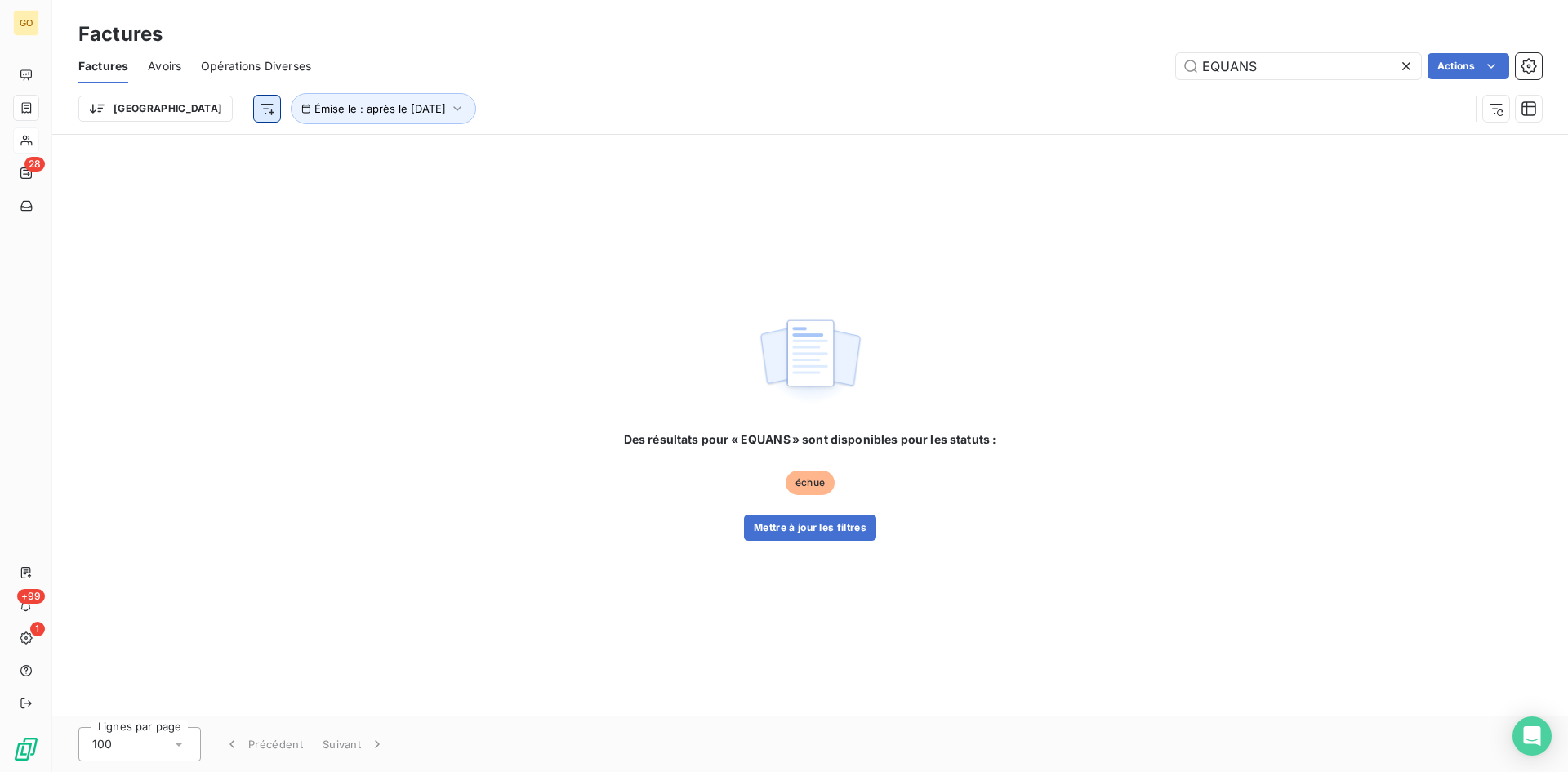
click at [184, 111] on html "GO 28 +99 1 Factures Factures Avoirs Opérations Diverses EQUANS Actions Trier É…" at bounding box center [784, 386] width 1568 height 772
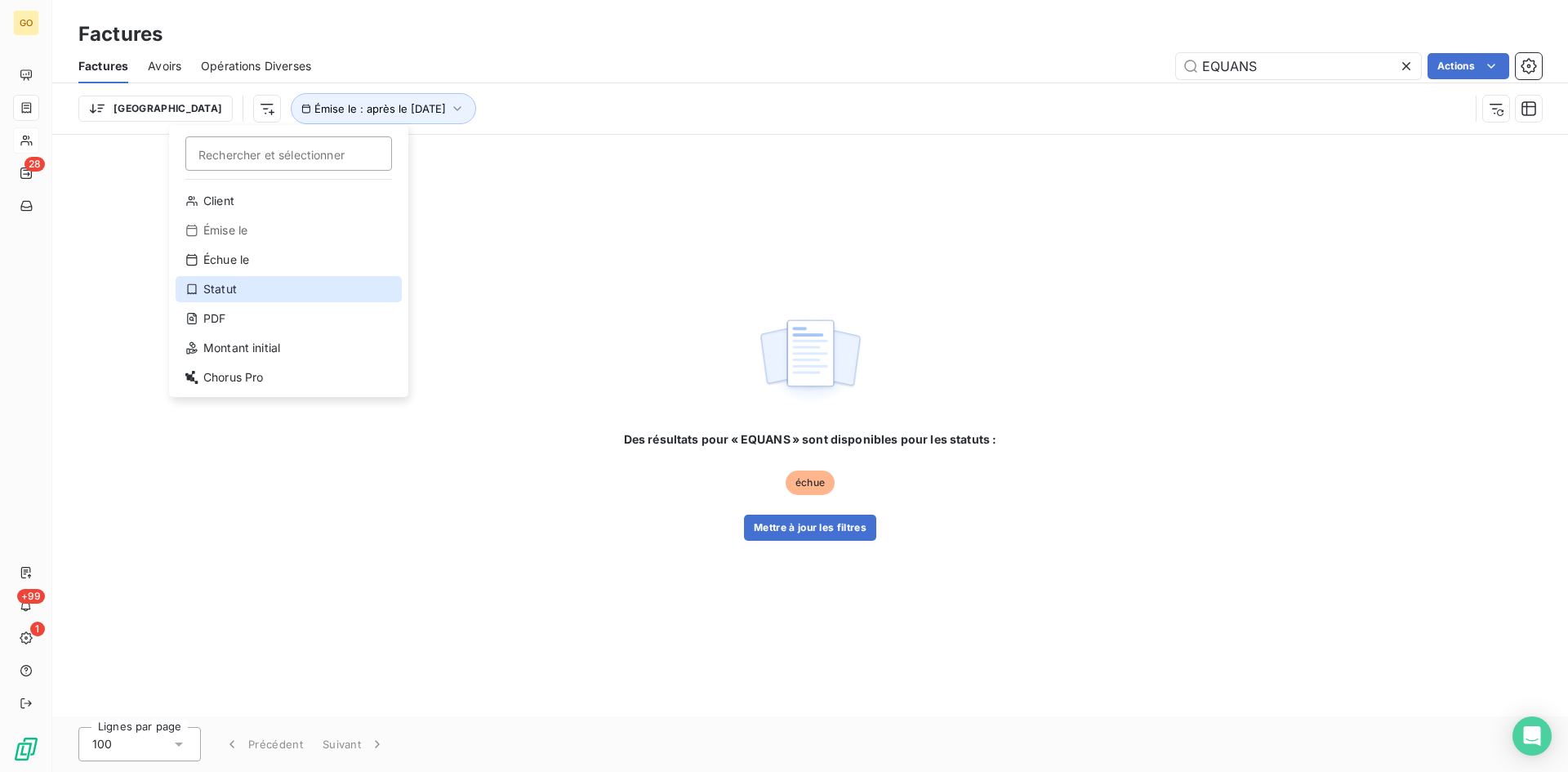
drag, startPoint x: 213, startPoint y: 290, endPoint x: 192, endPoint y: 477, distance: 188.2
click at [214, 290] on div "Statut" at bounding box center [288, 289] width 226 height 26
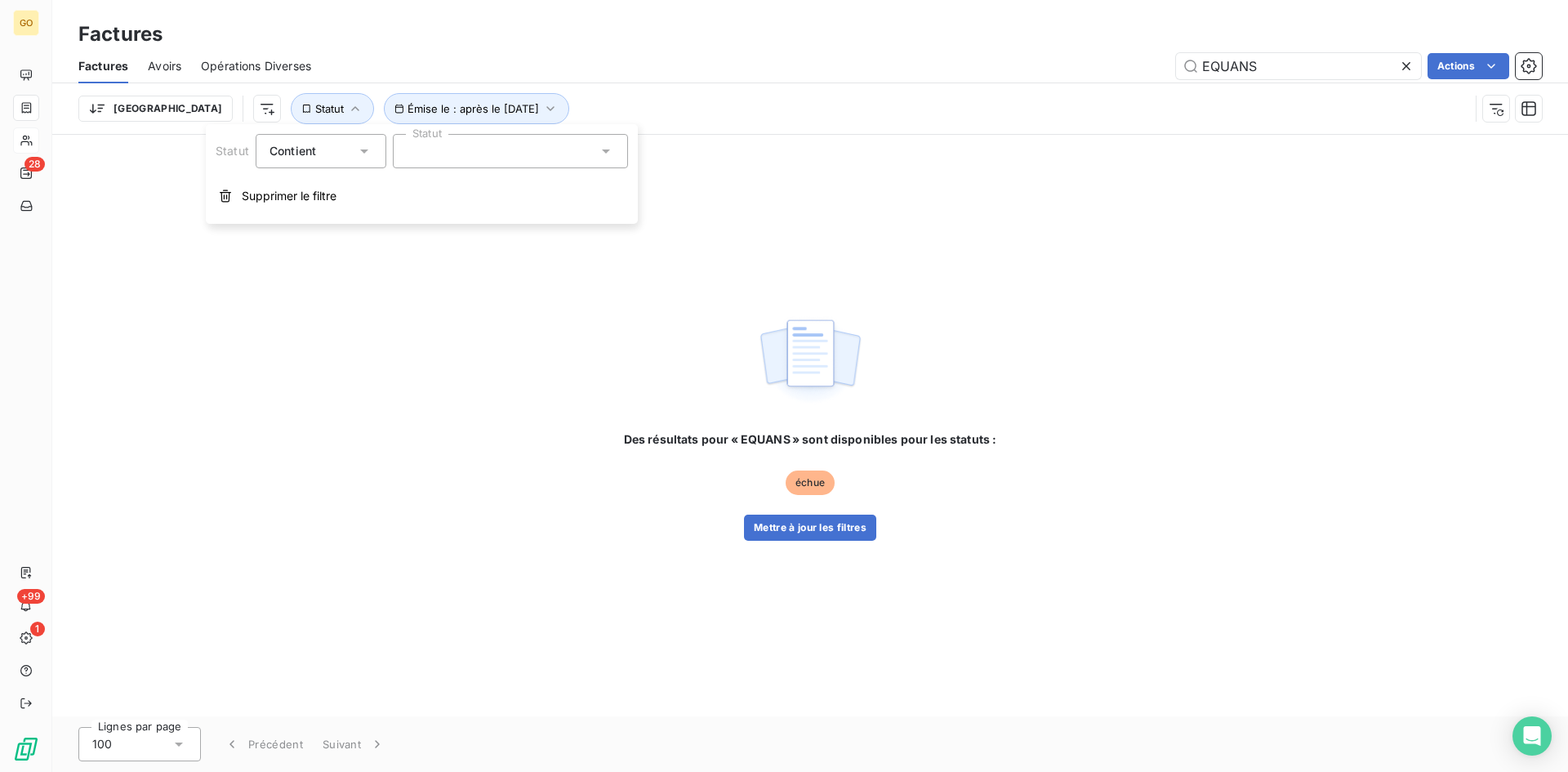
click at [563, 161] on div at bounding box center [510, 151] width 235 height 35
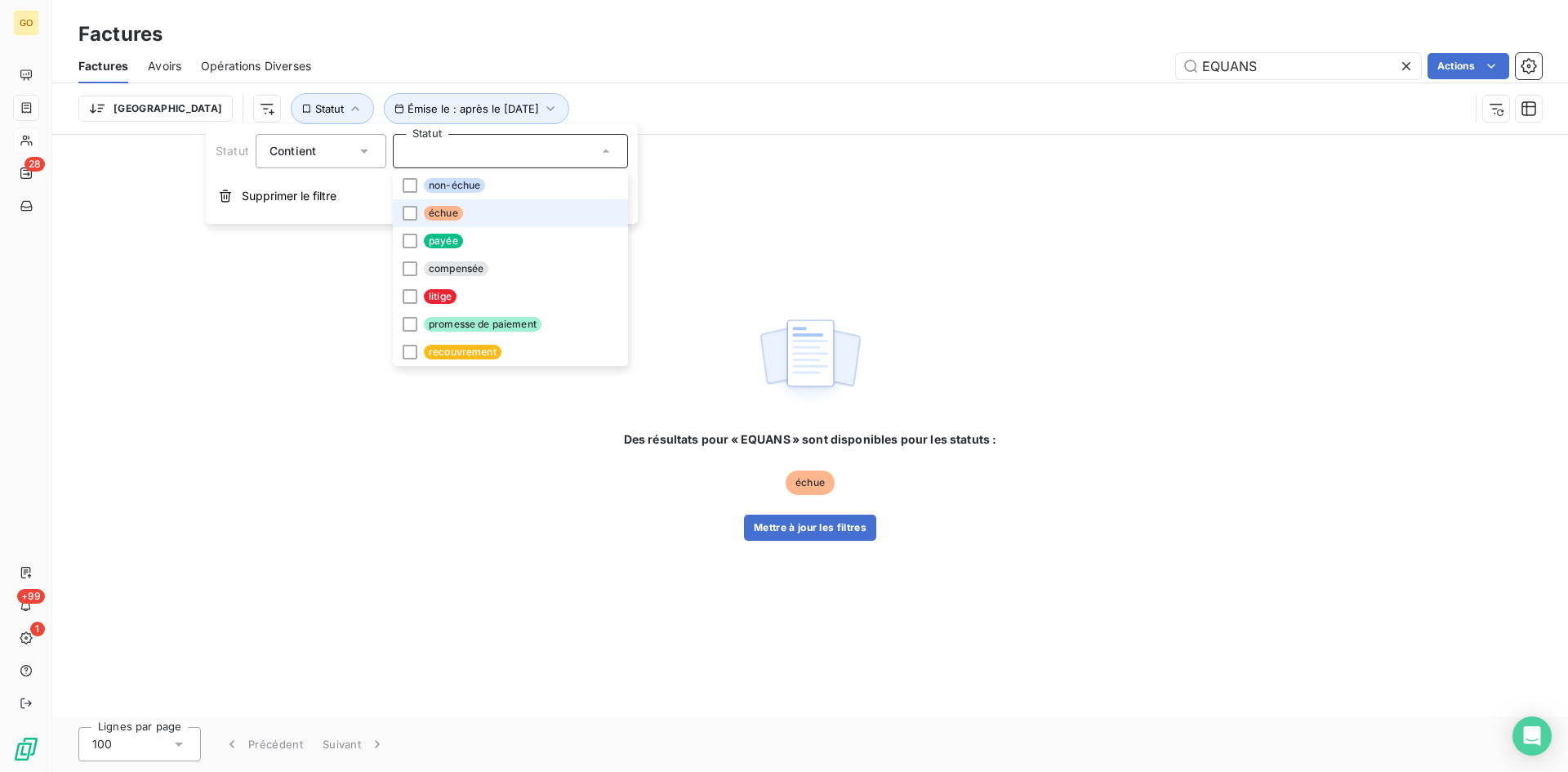
click at [472, 205] on li "échue" at bounding box center [510, 213] width 235 height 28
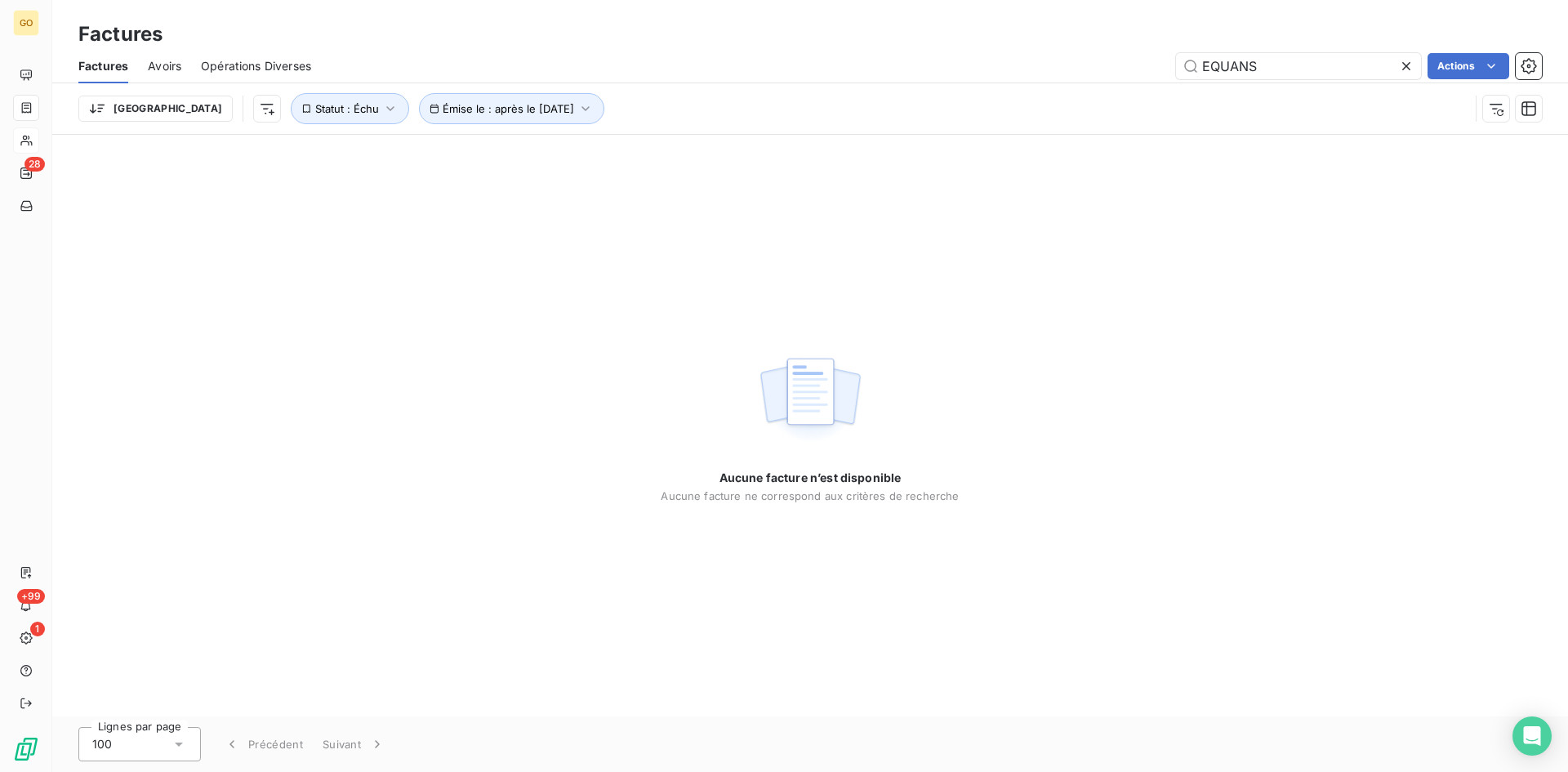
click at [682, 86] on div "Trier Émise le : après le 3 oct. 2025 Statut : Échu" at bounding box center [809, 109] width 1464 height 51
click at [1407, 68] on icon at bounding box center [1406, 66] width 8 height 8
click at [382, 109] on icon "button" at bounding box center [390, 108] width 16 height 16
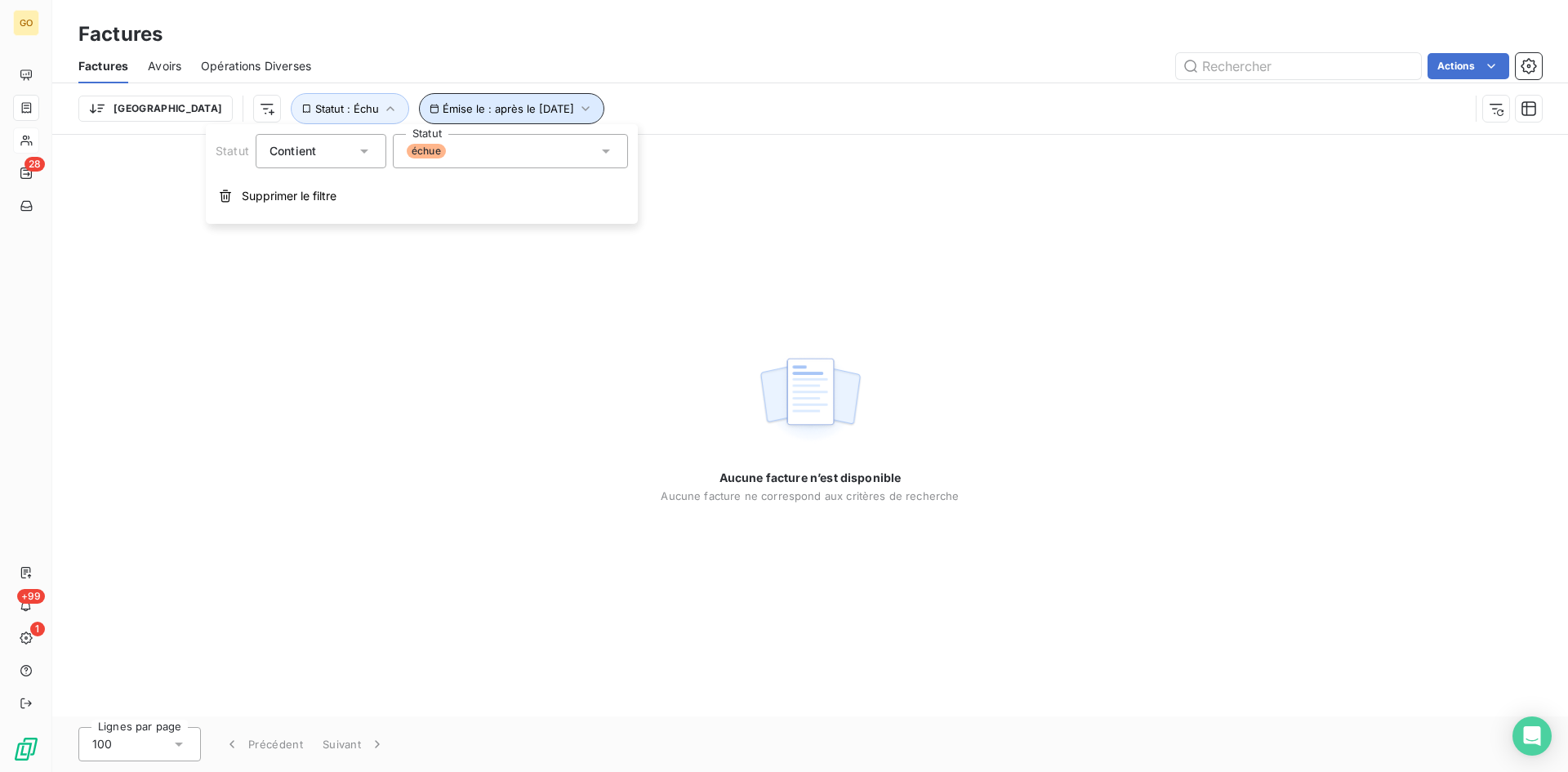
click at [495, 96] on button "Émise le : après le 3 oct. 2025" at bounding box center [511, 108] width 185 height 31
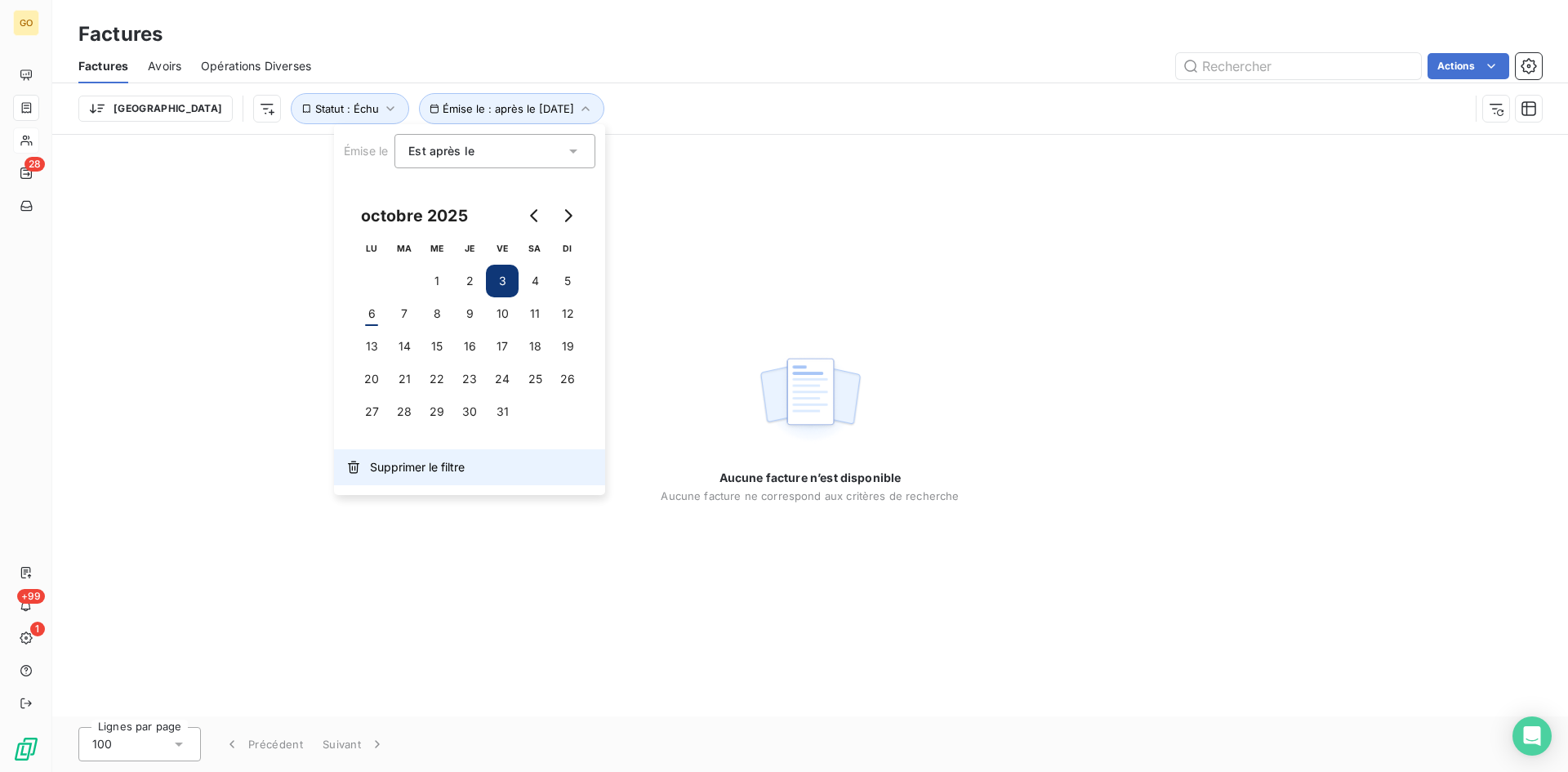
click at [412, 472] on span "Supprimer le filtre" at bounding box center [417, 467] width 95 height 16
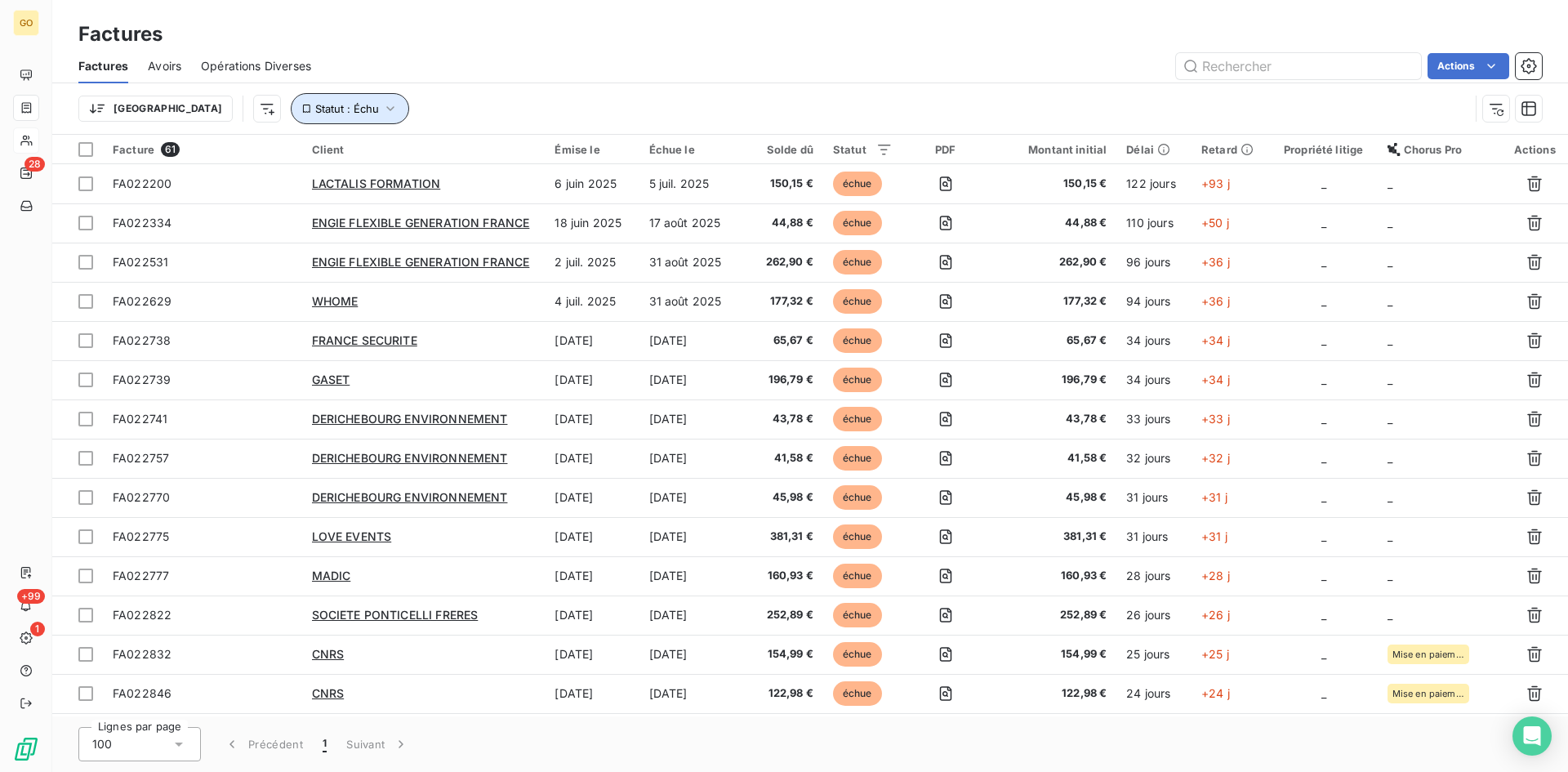
click at [382, 104] on icon "button" at bounding box center [390, 108] width 16 height 16
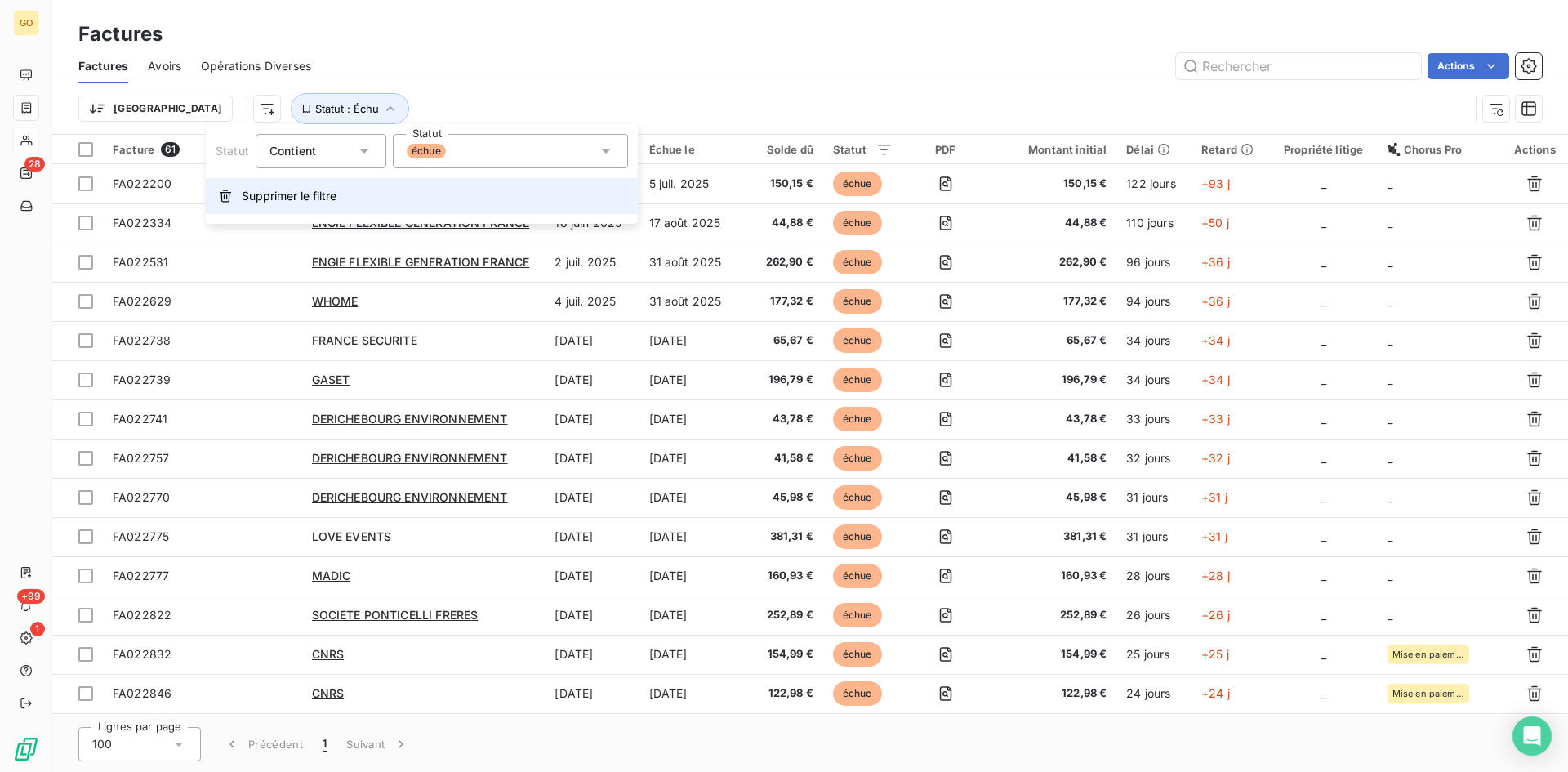
click at [284, 186] on button "Supprimer le filtre" at bounding box center [422, 196] width 432 height 36
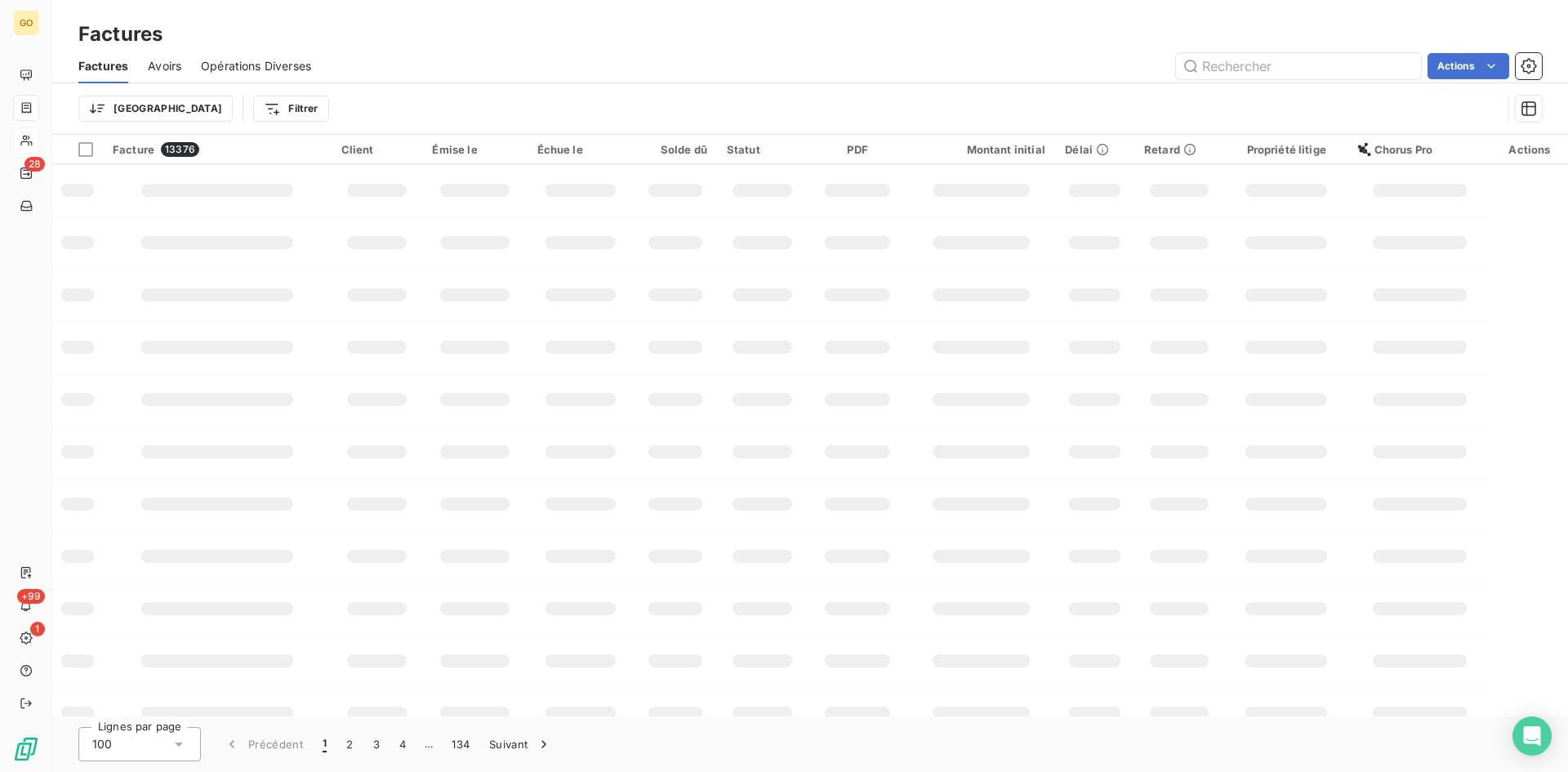
click at [495, 73] on div "Actions" at bounding box center [936, 67] width 1211 height 26
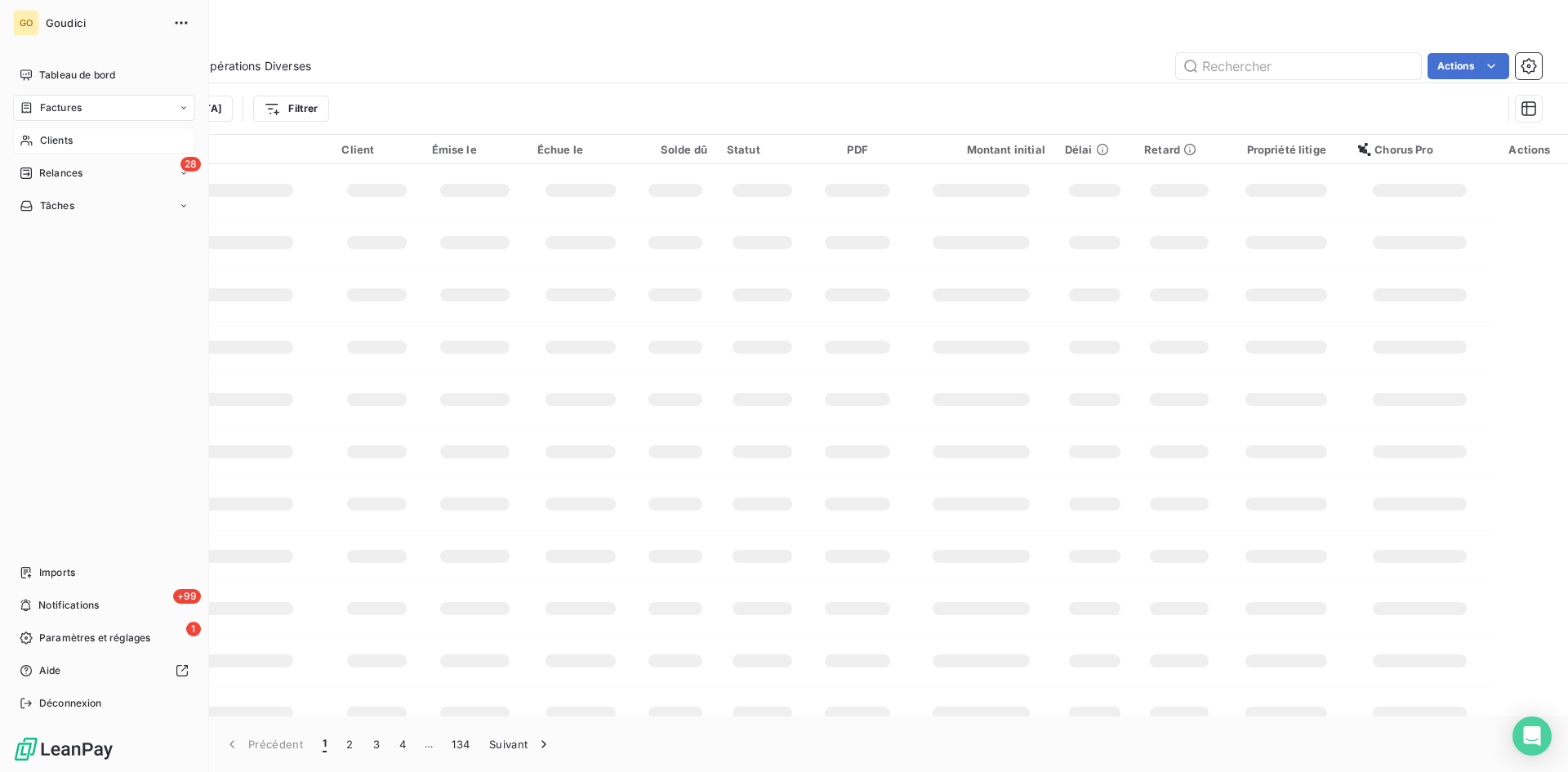
click at [54, 112] on span "Factures" at bounding box center [61, 108] width 41 height 15
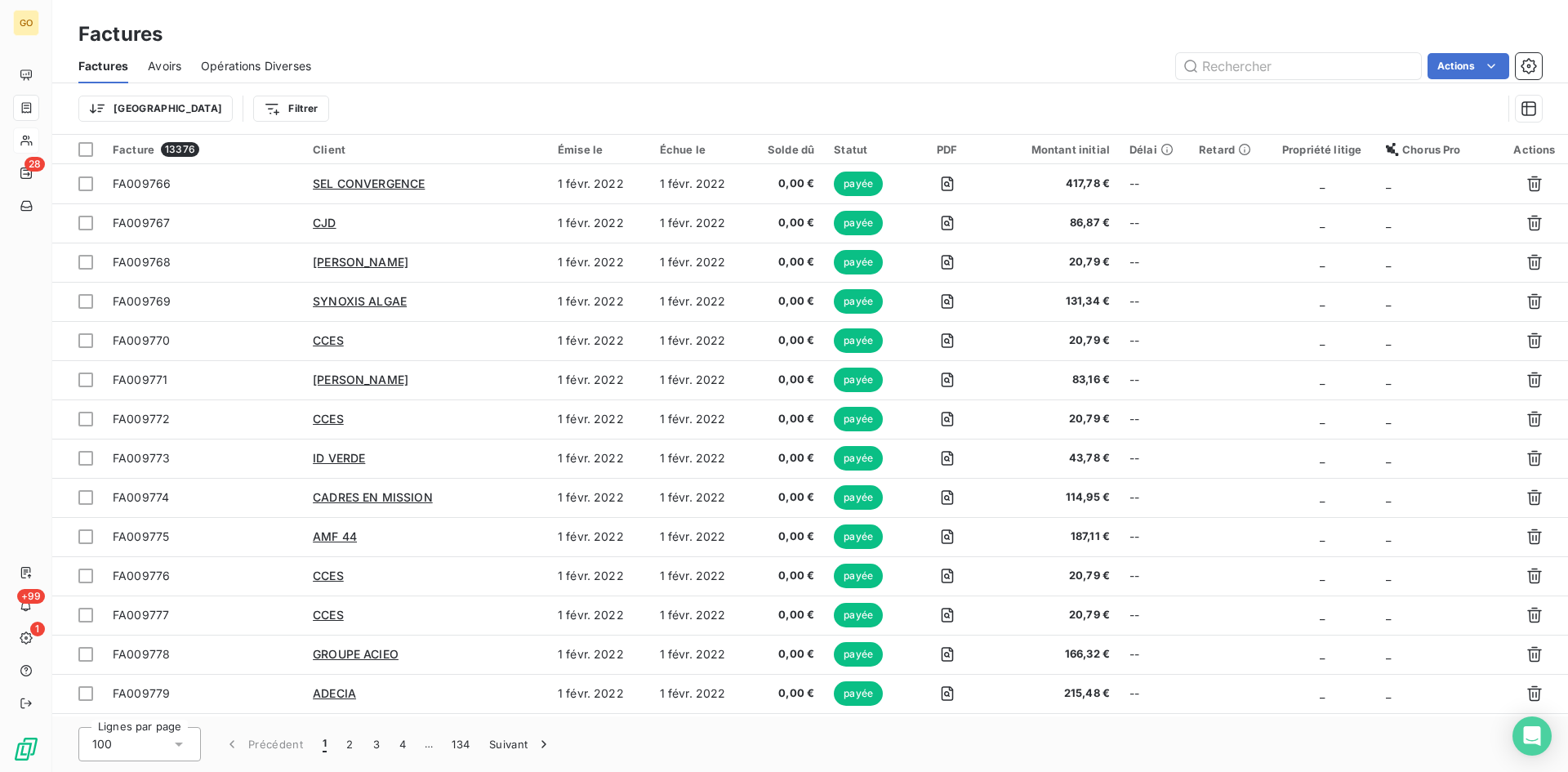
click at [208, 113] on html "GO 28 +99 1 Factures Factures Avoirs Opérations Diverses Actions Trier Filtrer …" at bounding box center [784, 386] width 1568 height 772
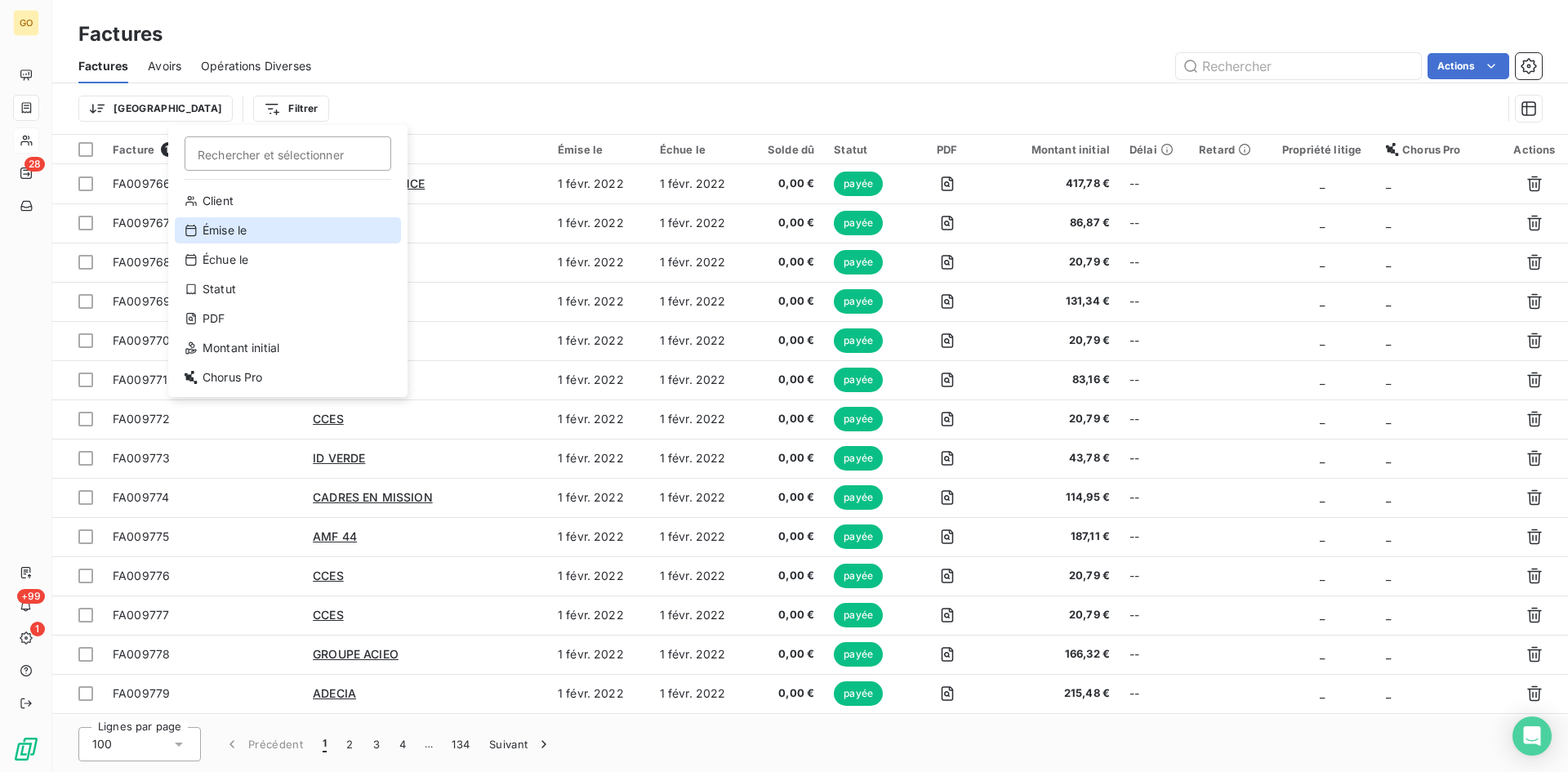
click at [228, 239] on div "Émise le" at bounding box center [287, 230] width 226 height 26
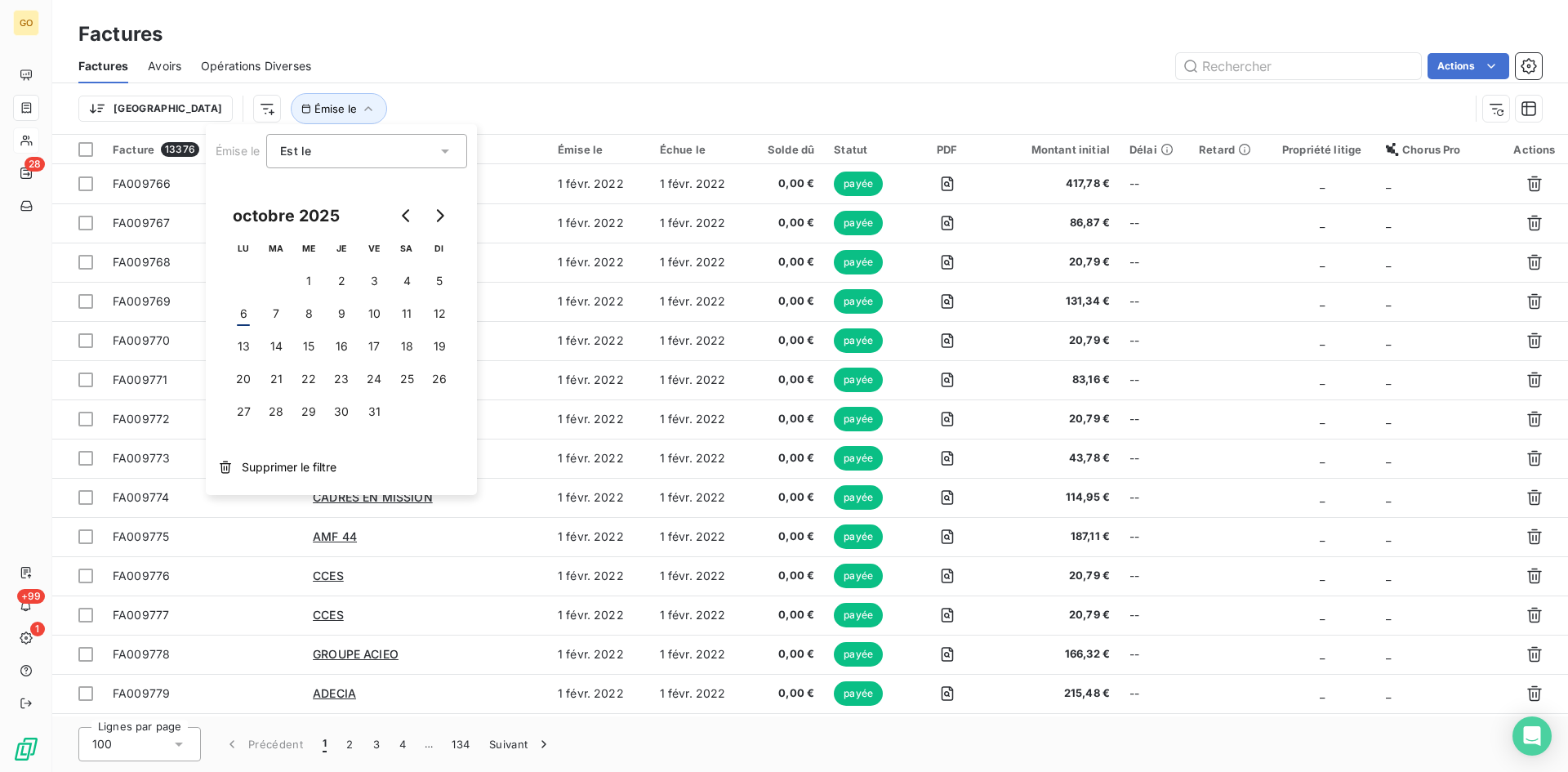
click at [431, 146] on div "Est le" at bounding box center [358, 151] width 157 height 23
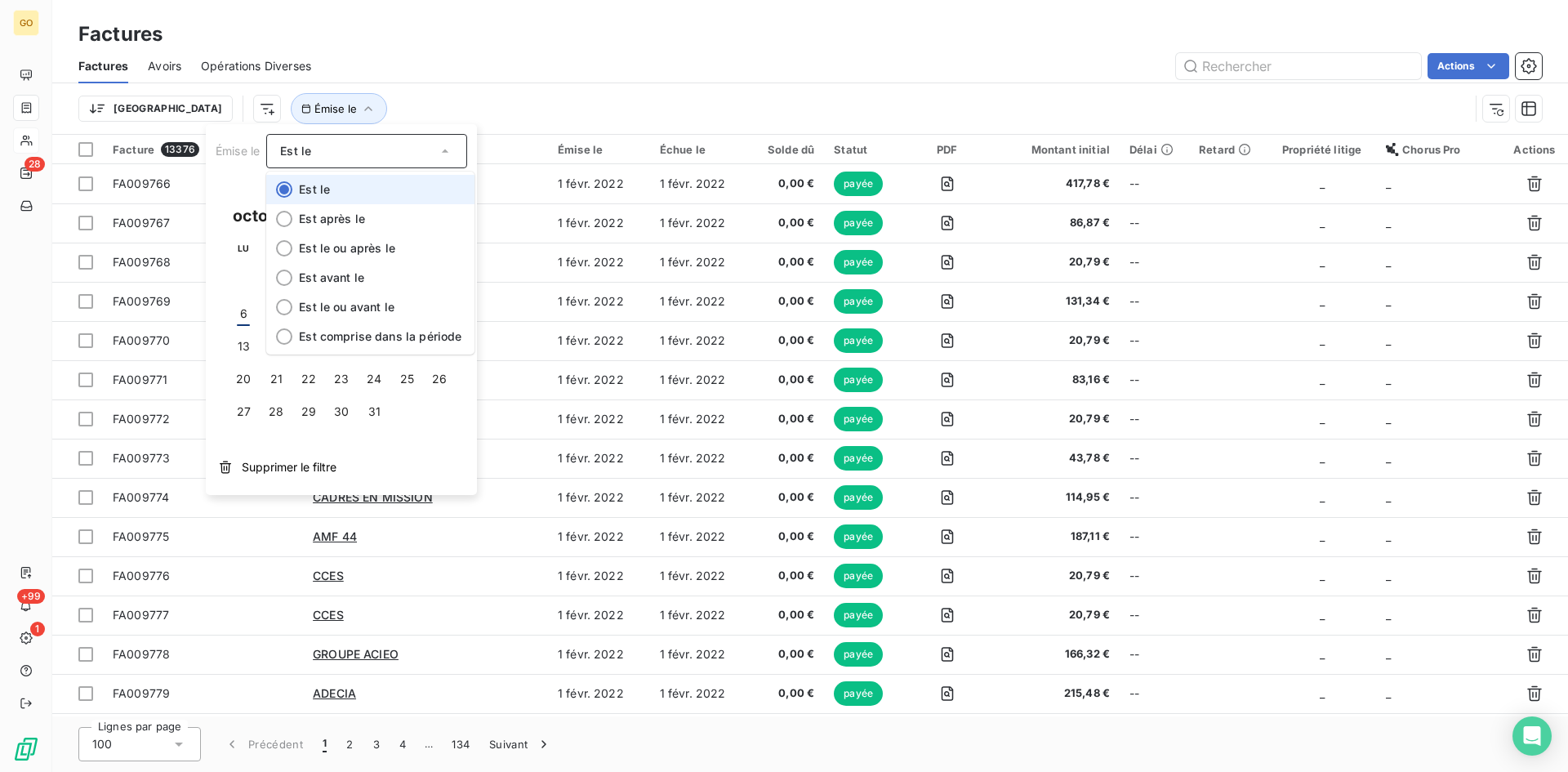
click at [350, 204] on li "Est le" at bounding box center [371, 189] width 208 height 29
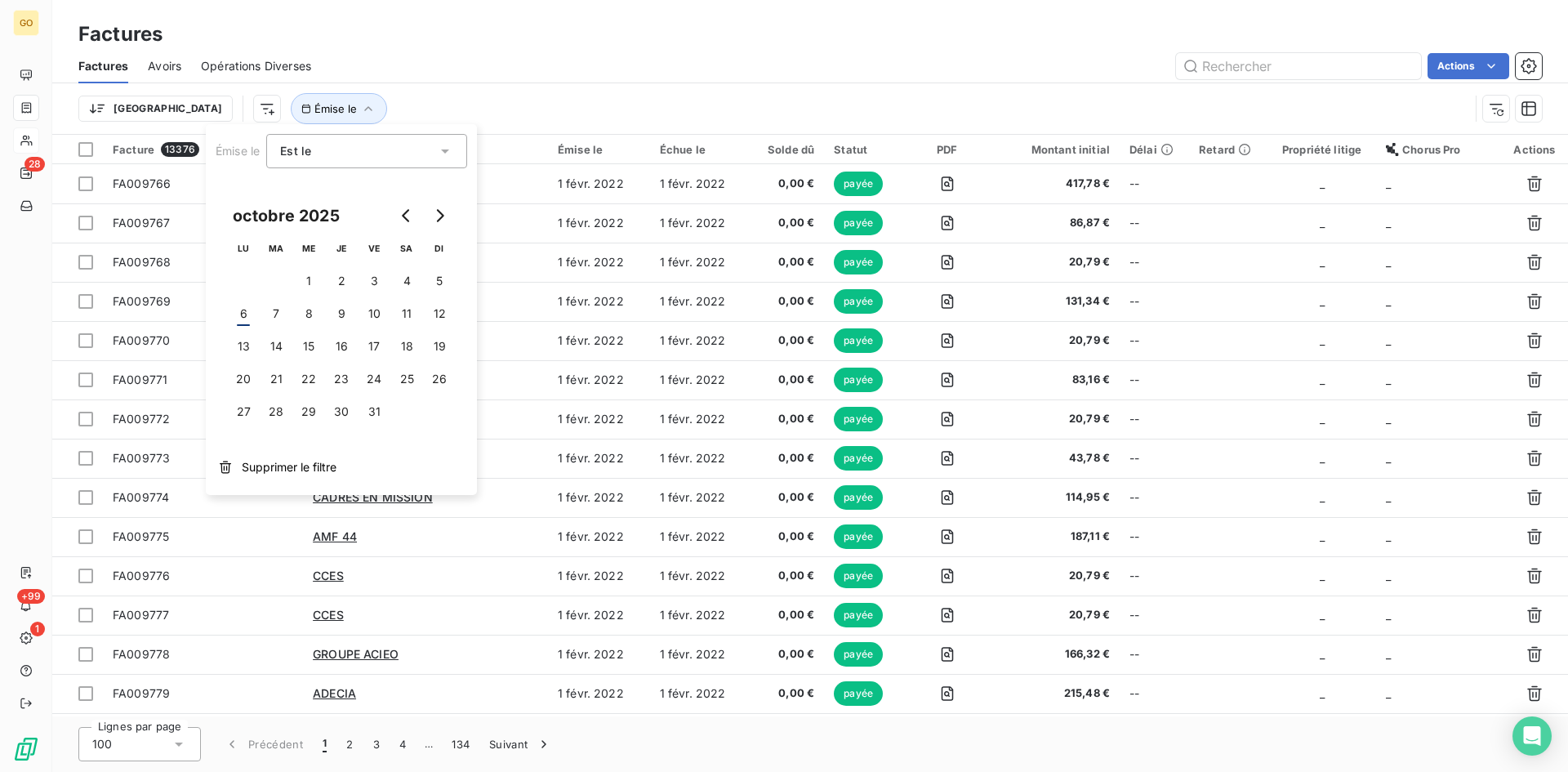
click at [379, 163] on div "Est le" at bounding box center [367, 151] width 201 height 35
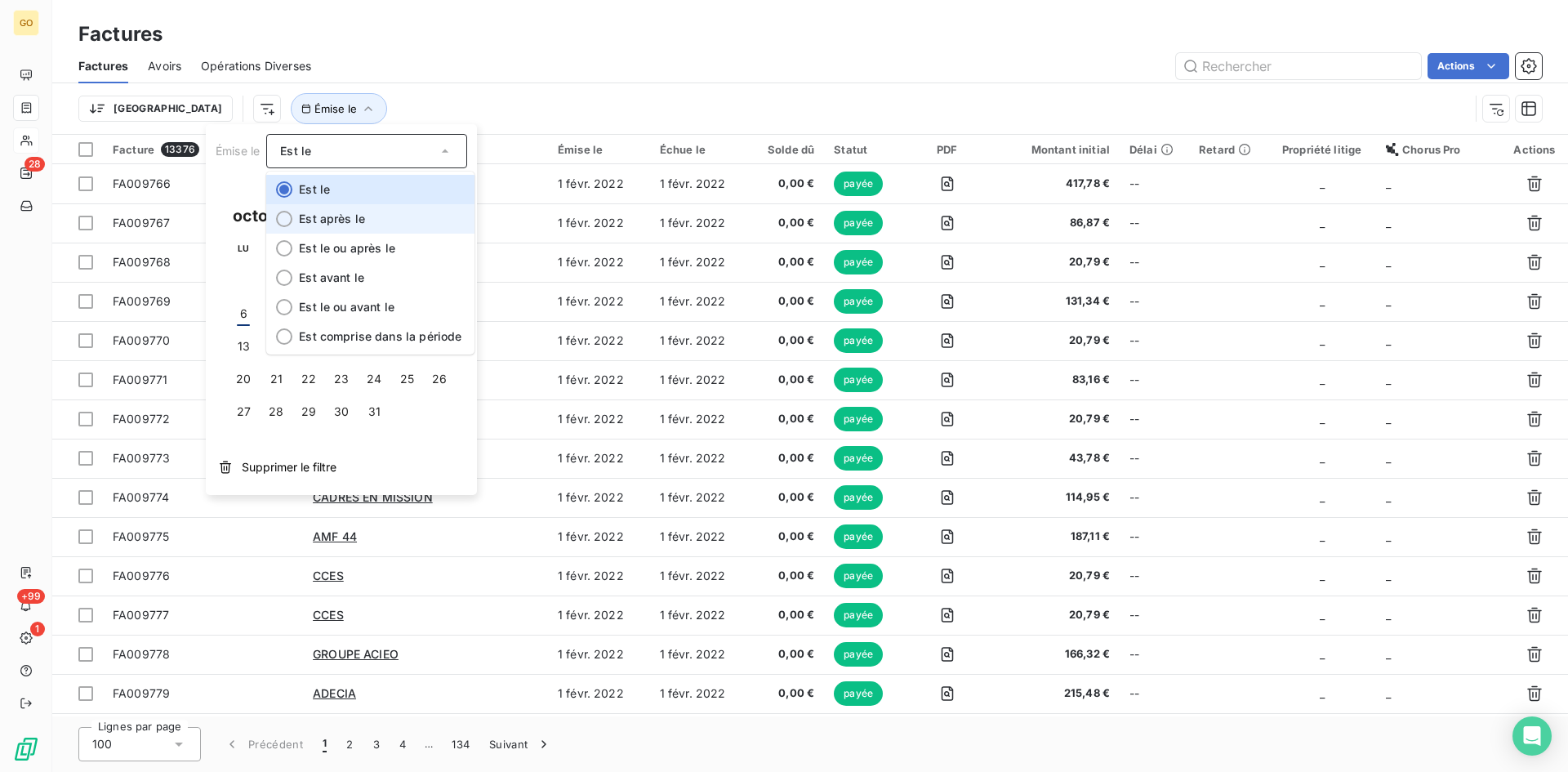
click at [362, 213] on span "Est après le" at bounding box center [331, 218] width 66 height 14
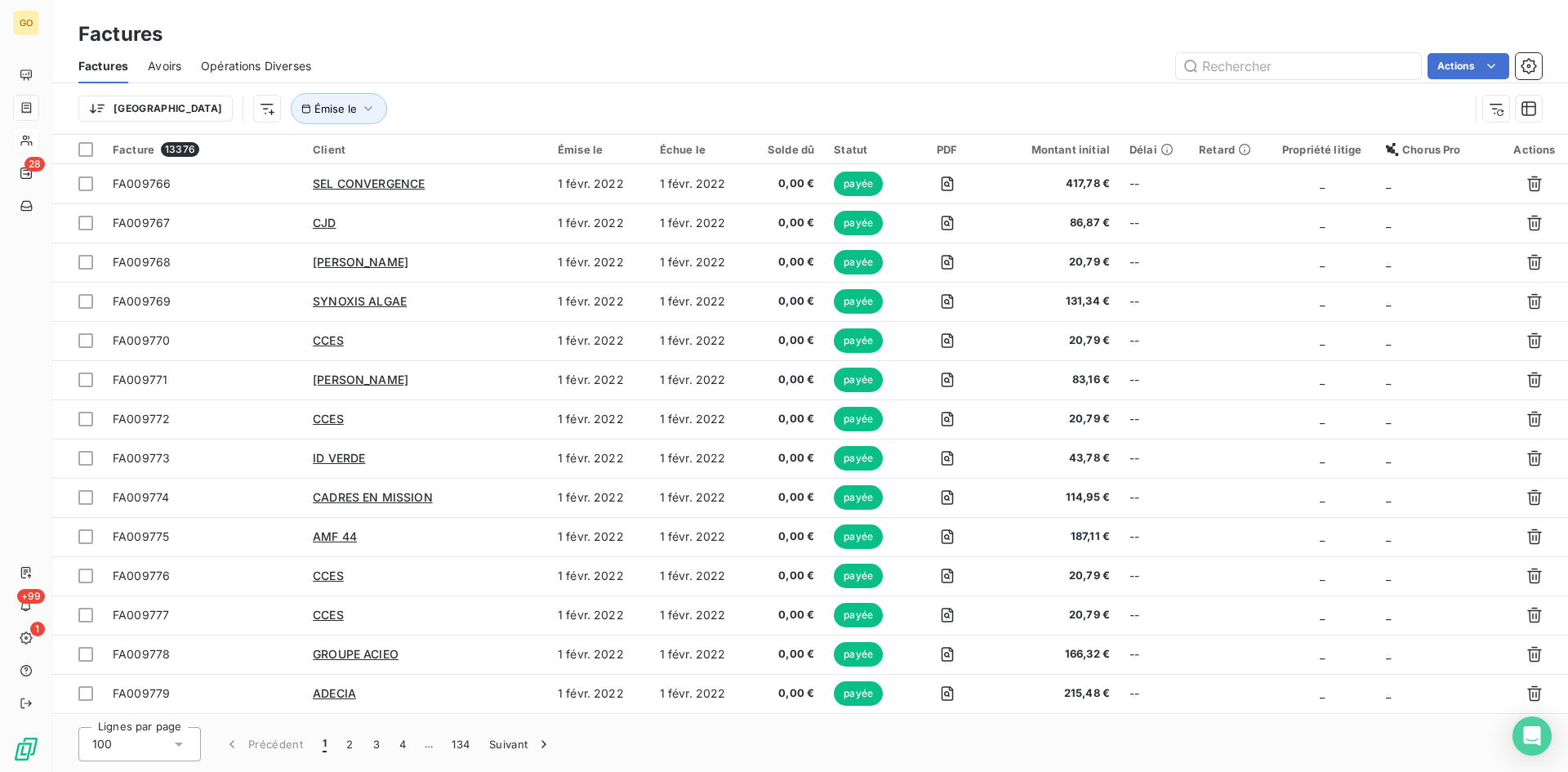
drag, startPoint x: 167, startPoint y: 114, endPoint x: 176, endPoint y: 116, distance: 9.2
click at [167, 116] on div "Trier Émise le" at bounding box center [773, 108] width 1391 height 31
click at [176, 116] on html "GO 28 +99 1 Factures Factures Avoirs Opérations Diverses Actions Trier Émise le…" at bounding box center [784, 386] width 1568 height 772
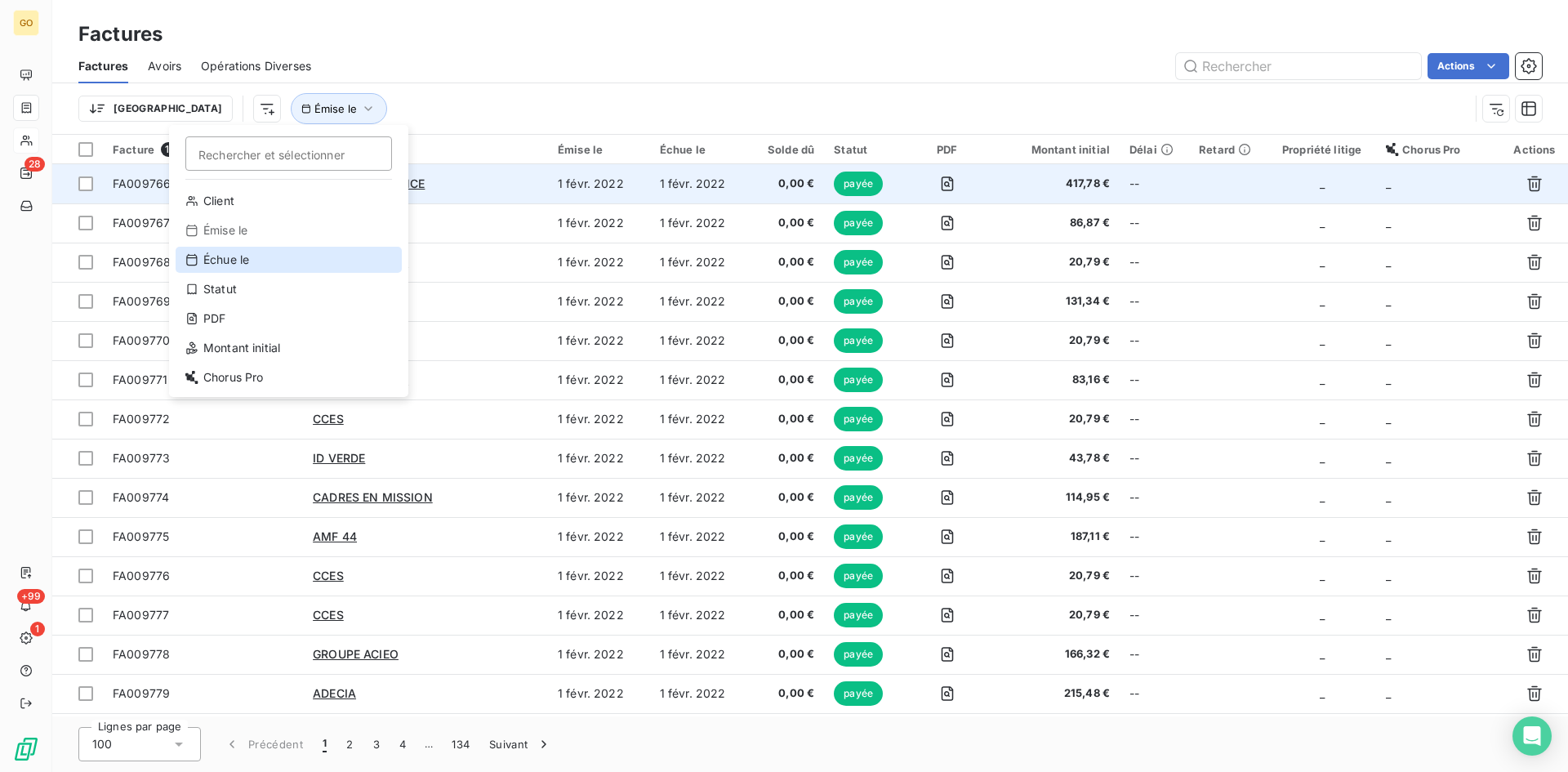
click at [232, 264] on div "Échue le" at bounding box center [288, 260] width 226 height 26
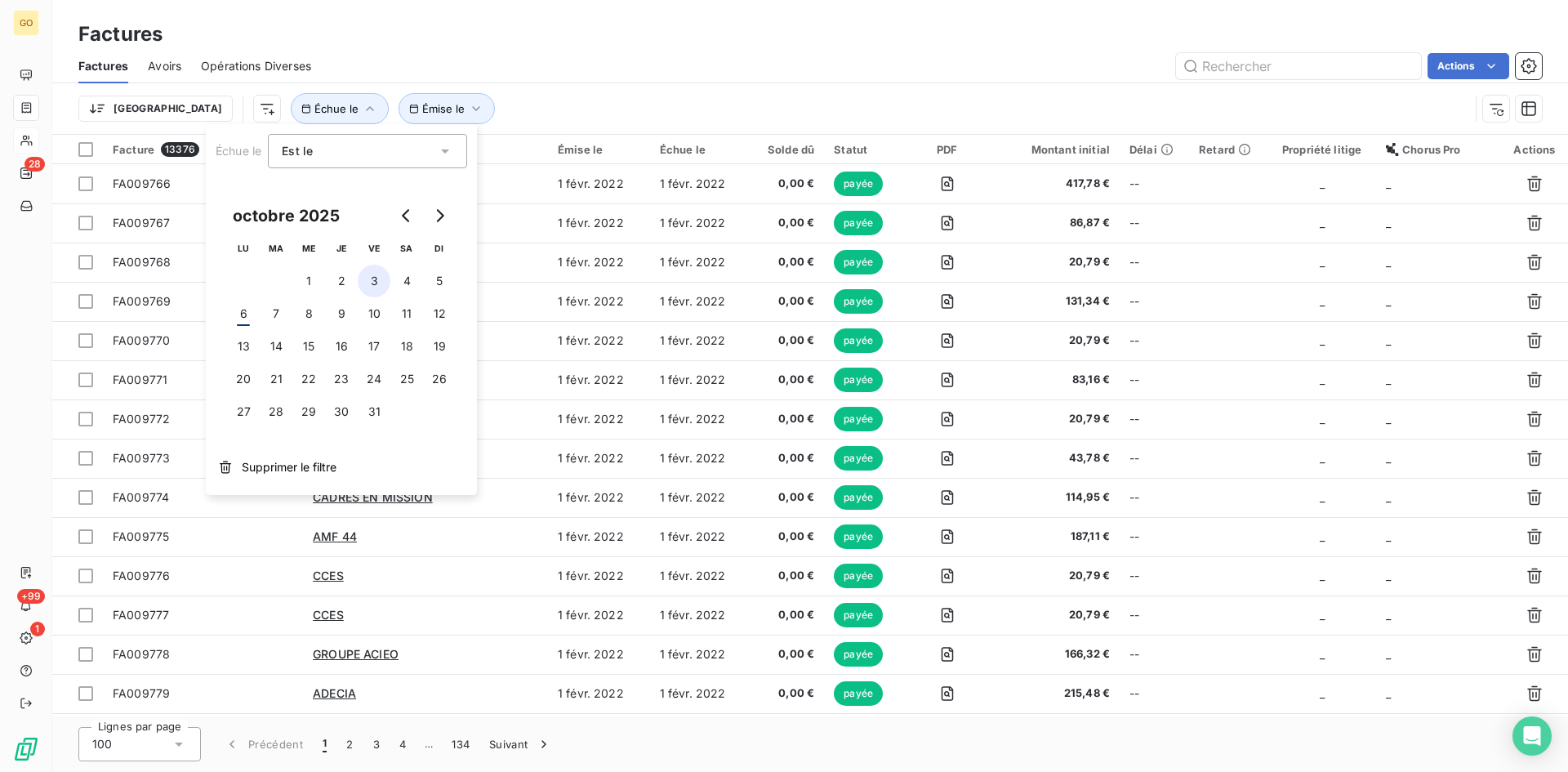
click at [375, 286] on button "3" at bounding box center [374, 281] width 33 height 33
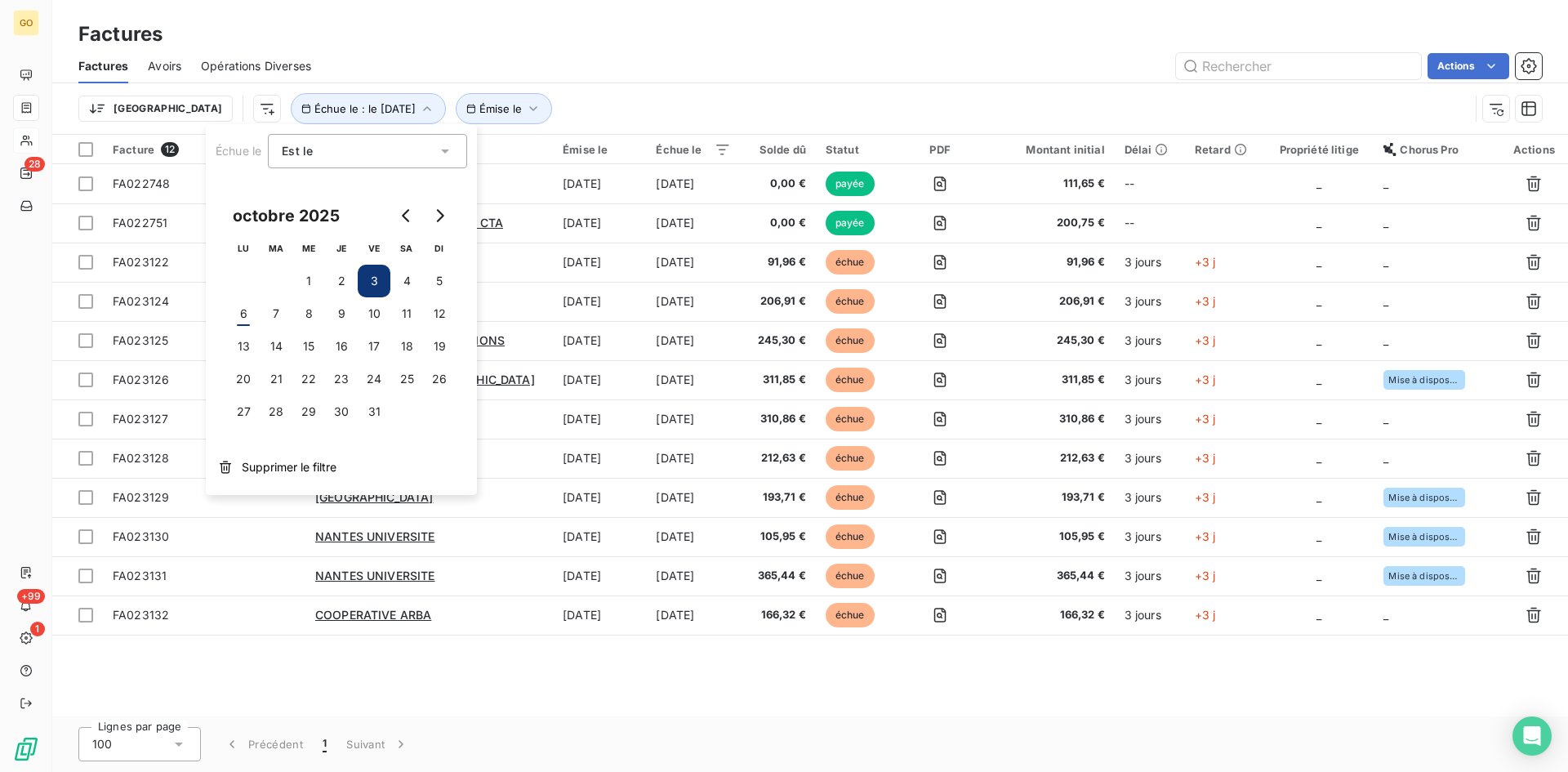
click at [505, 74] on div "Actions" at bounding box center [936, 67] width 1211 height 26
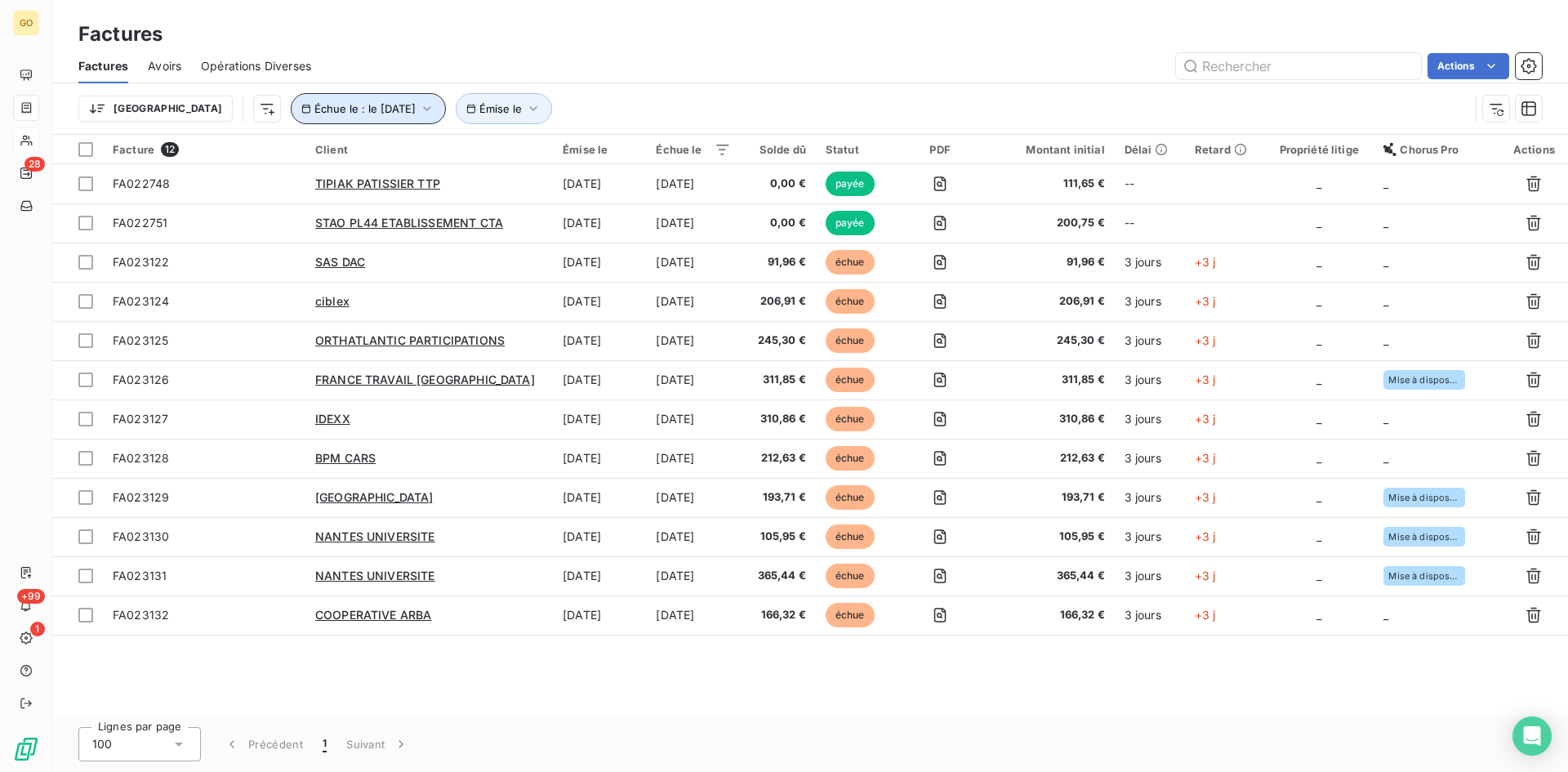
click at [419, 114] on icon "button" at bounding box center [426, 108] width 16 height 16
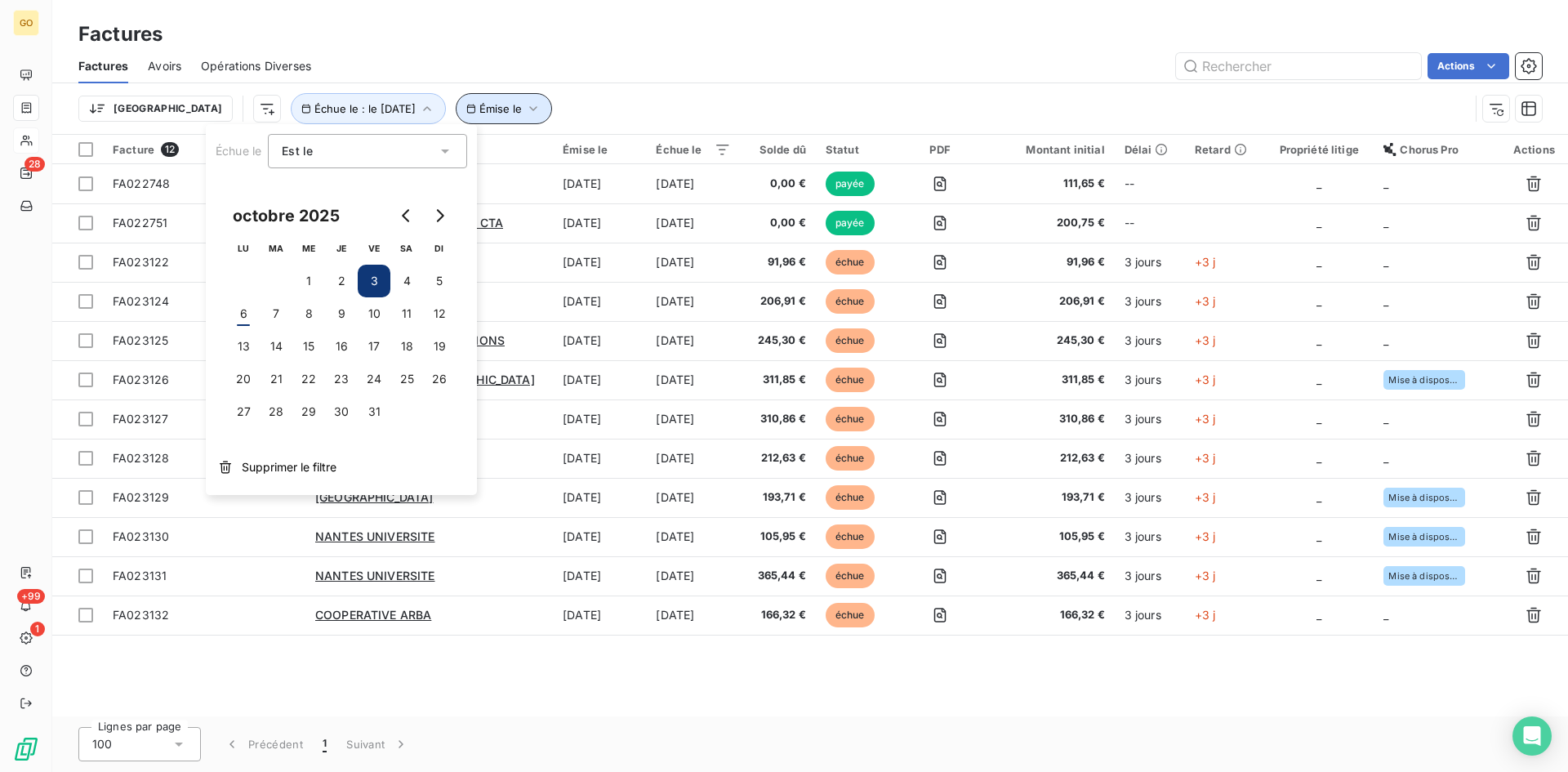
click at [525, 103] on icon "button" at bounding box center [532, 108] width 16 height 16
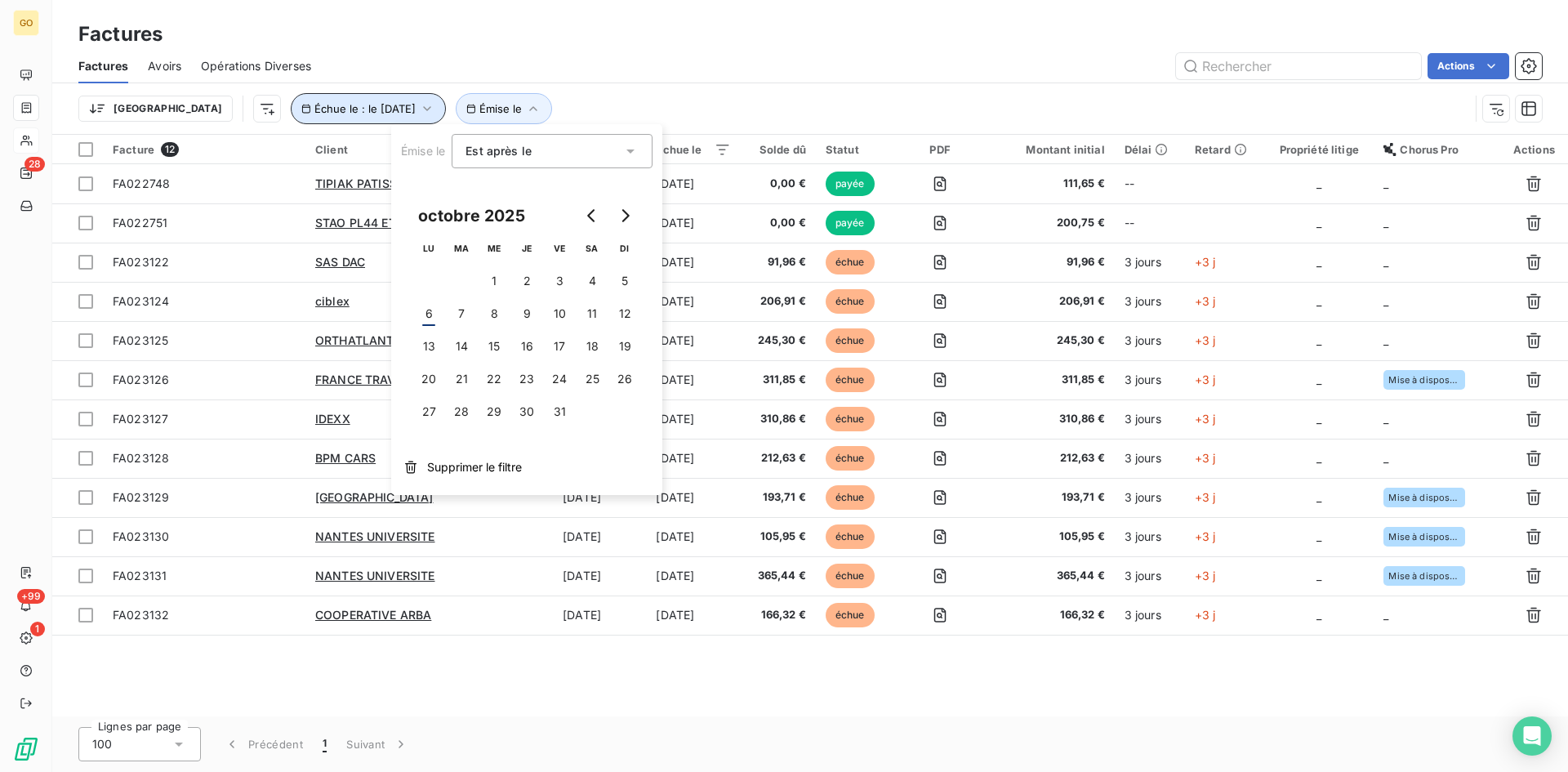
click at [419, 110] on icon "button" at bounding box center [426, 108] width 16 height 16
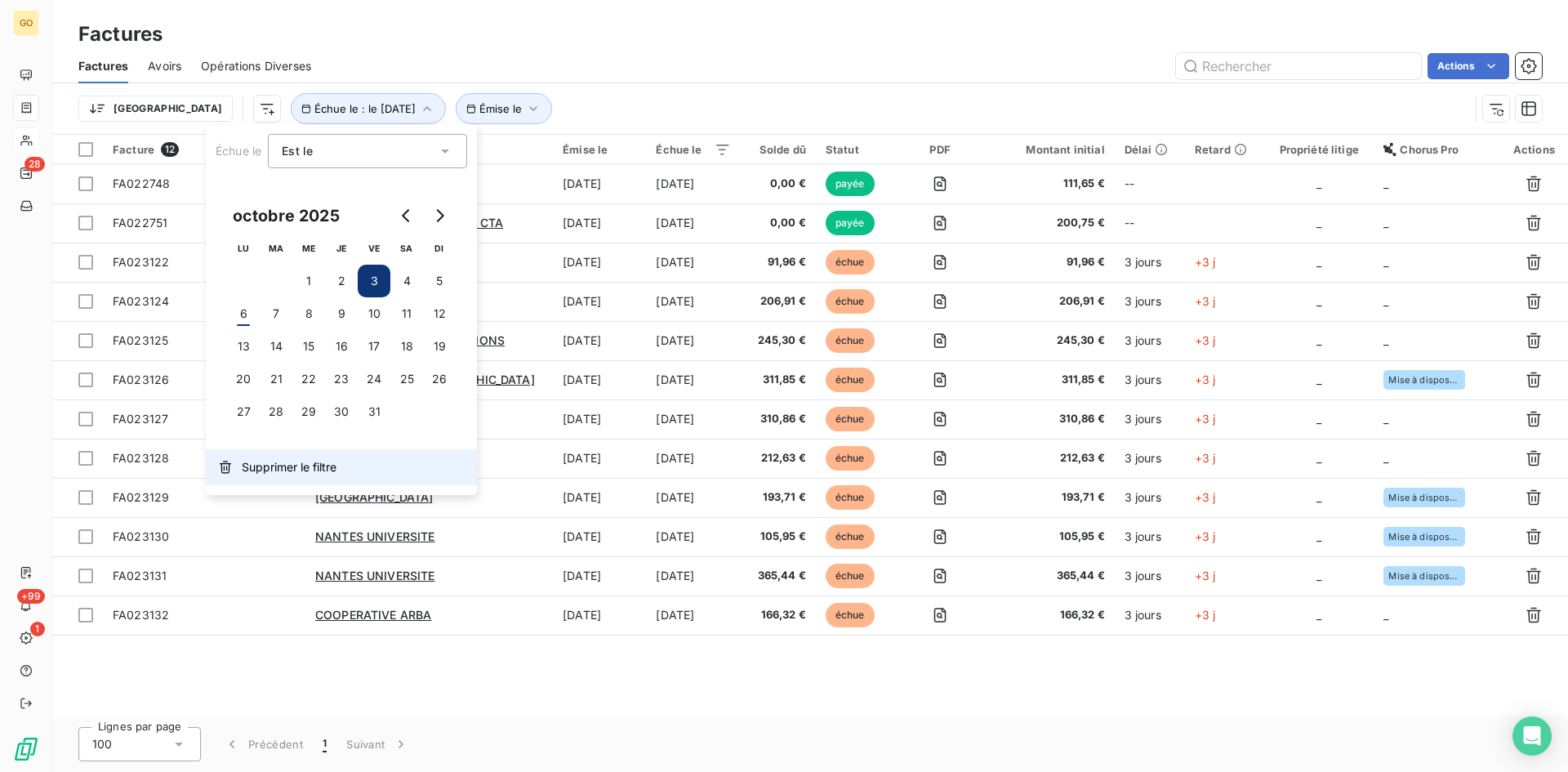
click at [288, 469] on span "Supprimer le filtre" at bounding box center [288, 467] width 95 height 16
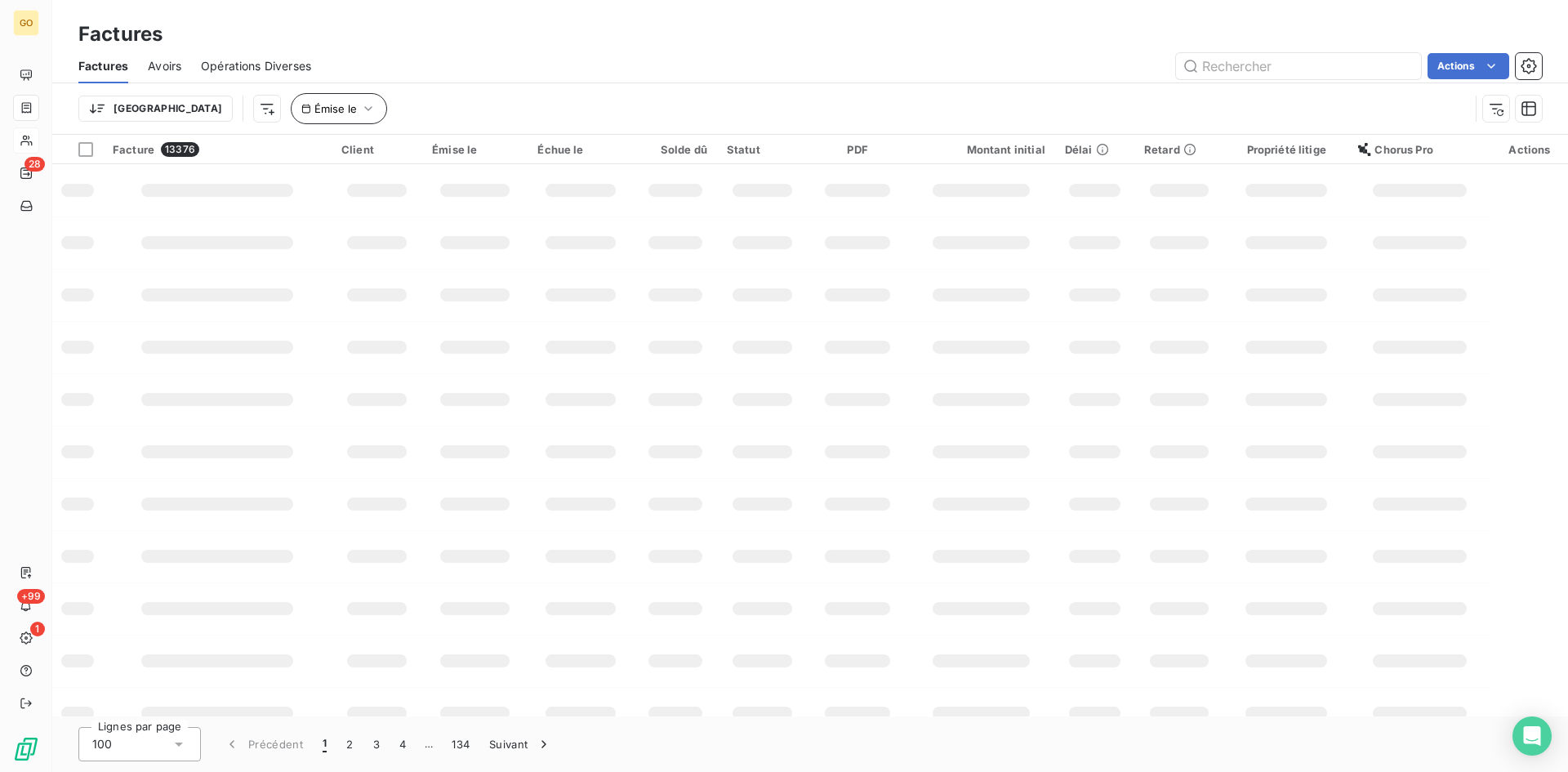
click at [361, 108] on icon "button" at bounding box center [368, 108] width 16 height 16
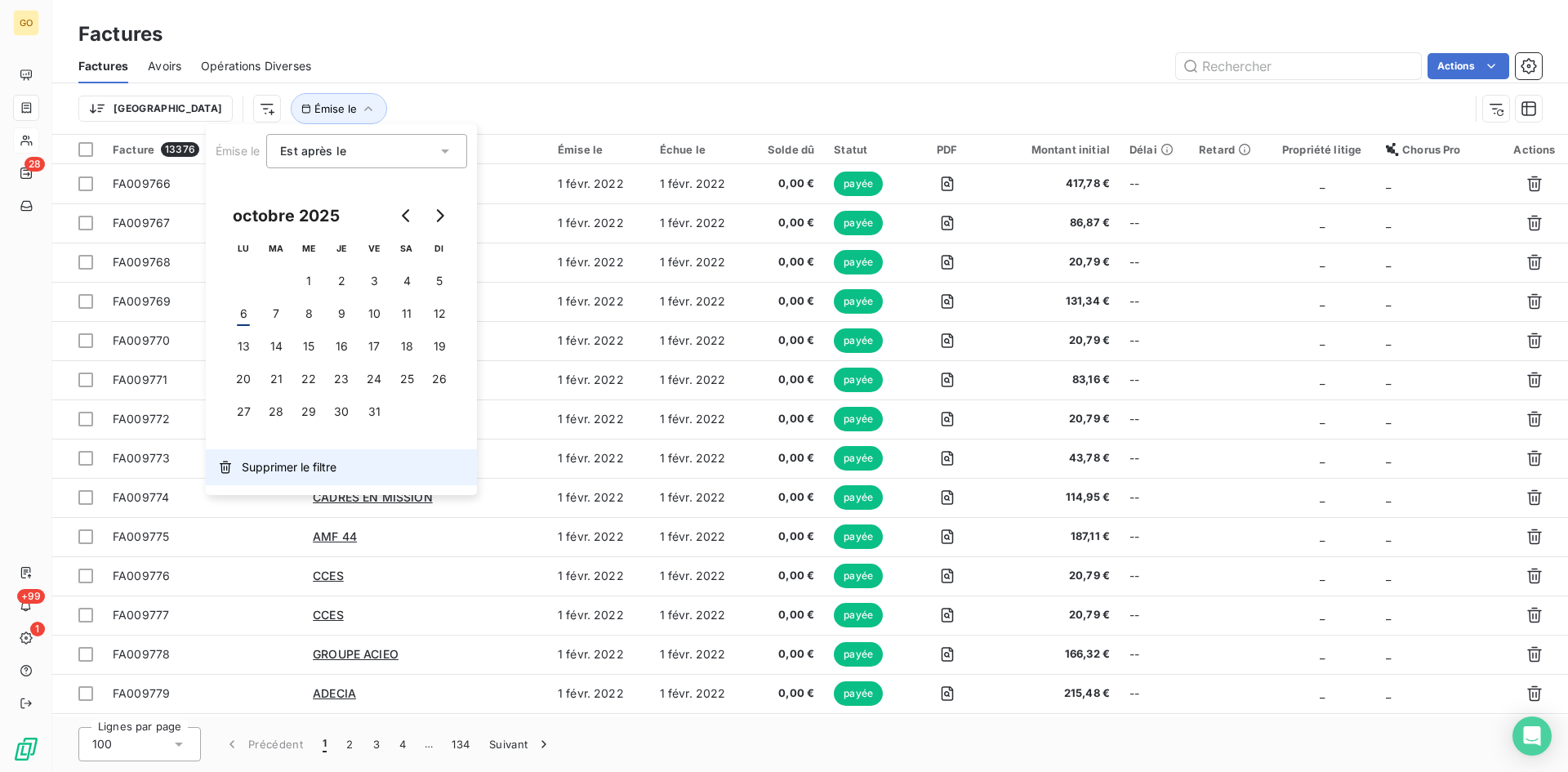
click at [285, 479] on button "Supprimer le filtre" at bounding box center [341, 467] width 271 height 36
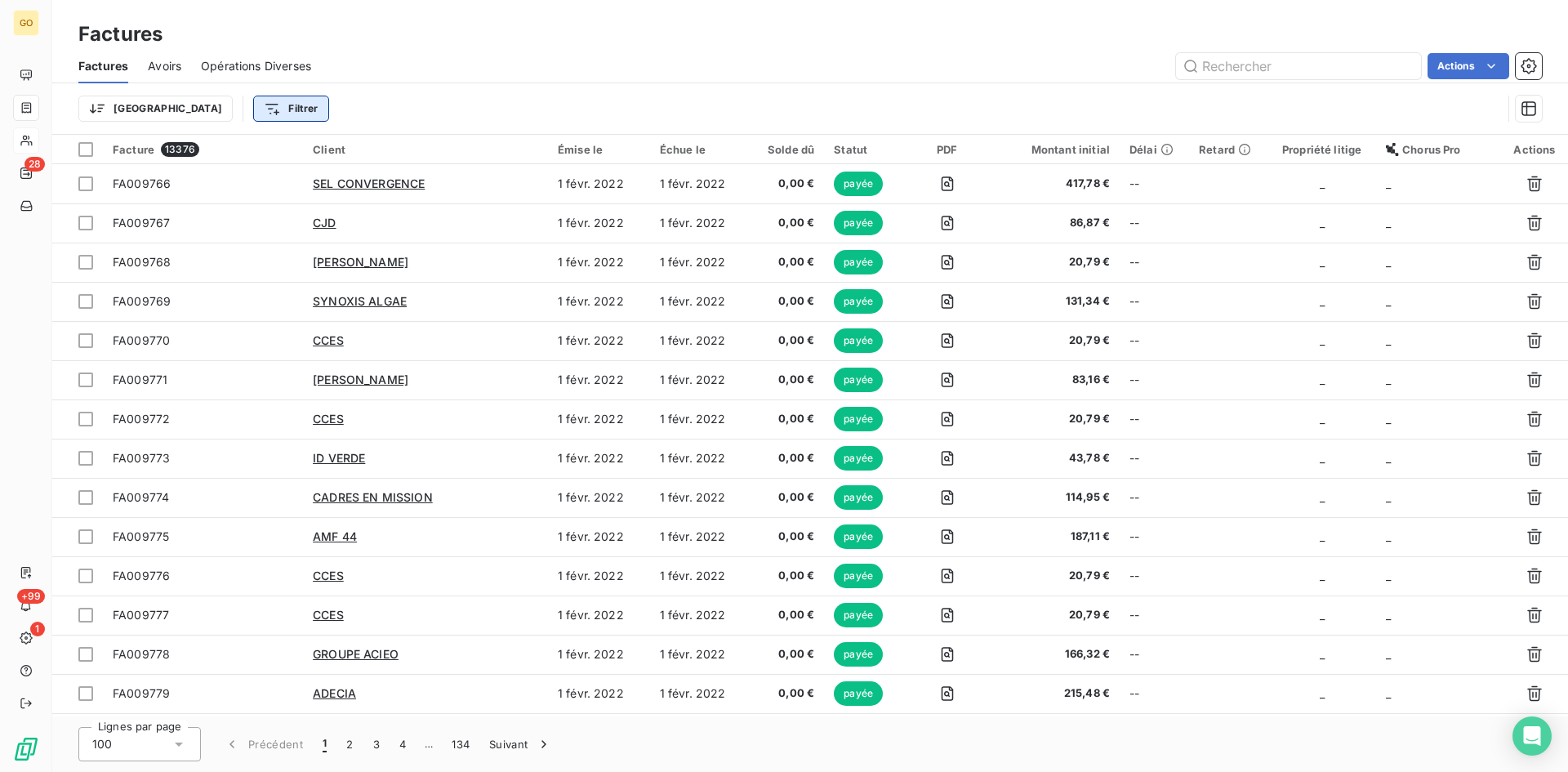
click at [203, 116] on html "GO 28 +99 1 Factures Factures Avoirs Opérations Diverses Actions Trier Filtrer …" at bounding box center [784, 386] width 1568 height 772
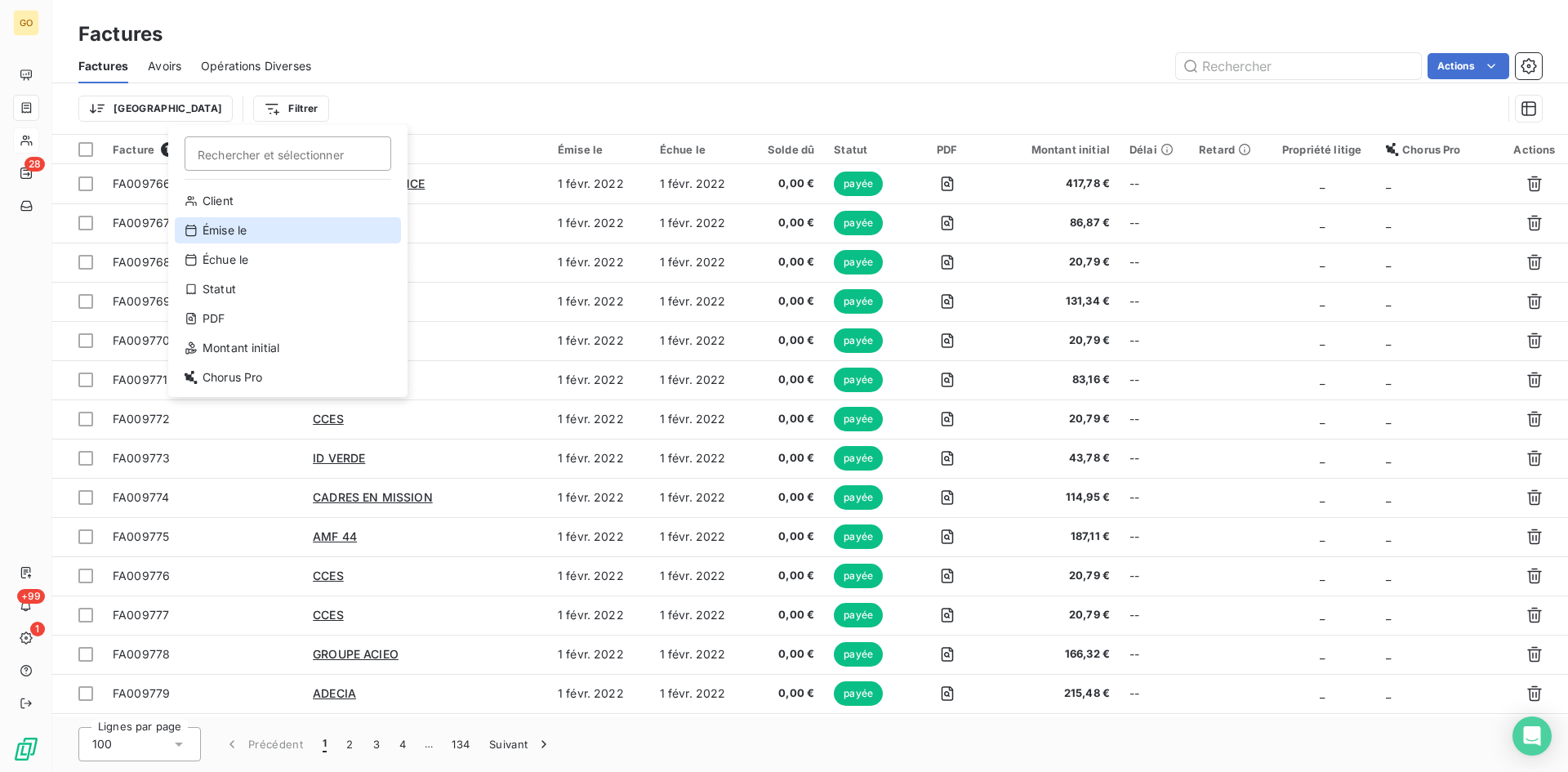
click at [313, 229] on div "Émise le" at bounding box center [287, 230] width 226 height 26
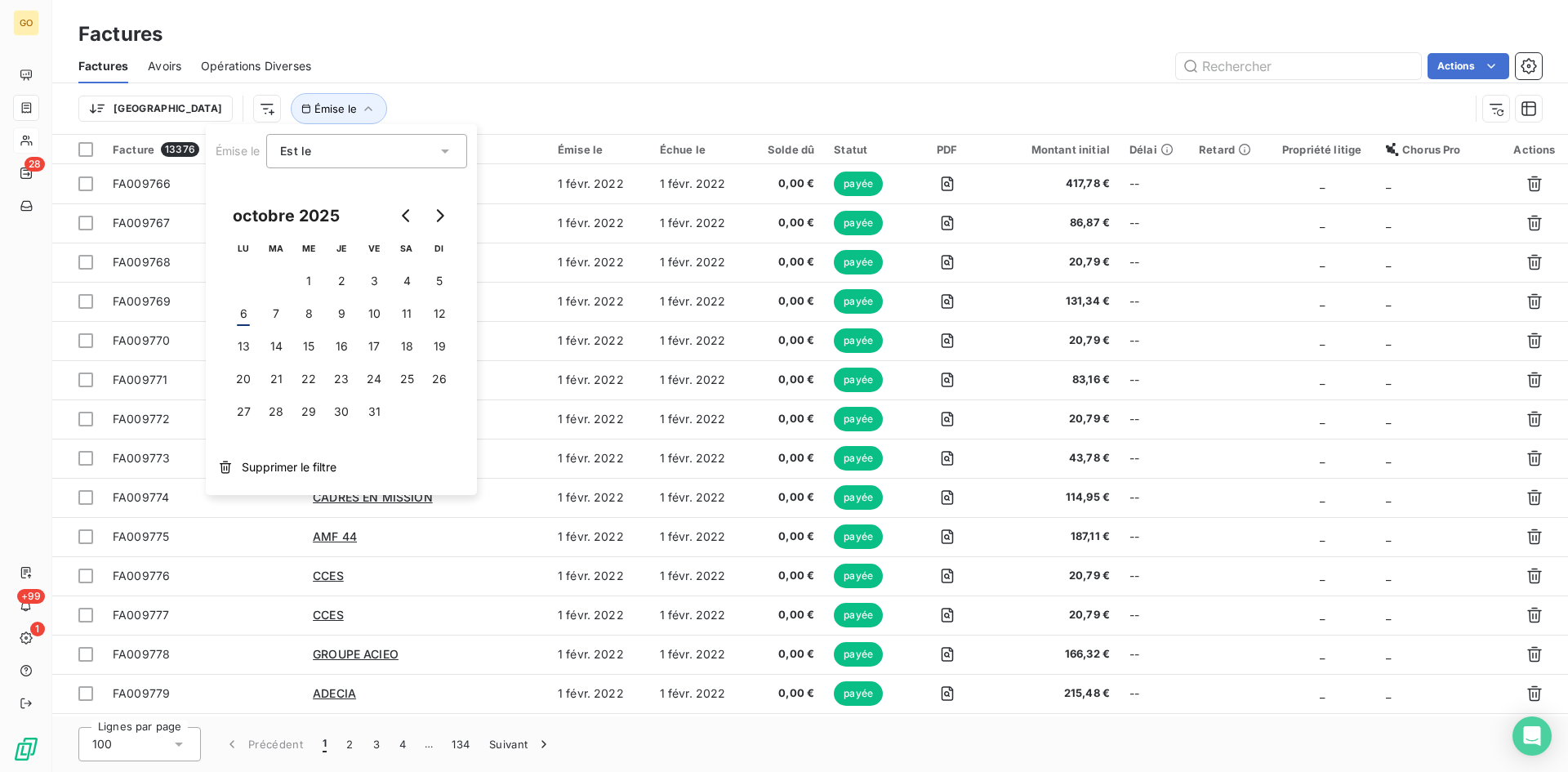
click at [462, 139] on div "Est le" at bounding box center [367, 151] width 201 height 35
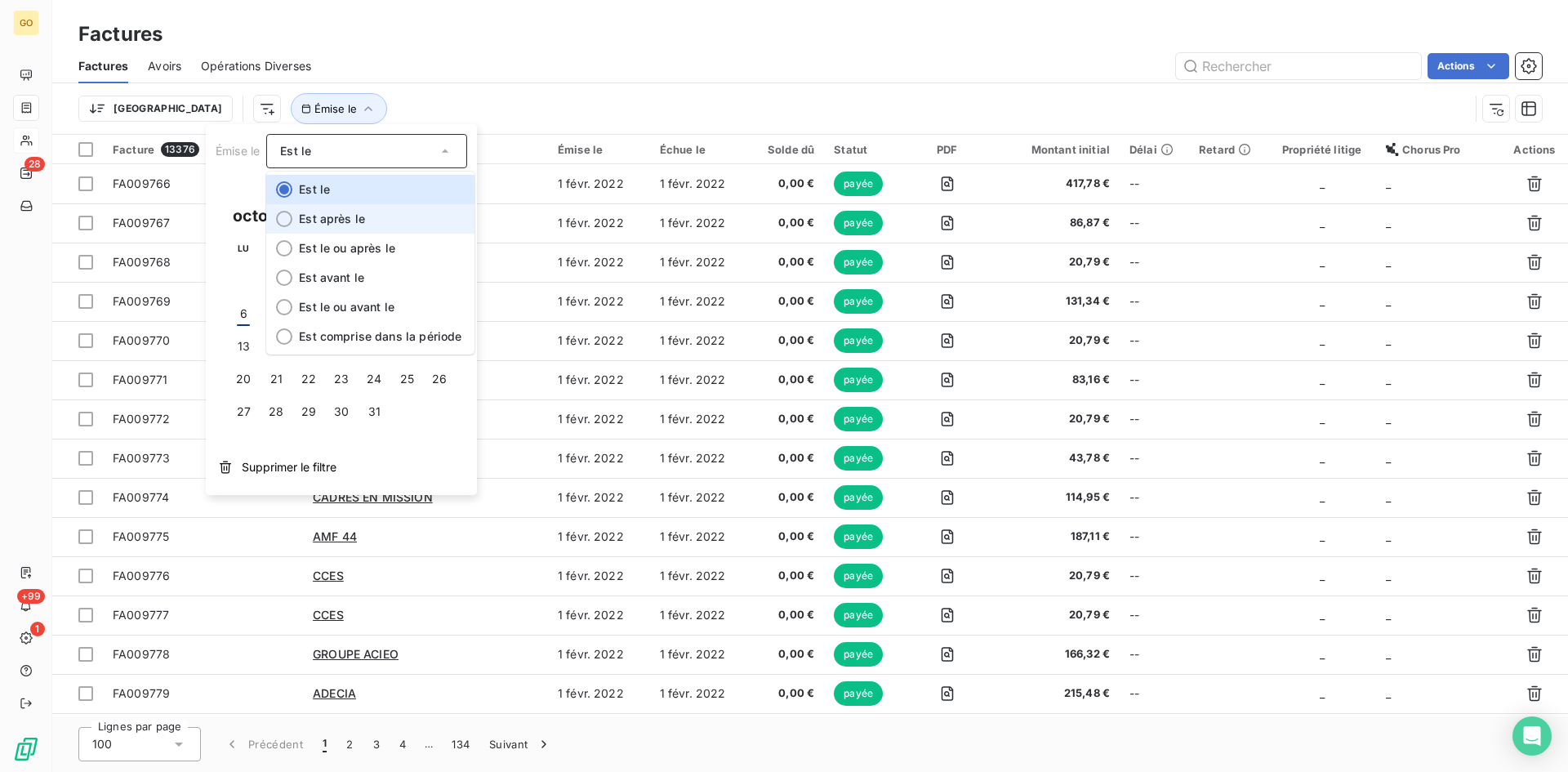
click at [380, 219] on li "Est après le" at bounding box center [371, 218] width 208 height 29
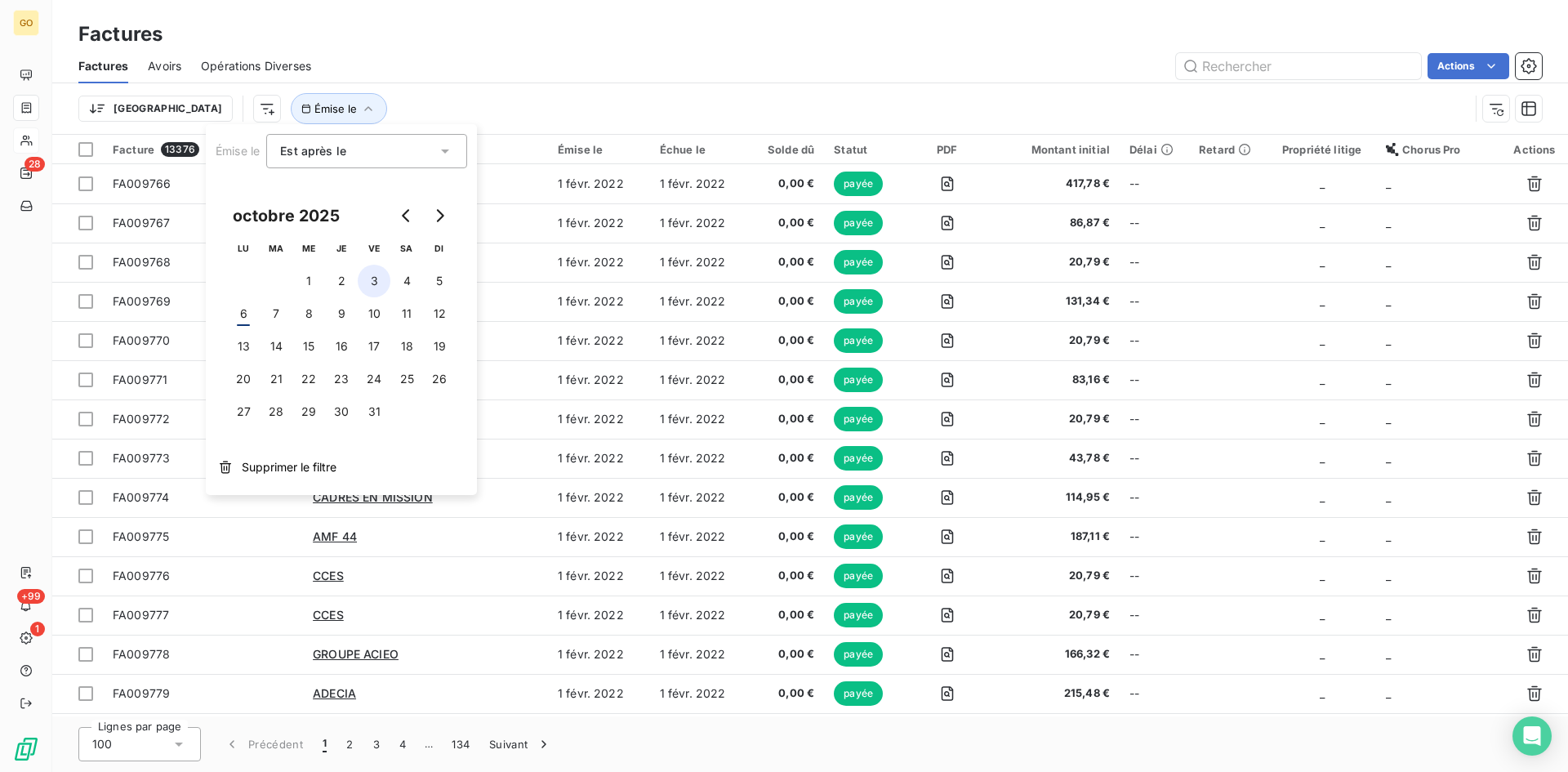
click at [365, 283] on button "3" at bounding box center [374, 281] width 33 height 33
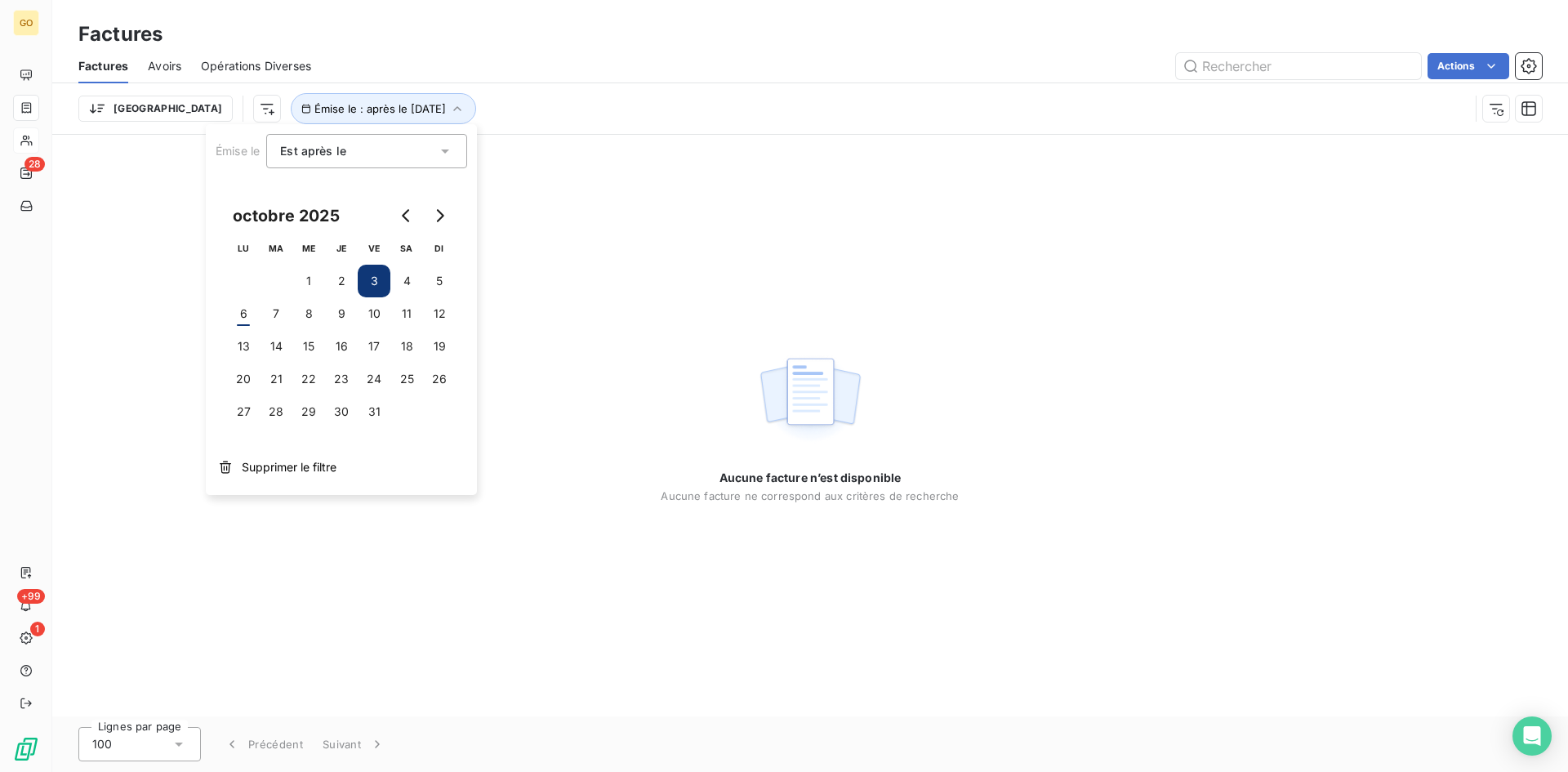
drag, startPoint x: 515, startPoint y: 95, endPoint x: 365, endPoint y: 72, distance: 151.8
click at [515, 95] on div "Trier Émise le : après le 3 oct. 2025" at bounding box center [773, 108] width 1391 height 31
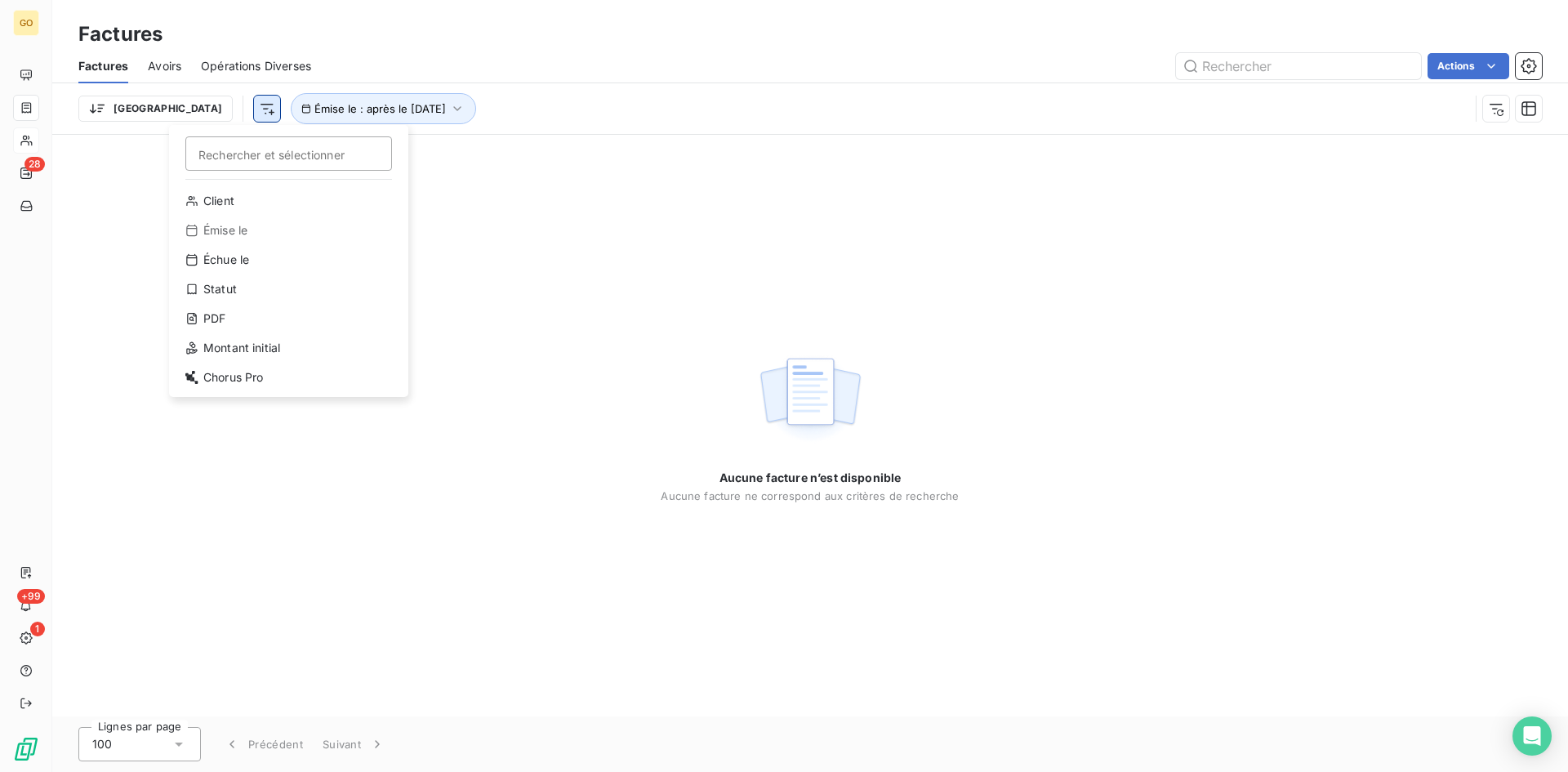
click at [179, 110] on html "GO 28 +99 1 Factures Factures Avoirs Opérations Diverses Actions Trier Recherch…" at bounding box center [784, 386] width 1568 height 772
click at [206, 306] on div "PDF" at bounding box center [288, 318] width 226 height 26
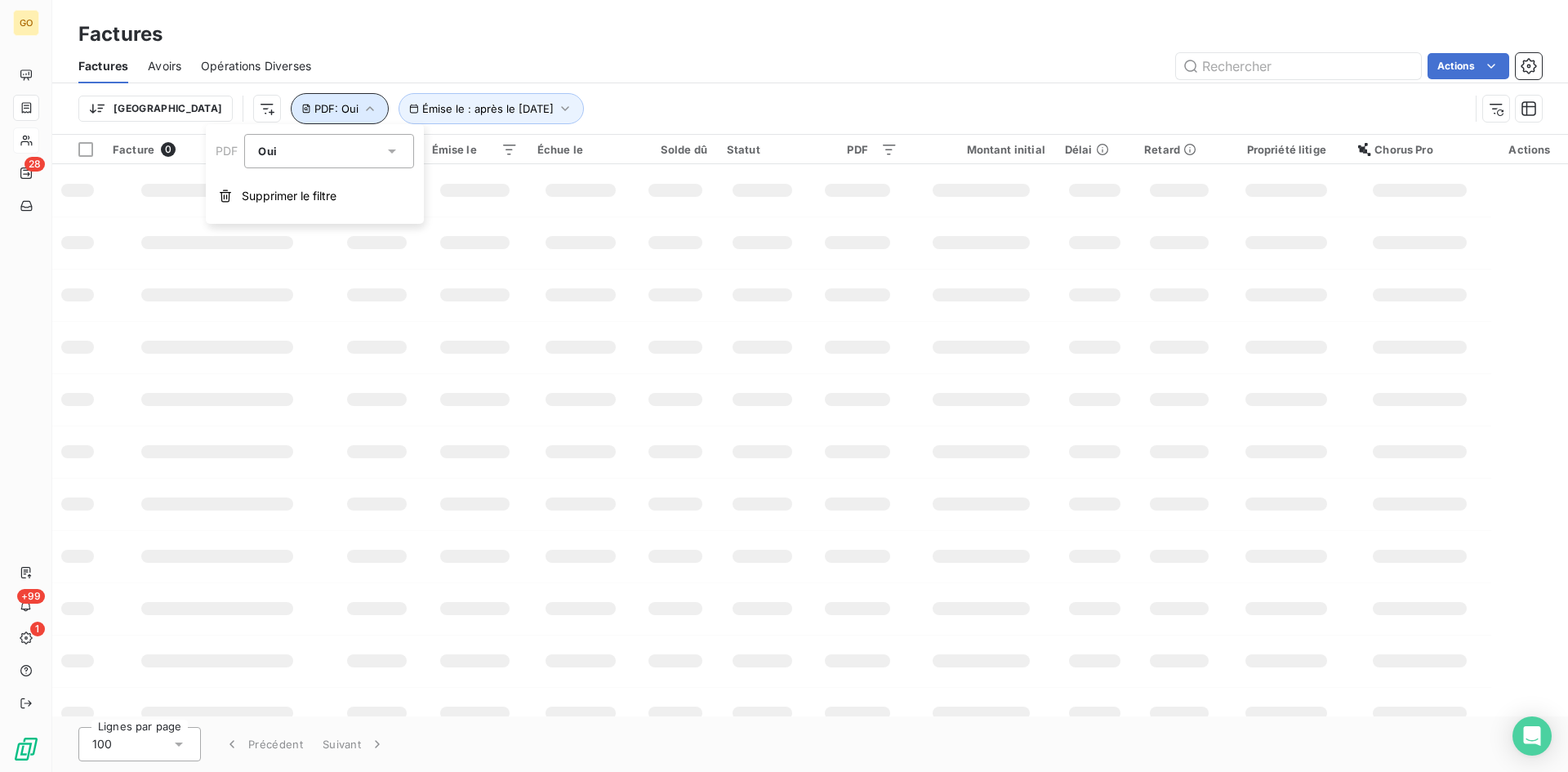
click at [297, 103] on button "PDF : Oui" at bounding box center [340, 108] width 98 height 31
click at [361, 104] on icon "button" at bounding box center [369, 108] width 16 height 16
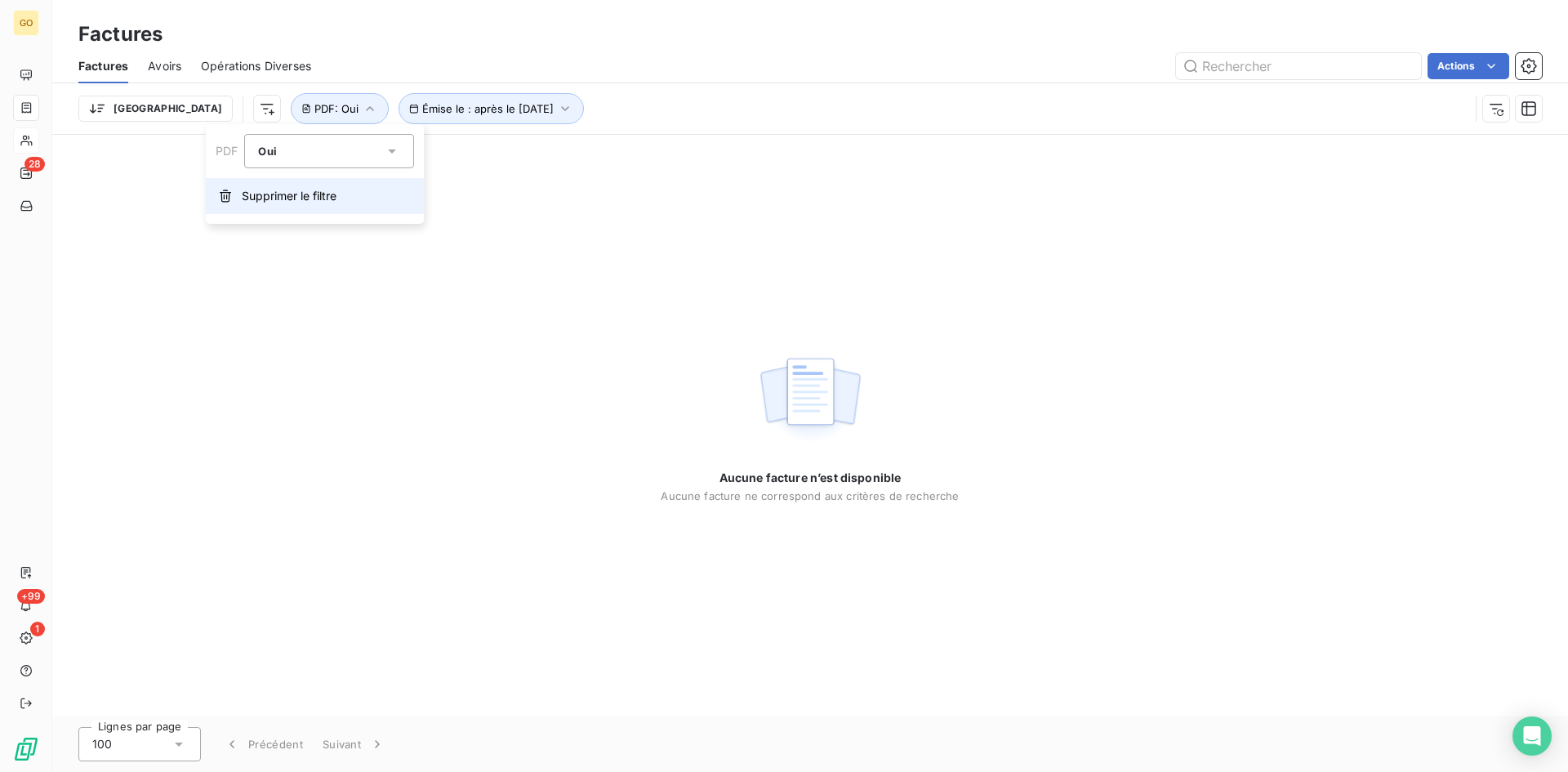
click at [273, 192] on span "Supprimer le filtre" at bounding box center [288, 195] width 95 height 16
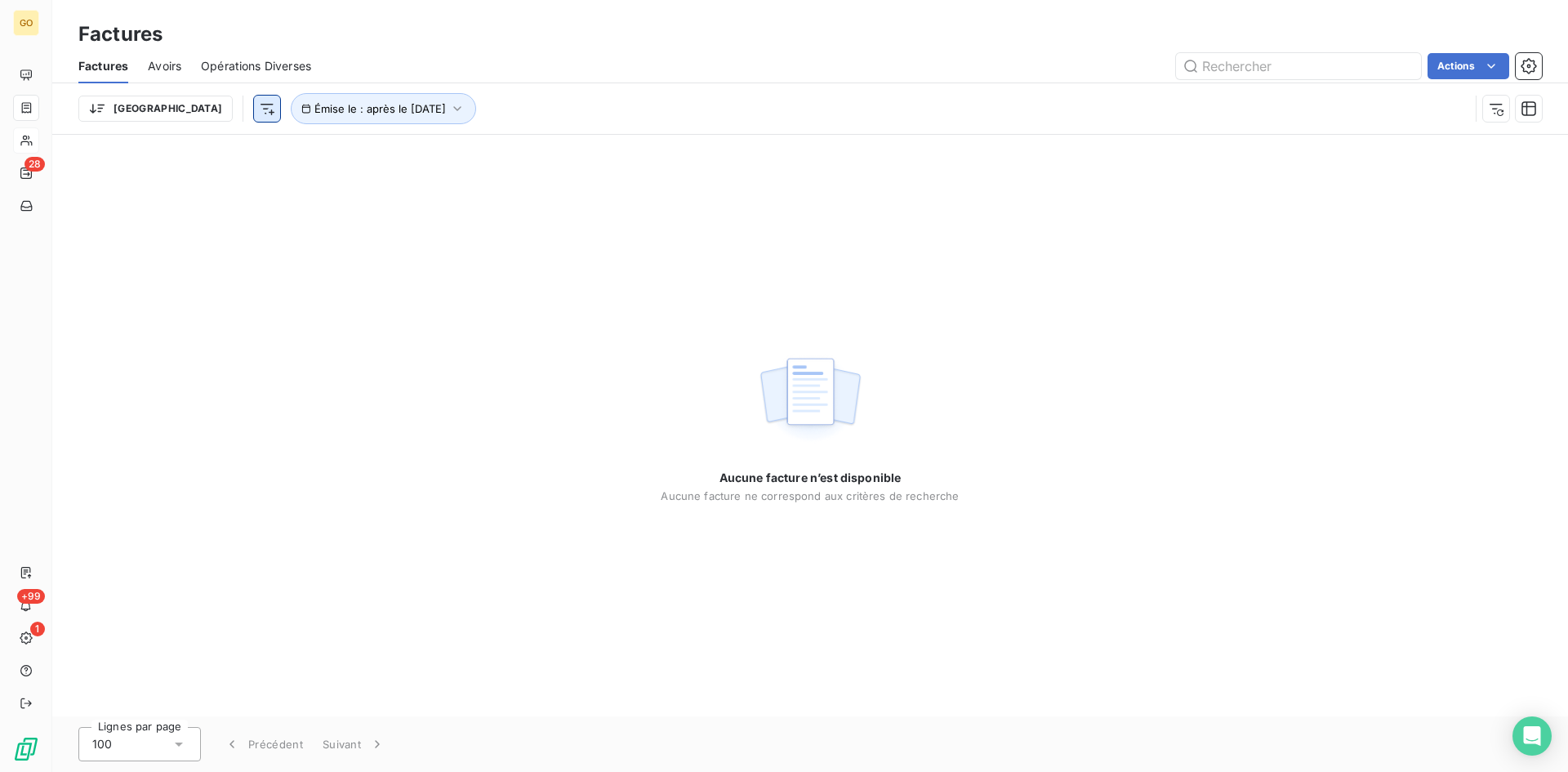
click at [181, 121] on html "GO 28 +99 1 Factures Factures Avoirs Opérations Diverses Actions Trier Émise le…" at bounding box center [784, 386] width 1568 height 772
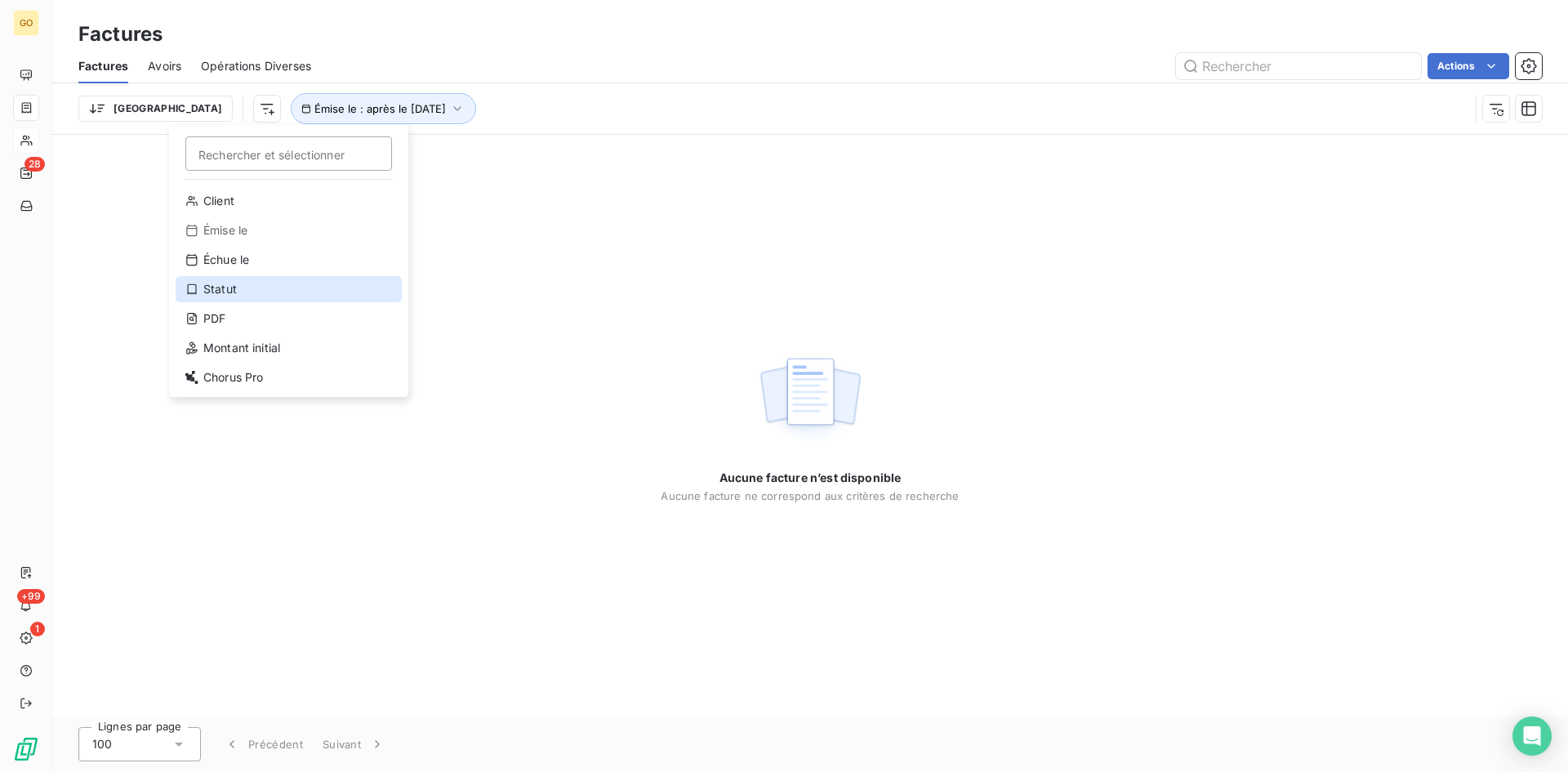
click at [226, 290] on div "Statut" at bounding box center [288, 289] width 226 height 26
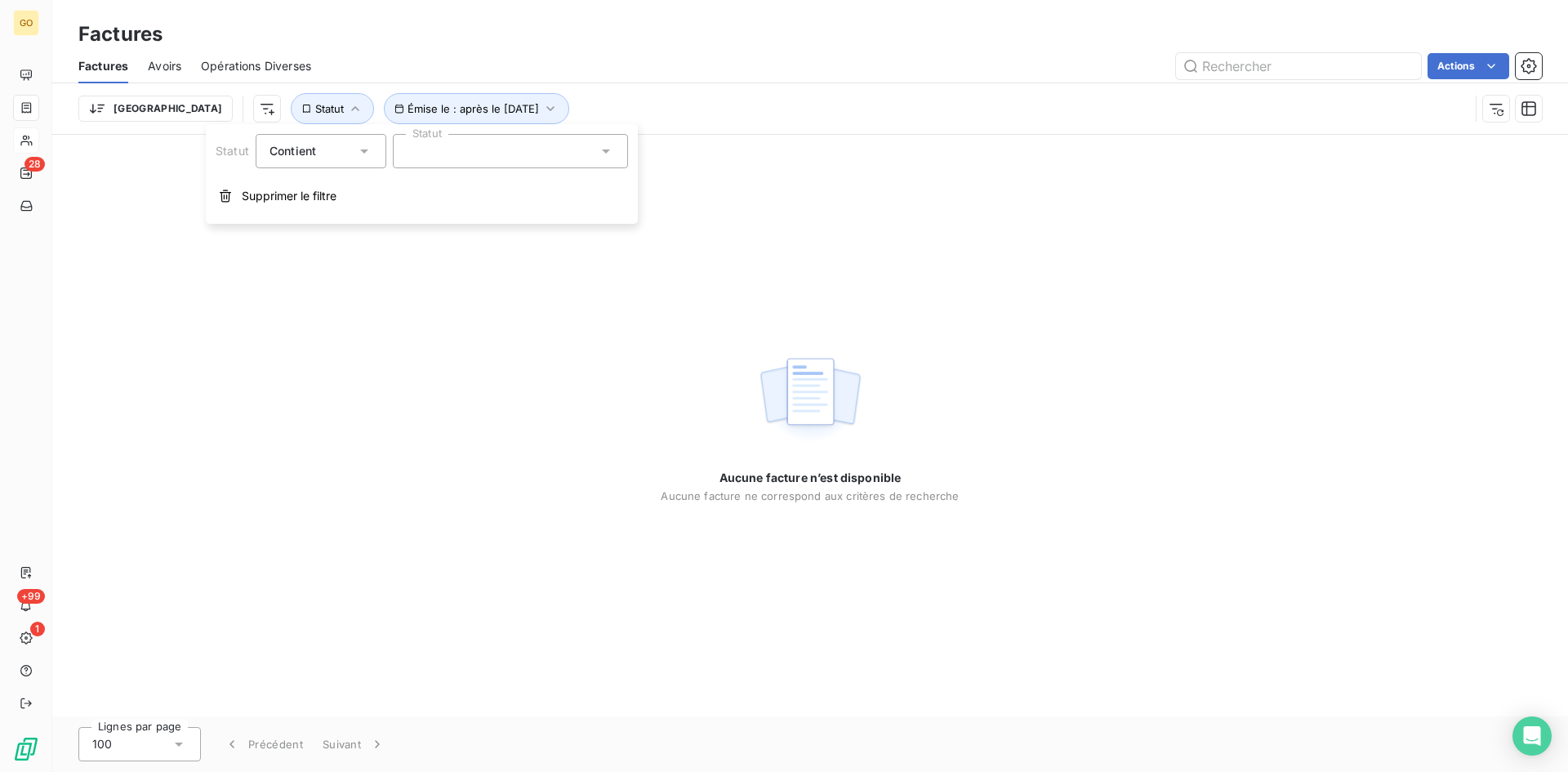
click at [471, 150] on div at bounding box center [510, 151] width 235 height 35
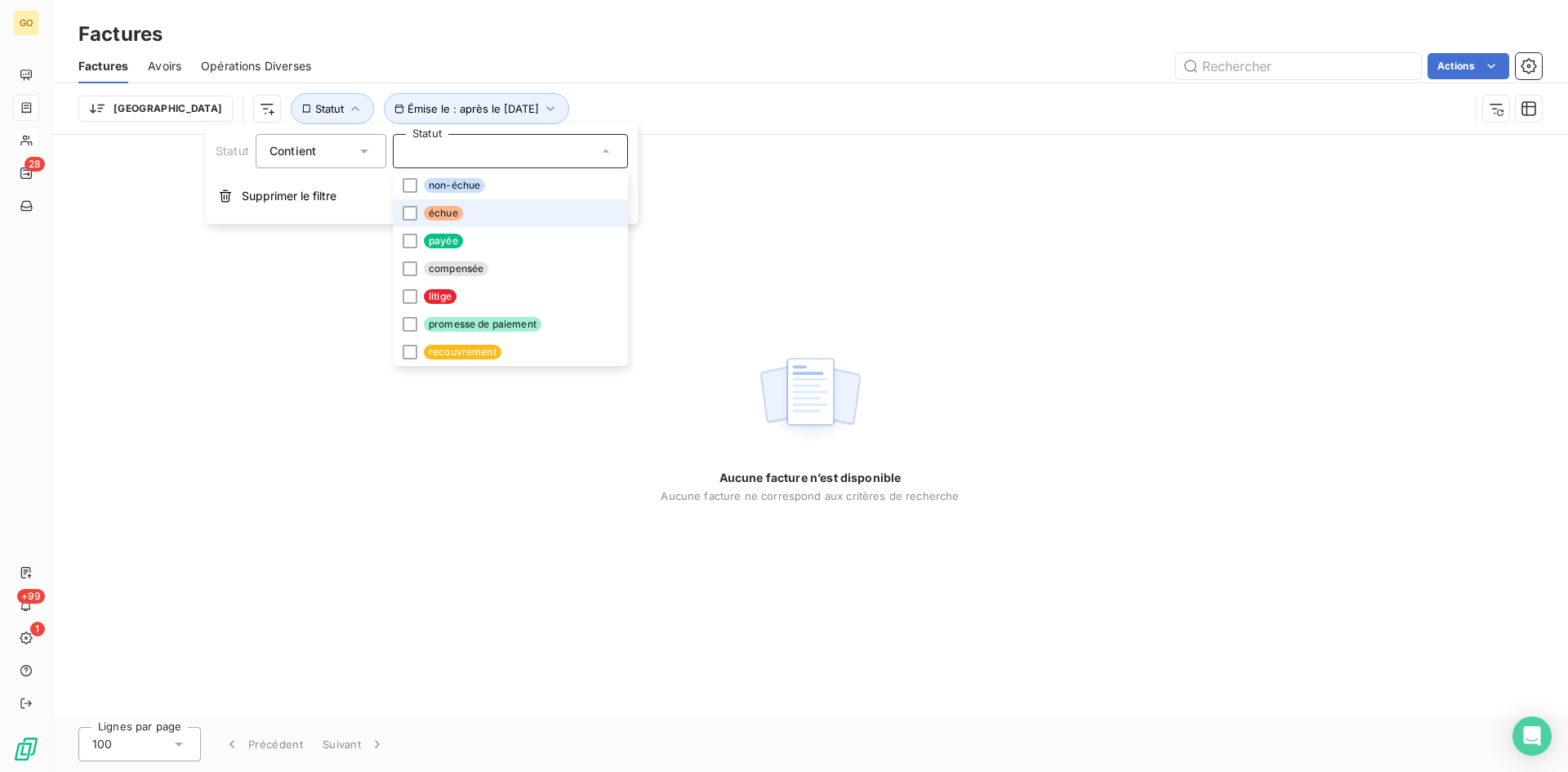
click at [459, 219] on span "échue" at bounding box center [443, 213] width 39 height 15
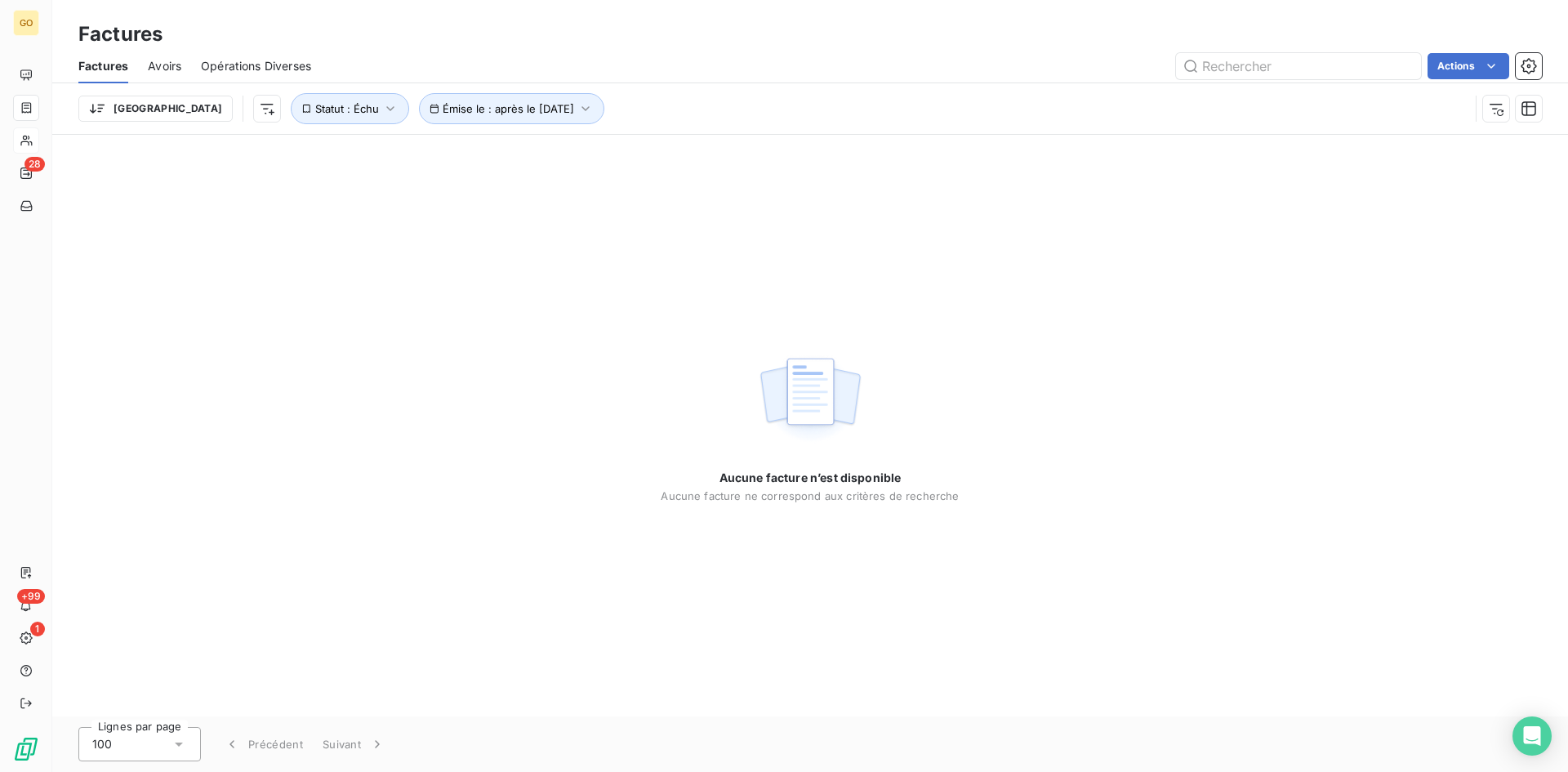
click at [702, 108] on div "Trier Émise le : après le 3 oct. 2025 Statut : Échu" at bounding box center [773, 108] width 1391 height 31
click at [312, 103] on button "Statut : Échu" at bounding box center [350, 108] width 118 height 31
click at [382, 102] on icon "button" at bounding box center [390, 108] width 16 height 16
click at [382, 107] on icon "button" at bounding box center [390, 108] width 16 height 16
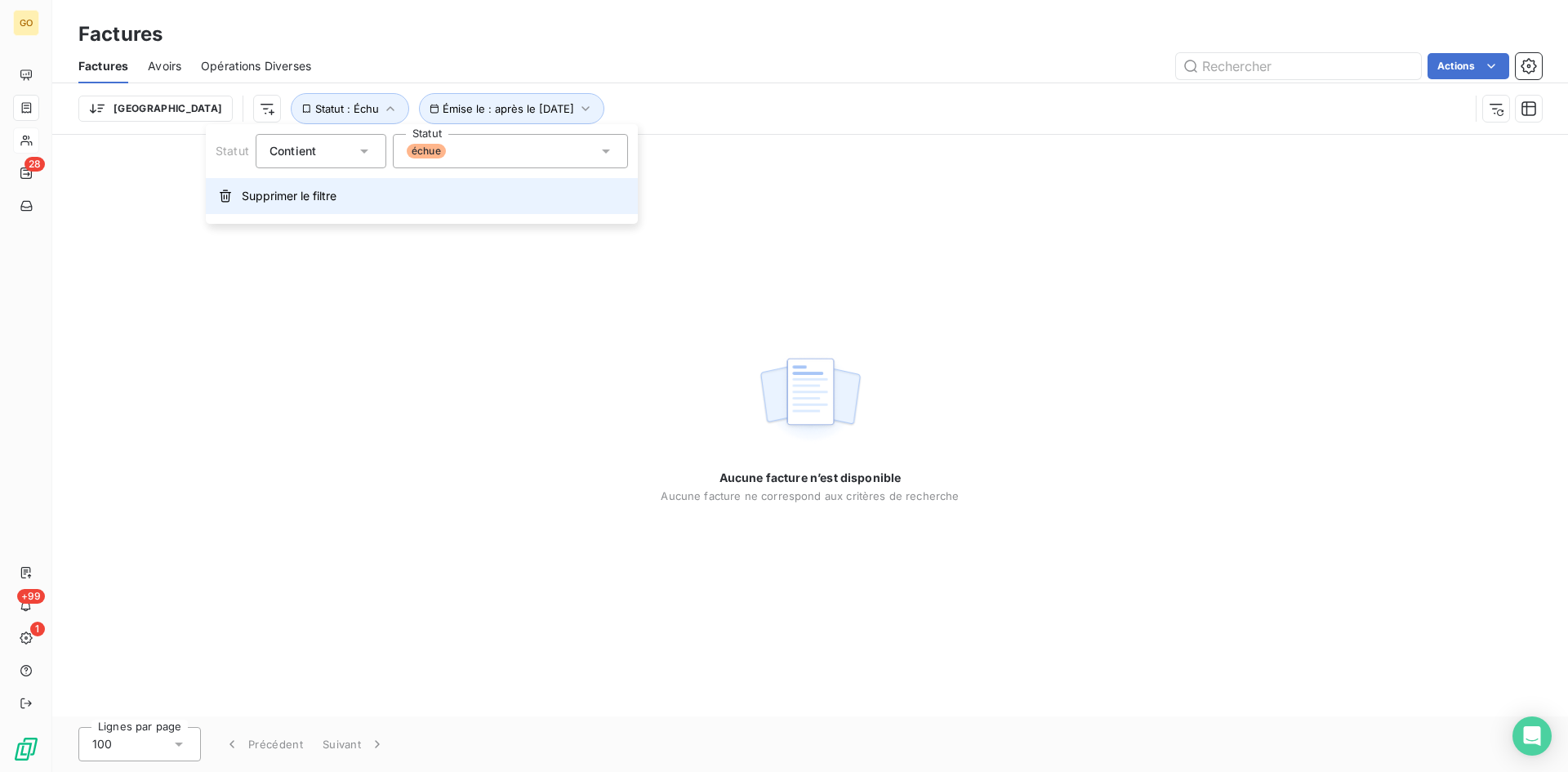
click at [273, 196] on span "Supprimer le filtre" at bounding box center [288, 195] width 95 height 16
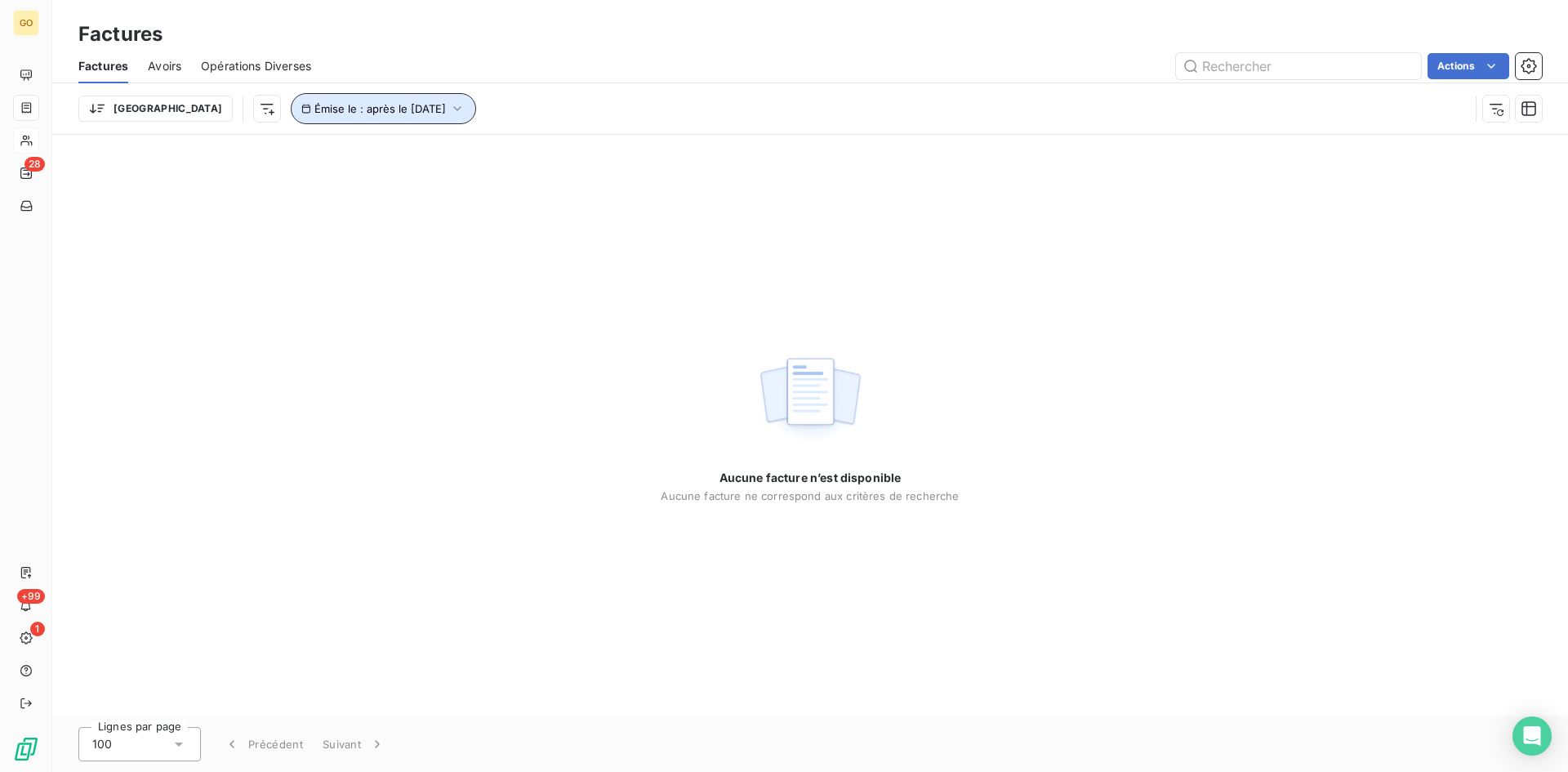
click at [407, 110] on button "Émise le : après le 3 oct. 2025" at bounding box center [383, 108] width 185 height 31
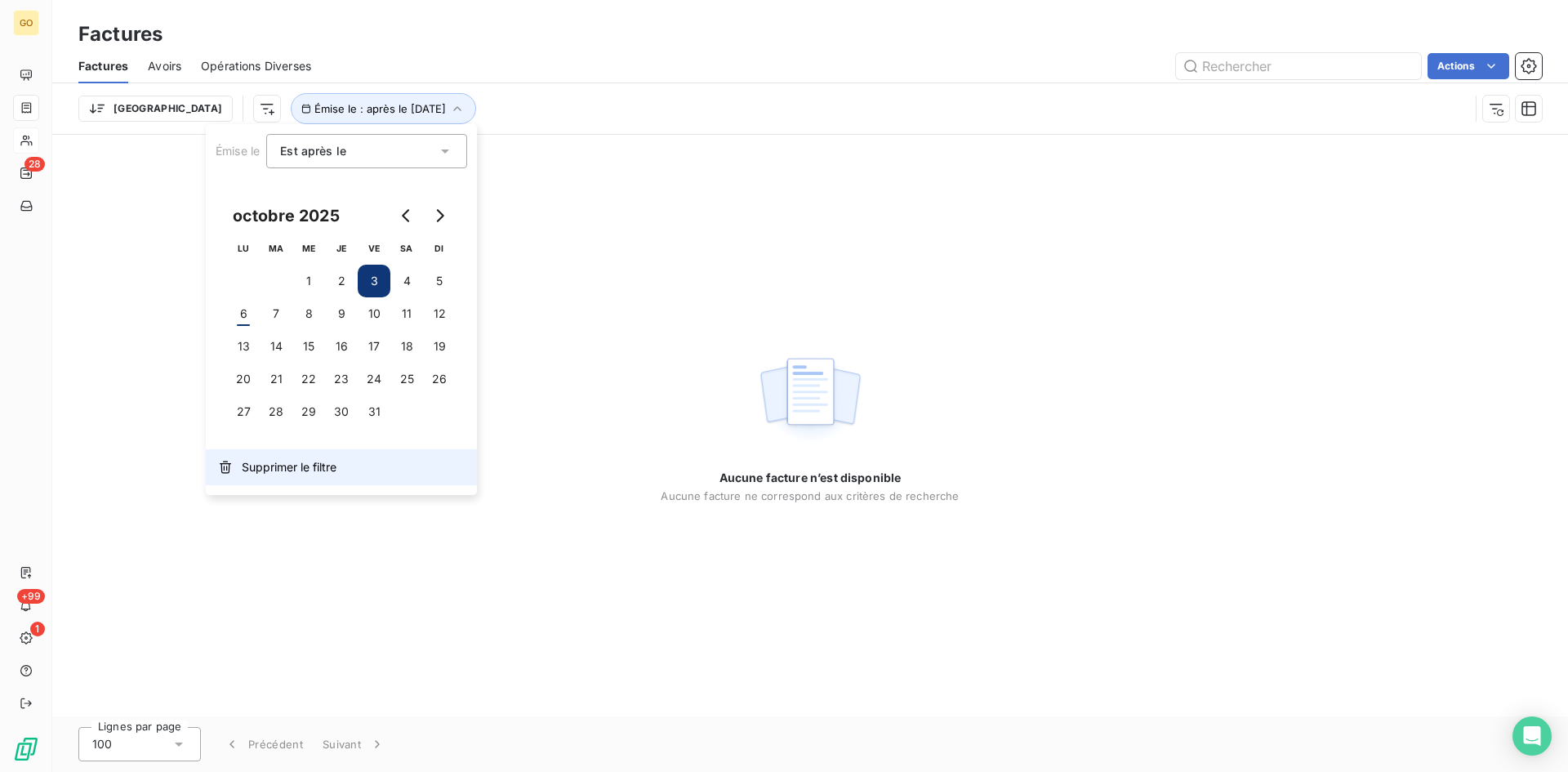
click at [267, 476] on button "Supprimer le filtre" at bounding box center [341, 467] width 271 height 36
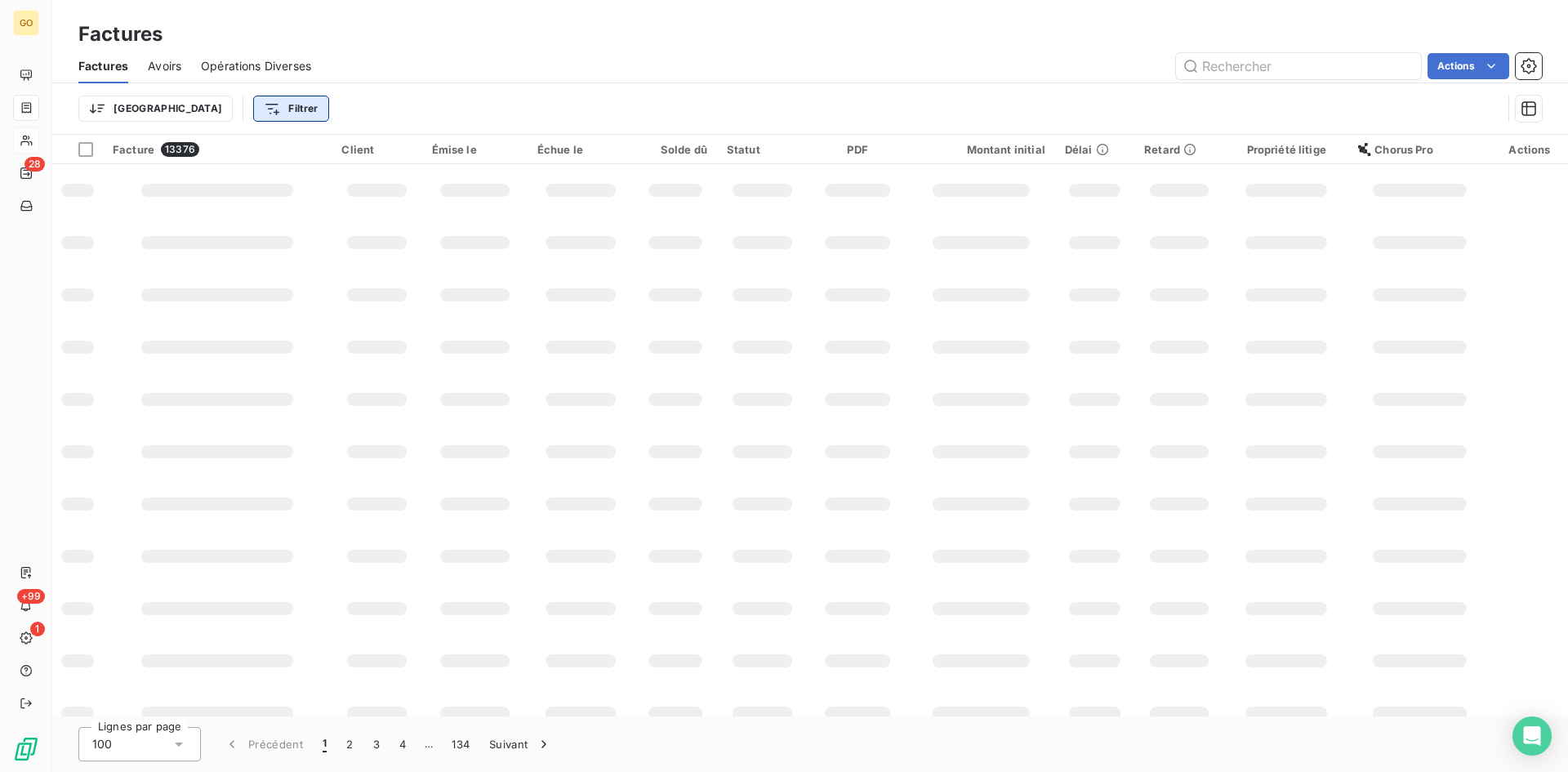
click at [216, 117] on html "GO 28 +99 1 Factures Factures Avoirs Opérations Diverses Actions Trier Filtrer …" at bounding box center [784, 386] width 1568 height 772
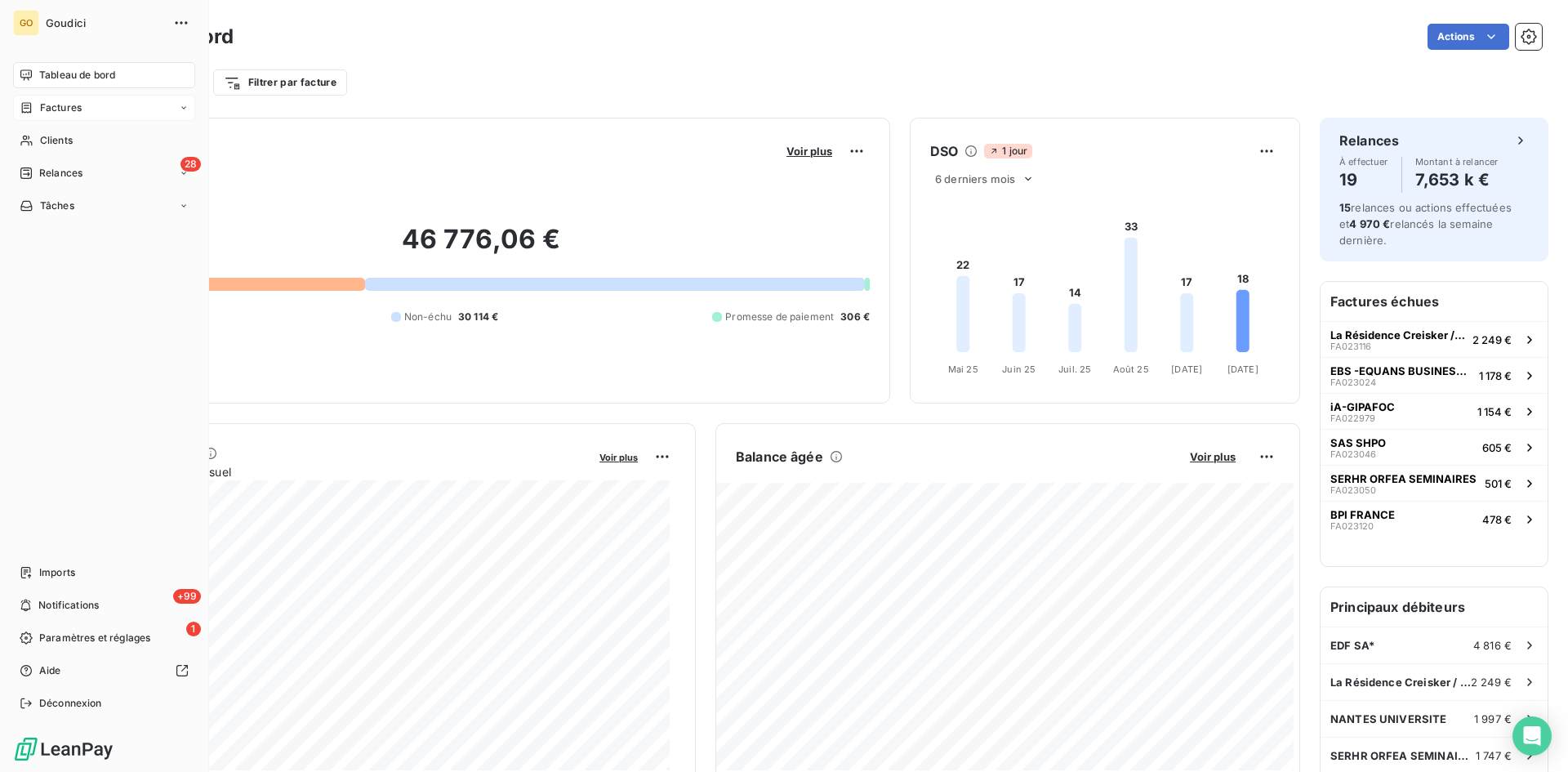
click at [45, 111] on span "Factures" at bounding box center [61, 108] width 41 height 15
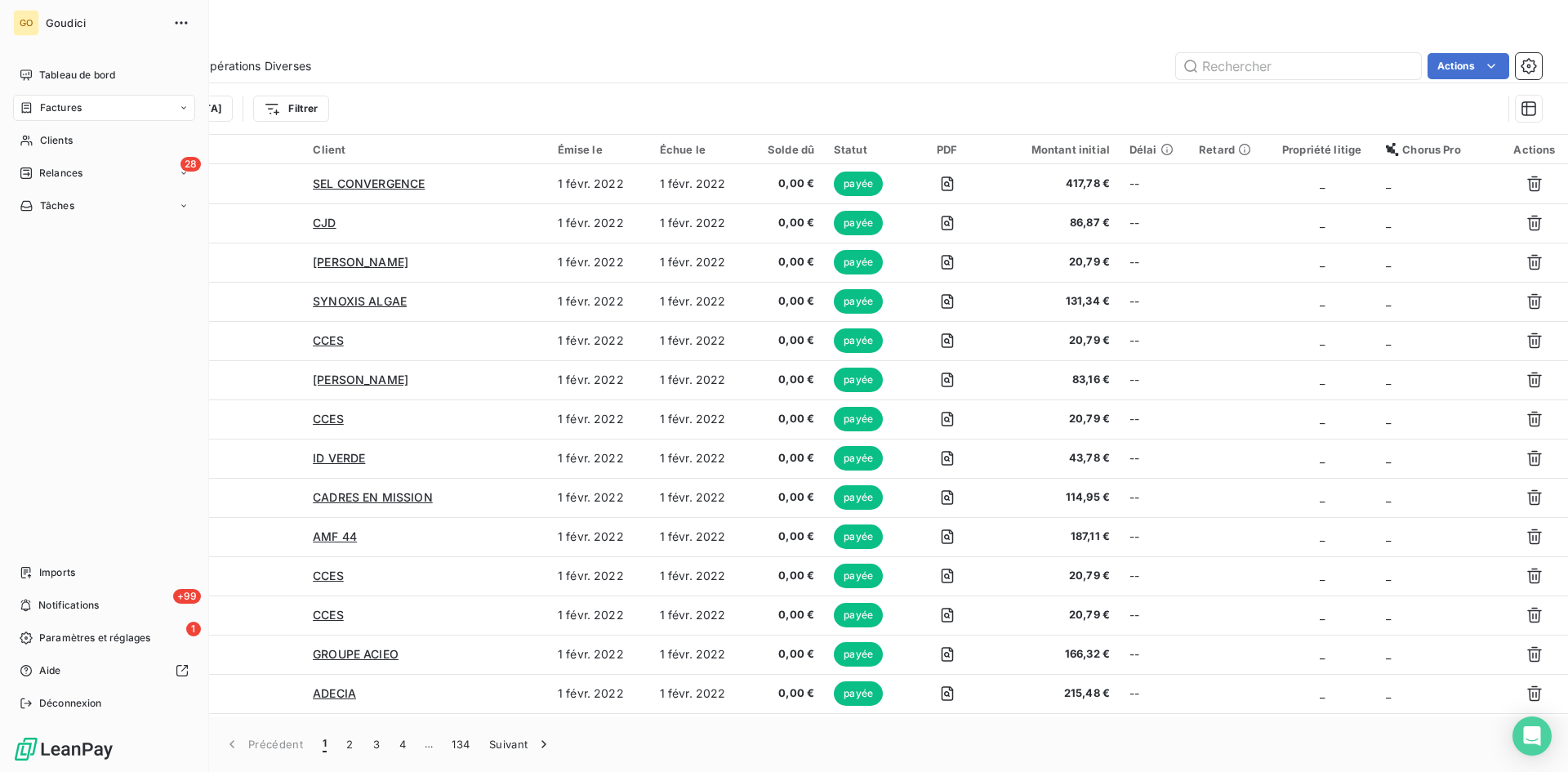
click at [46, 109] on span "Factures" at bounding box center [61, 108] width 41 height 15
click at [69, 145] on span "Factures" at bounding box center [60, 141] width 41 height 15
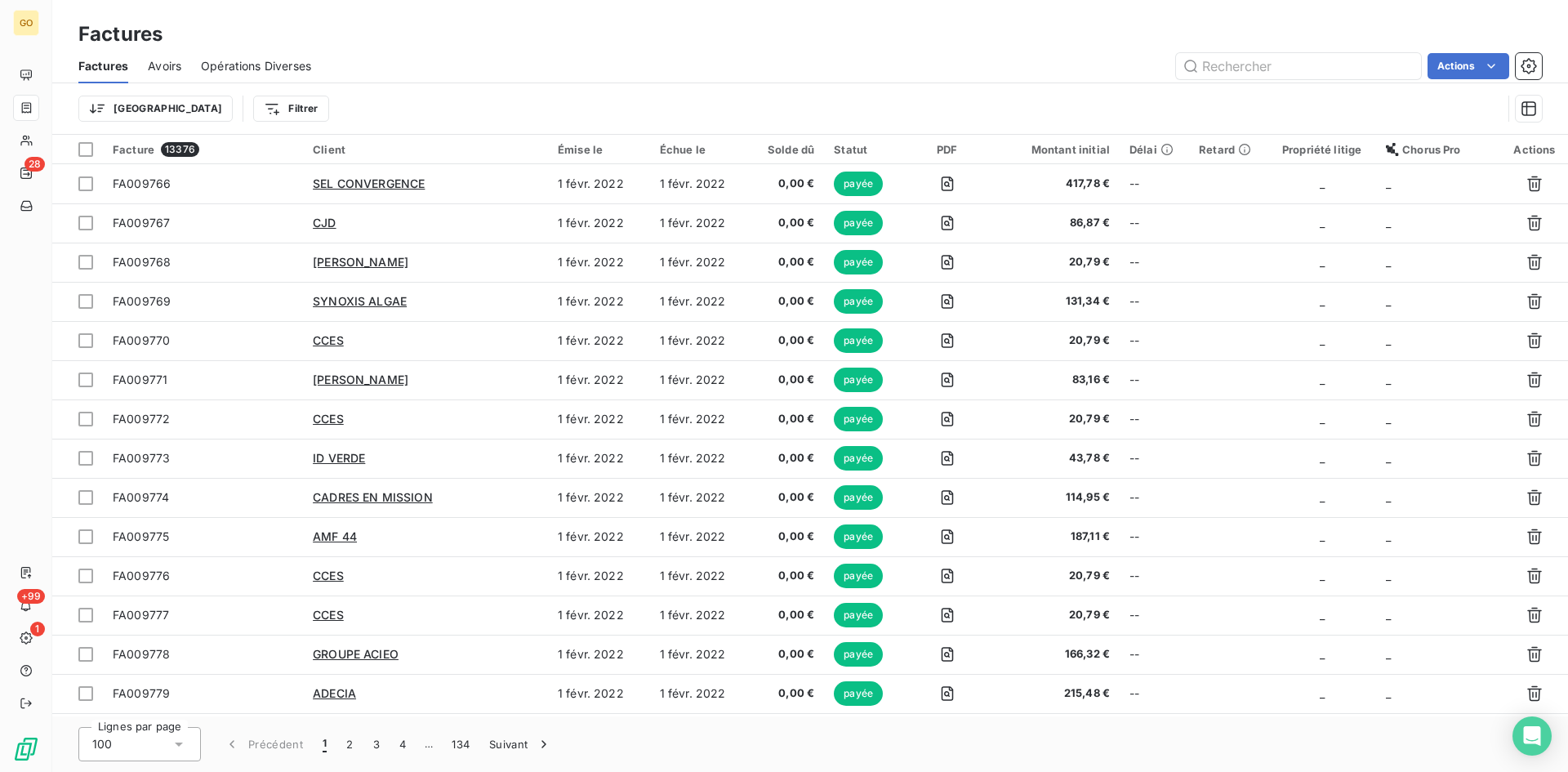
click at [226, 93] on div "Trier Filtrer" at bounding box center [790, 108] width 1423 height 31
click at [220, 114] on html "GO 28 +99 1 Factures Factures Avoirs Opérations Diverses Actions Trier Filtrer …" at bounding box center [784, 386] width 1568 height 772
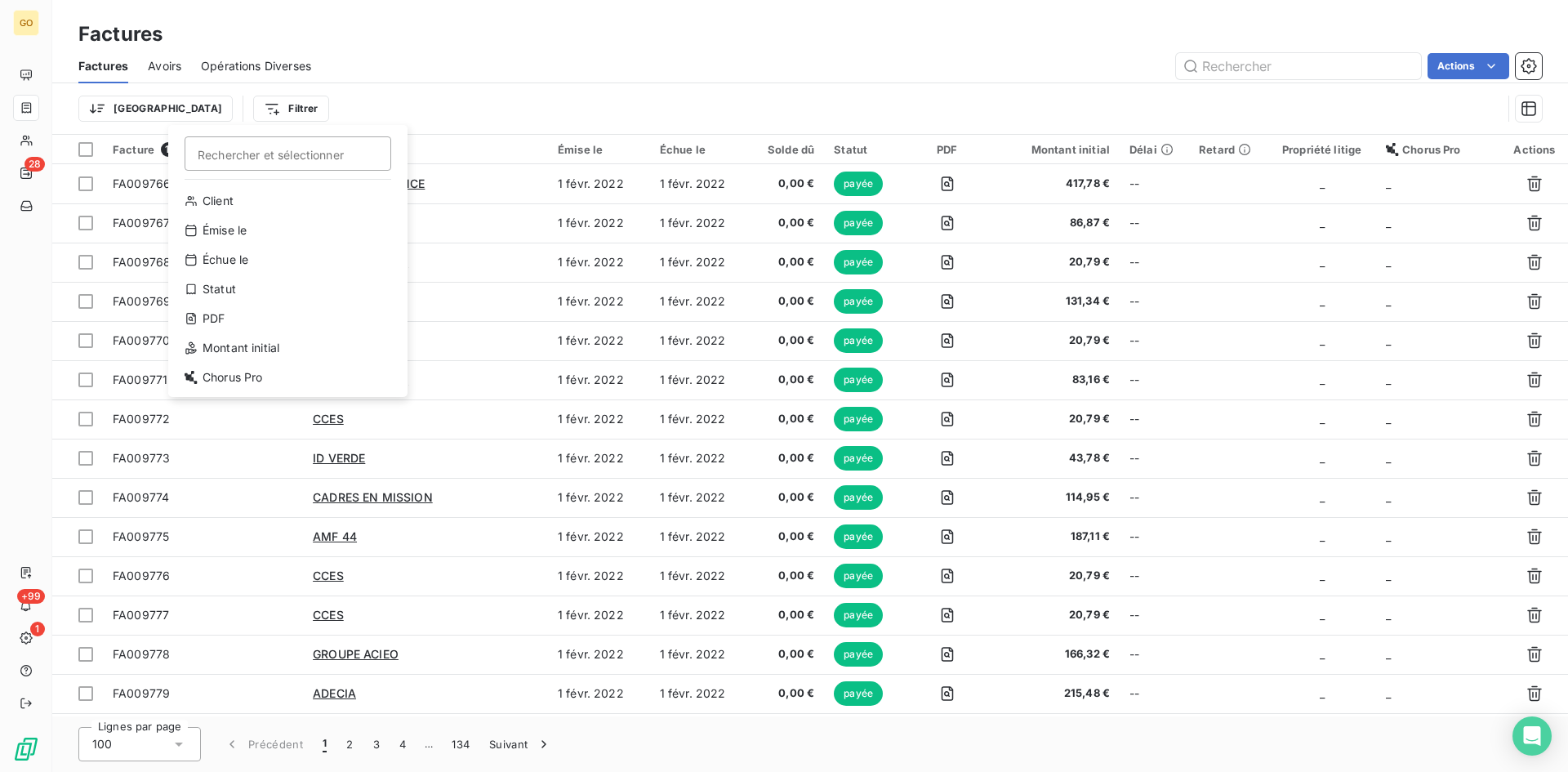
click at [566, 76] on html "GO 28 +99 1 Factures Factures Avoirs Opérations Diverses Actions Trier Filtrer …" at bounding box center [784, 386] width 1568 height 772
